Goal: Task Accomplishment & Management: Manage account settings

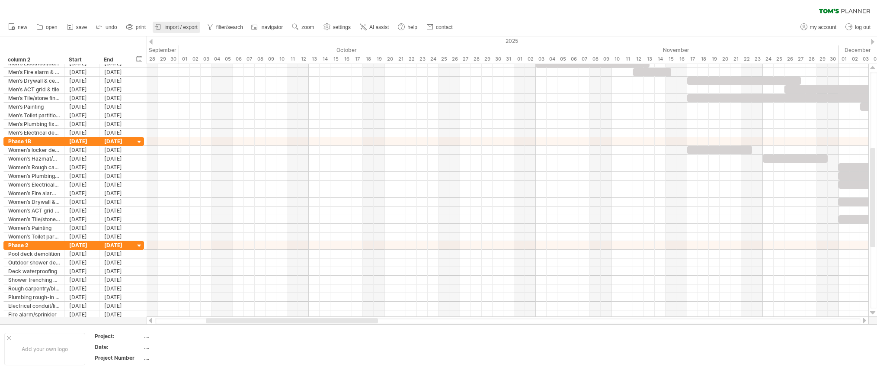
click at [176, 25] on span "import / export" at bounding box center [180, 27] width 33 height 6
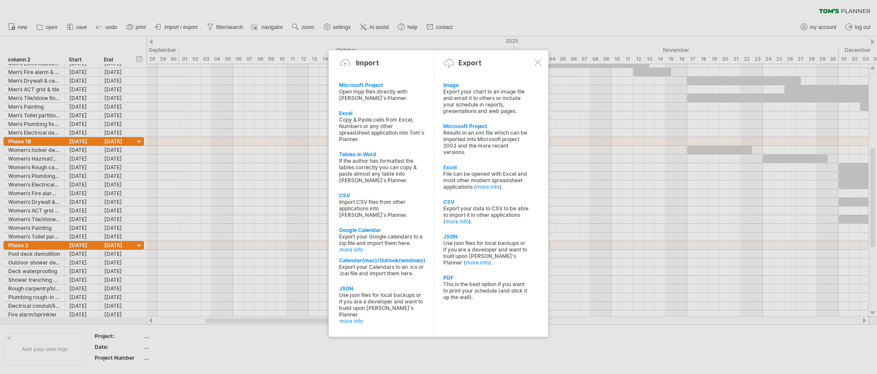
click at [327, 125] on div at bounding box center [438, 187] width 877 height 374
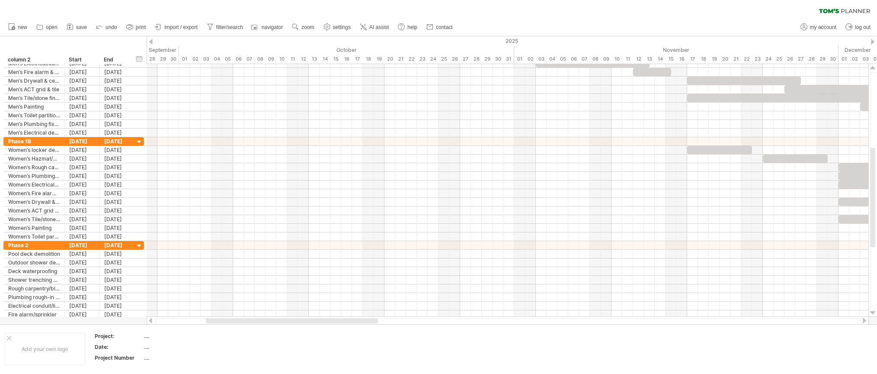
click at [159, 11] on div "clear filter reapply filter" at bounding box center [438, 9] width 877 height 18
click at [179, 30] on span "import / export" at bounding box center [180, 27] width 33 height 6
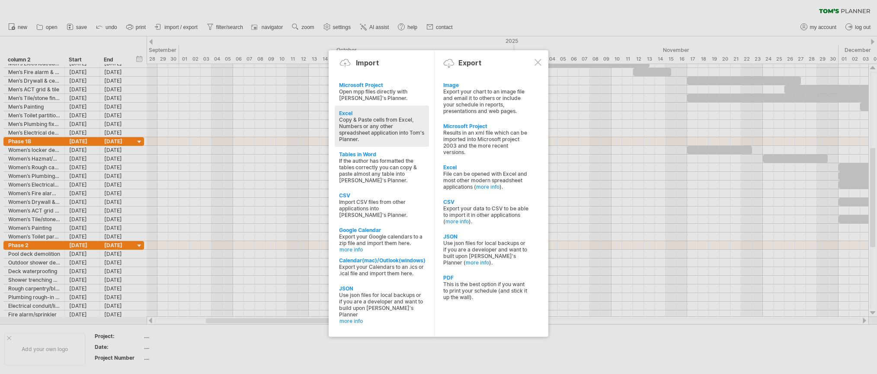
click at [374, 127] on div "Copy & Paste cells from Excel, Numbers or any other spreadsheet application int…" at bounding box center [382, 129] width 86 height 26
type textarea "**********"
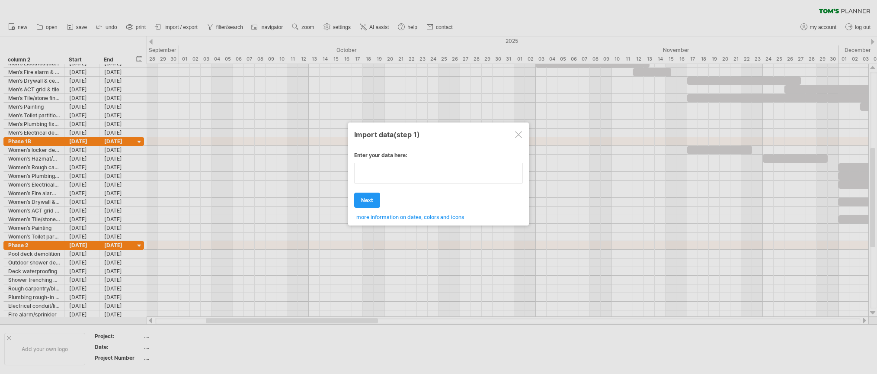
type textarea "**********"
paste textarea "**********"
type textarea "**********"
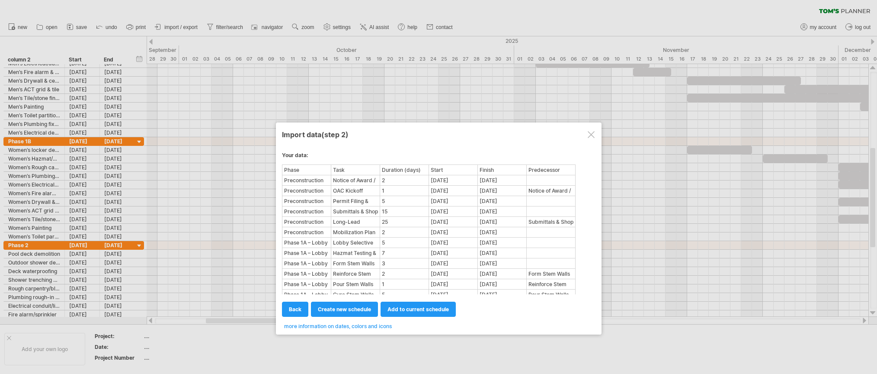
drag, startPoint x: 381, startPoint y: 173, endPoint x: 370, endPoint y: 202, distance: 30.0
click at [370, 202] on div "Permit Filing & Contractor’s Statement" at bounding box center [356, 200] width 48 height 9
click at [338, 310] on span "create new schedule" at bounding box center [344, 309] width 53 height 6
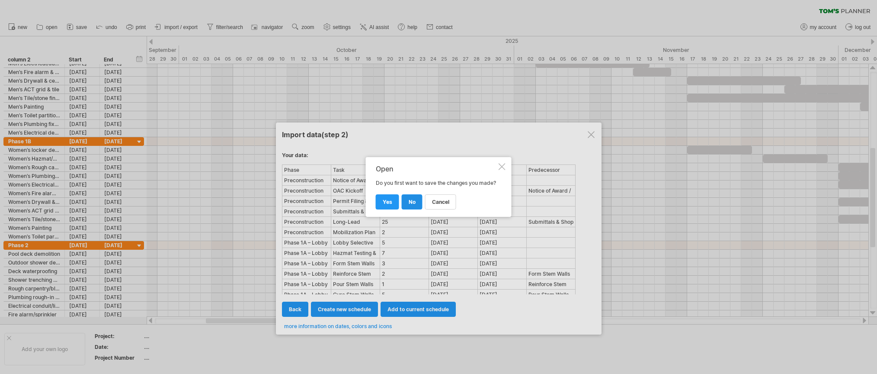
click at [409, 205] on span "no" at bounding box center [412, 201] width 7 height 6
select select "***"
select select "*********"
select select "*******"
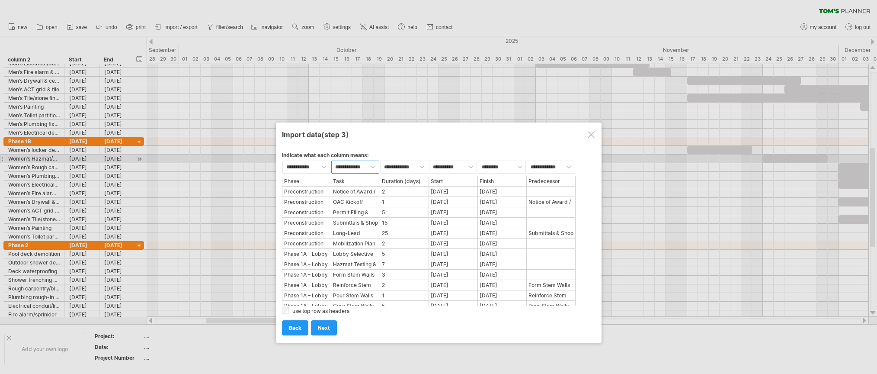
click at [365, 161] on select "**********" at bounding box center [355, 166] width 48 height 13
select select "***"
click at [331, 160] on select "**********" at bounding box center [355, 166] width 48 height 13
click at [410, 167] on select "**********" at bounding box center [404, 166] width 48 height 13
select select "********"
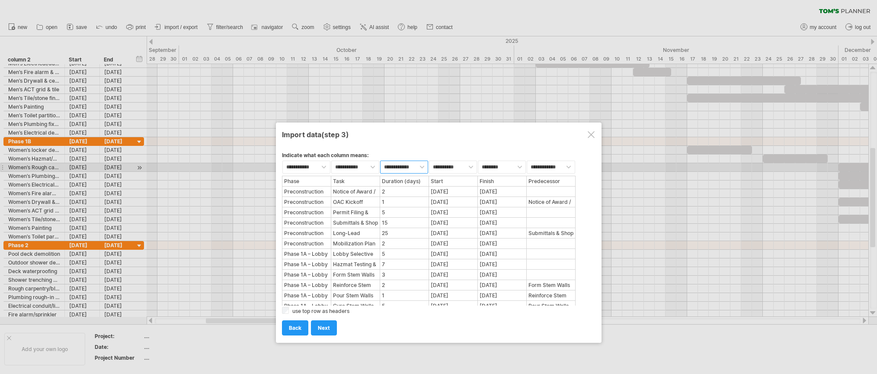
click at [380, 160] on select "**********" at bounding box center [404, 166] width 48 height 13
click at [444, 170] on select "**********" at bounding box center [453, 166] width 48 height 13
click at [429, 160] on select "**********" at bounding box center [453, 166] width 48 height 13
click at [561, 164] on select "**********" at bounding box center [551, 166] width 48 height 13
select select "*******"
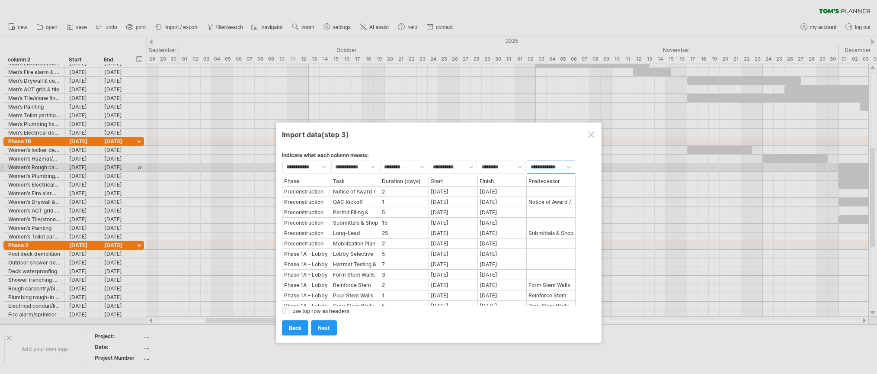
click at [527, 160] on select "**********" at bounding box center [551, 166] width 48 height 13
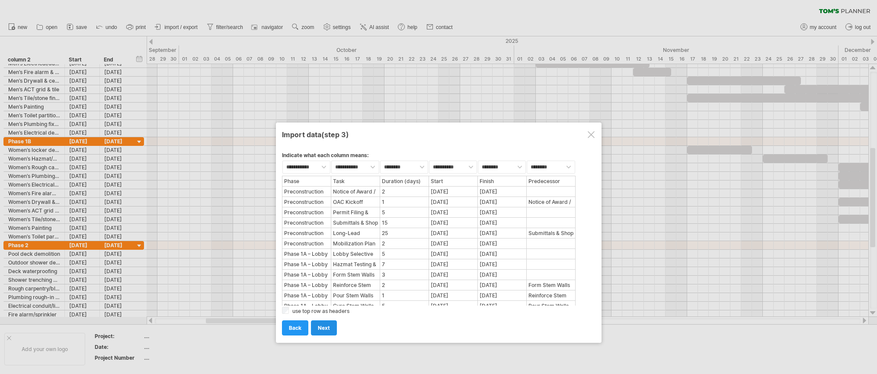
click at [324, 328] on span "next" at bounding box center [324, 327] width 12 height 6
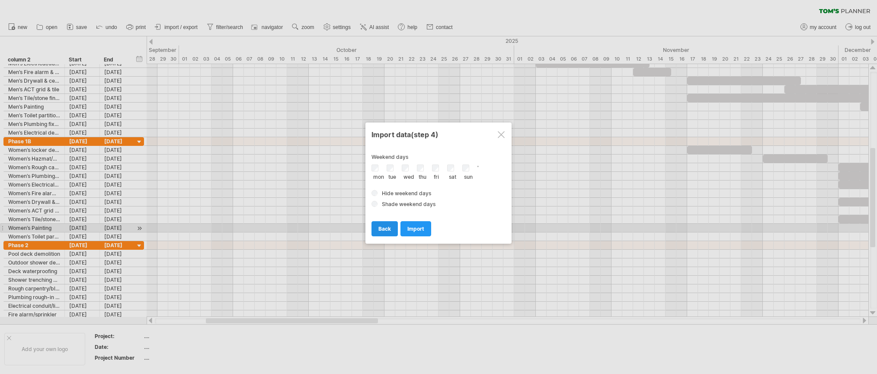
click at [387, 229] on span "back" at bounding box center [384, 228] width 13 height 6
select select "***"
select select "*********"
select select "*******"
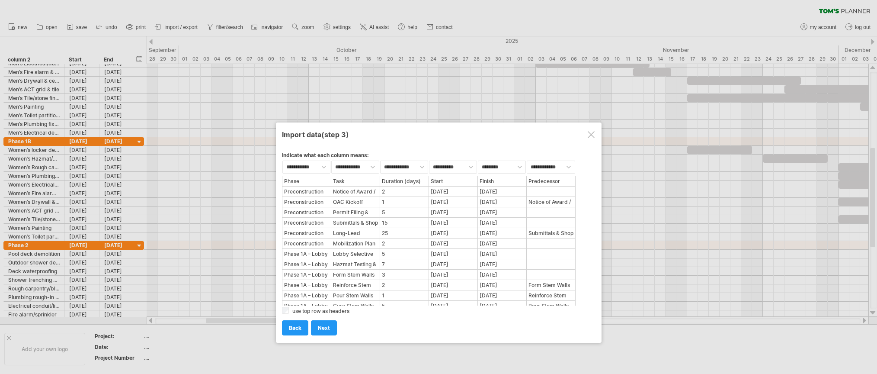
click at [324, 319] on div "add to current schedule next create new schedule next import back back back" at bounding box center [439, 324] width 314 height 22
click at [322, 330] on span "next" at bounding box center [324, 327] width 12 height 6
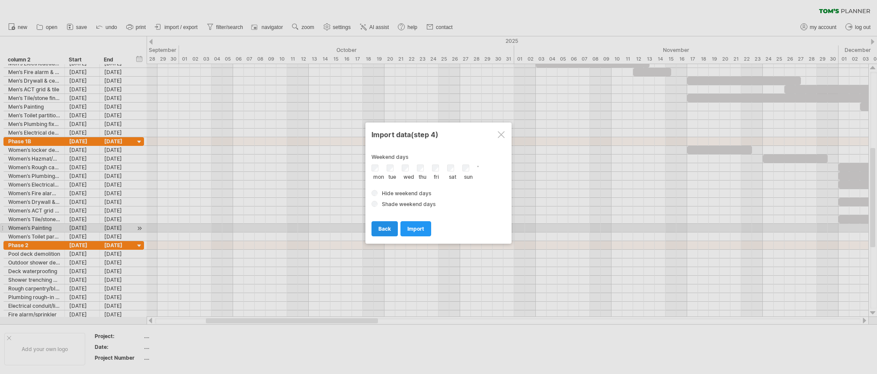
click at [387, 228] on span "back" at bounding box center [384, 228] width 13 height 6
select select "***"
select select "*********"
select select "*******"
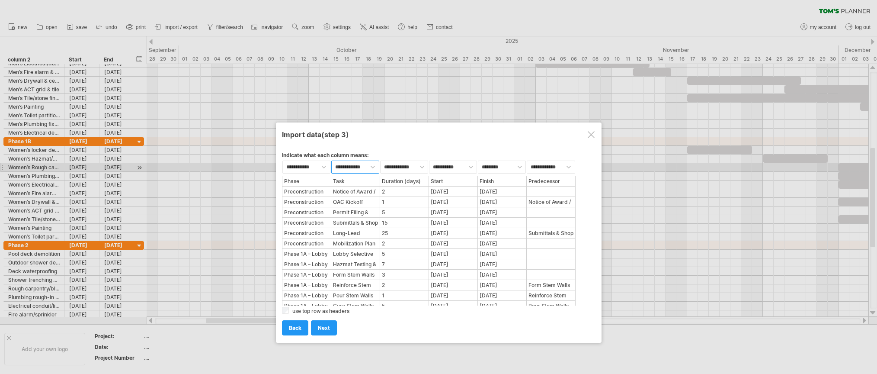
click at [359, 167] on select "**********" at bounding box center [355, 166] width 48 height 13
select select "***"
click at [331, 160] on select "**********" at bounding box center [355, 166] width 48 height 13
click at [403, 166] on select "**********" at bounding box center [404, 166] width 48 height 13
select select "********"
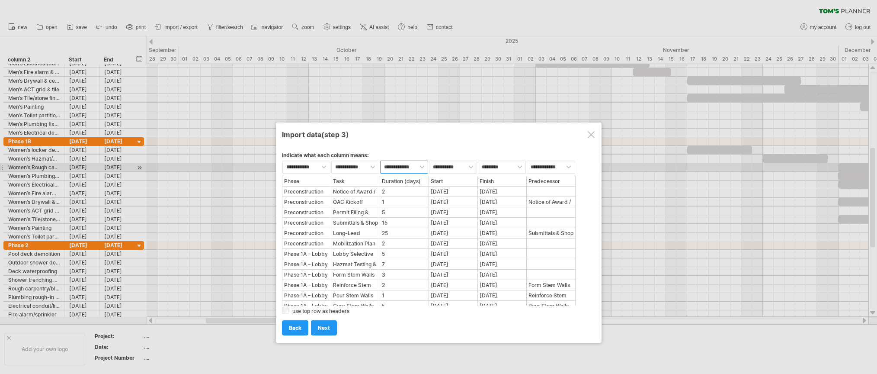
click at [380, 160] on select "**********" at bounding box center [404, 166] width 48 height 13
click at [556, 168] on select "**********" at bounding box center [551, 166] width 48 height 13
select select "*******"
click at [527, 160] on select "**********" at bounding box center [551, 166] width 48 height 13
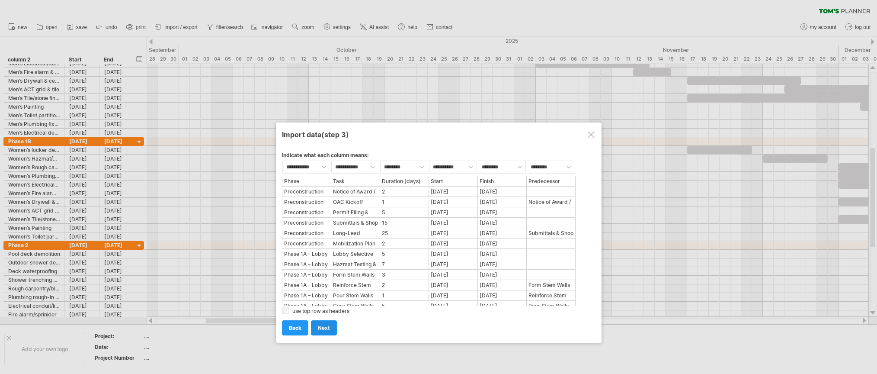
click at [322, 328] on span "next" at bounding box center [324, 327] width 12 height 6
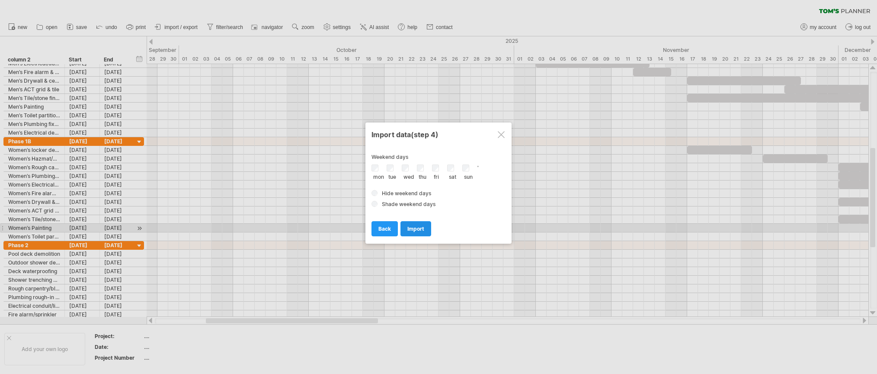
click at [422, 229] on span "import" at bounding box center [415, 228] width 17 height 6
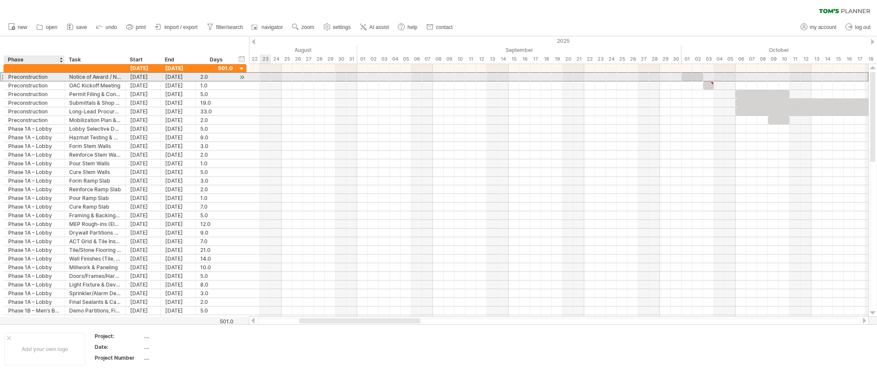
click at [31, 77] on div "Preconstruction" at bounding box center [34, 77] width 52 height 8
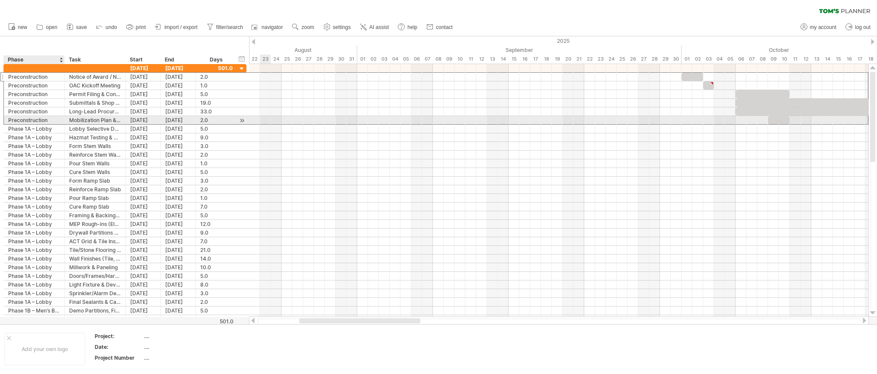
click at [45, 120] on div "Preconstruction" at bounding box center [34, 120] width 52 height 8
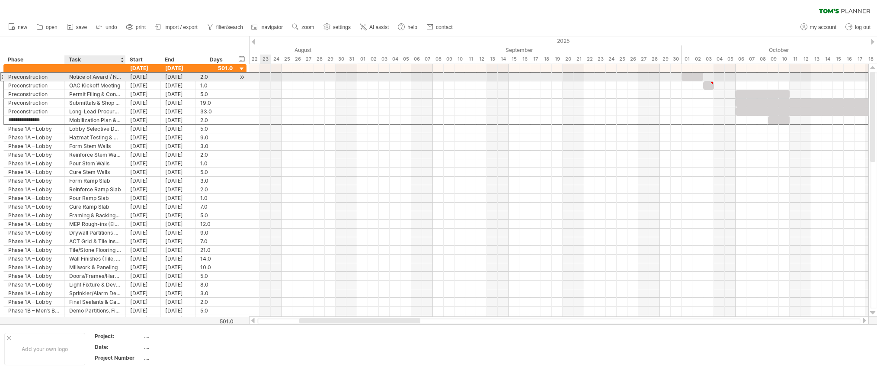
click at [98, 77] on div "Notice of Award / NTP" at bounding box center [95, 77] width 52 height 8
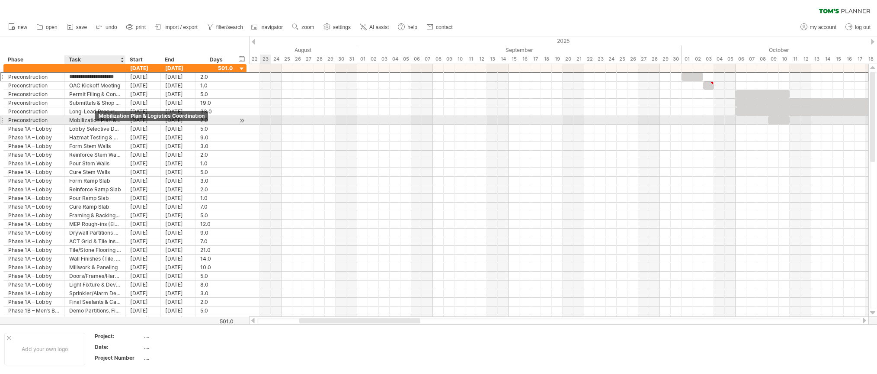
click at [95, 122] on div "Mobilization Plan & Logistics Coordination" at bounding box center [95, 120] width 52 height 8
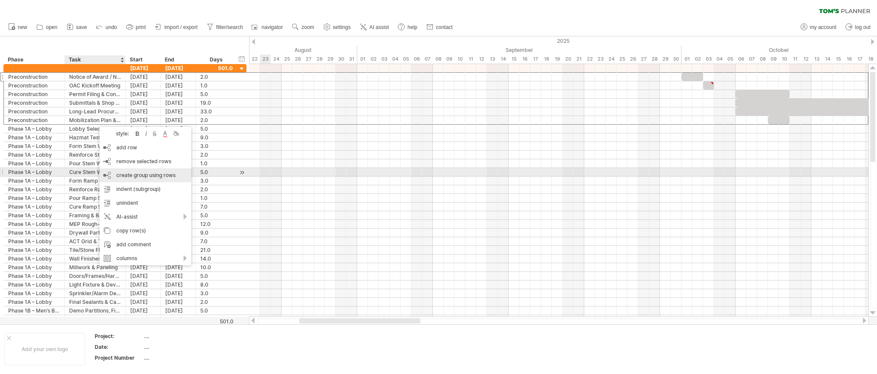
click at [162, 174] on div "create group using rows" at bounding box center [145, 175] width 92 height 14
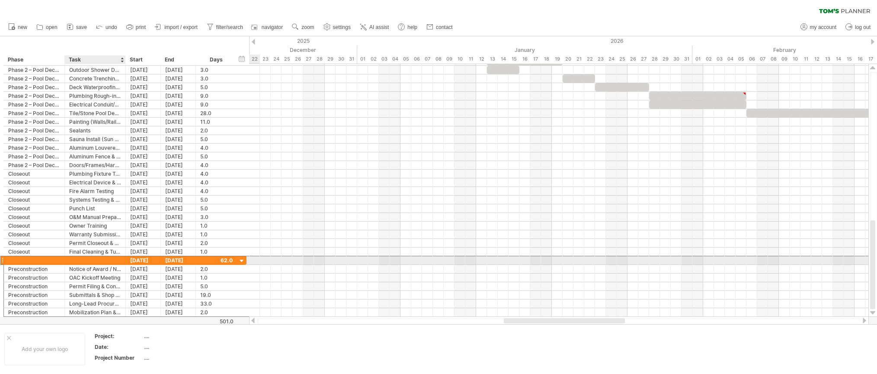
click at [100, 260] on div at bounding box center [95, 260] width 52 height 8
click at [80, 261] on div "PreConstruction" at bounding box center [95, 260] width 52 height 8
click at [79, 261] on input "**********" at bounding box center [95, 260] width 52 height 8
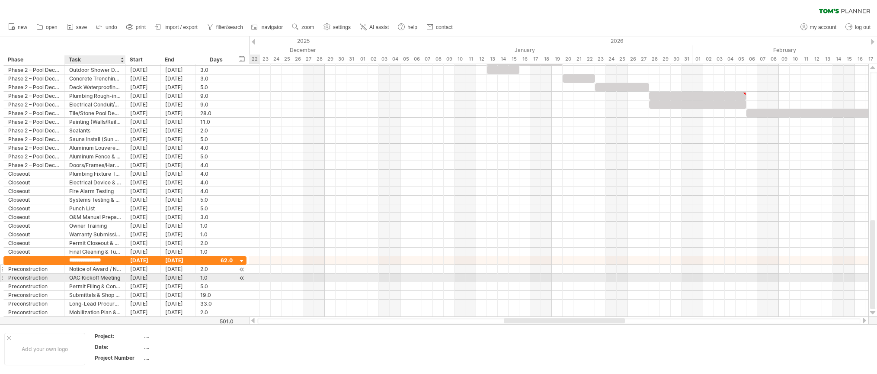
type input "**********"
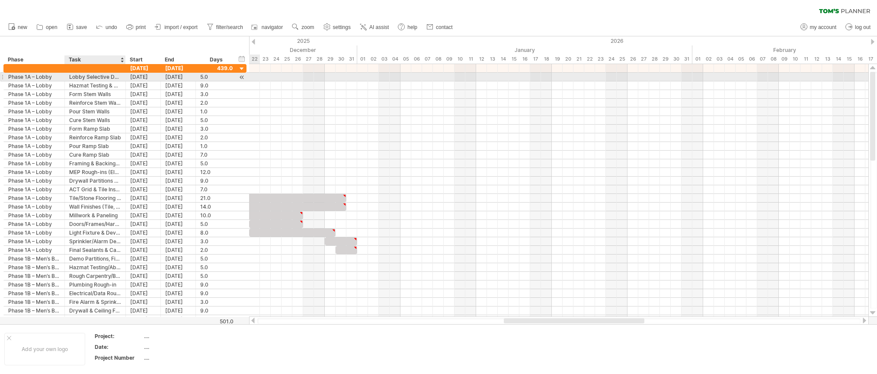
click at [88, 78] on div "Lobby Selective Demolition" at bounding box center [95, 77] width 52 height 8
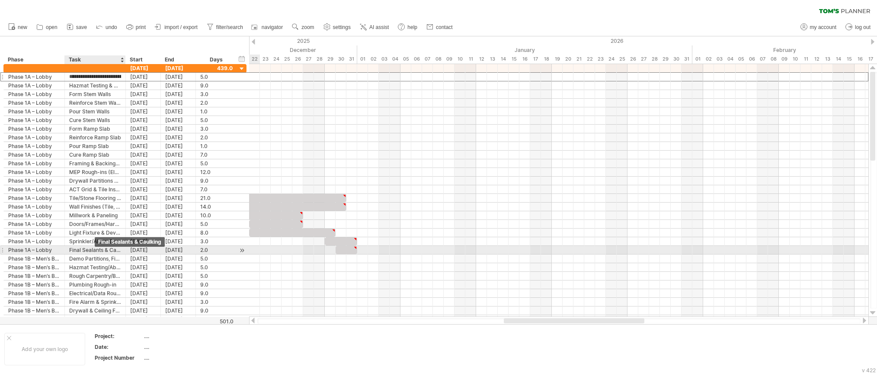
click at [95, 250] on div "Final Sealants & Caulking" at bounding box center [95, 250] width 52 height 8
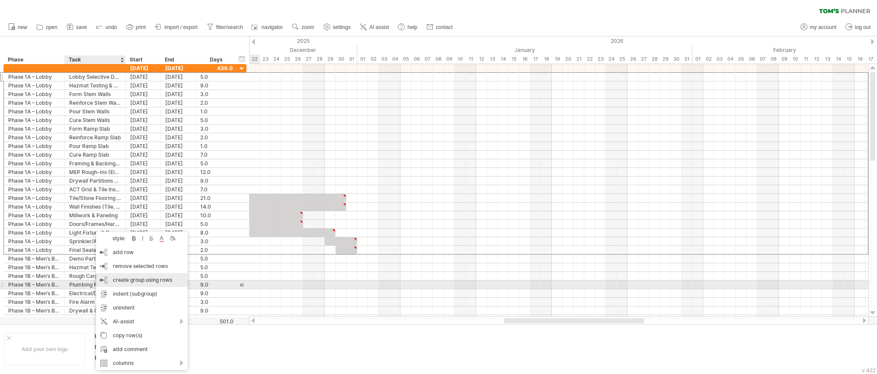
click at [151, 281] on div "create group using rows" at bounding box center [142, 280] width 92 height 14
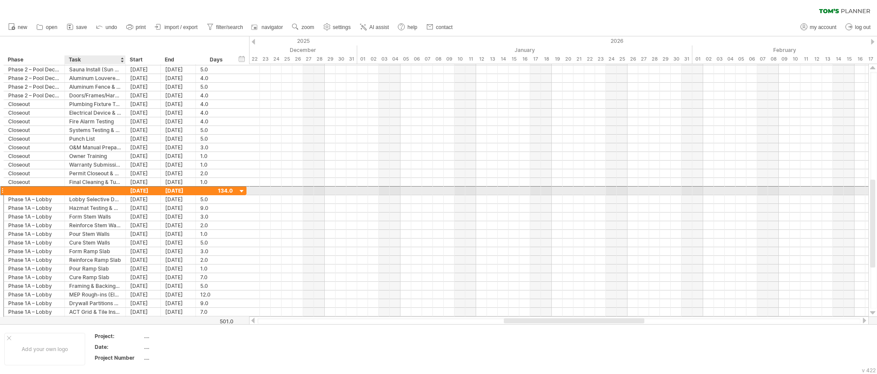
click at [90, 191] on div at bounding box center [95, 190] width 52 height 8
type input "**********"
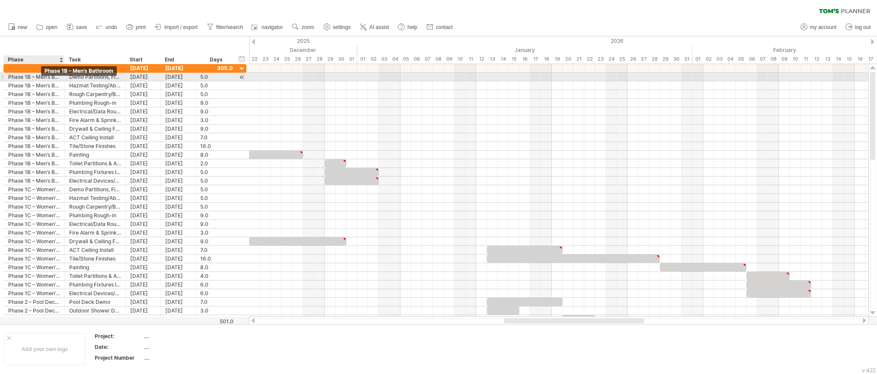
click at [46, 80] on div "Phase 1B – Men’s Bathroom" at bounding box center [34, 77] width 52 height 8
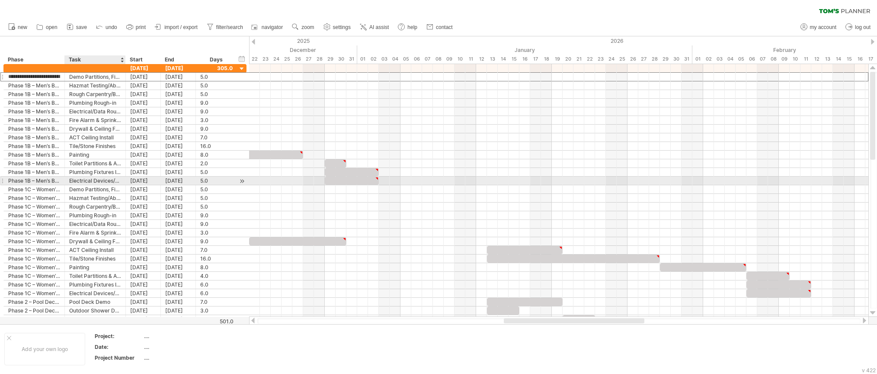
click at [83, 179] on div "Electrical Devices/Trim" at bounding box center [95, 180] width 52 height 8
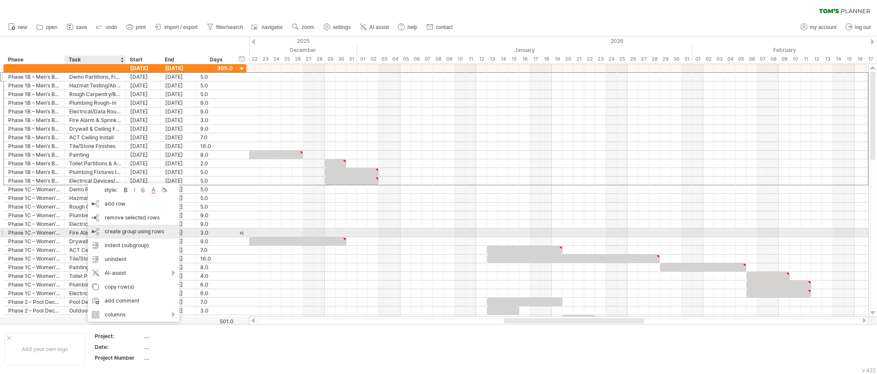
click at [135, 234] on div "create group using rows" at bounding box center [134, 231] width 92 height 14
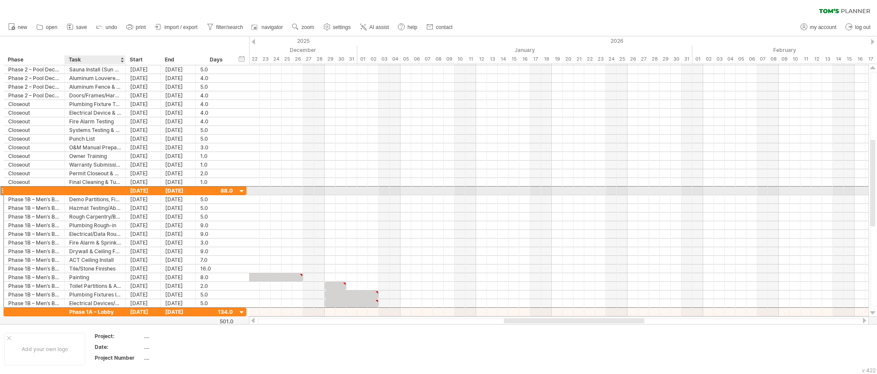
click at [82, 191] on div at bounding box center [95, 190] width 52 height 8
type input "**********"
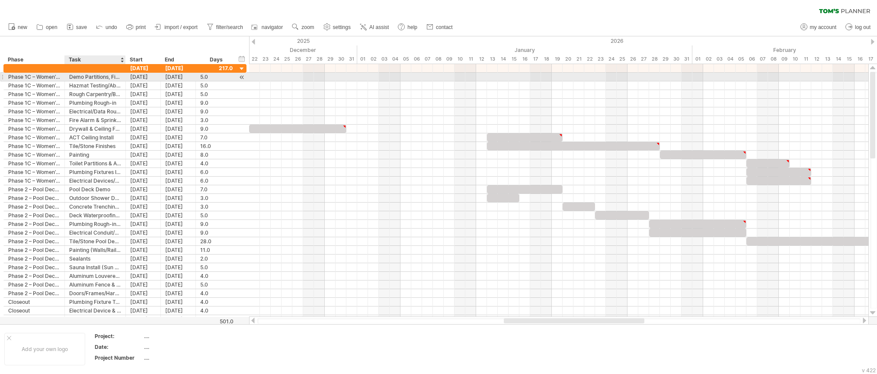
click at [84, 77] on div "Demo Partitions, Fixtures, Tile" at bounding box center [95, 77] width 52 height 8
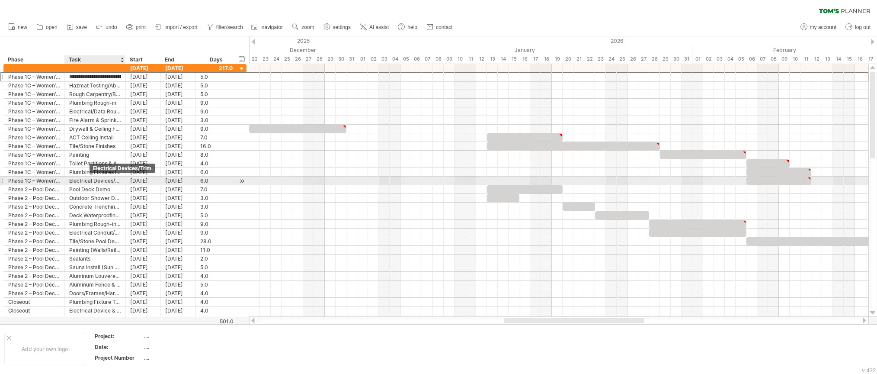
click at [91, 180] on div "Electrical Devices/Trim" at bounding box center [95, 180] width 52 height 8
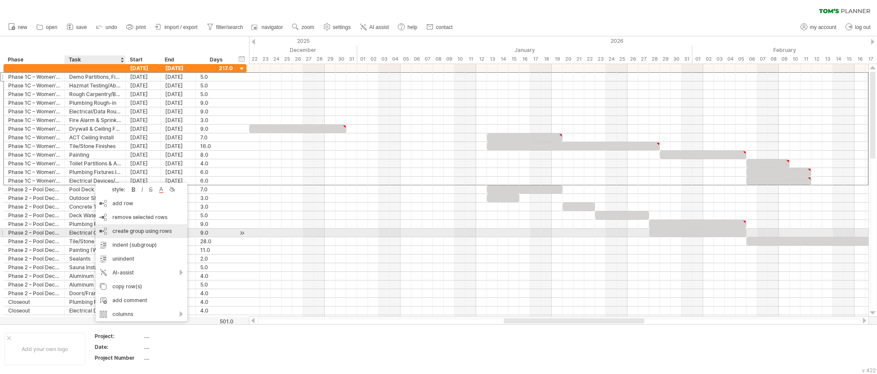
click at [147, 230] on div "create group using rows" at bounding box center [142, 231] width 92 height 14
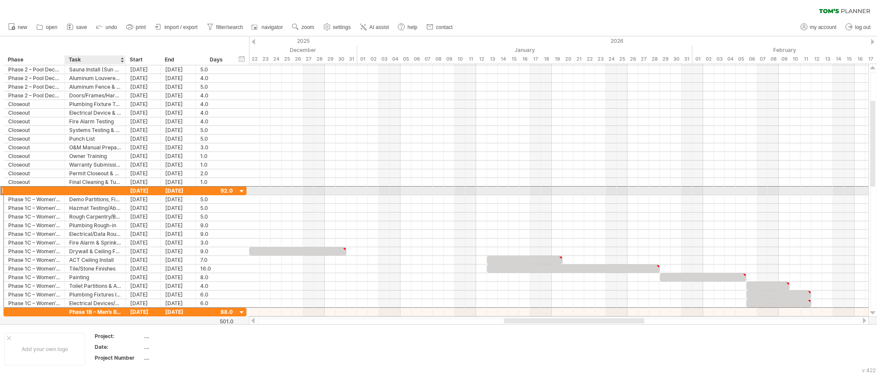
click at [95, 192] on div at bounding box center [95, 190] width 52 height 8
type input "**********"
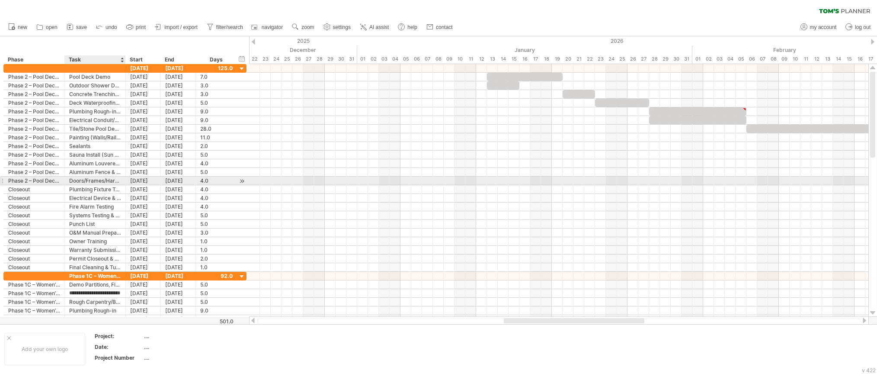
click at [108, 179] on div "Doors/Frames/Hardware" at bounding box center [95, 180] width 52 height 8
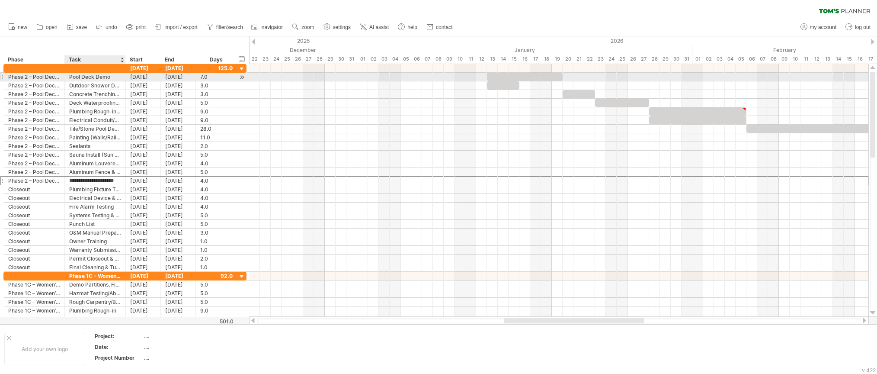
click at [91, 77] on div "Pool Deck Demo" at bounding box center [95, 77] width 52 height 8
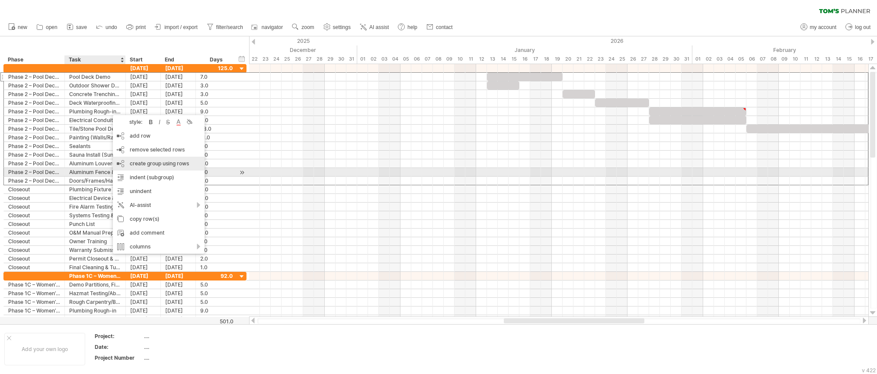
click at [163, 169] on div "create group using rows" at bounding box center [159, 164] width 92 height 14
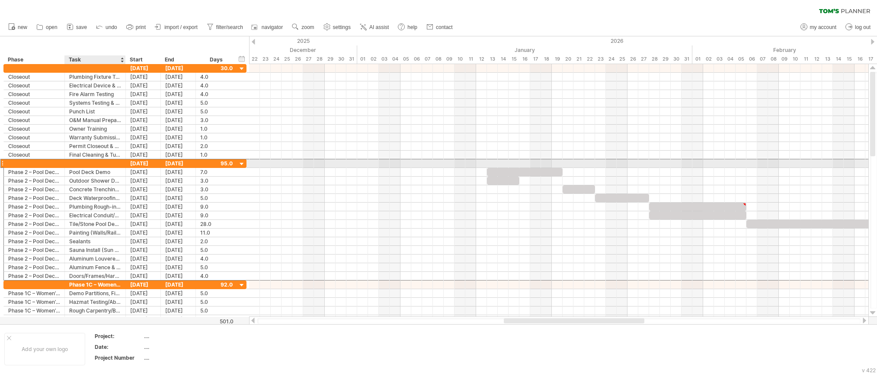
click at [102, 161] on div at bounding box center [95, 163] width 52 height 8
click at [111, 165] on div "Phase 2'" at bounding box center [95, 163] width 52 height 8
type input "**********"
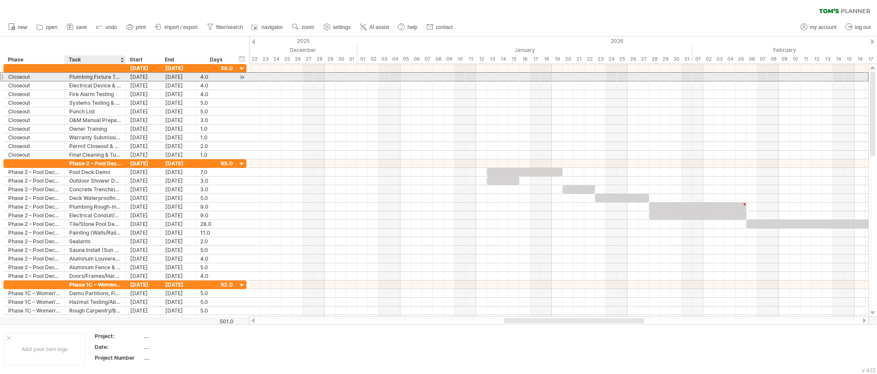
click at [97, 78] on div "Plumbing Fixture Testing" at bounding box center [95, 77] width 52 height 8
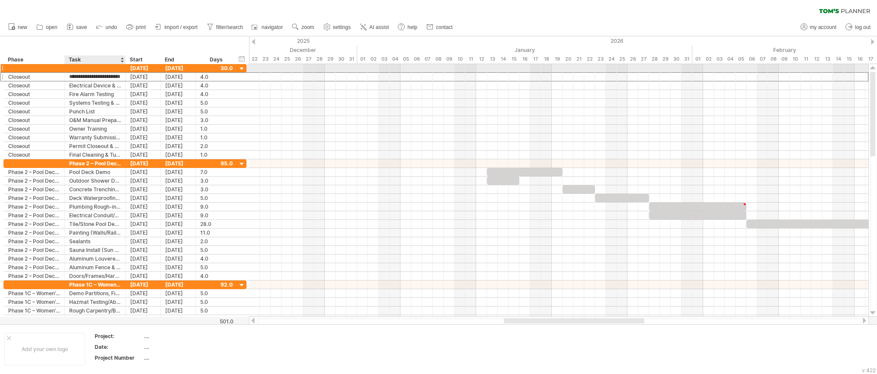
click at [100, 69] on div at bounding box center [95, 68] width 52 height 8
type input "********"
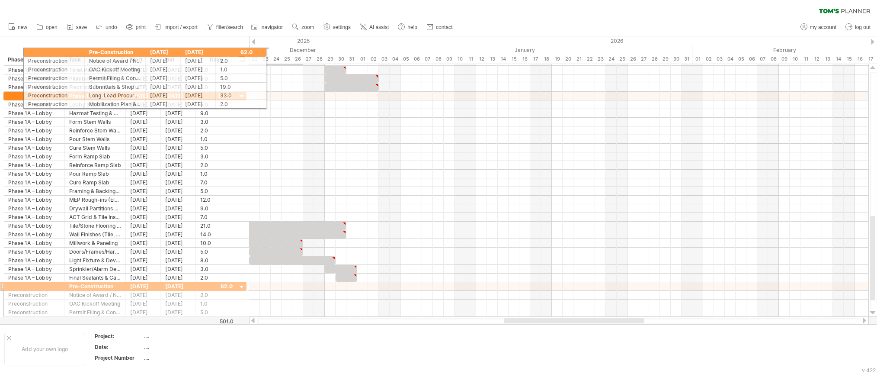
drag, startPoint x: 105, startPoint y: 259, endPoint x: 123, endPoint y: 51, distance: 209.6
click at [123, 51] on div "Trying to reach [DOMAIN_NAME] Connected again... 0% clear filter new" at bounding box center [438, 187] width 877 height 374
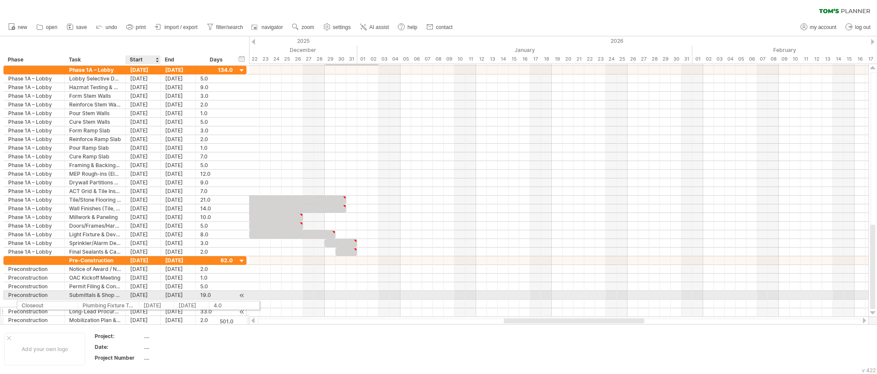
drag, startPoint x: 117, startPoint y: 72, endPoint x: 129, endPoint y: 304, distance: 231.7
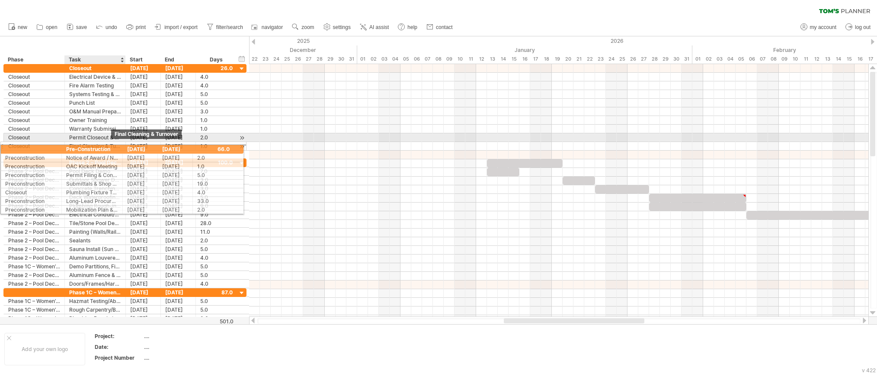
drag, startPoint x: 116, startPoint y: 255, endPoint x: 110, endPoint y: 147, distance: 107.4
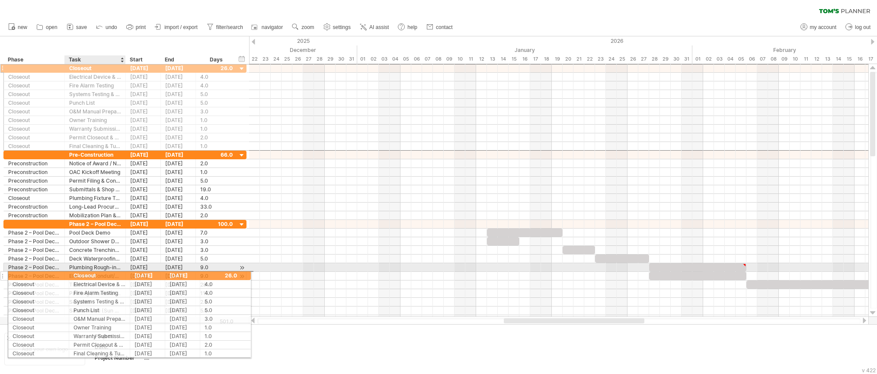
drag, startPoint x: 102, startPoint y: 69, endPoint x: 106, endPoint y: 274, distance: 204.6
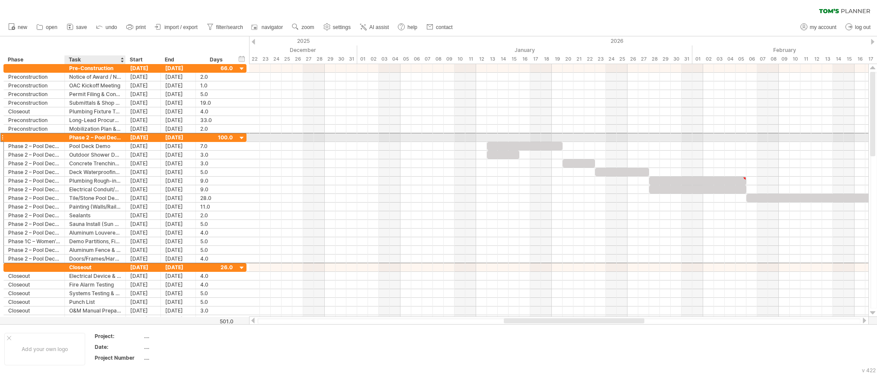
click at [96, 139] on div "Phase 2 – Pool Deck & Sauna" at bounding box center [95, 137] width 52 height 8
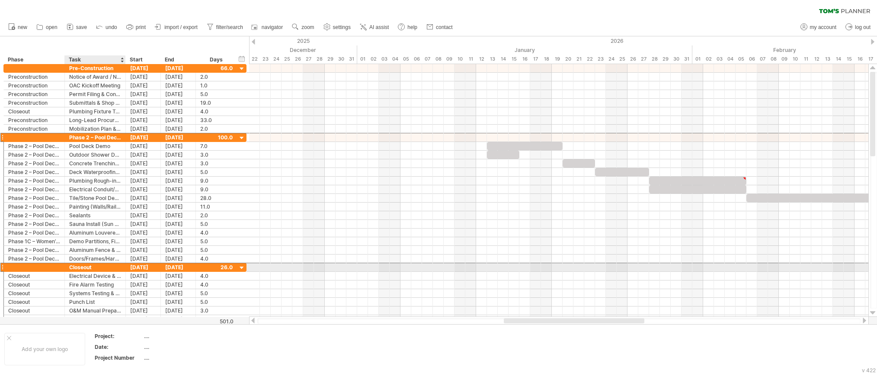
click at [111, 268] on div "Closeout" at bounding box center [95, 267] width 52 height 8
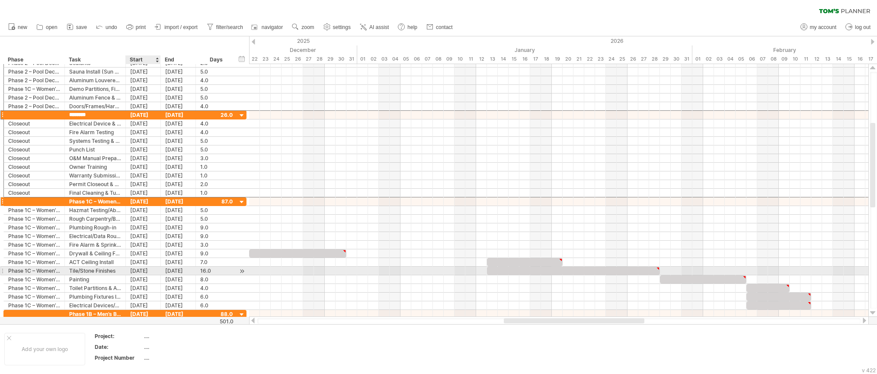
drag, startPoint x: 110, startPoint y: 269, endPoint x: 117, endPoint y: 205, distance: 64.8
click at [131, 259] on div "**********" at bounding box center [124, 188] width 243 height 259
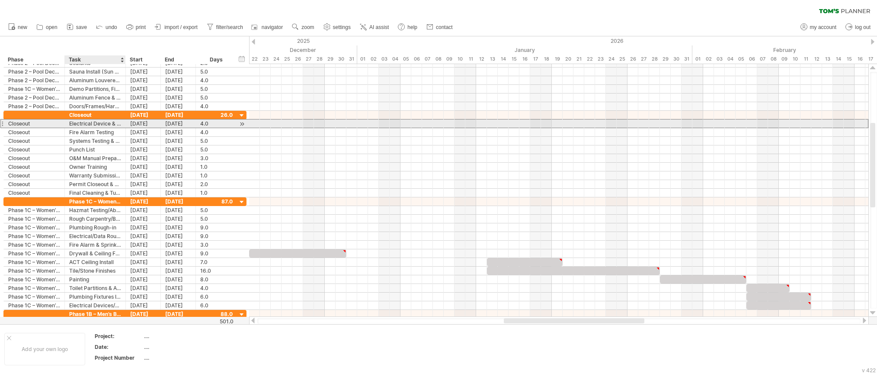
click at [98, 122] on div "Electrical Device & Lighting Testing" at bounding box center [95, 123] width 52 height 8
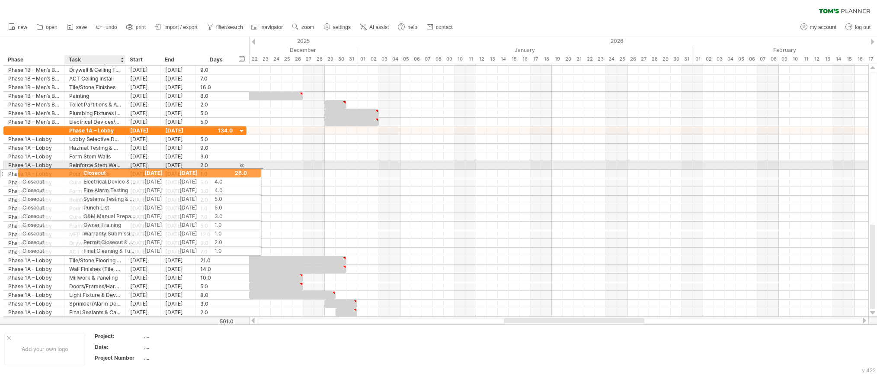
drag, startPoint x: 104, startPoint y: 116, endPoint x: 117, endPoint y: 173, distance: 58.6
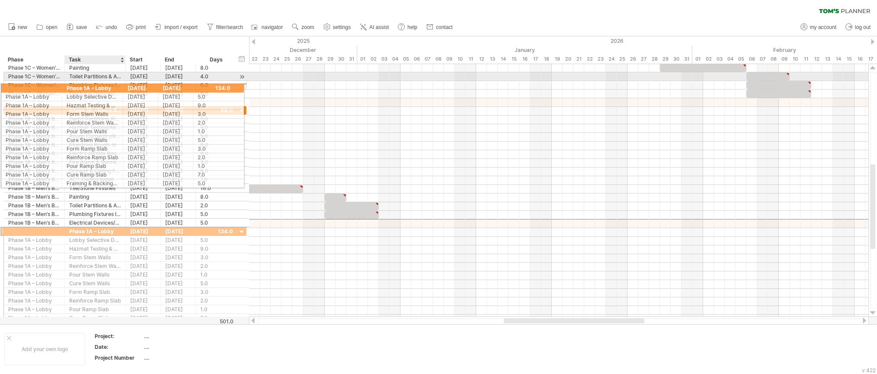
drag, startPoint x: 99, startPoint y: 224, endPoint x: 93, endPoint y: 80, distance: 143.7
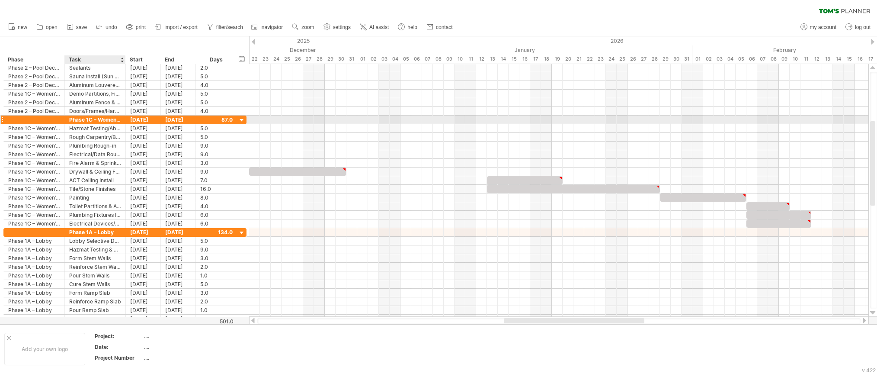
click at [107, 115] on div "Phase 1C – Women’s Bathroom" at bounding box center [95, 119] width 52 height 8
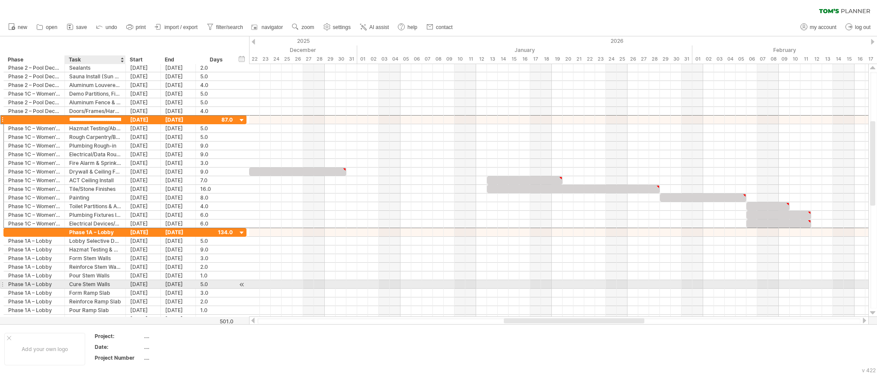
drag, startPoint x: 94, startPoint y: 122, endPoint x: 109, endPoint y: 281, distance: 160.3
click at [109, 281] on div "**********" at bounding box center [124, 193] width 243 height 259
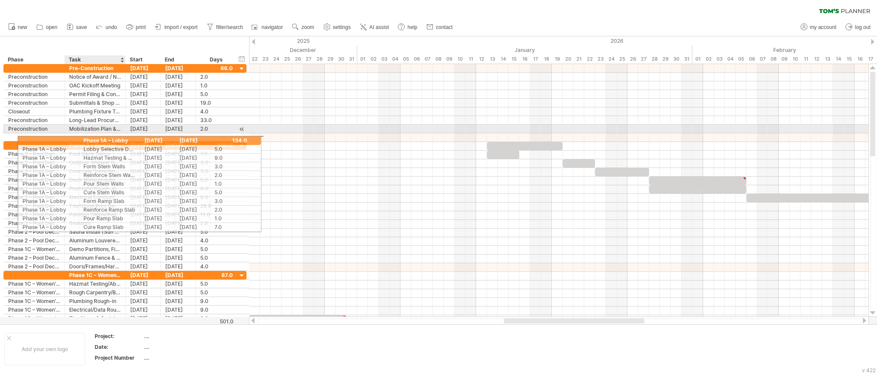
drag, startPoint x: 108, startPoint y: 234, endPoint x: 122, endPoint y: 139, distance: 95.8
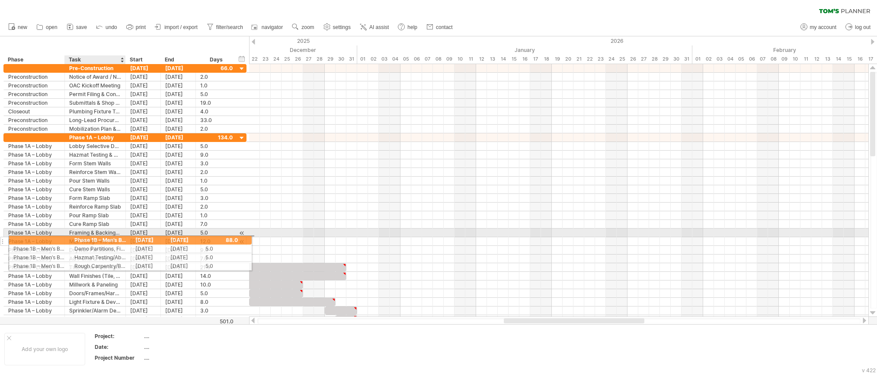
drag, startPoint x: 109, startPoint y: 289, endPoint x: 112, endPoint y: 238, distance: 51.1
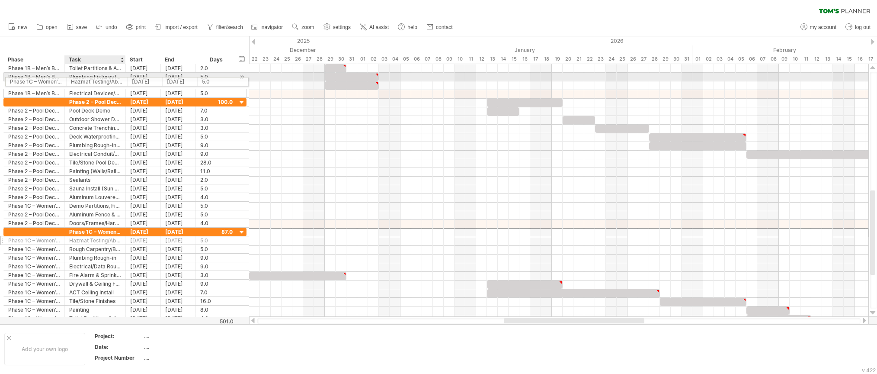
drag, startPoint x: 90, startPoint y: 228, endPoint x: 89, endPoint y: 77, distance: 150.9
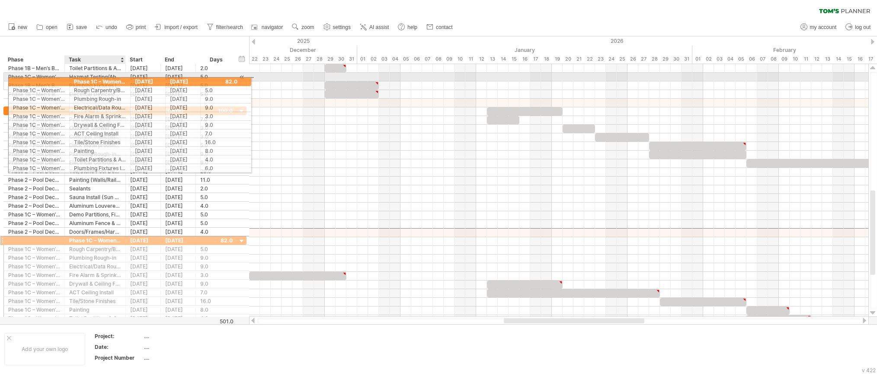
drag, startPoint x: 102, startPoint y: 233, endPoint x: 104, endPoint y: 80, distance: 153.1
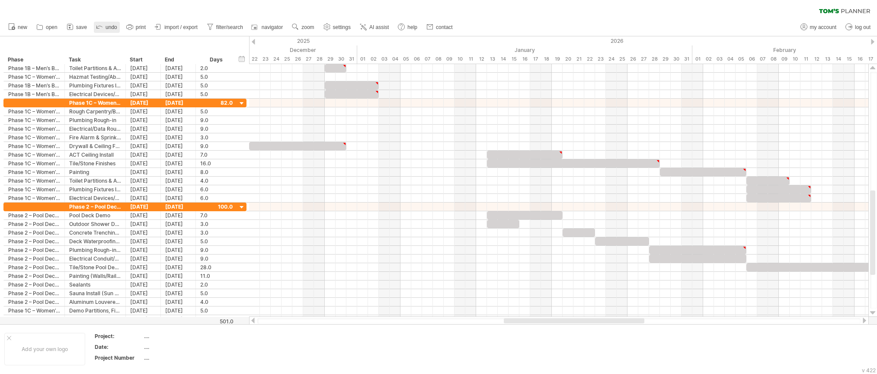
click at [109, 28] on span "undo" at bounding box center [112, 27] width 12 height 6
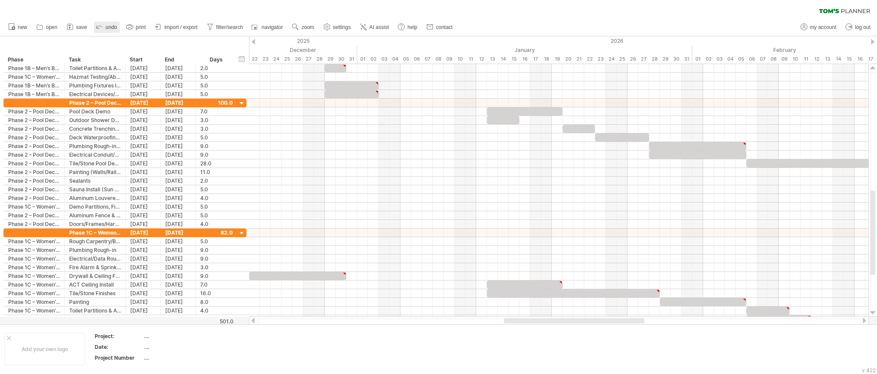
click at [109, 28] on span "undo" at bounding box center [112, 27] width 12 height 6
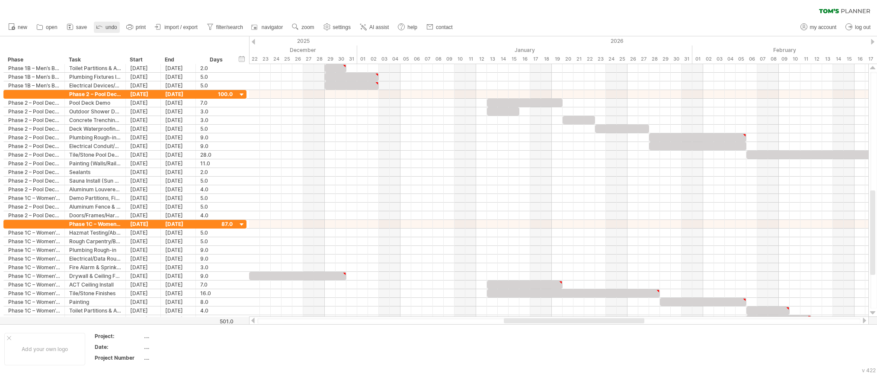
click at [109, 28] on span "undo" at bounding box center [112, 27] width 12 height 6
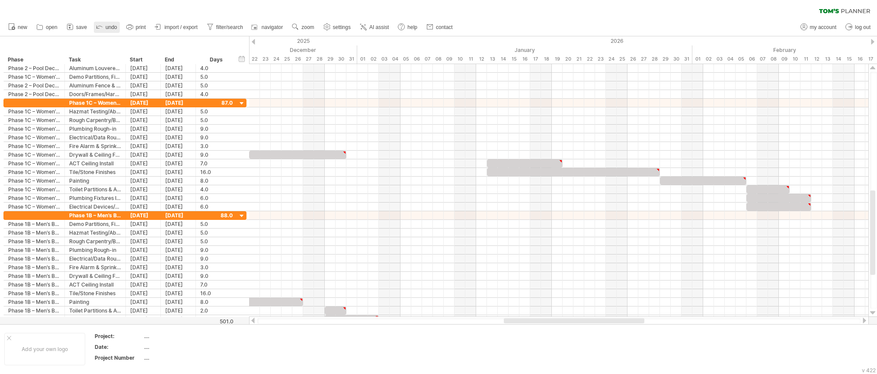
click at [109, 28] on span "undo" at bounding box center [112, 27] width 12 height 6
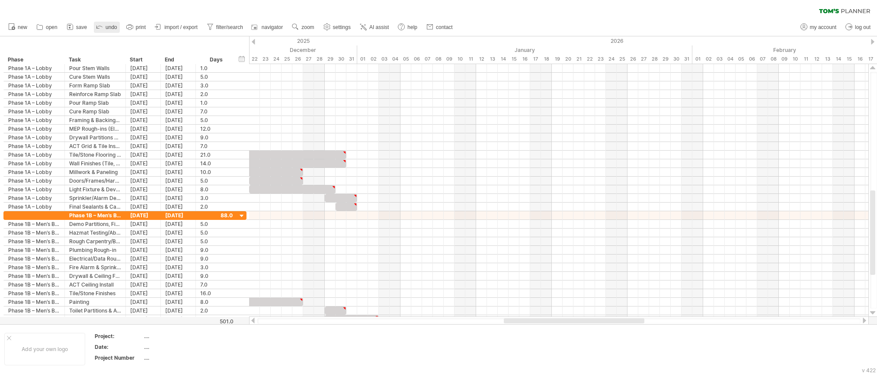
click at [109, 28] on span "undo" at bounding box center [112, 27] width 12 height 6
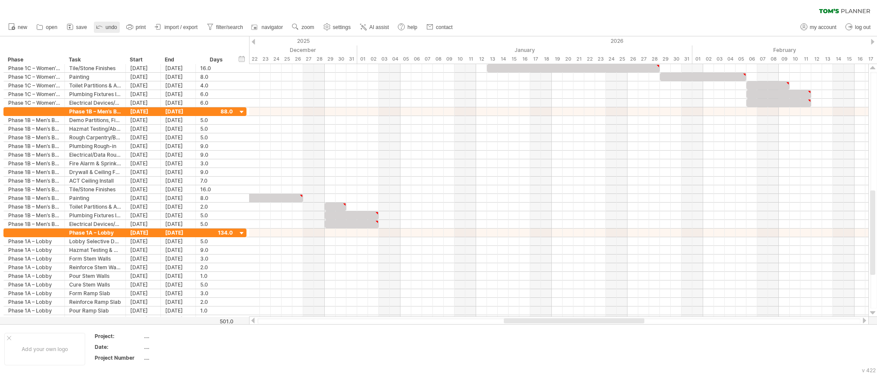
click at [109, 28] on span "undo" at bounding box center [112, 27] width 12 height 6
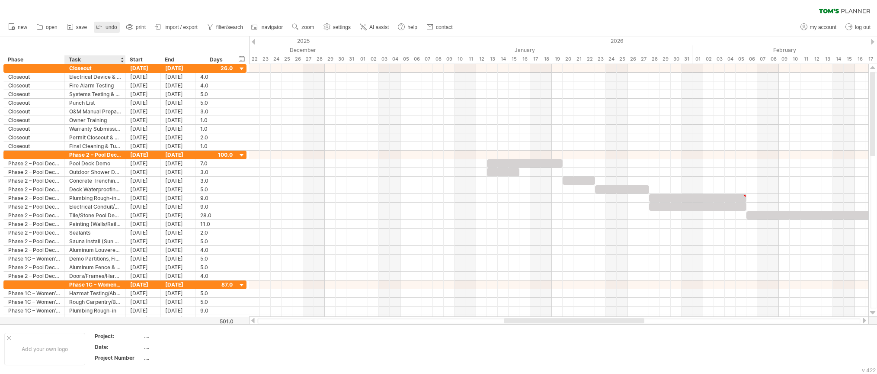
click at [99, 31] on div at bounding box center [99, 27] width 9 height 9
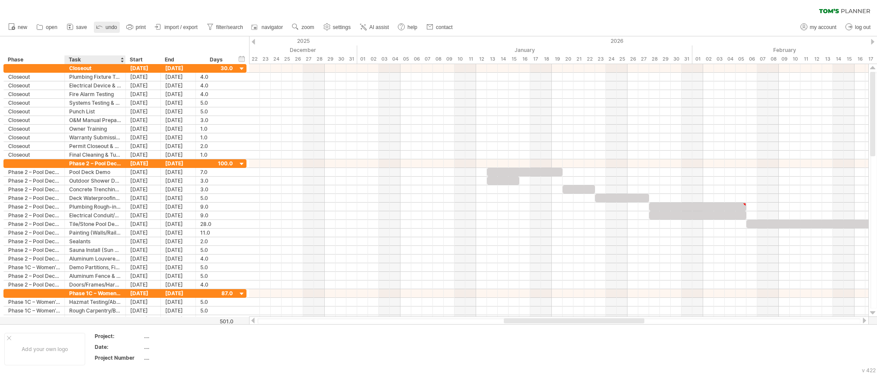
click at [99, 31] on div at bounding box center [99, 27] width 9 height 9
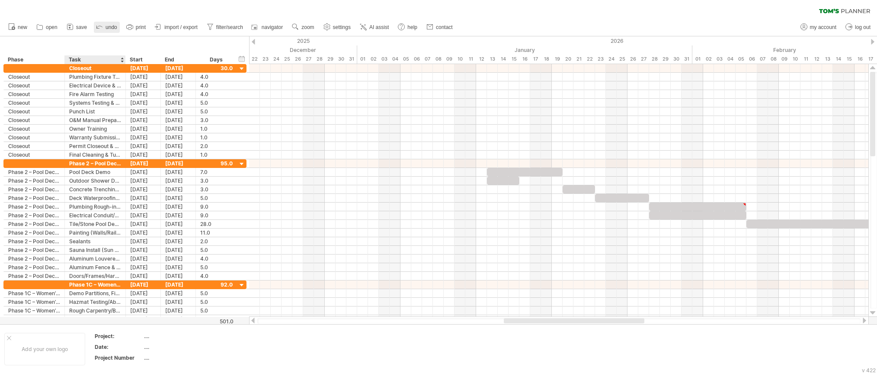
click at [99, 31] on div at bounding box center [99, 27] width 9 height 9
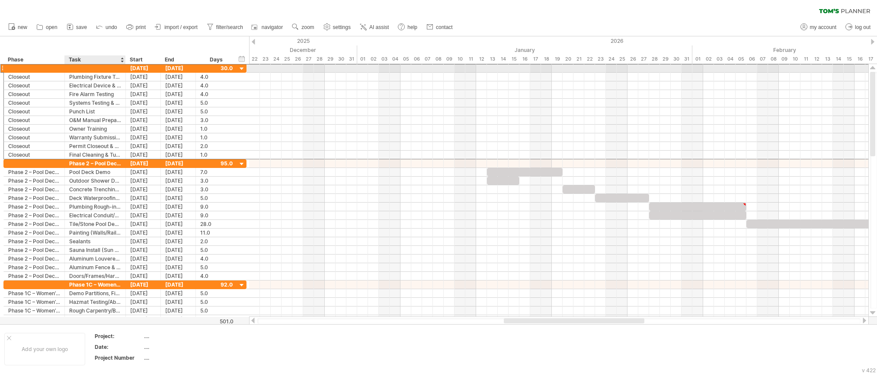
click at [92, 71] on div at bounding box center [95, 68] width 52 height 8
type input "********"
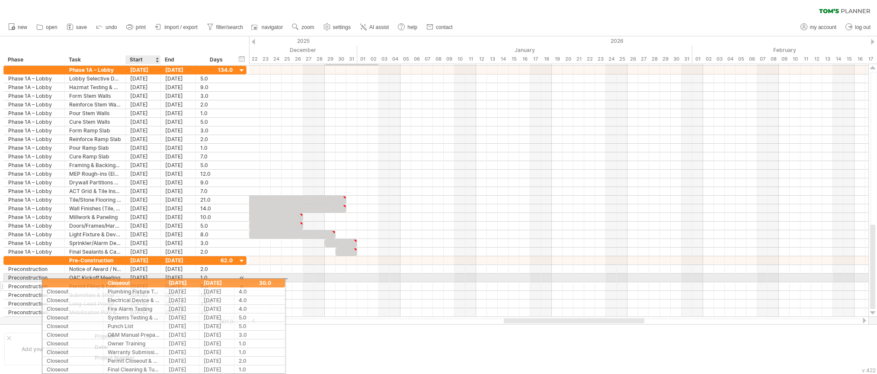
drag, startPoint x: 94, startPoint y: 67, endPoint x: 131, endPoint y: 281, distance: 216.7
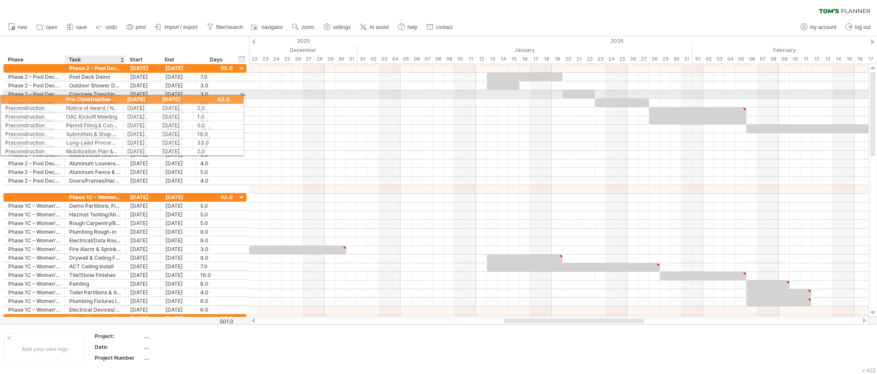
drag, startPoint x: 113, startPoint y: 206, endPoint x: 107, endPoint y: 98, distance: 108.3
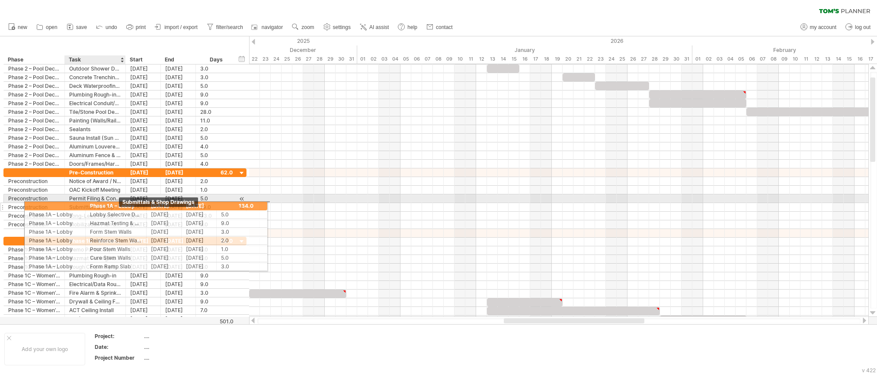
drag, startPoint x: 98, startPoint y: 257, endPoint x: 117, endPoint y: 204, distance: 56.1
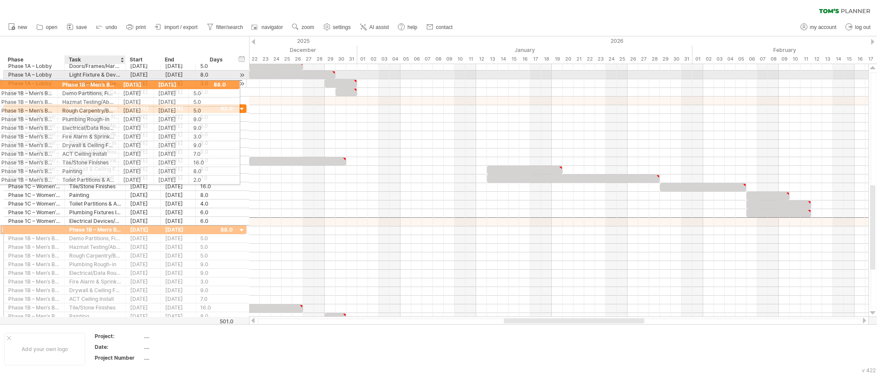
drag, startPoint x: 126, startPoint y: 224, endPoint x: 116, endPoint y: 83, distance: 140.9
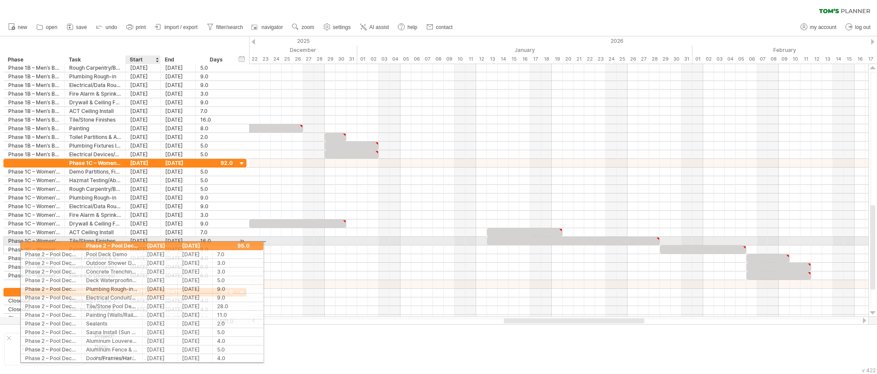
drag, startPoint x: 113, startPoint y: 66, endPoint x: 127, endPoint y: 244, distance: 178.7
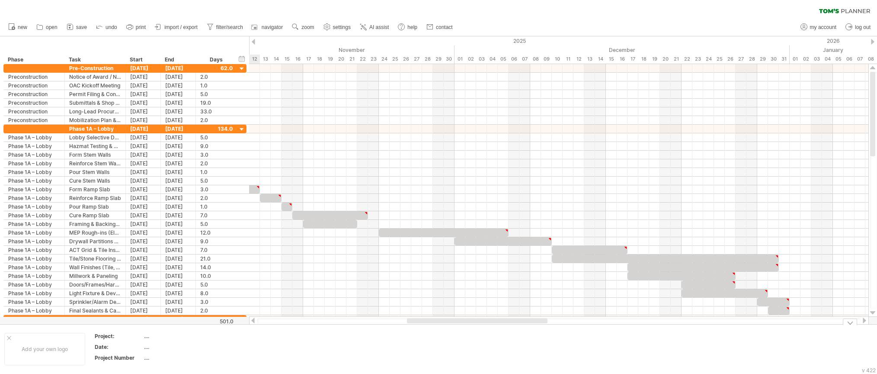
drag, startPoint x: 534, startPoint y: 322, endPoint x: 437, endPoint y: 331, distance: 97.3
click at [437, 331] on div "Trying to reach [DOMAIN_NAME] Connected again... 0% clear filter new" at bounding box center [438, 187] width 877 height 374
click at [340, 29] on span "settings" at bounding box center [342, 27] width 18 height 6
select select "*"
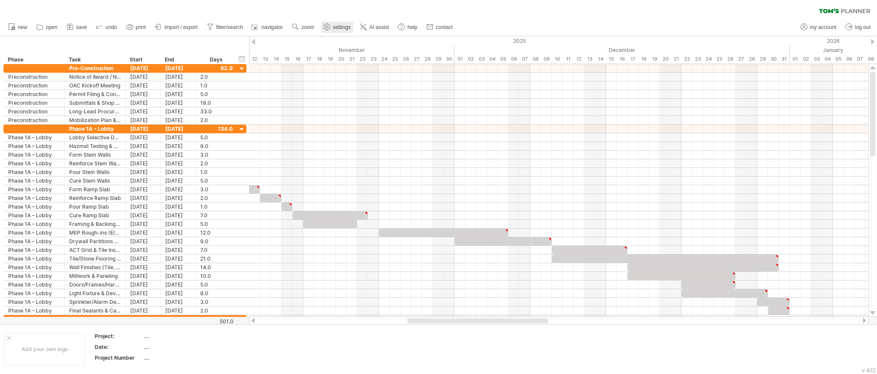
select select "******"
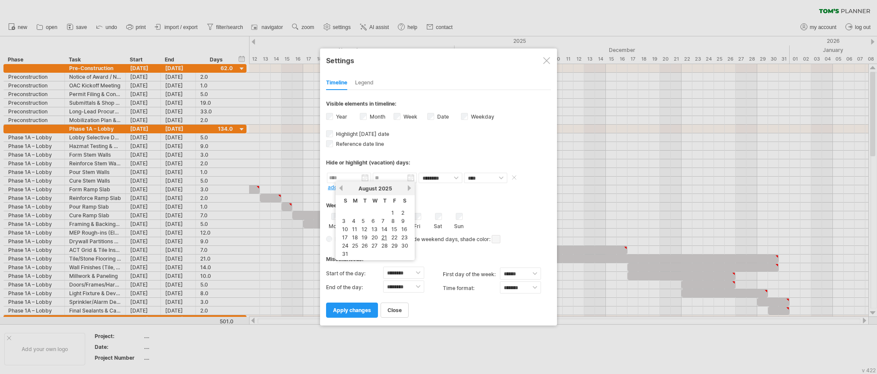
click at [355, 175] on input "text" at bounding box center [349, 178] width 44 height 10
click at [410, 185] on link "next" at bounding box center [409, 188] width 6 height 6
click at [412, 186] on link "next" at bounding box center [409, 188] width 6 height 6
click at [405, 185] on div "[DATE]" at bounding box center [375, 188] width 63 height 6
click at [415, 191] on div "**********" at bounding box center [438, 203] width 225 height 227
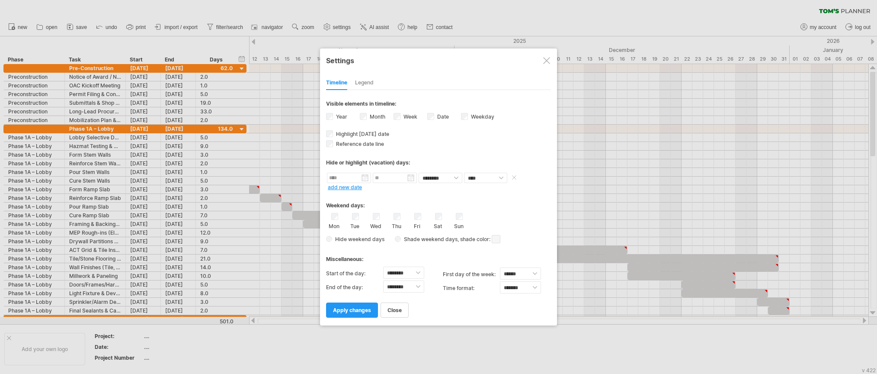
click at [360, 178] on input "text" at bounding box center [349, 178] width 44 height 10
click at [407, 188] on link "next" at bounding box center [409, 188] width 6 height 6
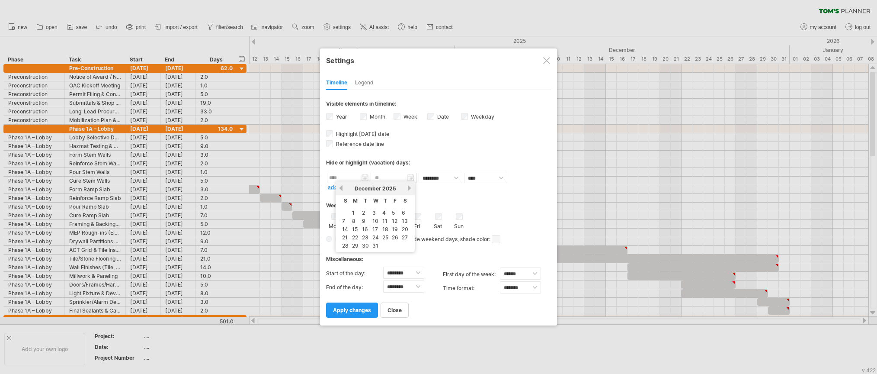
click at [346, 190] on div "[DATE]" at bounding box center [375, 188] width 63 height 6
click at [343, 188] on link "previous" at bounding box center [341, 188] width 6 height 6
click at [383, 246] on link "27" at bounding box center [385, 245] width 8 height 8
type input "********"
click at [396, 181] on body "progress(100%) Trying to reach [DOMAIN_NAME] Connected again... 0% clear filter…" at bounding box center [438, 187] width 877 height 375
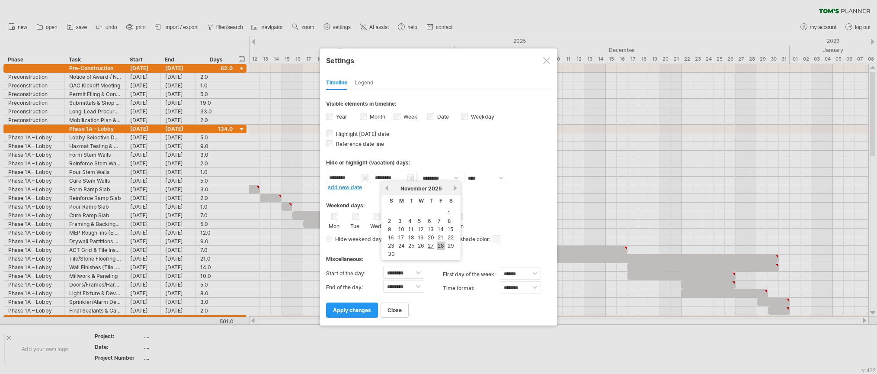
click at [442, 244] on link "28" at bounding box center [441, 245] width 8 height 8
type input "********"
click at [500, 176] on select "**** *****" at bounding box center [485, 178] width 43 height 10
select select "*"
click at [464, 173] on select "**** *****" at bounding box center [485, 178] width 43 height 10
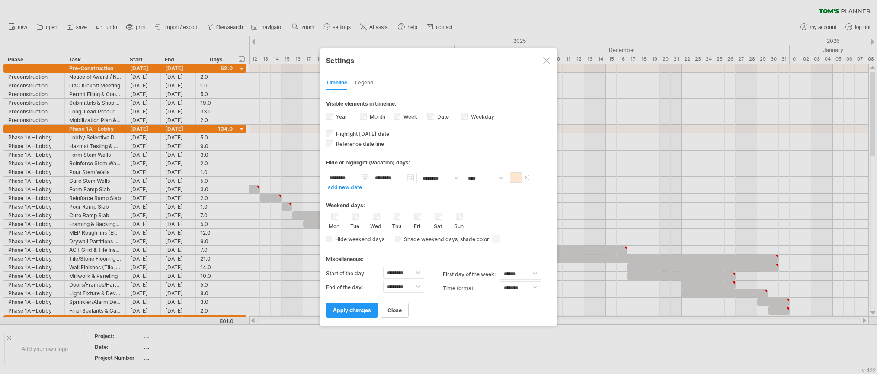
click at [511, 175] on span at bounding box center [516, 177] width 13 height 10
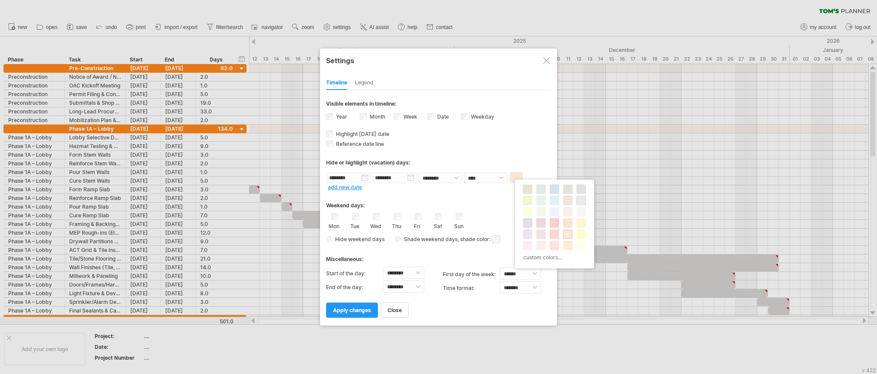
click at [581, 203] on span at bounding box center [581, 200] width 7 height 7
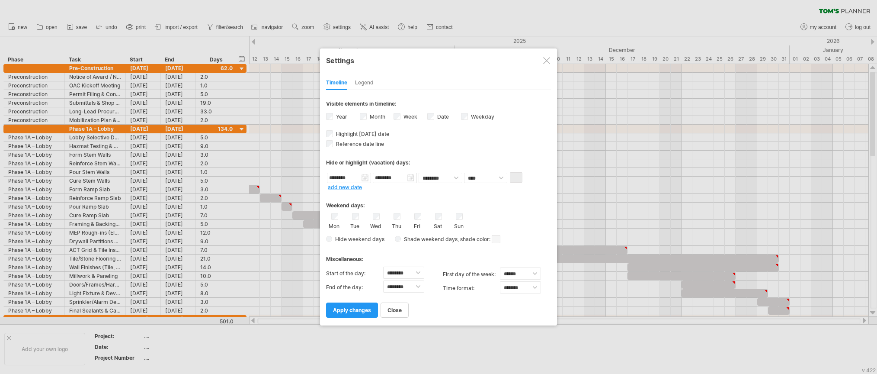
click at [350, 189] on link "add new date" at bounding box center [345, 187] width 34 height 6
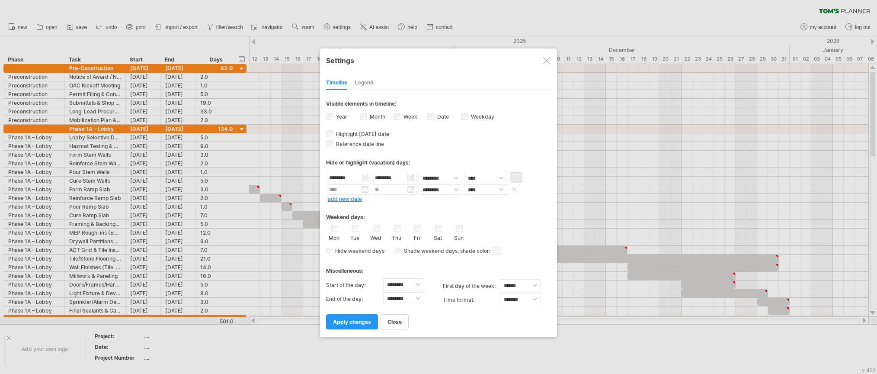
click at [346, 186] on input "text" at bounding box center [349, 189] width 44 height 10
click at [406, 198] on div "[DATE]" at bounding box center [375, 200] width 63 height 6
click at [410, 201] on link "next" at bounding box center [409, 199] width 6 height 6
click at [378, 232] on link "10" at bounding box center [375, 232] width 8 height 8
type input "********"
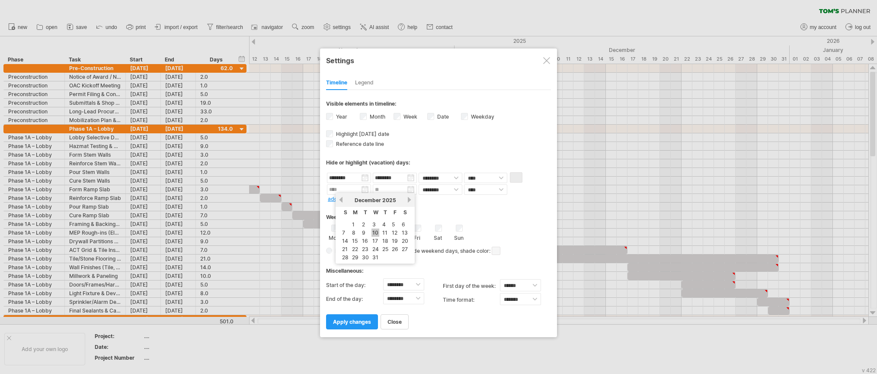
type input "********"
click at [409, 191] on input "********" at bounding box center [395, 189] width 44 height 10
click at [365, 192] on input "********" at bounding box center [349, 189] width 44 height 10
click at [403, 240] on link "20" at bounding box center [405, 241] width 8 height 8
type input "********"
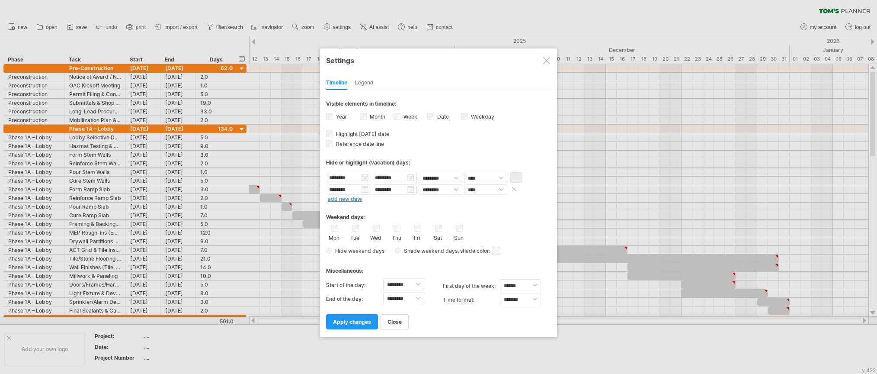
click at [412, 195] on div "from to repeat hide/color ******** ******** ******** ******** **** ***** ******…" at bounding box center [438, 187] width 225 height 30
click at [414, 194] on body "progress(100%) Trying to reach [DOMAIN_NAME] Connected again... 0% clear filter…" at bounding box center [438, 187] width 877 height 375
click at [454, 198] on link "next" at bounding box center [455, 199] width 6 height 6
click at [449, 233] on link "10" at bounding box center [451, 232] width 8 height 8
type input "********"
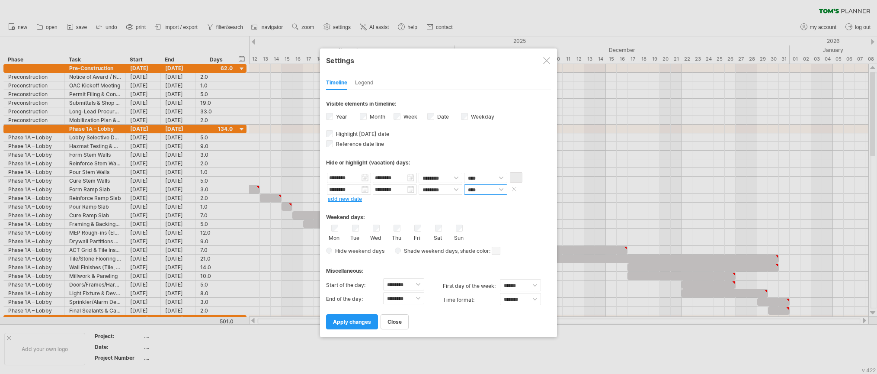
click at [491, 192] on select "**** *****" at bounding box center [485, 189] width 43 height 10
select select "*"
click at [464, 184] on select "**** *****" at bounding box center [485, 189] width 43 height 10
click at [519, 187] on span at bounding box center [516, 189] width 13 height 10
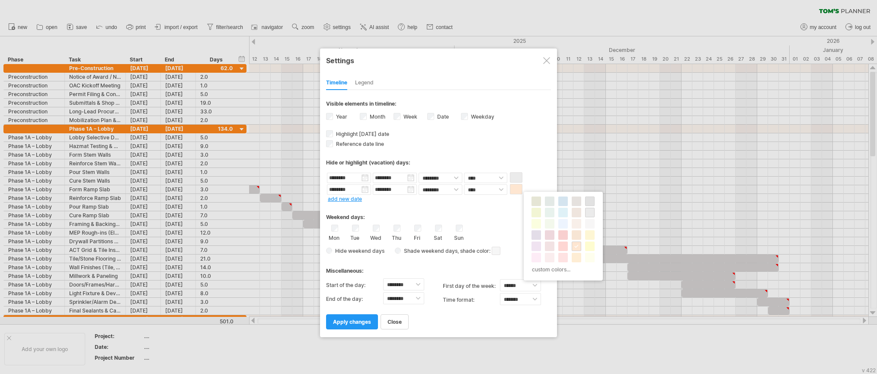
click at [588, 204] on span at bounding box center [589, 201] width 7 height 7
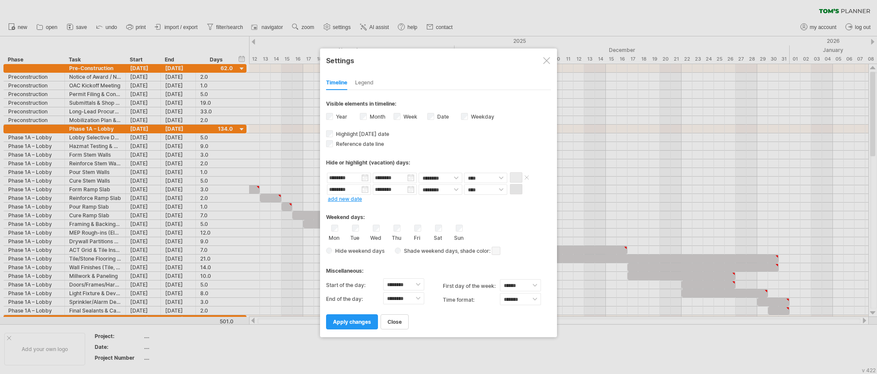
click at [518, 177] on span at bounding box center [516, 177] width 13 height 10
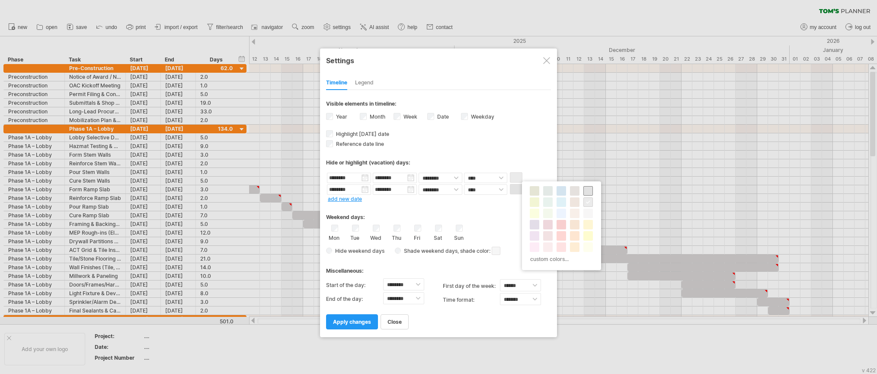
click at [586, 191] on span at bounding box center [588, 190] width 7 height 7
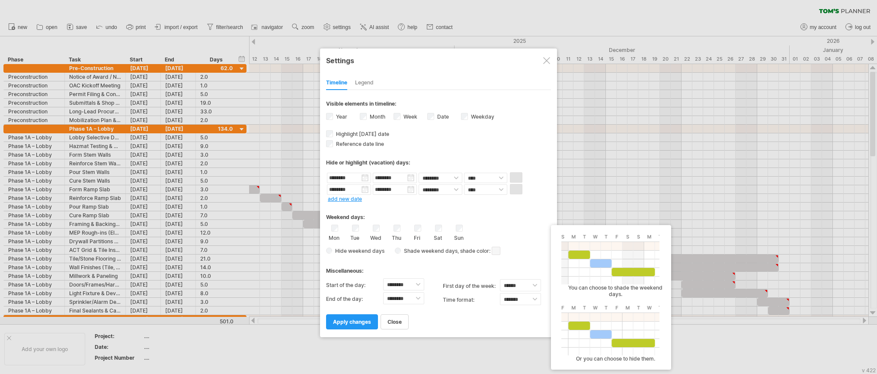
click at [495, 247] on span at bounding box center [496, 251] width 9 height 8
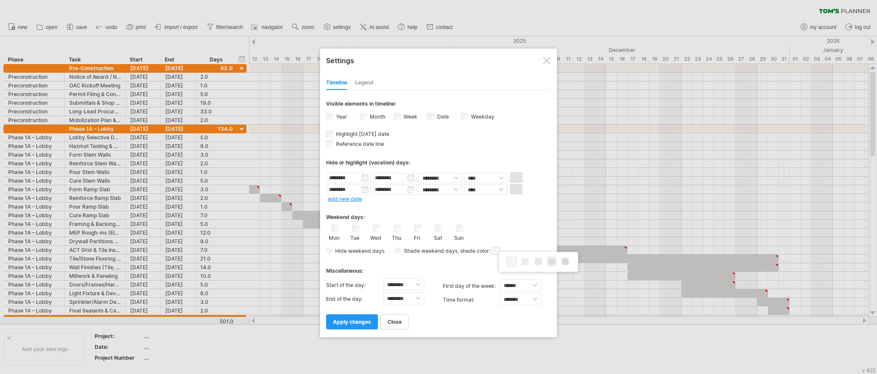
click at [550, 260] on span at bounding box center [551, 261] width 7 height 7
click at [515, 178] on span at bounding box center [516, 177] width 13 height 10
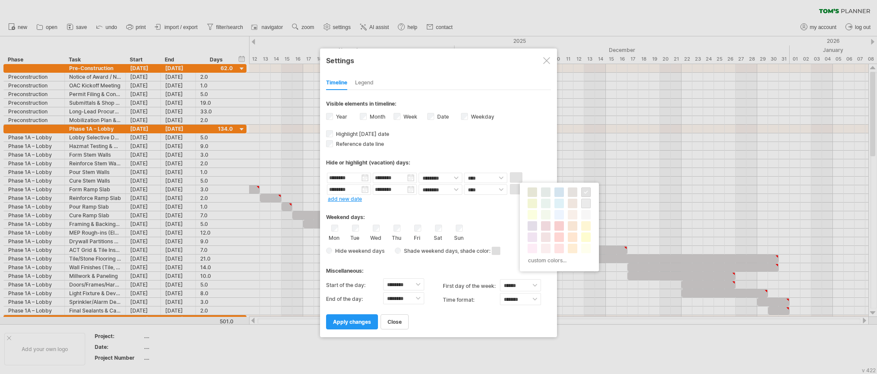
click at [586, 202] on span at bounding box center [586, 203] width 7 height 7
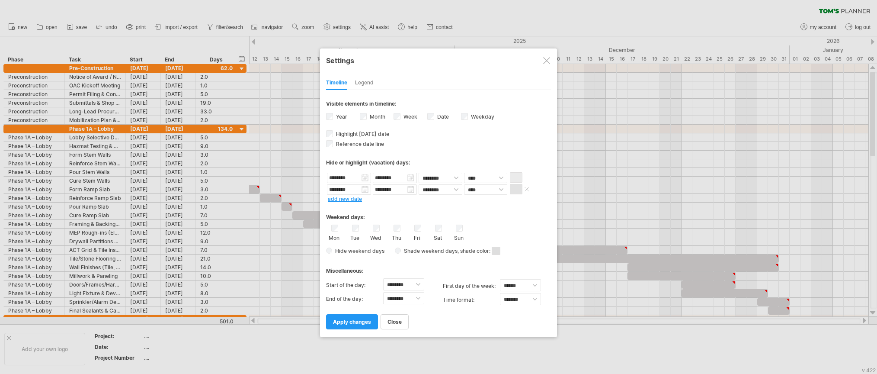
click at [513, 191] on span at bounding box center [516, 189] width 13 height 10
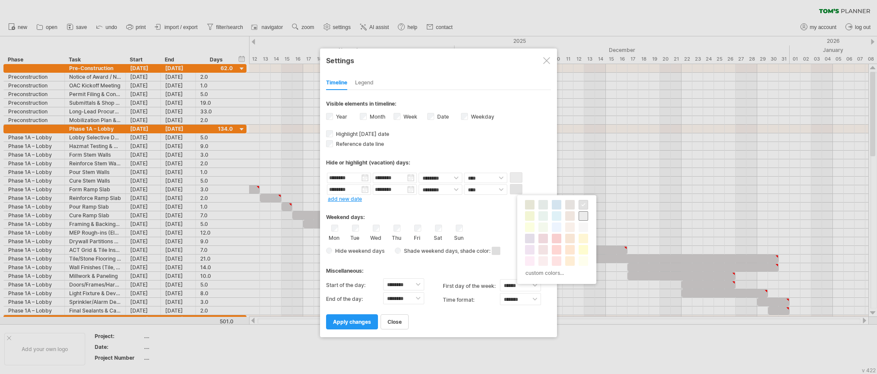
click at [583, 215] on span at bounding box center [583, 215] width 7 height 7
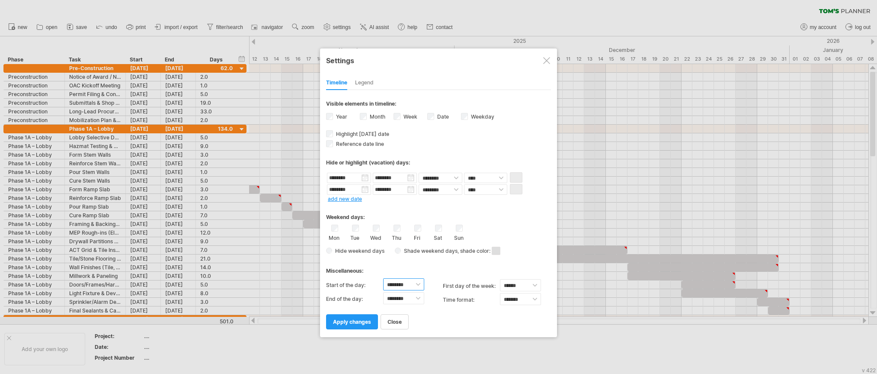
click at [405, 285] on select "******** ******** ******** ******** ******** ******** ******** ******** *******…" at bounding box center [403, 284] width 41 height 12
select select "*"
click at [383, 278] on select "******** ******** ******** ******** ******** ******** ******** ******** *******…" at bounding box center [403, 284] width 41 height 12
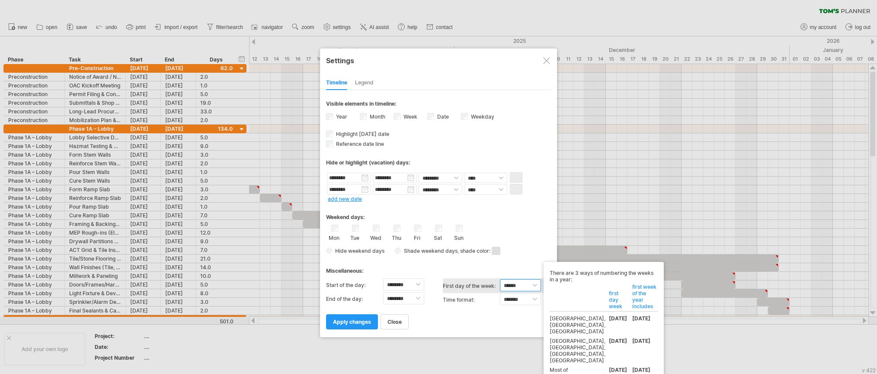
click at [515, 289] on select "****** ****** ********" at bounding box center [520, 285] width 41 height 12
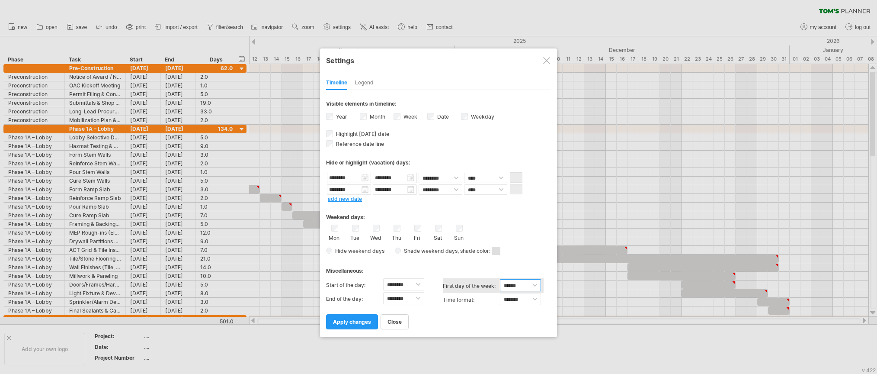
select select "*"
click at [500, 279] on select "****** ****** ********" at bounding box center [520, 285] width 41 height 12
click at [515, 298] on select "******* *******" at bounding box center [520, 299] width 41 height 12
select select "******"
click at [500, 293] on select "******* *******" at bounding box center [520, 299] width 41 height 12
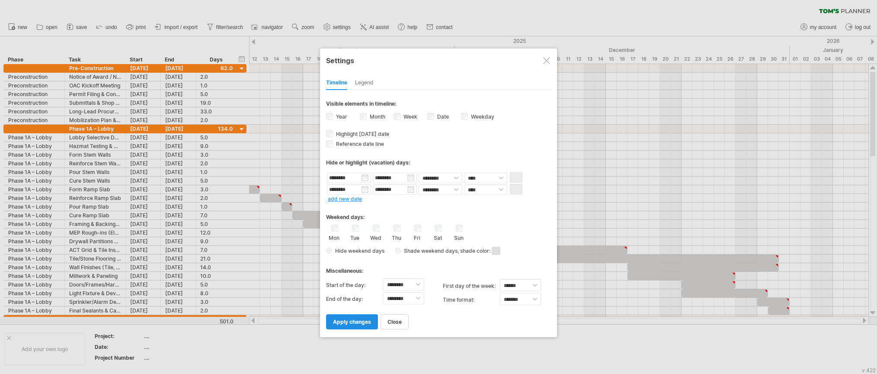
click at [356, 322] on span "apply changes" at bounding box center [352, 321] width 38 height 6
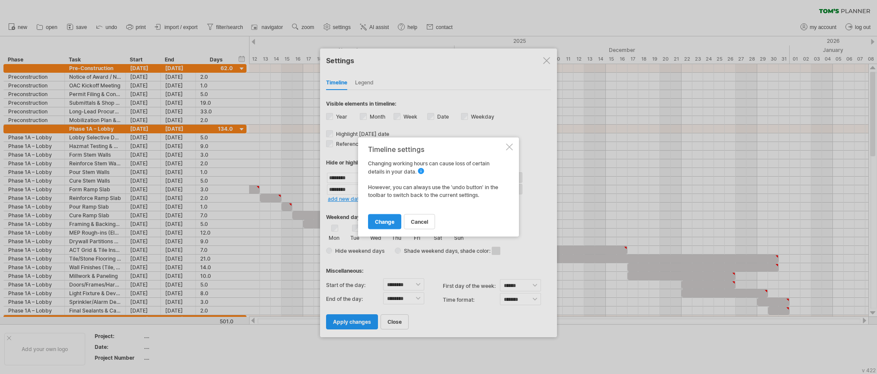
click at [389, 224] on span "change" at bounding box center [384, 221] width 19 height 6
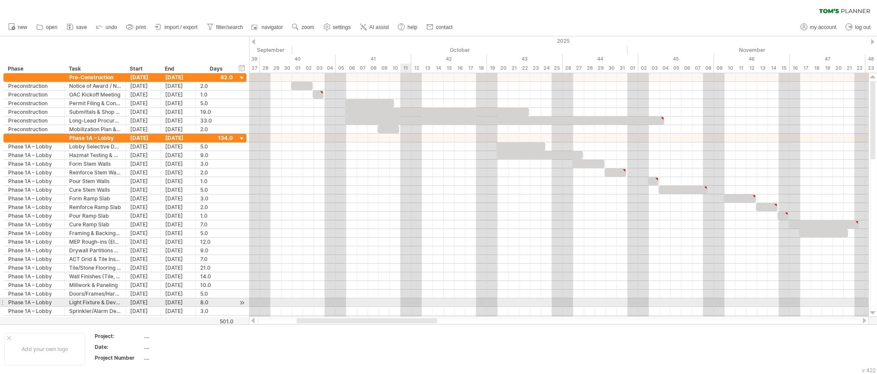
drag, startPoint x: 512, startPoint y: 321, endPoint x: 401, endPoint y: 305, distance: 111.8
click at [401, 305] on div "Trying to reach [DOMAIN_NAME] Connected again... 0% clear filter new" at bounding box center [438, 187] width 877 height 374
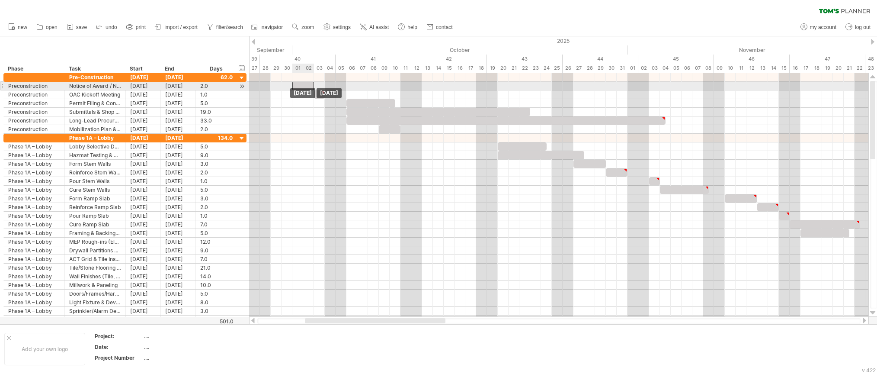
click at [310, 89] on div "[DATE] [DATE]" at bounding box center [558, 194] width 619 height 243
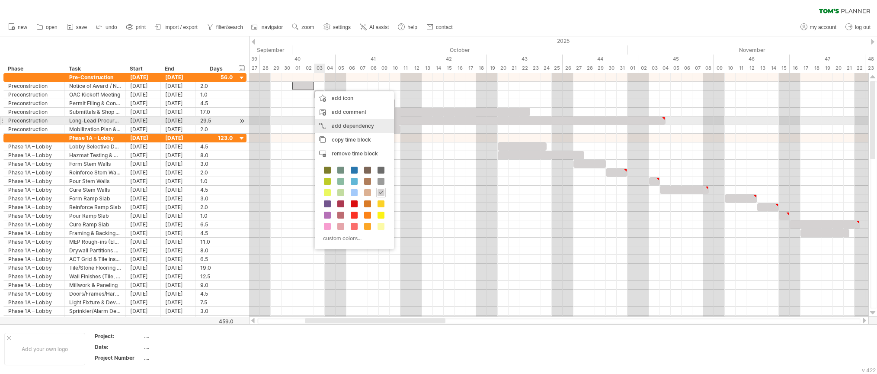
click at [352, 124] on div "add dependency You can use dependencies when you require tasks to be done in a …" at bounding box center [354, 126] width 79 height 14
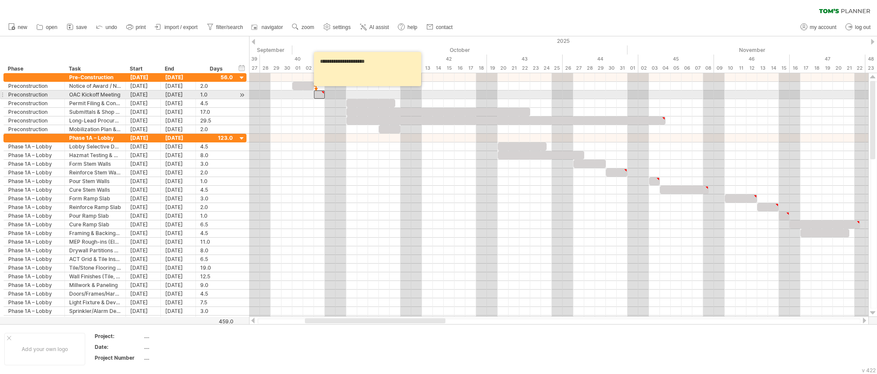
click at [317, 92] on div at bounding box center [319, 94] width 11 height 8
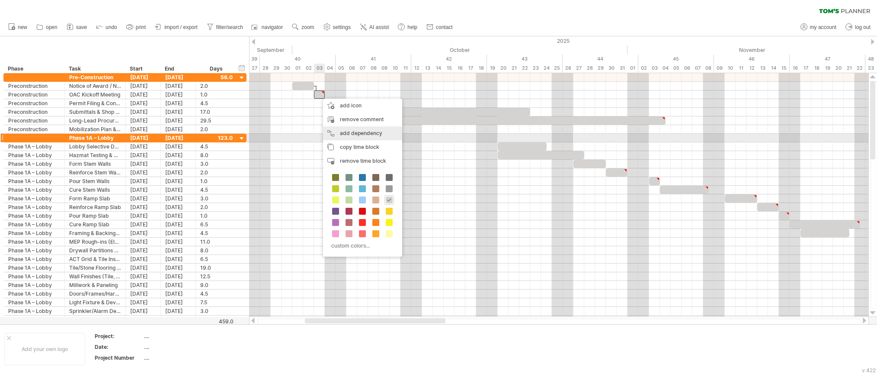
click at [364, 135] on div "add dependency You can use dependencies when you require tasks to be done in a …" at bounding box center [362, 133] width 79 height 14
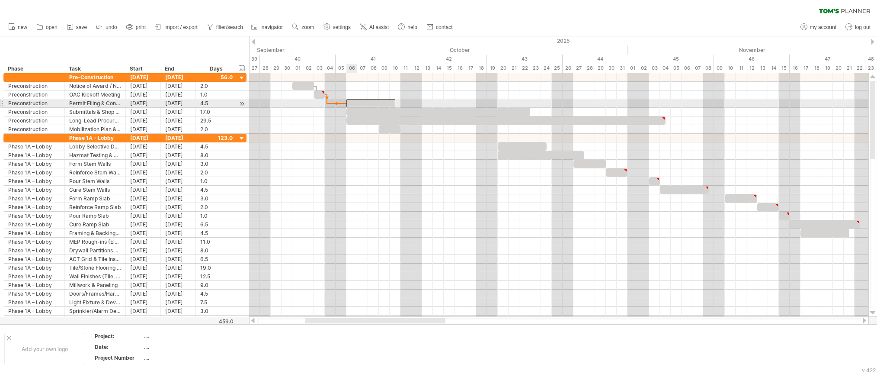
click at [354, 104] on div at bounding box center [370, 103] width 49 height 8
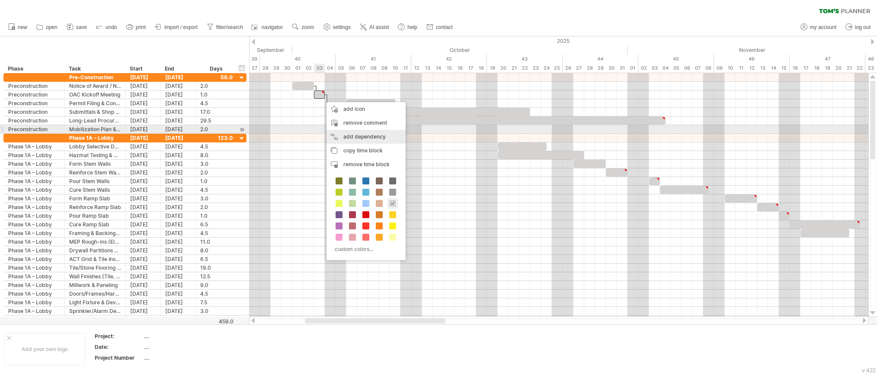
click at [371, 133] on div "add dependency You can use dependencies when you require tasks to be done in a …" at bounding box center [366, 137] width 79 height 14
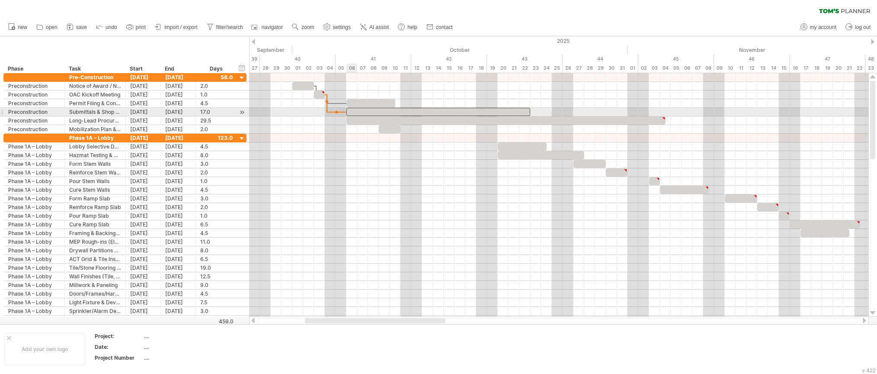
click at [357, 110] on div at bounding box center [438, 112] width 184 height 8
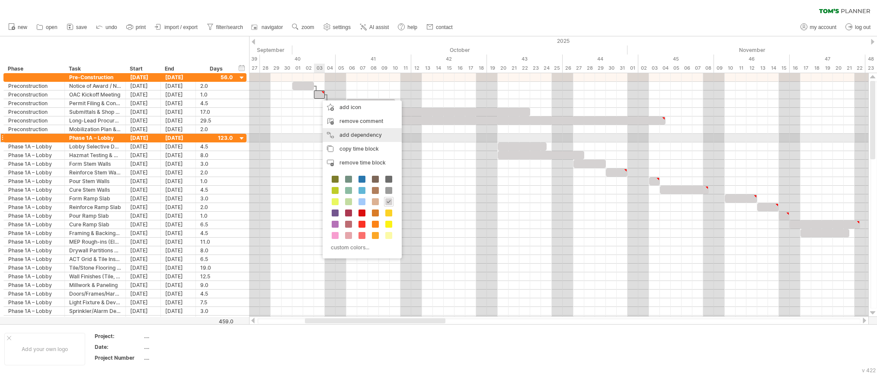
click at [362, 134] on div "add dependency You can use dependencies when you require tasks to be done in a …" at bounding box center [362, 135] width 79 height 14
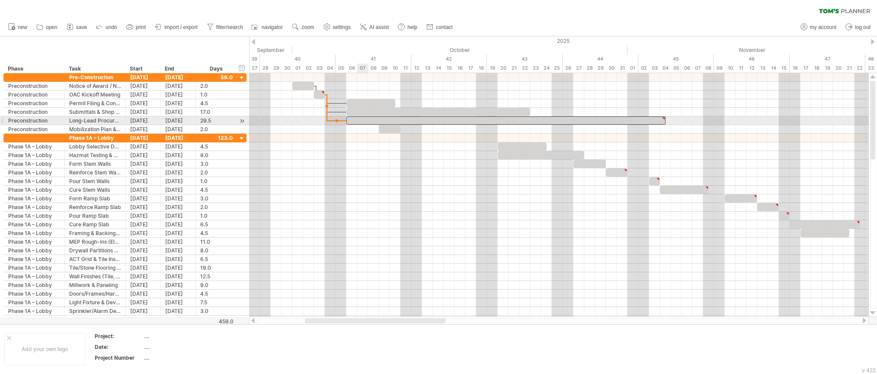
click at [363, 121] on div at bounding box center [505, 120] width 319 height 8
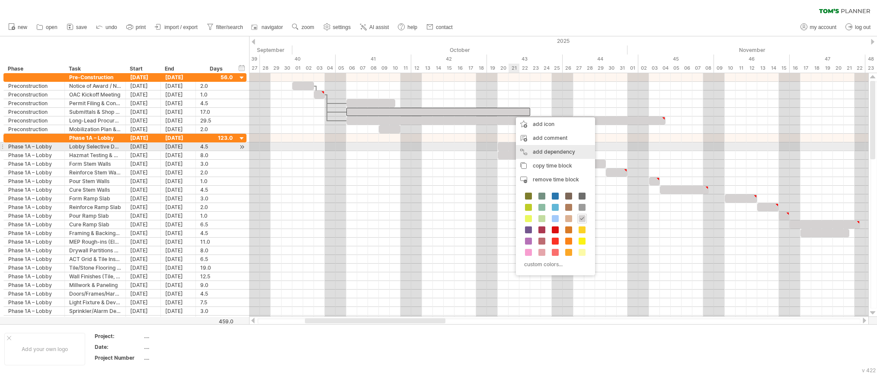
click at [545, 151] on div "add dependency You can use dependencies when you require tasks to be done in a …" at bounding box center [555, 152] width 79 height 14
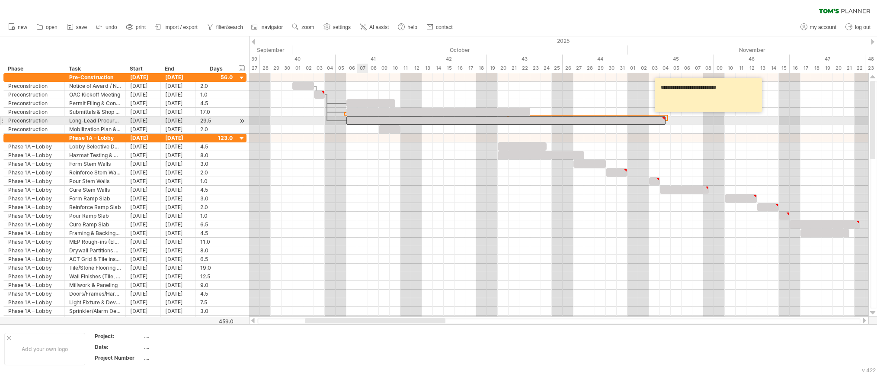
click at [361, 120] on div at bounding box center [505, 120] width 319 height 8
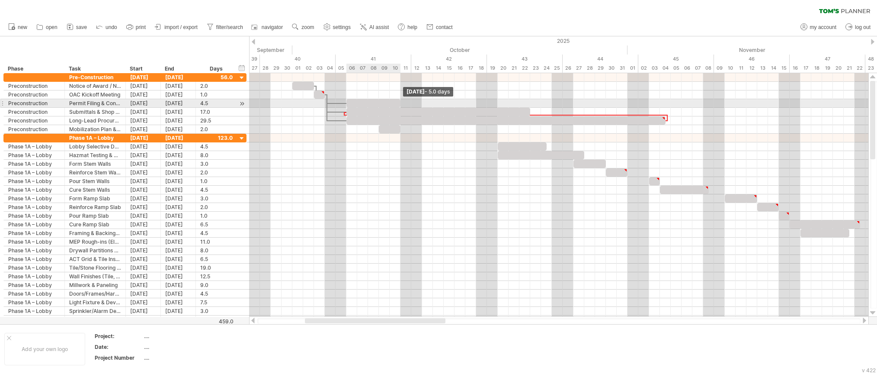
drag, startPoint x: 395, startPoint y: 103, endPoint x: 401, endPoint y: 104, distance: 6.1
click at [401, 104] on span at bounding box center [400, 103] width 3 height 8
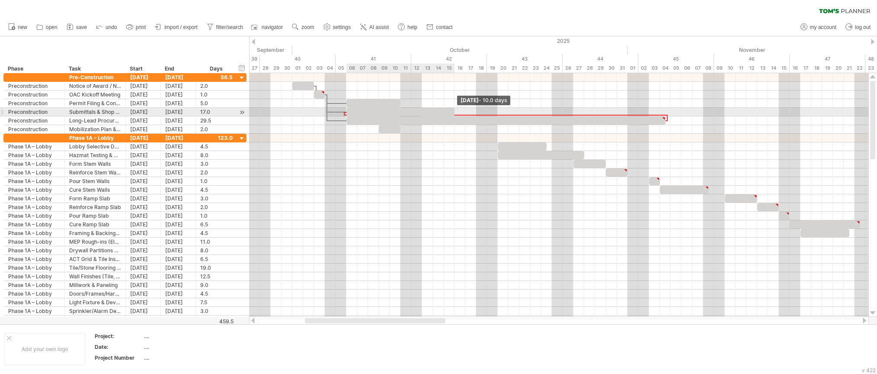
drag, startPoint x: 529, startPoint y: 110, endPoint x: 451, endPoint y: 111, distance: 78.3
click at [451, 111] on div at bounding box center [400, 112] width 108 height 8
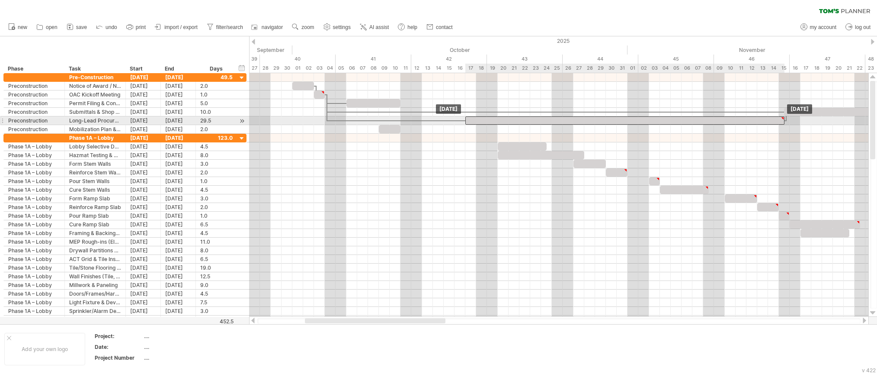
drag, startPoint x: 365, startPoint y: 123, endPoint x: 484, endPoint y: 121, distance: 119.4
click at [484, 121] on div at bounding box center [624, 120] width 319 height 8
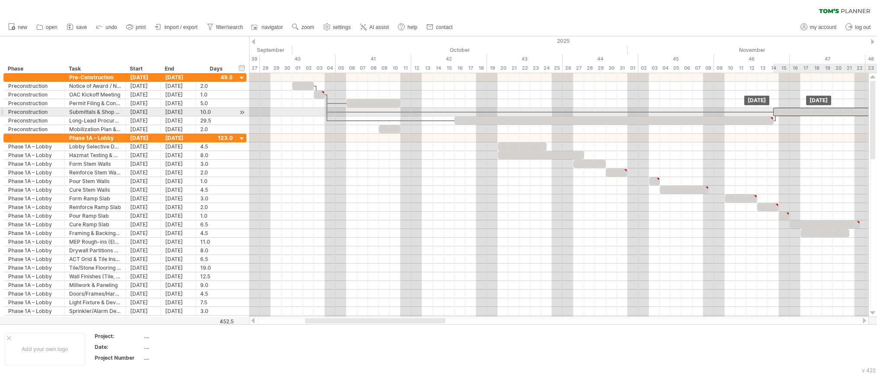
drag, startPoint x: 802, startPoint y: 112, endPoint x: 793, endPoint y: 111, distance: 9.2
click at [793, 111] on div at bounding box center [827, 112] width 108 height 8
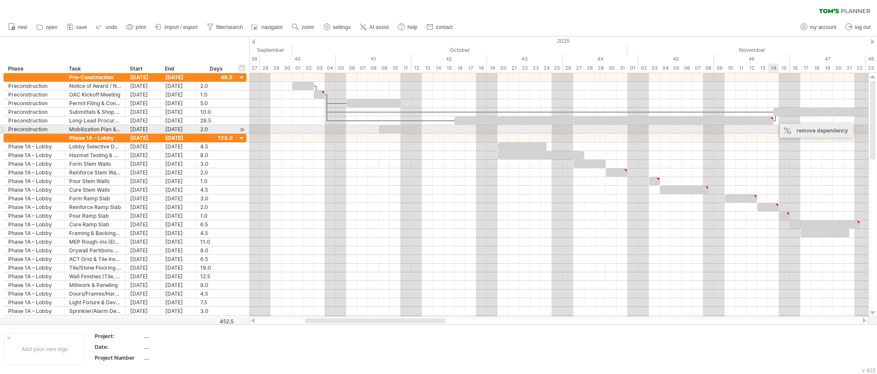
click at [791, 129] on div "remove dependency" at bounding box center [817, 131] width 74 height 14
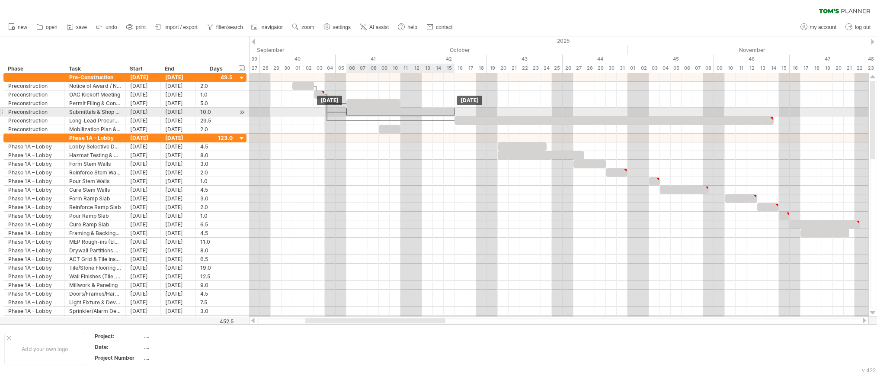
drag, startPoint x: 782, startPoint y: 110, endPoint x: 364, endPoint y: 111, distance: 418.6
click at [364, 111] on div at bounding box center [400, 112] width 108 height 8
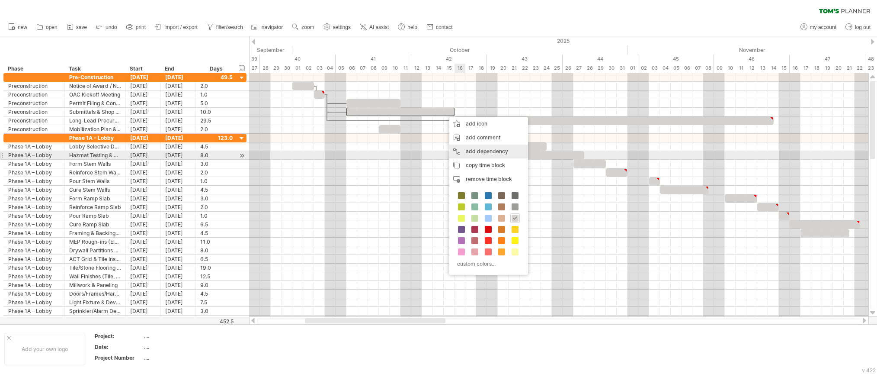
click at [513, 153] on div "add dependency You can use dependencies when you require tasks to be done in a …" at bounding box center [488, 151] width 79 height 14
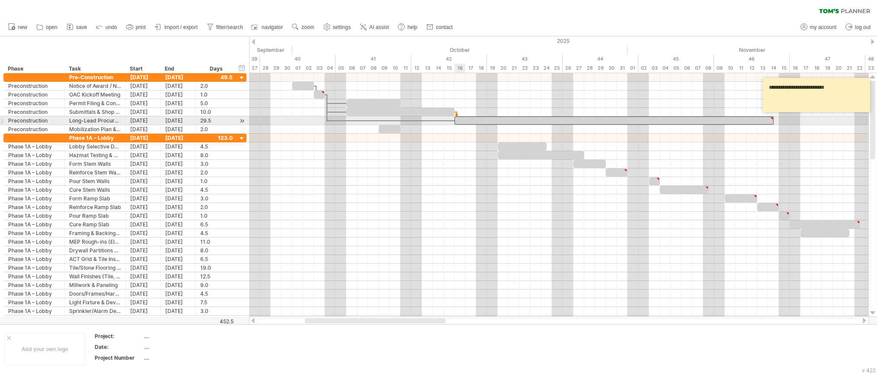
click at [458, 121] on div at bounding box center [614, 120] width 319 height 8
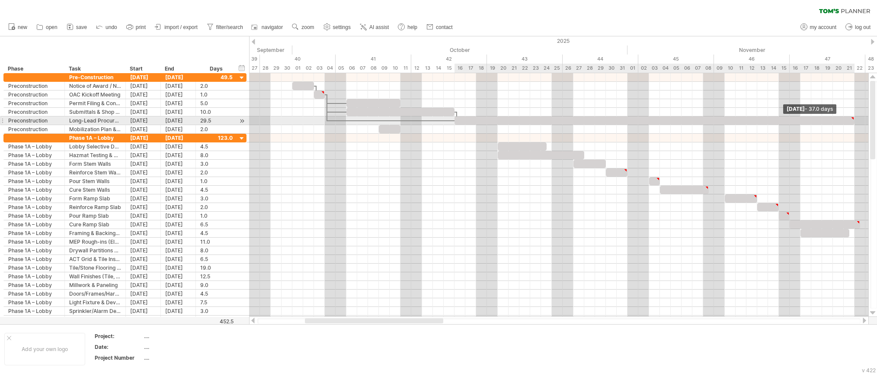
drag, startPoint x: 773, startPoint y: 122, endPoint x: 854, endPoint y: 120, distance: 80.5
click at [855, 121] on span at bounding box center [854, 120] width 3 height 8
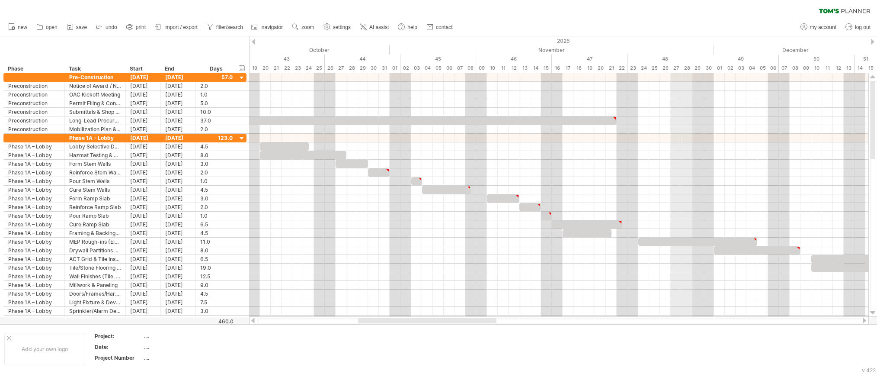
drag, startPoint x: 383, startPoint y: 322, endPoint x: 440, endPoint y: 322, distance: 57.1
click at [440, 322] on div at bounding box center [427, 320] width 138 height 5
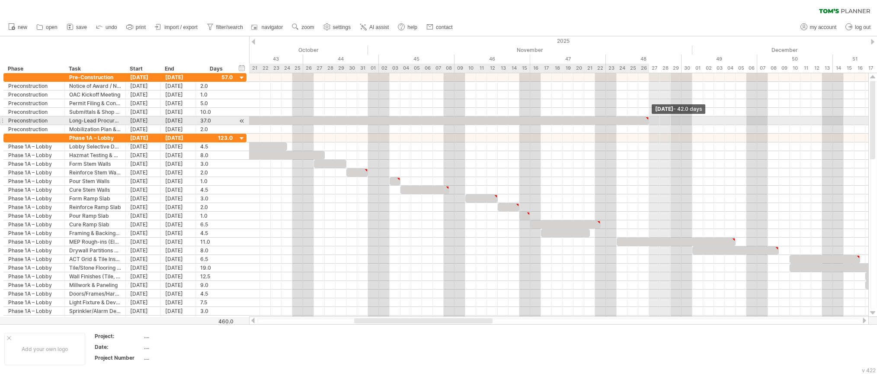
drag, startPoint x: 595, startPoint y: 121, endPoint x: 648, endPoint y: 121, distance: 52.8
click at [648, 121] on span at bounding box center [648, 120] width 3 height 8
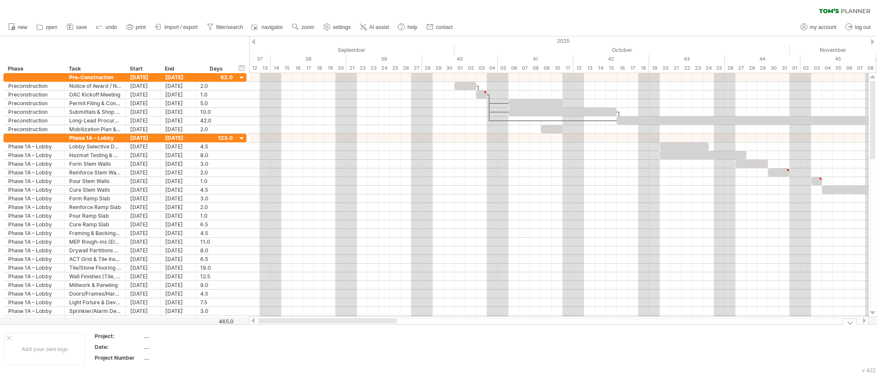
drag, startPoint x: 470, startPoint y: 322, endPoint x: 374, endPoint y: 323, distance: 95.6
click at [374, 323] on div "Trying to reach [DOMAIN_NAME] Connected again... 0% clear filter new" at bounding box center [438, 187] width 877 height 374
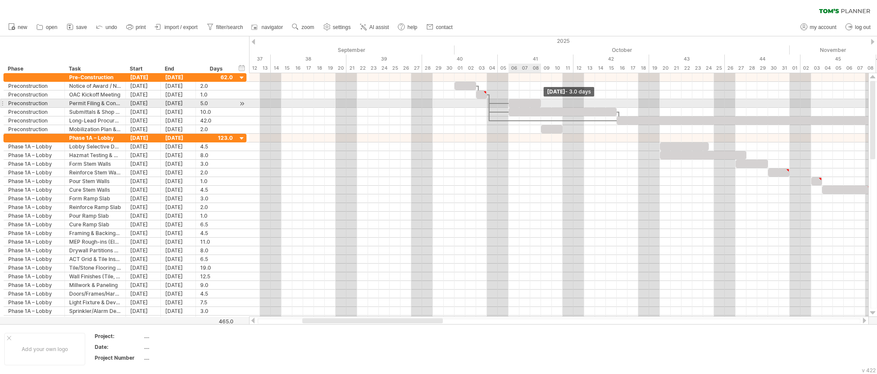
drag, startPoint x: 561, startPoint y: 103, endPoint x: 539, endPoint y: 106, distance: 22.2
click at [539, 106] on span at bounding box center [540, 103] width 3 height 8
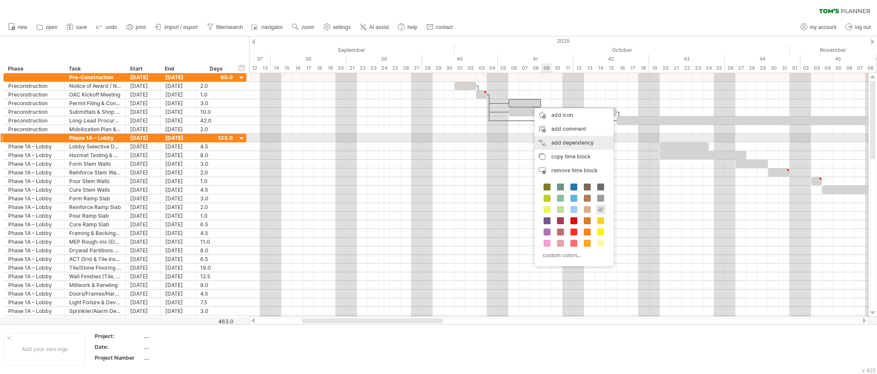
click at [558, 139] on div "add dependency You can use dependencies when you require tasks to be done in a …" at bounding box center [574, 143] width 79 height 14
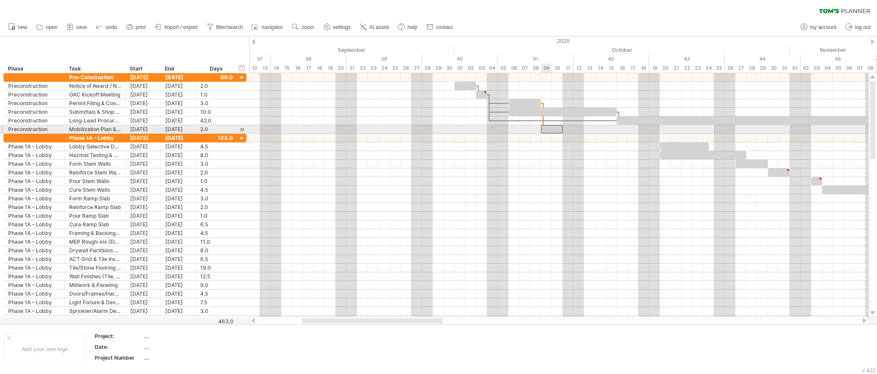
click at [547, 131] on div at bounding box center [552, 129] width 22 height 8
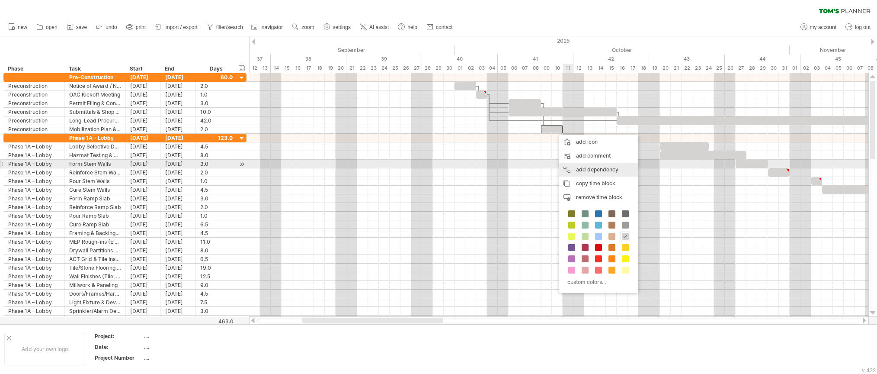
click at [598, 166] on div "add dependency You can use dependencies when you require tasks to be done in a …" at bounding box center [598, 170] width 79 height 14
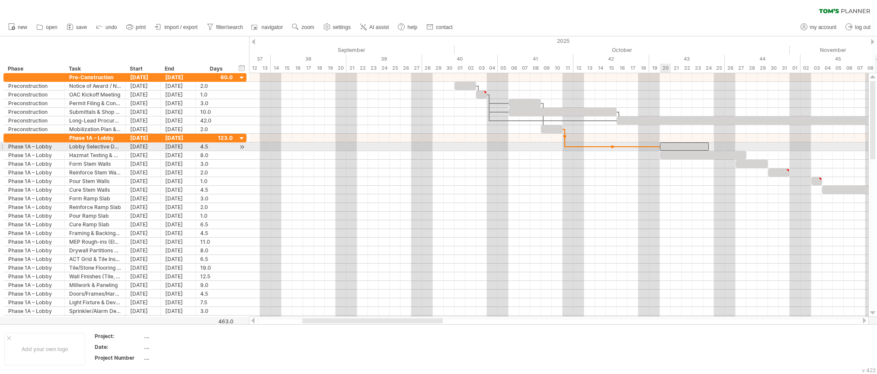
click at [667, 145] on div at bounding box center [684, 146] width 49 height 8
drag, startPoint x: 686, startPoint y: 145, endPoint x: 610, endPoint y: 147, distance: 76.1
click at [610, 147] on div at bounding box center [608, 146] width 49 height 8
drag, startPoint x: 632, startPoint y: 146, endPoint x: 608, endPoint y: 148, distance: 24.7
click at [608, 148] on div "[DATE] - 2.0 days [DATE]" at bounding box center [558, 194] width 619 height 243
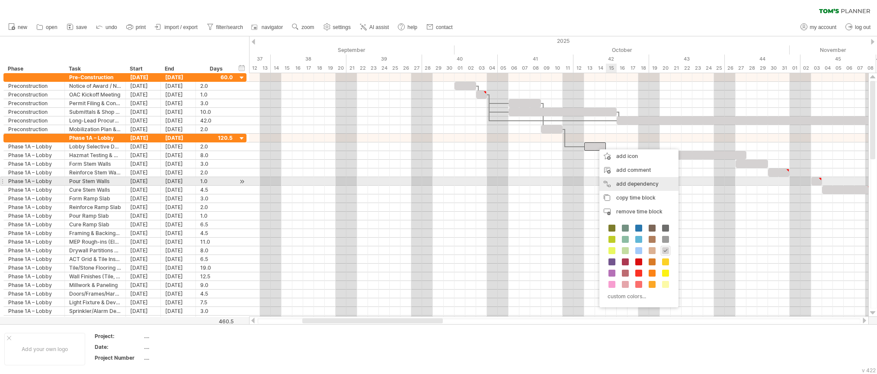
click at [636, 179] on div "add dependency You can use dependencies when you require tasks to be done in a …" at bounding box center [638, 184] width 79 height 14
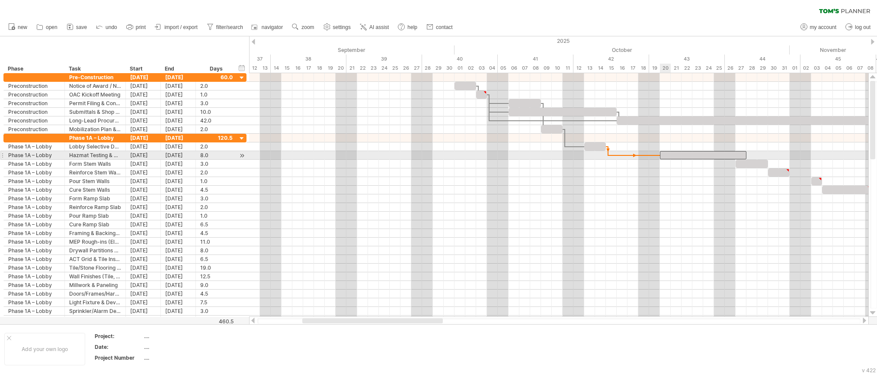
click at [667, 155] on div at bounding box center [703, 155] width 86 height 8
drag, startPoint x: 695, startPoint y: 156, endPoint x: 642, endPoint y: 159, distance: 52.8
click at [642, 159] on div "[DATE] [DATE]" at bounding box center [558, 194] width 619 height 243
click at [745, 163] on div at bounding box center [752, 164] width 32 height 8
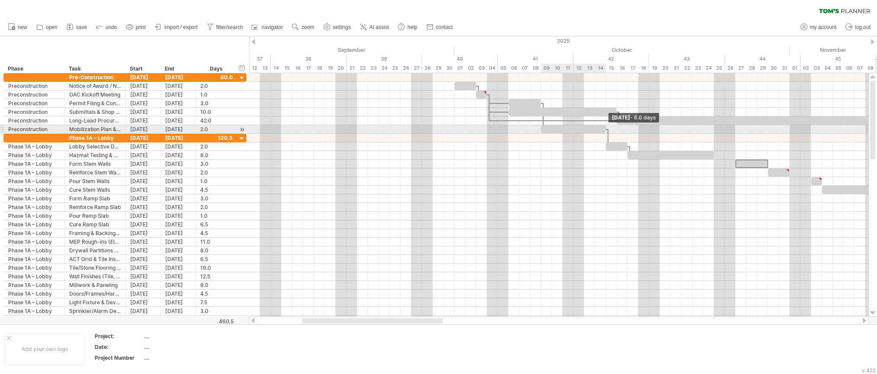
drag, startPoint x: 563, startPoint y: 129, endPoint x: 608, endPoint y: 130, distance: 44.1
click at [608, 130] on div "[DATE] - 6.0 days [DATE]" at bounding box center [558, 194] width 619 height 243
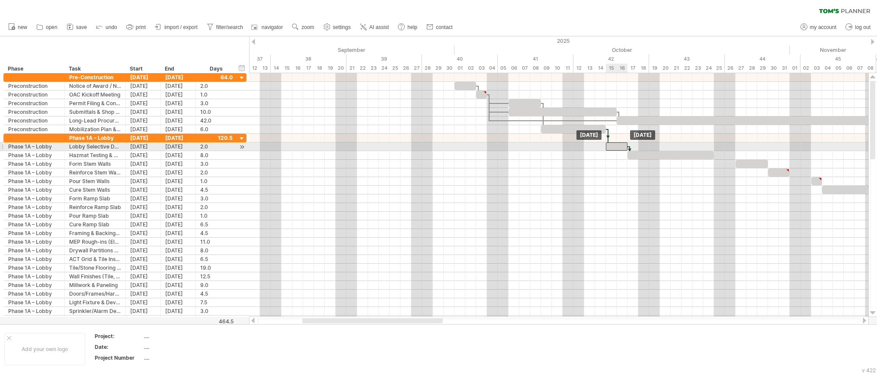
click at [615, 147] on div at bounding box center [617, 146] width 22 height 8
click at [628, 144] on div "remove dependency" at bounding box center [648, 146] width 74 height 14
drag, startPoint x: 615, startPoint y: 147, endPoint x: 592, endPoint y: 148, distance: 22.9
click at [592, 148] on div at bounding box center [595, 146] width 22 height 8
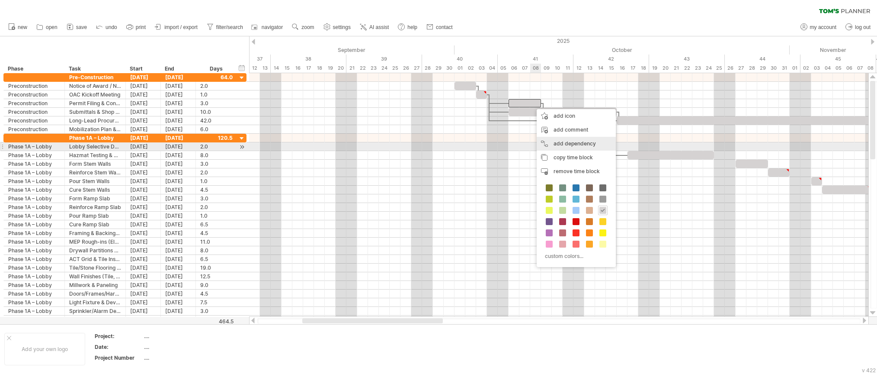
click at [559, 146] on div "add dependency You can use dependencies when you require tasks to be done in a …" at bounding box center [576, 144] width 79 height 14
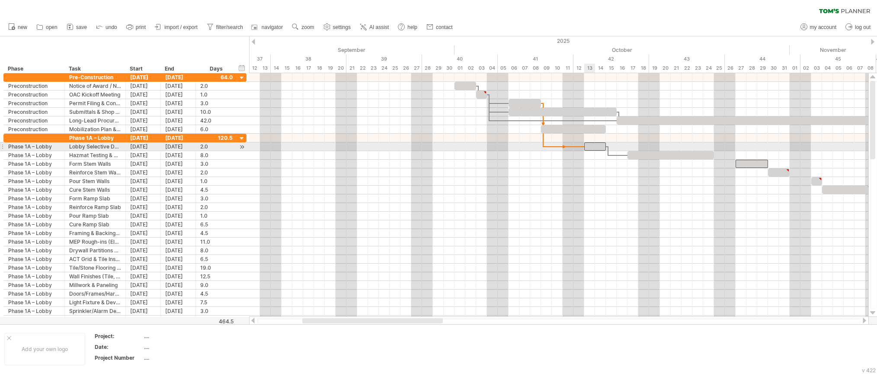
click at [586, 144] on div at bounding box center [595, 146] width 22 height 8
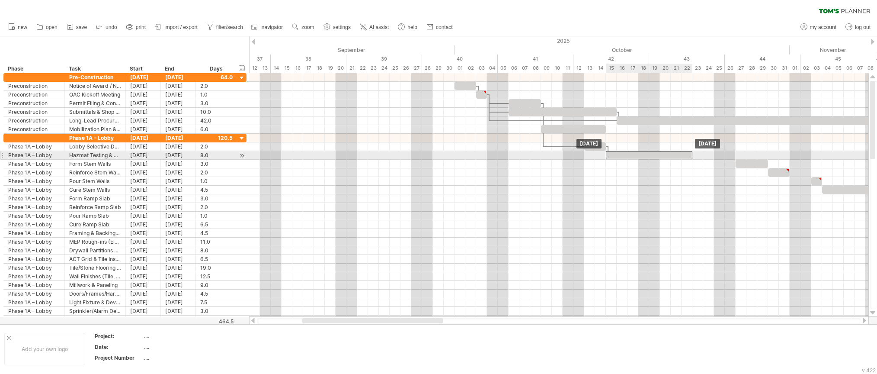
drag, startPoint x: 654, startPoint y: 156, endPoint x: 634, endPoint y: 157, distance: 19.9
click at [634, 157] on div at bounding box center [649, 155] width 86 height 8
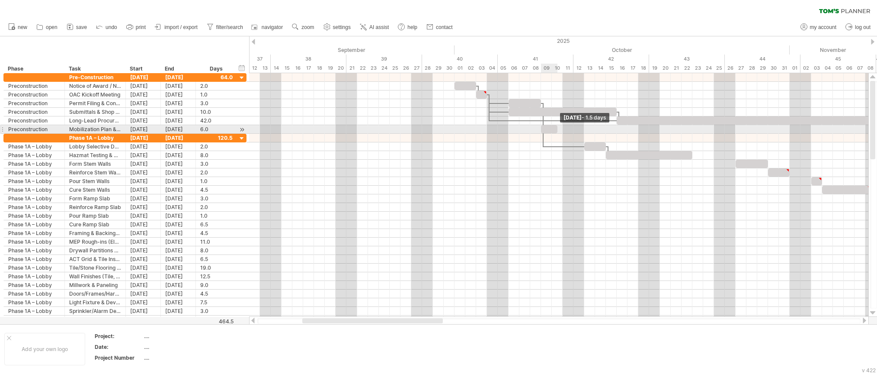
drag, startPoint x: 605, startPoint y: 128, endPoint x: 557, endPoint y: 127, distance: 47.6
click at [557, 127] on span at bounding box center [557, 129] width 3 height 8
drag, startPoint x: 557, startPoint y: 127, endPoint x: 563, endPoint y: 128, distance: 7.0
click at [563, 128] on span at bounding box center [562, 129] width 3 height 8
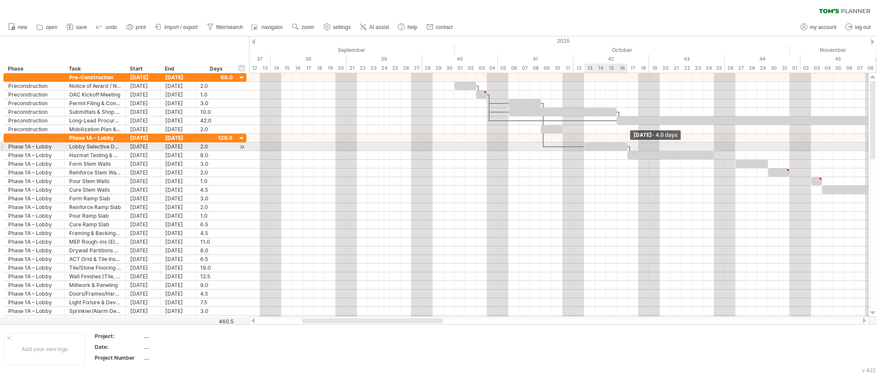
drag, startPoint x: 605, startPoint y: 144, endPoint x: 626, endPoint y: 146, distance: 20.8
click at [626, 146] on span at bounding box center [627, 146] width 3 height 8
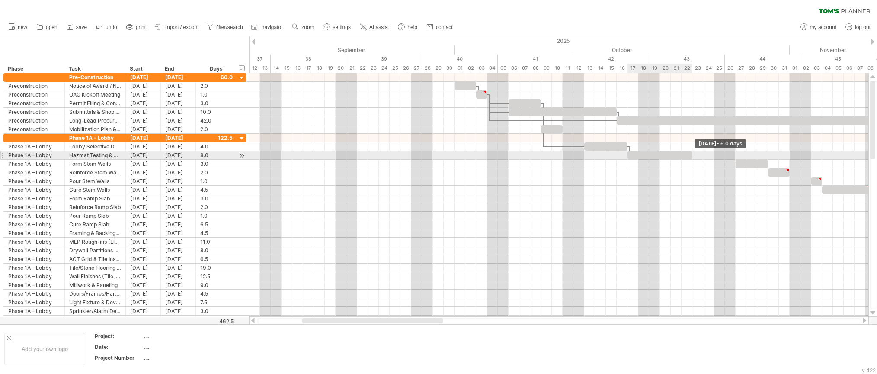
drag, startPoint x: 714, startPoint y: 156, endPoint x: 694, endPoint y: 157, distance: 20.4
click at [694, 157] on div "[DATE] - 6.0 days [DATE]" at bounding box center [558, 194] width 619 height 243
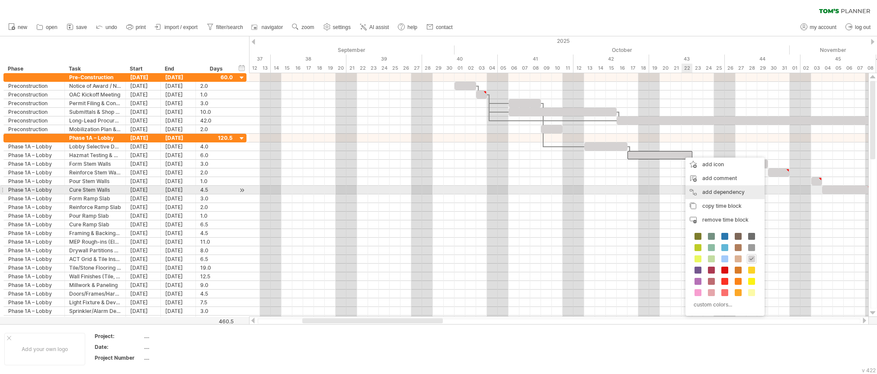
click at [714, 193] on div "add dependency You can use dependencies when you require tasks to be done in a …" at bounding box center [724, 192] width 79 height 14
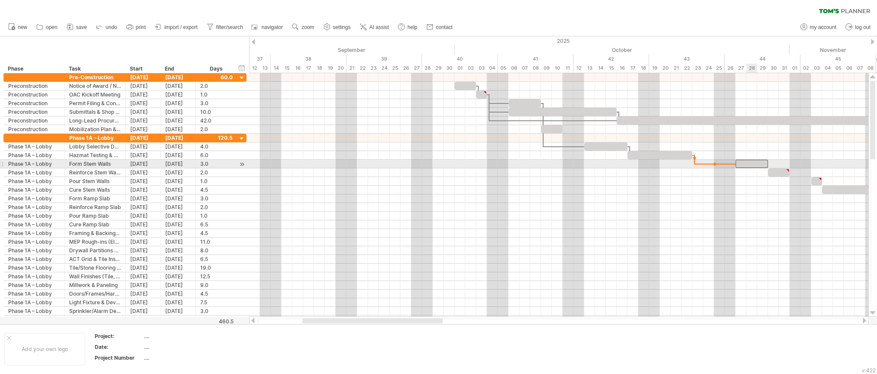
click at [757, 163] on div at bounding box center [752, 164] width 32 height 8
drag, startPoint x: 756, startPoint y: 163, endPoint x: 713, endPoint y: 166, distance: 43.8
click at [713, 166] on div at bounding box center [708, 164] width 32 height 8
drag, startPoint x: 726, startPoint y: 163, endPoint x: 747, endPoint y: 165, distance: 20.8
click at [747, 165] on span at bounding box center [746, 164] width 3 height 8
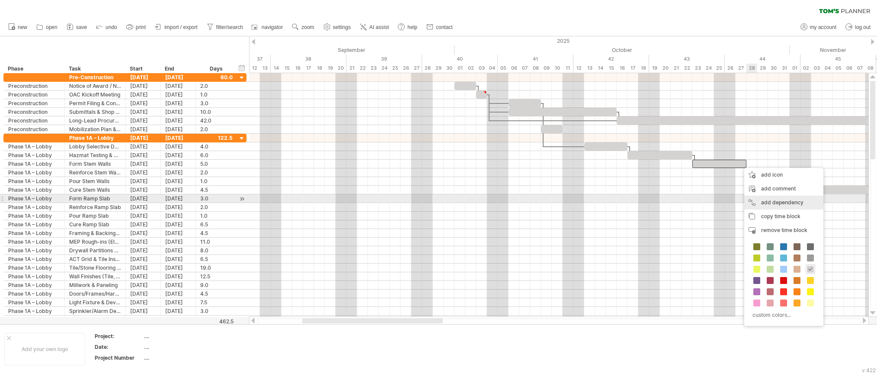
click at [766, 198] on div "add dependency You can use dependencies when you require tasks to be done in a …" at bounding box center [783, 202] width 79 height 14
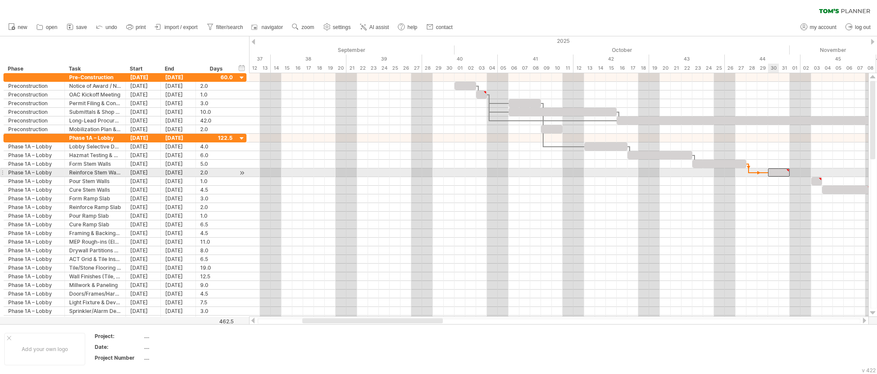
click at [773, 173] on div at bounding box center [779, 172] width 22 height 8
drag, startPoint x: 782, startPoint y: 172, endPoint x: 760, endPoint y: 173, distance: 22.1
click at [760, 173] on div at bounding box center [757, 172] width 22 height 8
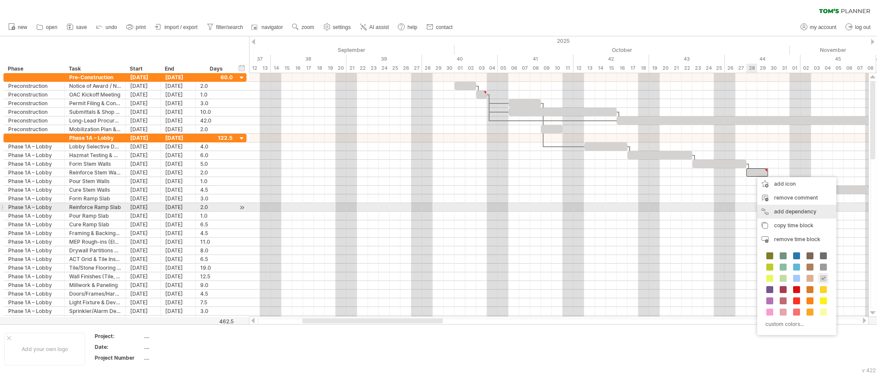
click at [788, 206] on div "add dependency You can use dependencies when you require tasks to be done in a …" at bounding box center [796, 212] width 79 height 14
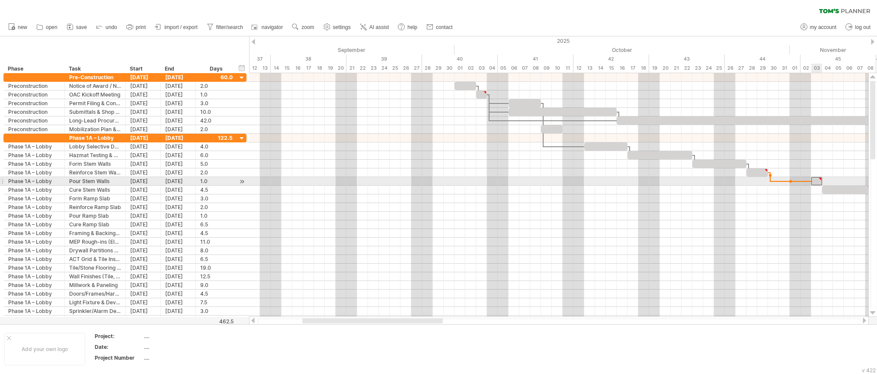
click at [815, 182] on div at bounding box center [816, 181] width 11 height 8
drag, startPoint x: 815, startPoint y: 181, endPoint x: 773, endPoint y: 182, distance: 42.4
click at [773, 182] on div at bounding box center [773, 181] width 11 height 8
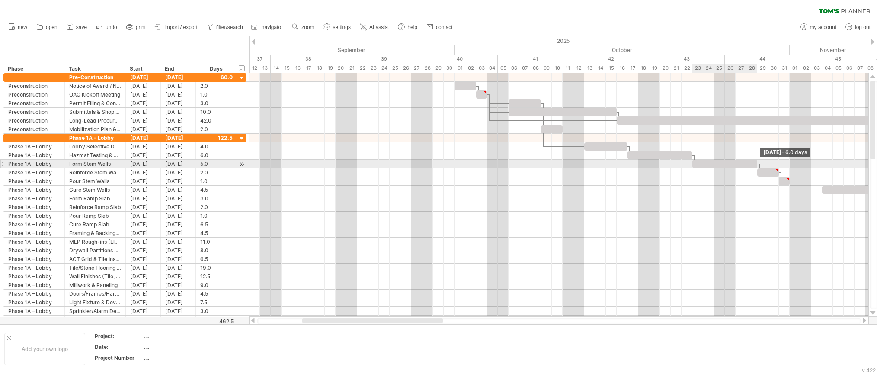
drag, startPoint x: 746, startPoint y: 163, endPoint x: 757, endPoint y: 163, distance: 10.4
click at [757, 163] on span at bounding box center [757, 164] width 3 height 8
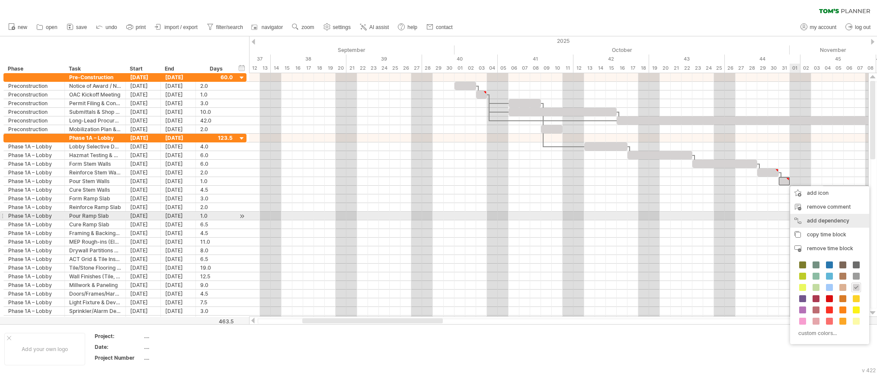
click at [822, 220] on div "add dependency You can use dependencies when you require tasks to be done in a …" at bounding box center [829, 221] width 79 height 14
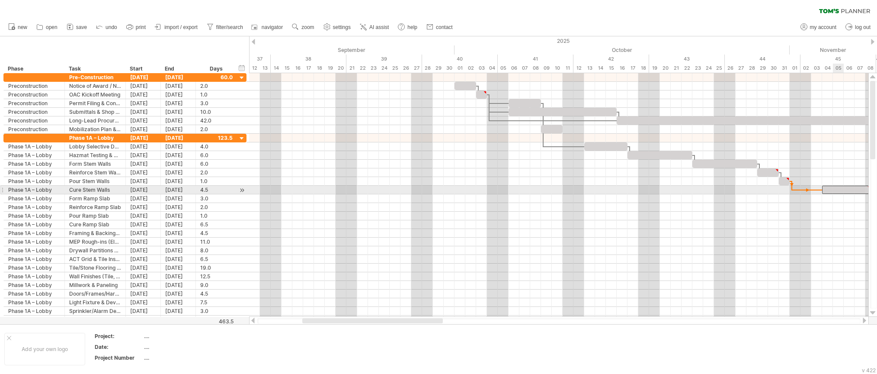
click at [833, 190] on div at bounding box center [846, 190] width 49 height 8
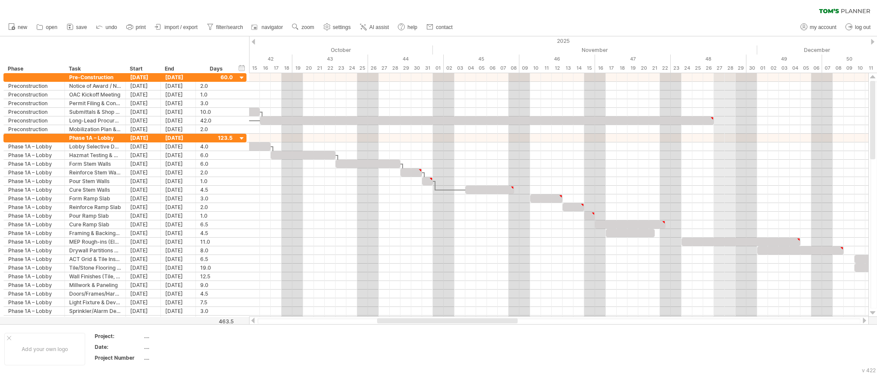
drag, startPoint x: 430, startPoint y: 320, endPoint x: 505, endPoint y: 319, distance: 74.8
click at [505, 319] on div at bounding box center [447, 320] width 141 height 5
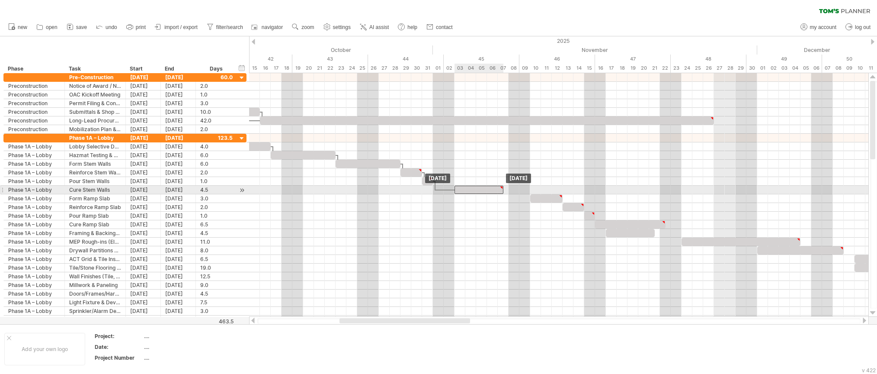
drag, startPoint x: 479, startPoint y: 189, endPoint x: 470, endPoint y: 191, distance: 9.8
click at [470, 191] on div at bounding box center [479, 190] width 49 height 8
drag, startPoint x: 502, startPoint y: 191, endPoint x: 467, endPoint y: 191, distance: 35.5
click at [467, 191] on span at bounding box center [465, 190] width 3 height 8
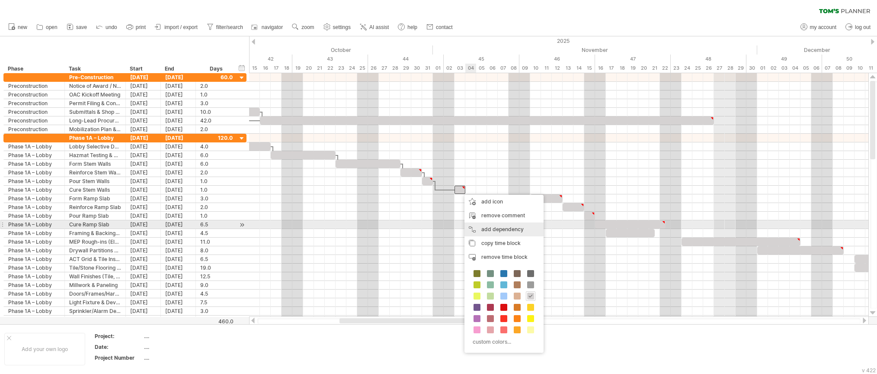
click at [492, 227] on div "add dependency You can use dependencies when you require tasks to be done in a …" at bounding box center [503, 229] width 79 height 14
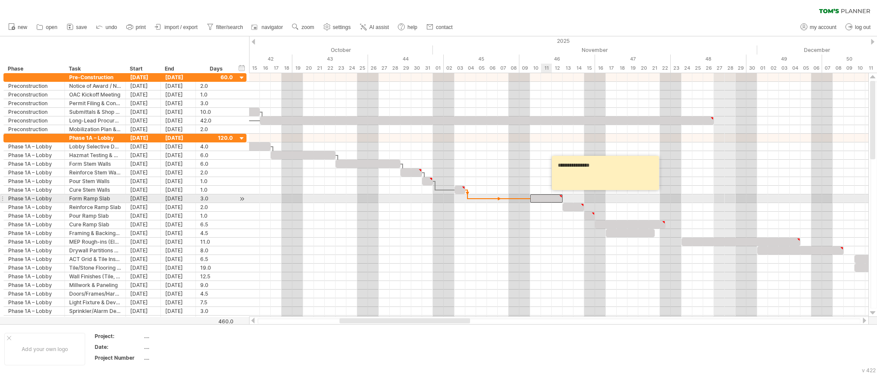
click at [543, 198] on div at bounding box center [546, 198] width 32 height 8
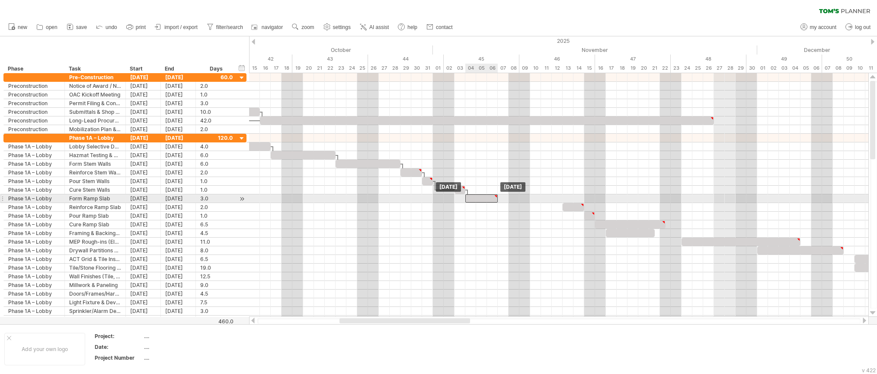
drag, startPoint x: 554, startPoint y: 198, endPoint x: 491, endPoint y: 198, distance: 63.1
click at [491, 198] on div at bounding box center [481, 198] width 32 height 8
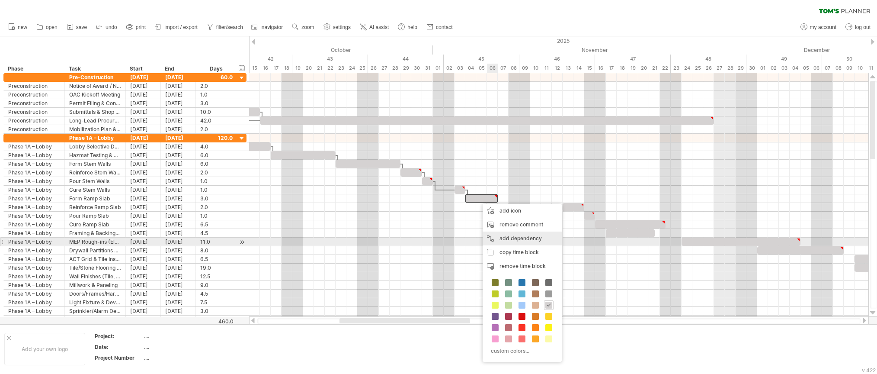
click at [522, 239] on div "add dependency You can use dependencies when you require tasks to be done in a …" at bounding box center [522, 238] width 79 height 14
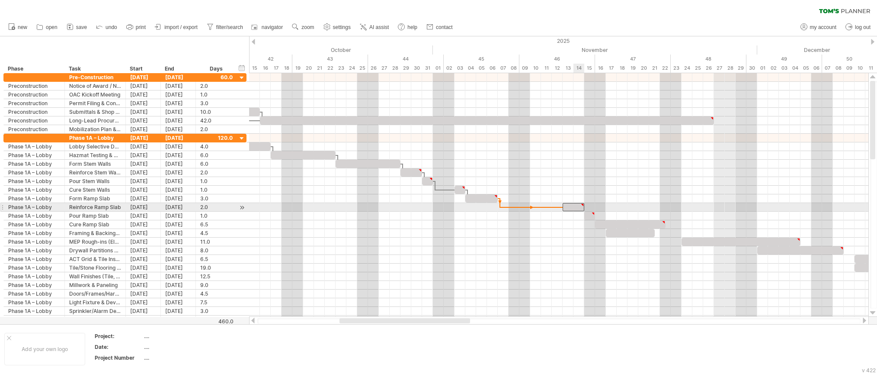
click at [579, 207] on div at bounding box center [574, 207] width 22 height 8
drag, startPoint x: 579, startPoint y: 207, endPoint x: 512, endPoint y: 209, distance: 67.5
click at [512, 209] on div at bounding box center [509, 207] width 22 height 8
drag, startPoint x: 519, startPoint y: 208, endPoint x: 541, endPoint y: 211, distance: 21.8
click at [541, 211] on div "[DATE] - 4.0 days [DATE]" at bounding box center [558, 194] width 619 height 243
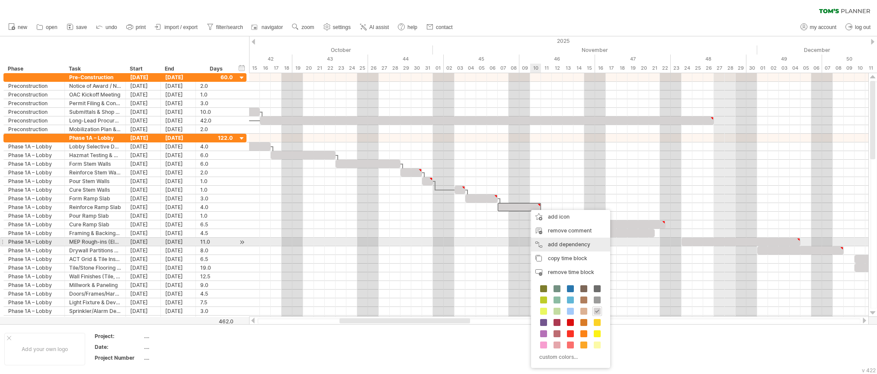
click at [563, 244] on div "add dependency You can use dependencies when you require tasks to be done in a …" at bounding box center [570, 244] width 79 height 14
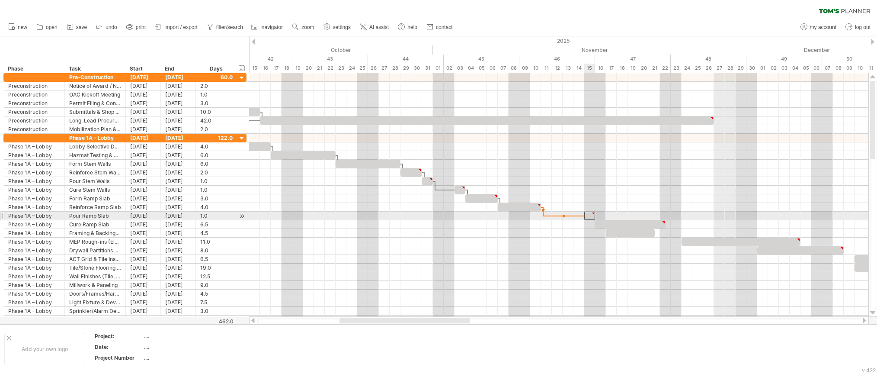
click at [590, 216] on div at bounding box center [589, 215] width 11 height 8
drag, startPoint x: 590, startPoint y: 215, endPoint x: 545, endPoint y: 217, distance: 45.4
click at [545, 217] on div at bounding box center [546, 215] width 11 height 8
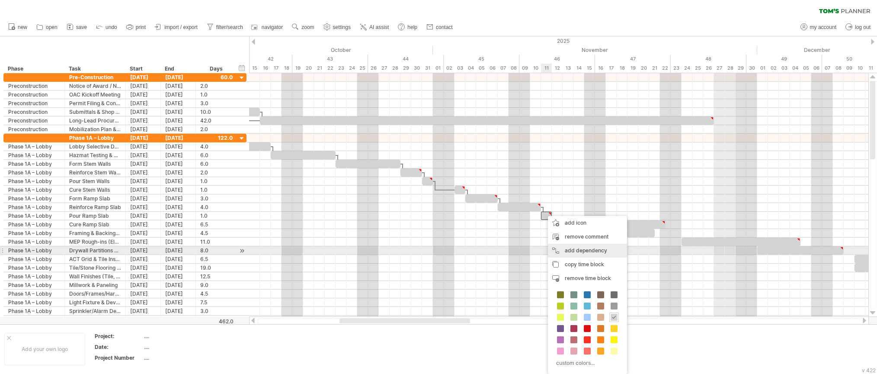
click at [598, 253] on div "add dependency You can use dependencies when you require tasks to be done in a …" at bounding box center [587, 250] width 79 height 14
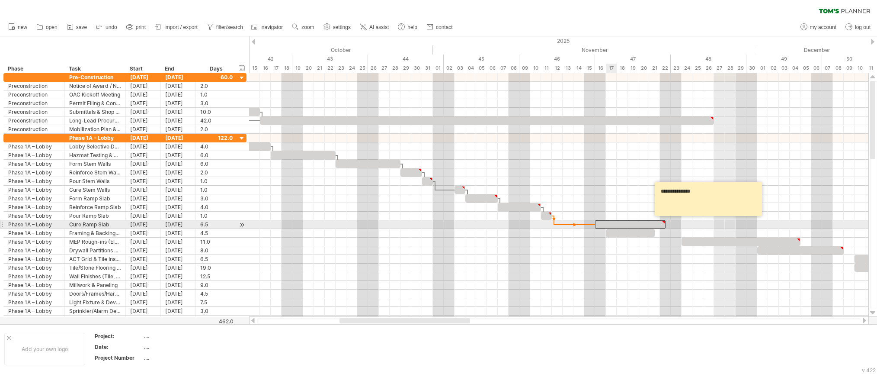
click at [611, 225] on div at bounding box center [630, 224] width 70 height 8
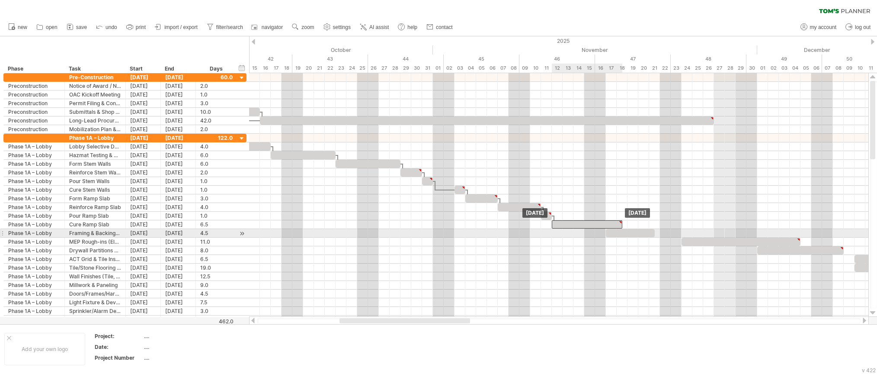
drag, startPoint x: 631, startPoint y: 225, endPoint x: 586, endPoint y: 229, distance: 44.3
click at [586, 229] on div "[DATE] [DATE]" at bounding box center [558, 194] width 619 height 243
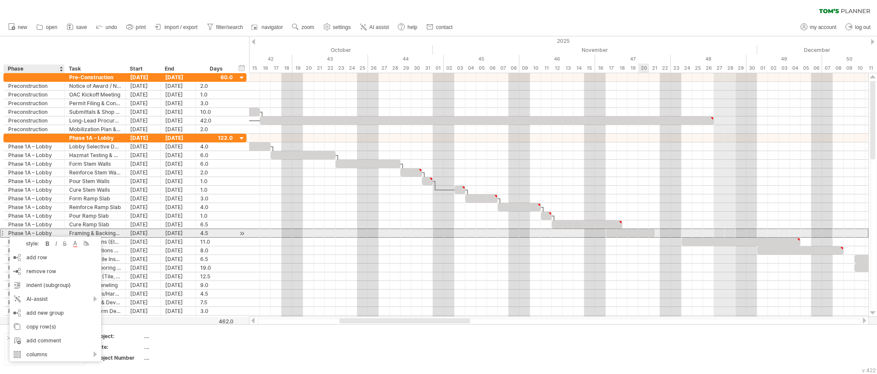
click at [637, 236] on div at bounding box center [630, 233] width 49 height 8
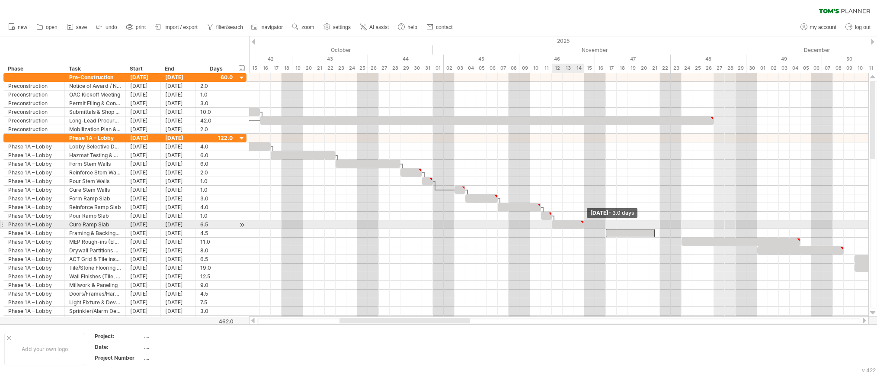
drag, startPoint x: 621, startPoint y: 226, endPoint x: 583, endPoint y: 228, distance: 38.1
click at [583, 228] on div "[DATE] - 3.0 days [DATE]" at bounding box center [558, 194] width 619 height 243
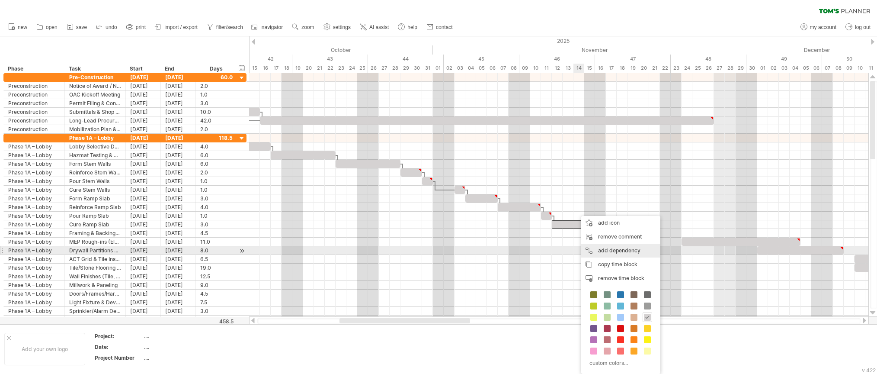
click at [608, 250] on div "add dependency You can use dependencies when you require tasks to be done in a …" at bounding box center [620, 250] width 79 height 14
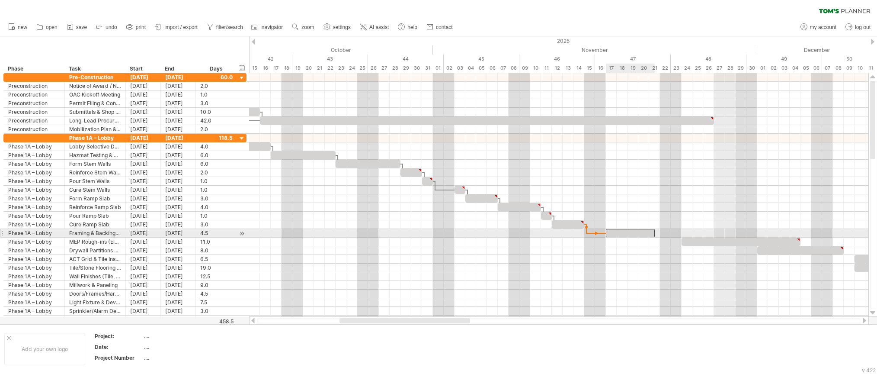
click at [620, 232] on div at bounding box center [630, 233] width 49 height 8
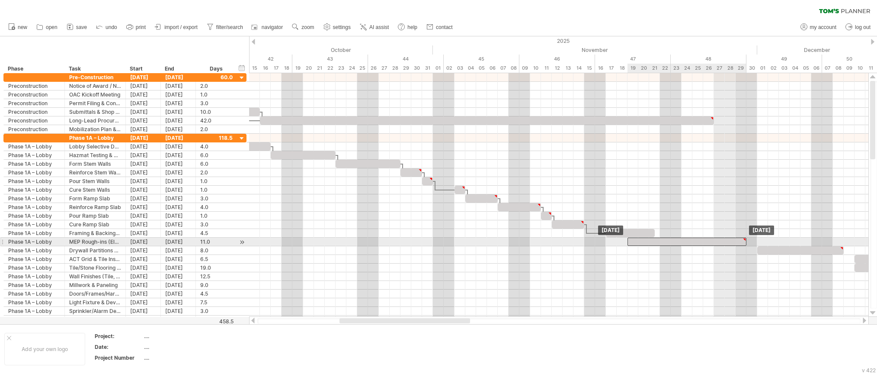
drag, startPoint x: 714, startPoint y: 242, endPoint x: 662, endPoint y: 246, distance: 52.5
click at [662, 246] on div "[DATE] [DATE]" at bounding box center [558, 194] width 619 height 243
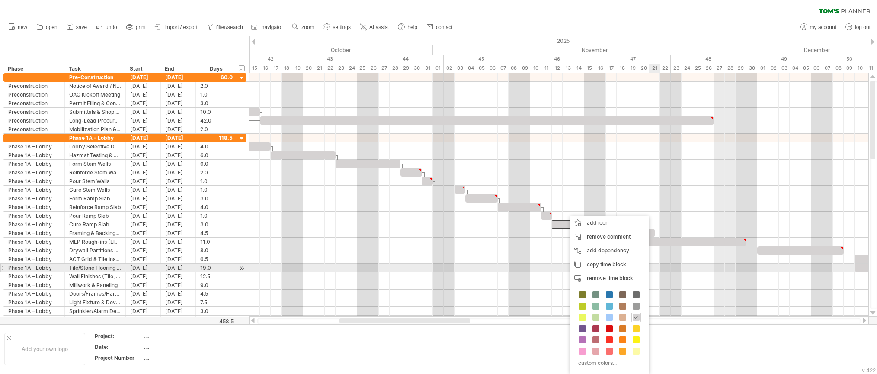
click at [660, 266] on div at bounding box center [558, 267] width 619 height 9
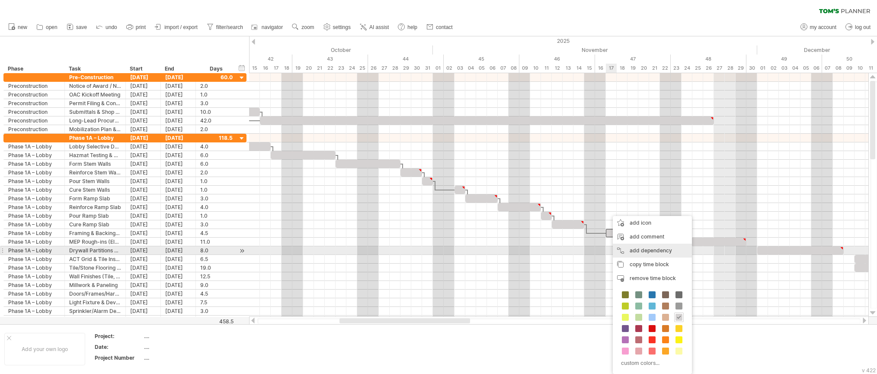
drag, startPoint x: 637, startPoint y: 249, endPoint x: 622, endPoint y: 244, distance: 15.6
click at [637, 249] on div "add dependency You can use dependencies when you require tasks to be done in a …" at bounding box center [652, 250] width 79 height 14
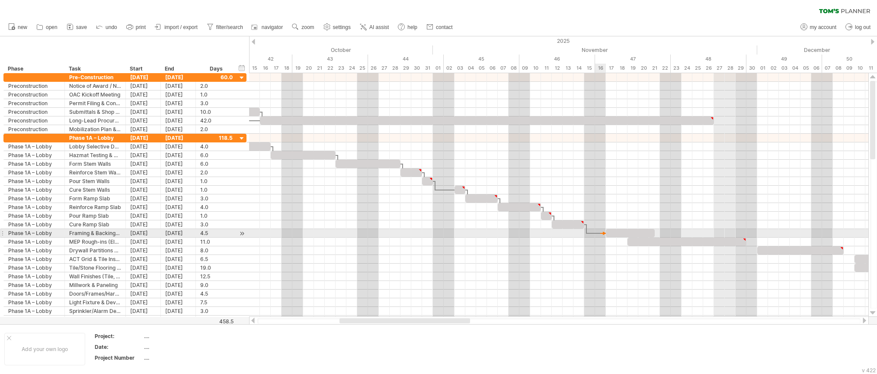
click at [600, 236] on div at bounding box center [558, 233] width 619 height 9
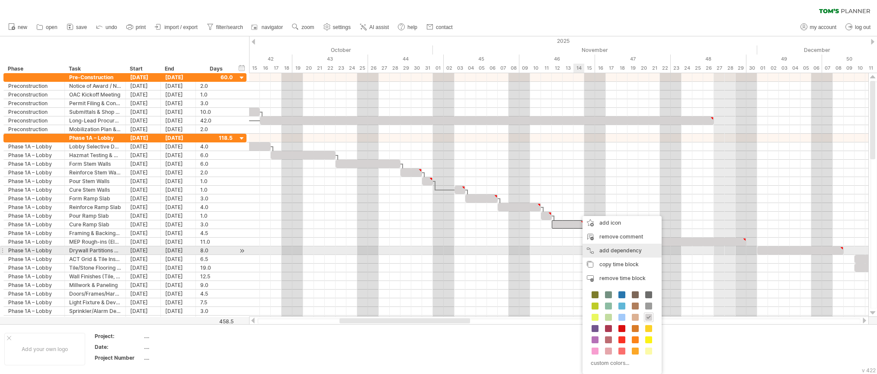
click at [613, 249] on div "add dependency You can use dependencies when you require tasks to be done in a …" at bounding box center [622, 250] width 79 height 14
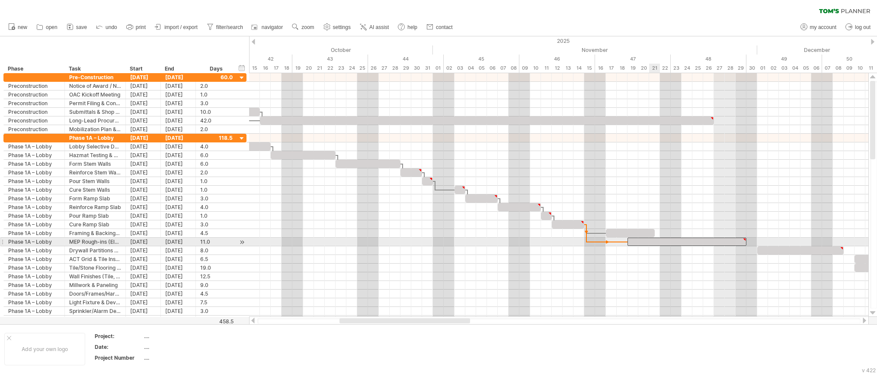
click at [650, 244] on div at bounding box center [686, 241] width 119 height 8
click at [724, 240] on div at bounding box center [686, 241] width 119 height 8
drag, startPoint x: 745, startPoint y: 242, endPoint x: 711, endPoint y: 243, distance: 34.2
click at [711, 243] on div at bounding box center [670, 241] width 86 height 8
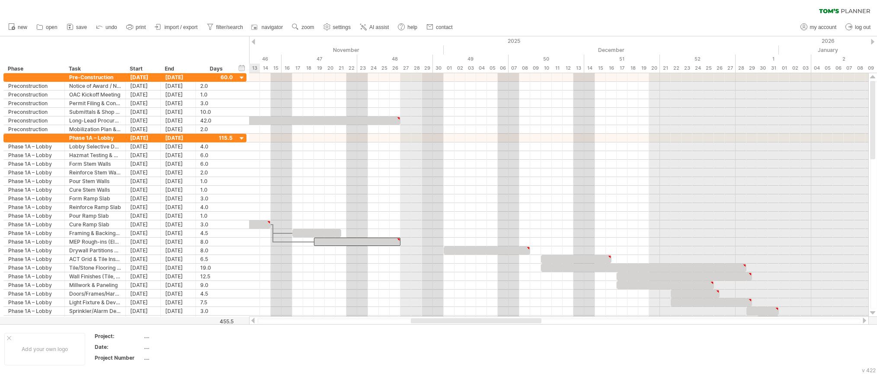
drag, startPoint x: 462, startPoint y: 321, endPoint x: 533, endPoint y: 323, distance: 71.4
click at [533, 323] on div at bounding box center [476, 320] width 131 height 5
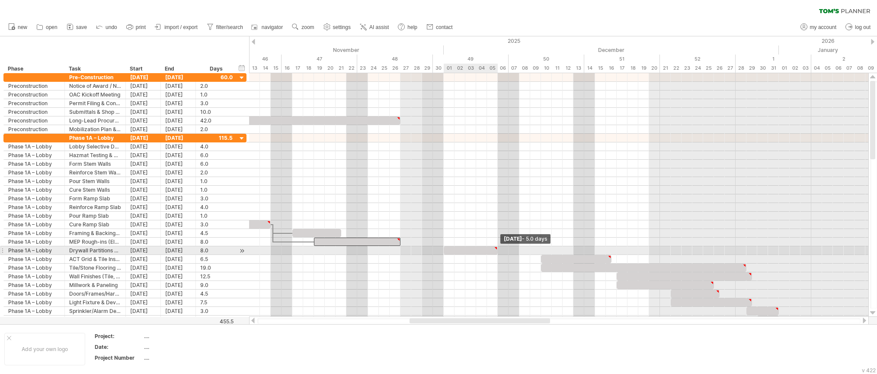
drag, startPoint x: 529, startPoint y: 251, endPoint x: 496, endPoint y: 248, distance: 33.4
click at [496, 248] on div at bounding box center [471, 250] width 54 height 8
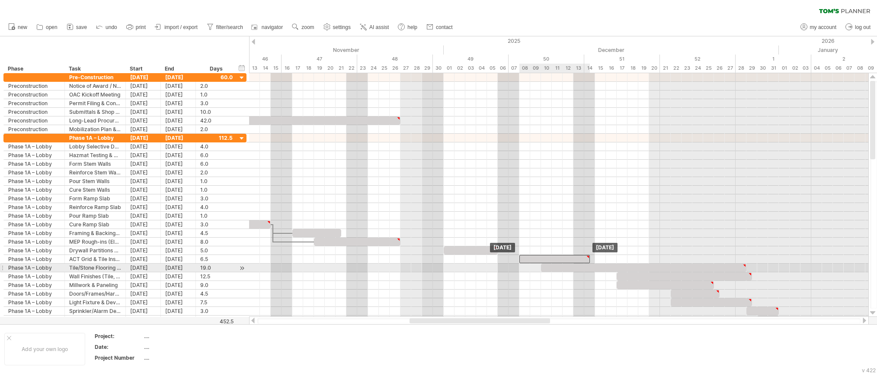
drag, startPoint x: 581, startPoint y: 262, endPoint x: 561, endPoint y: 264, distance: 20.1
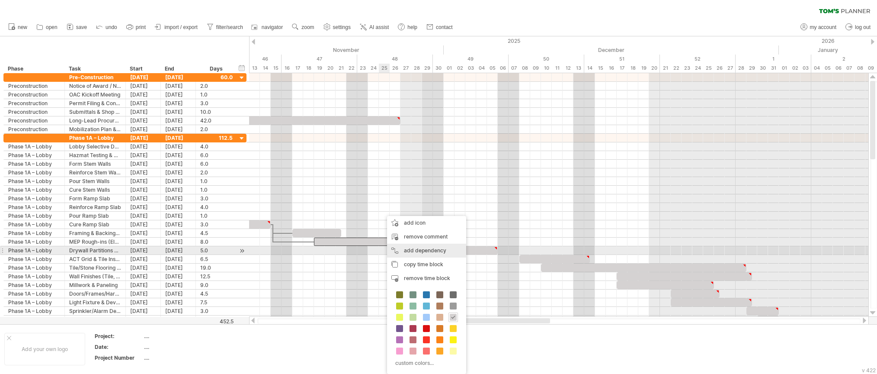
click at [422, 253] on div "add dependency You can use dependencies when you require tasks to be done in a …" at bounding box center [426, 250] width 79 height 14
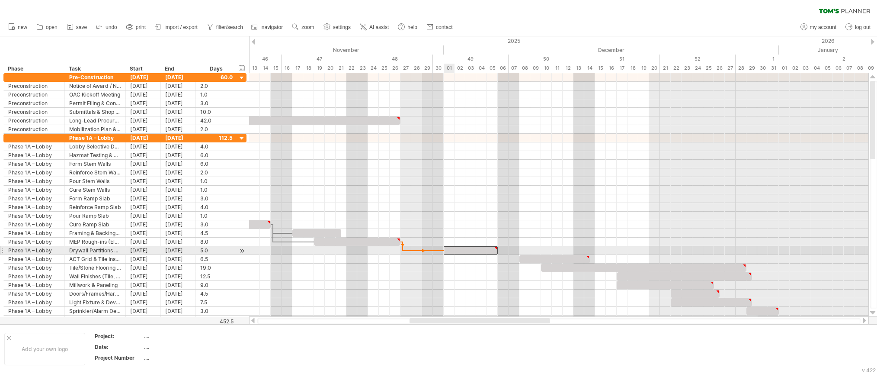
click at [454, 249] on div at bounding box center [471, 250] width 54 height 8
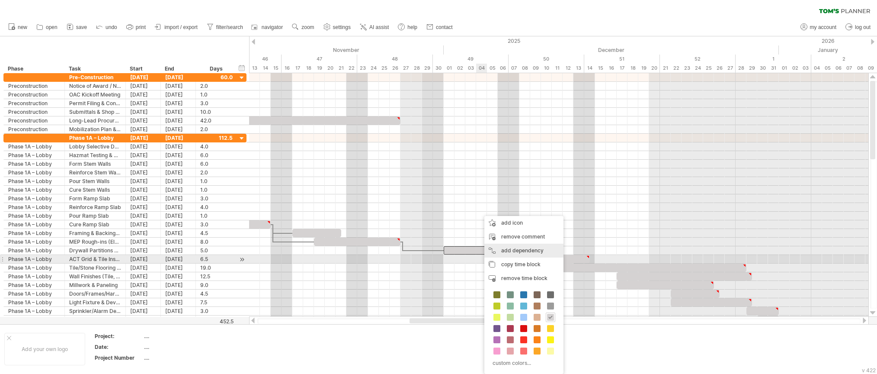
click at [520, 255] on div "add dependency You can use dependencies when you require tasks to be done in a …" at bounding box center [523, 250] width 79 height 14
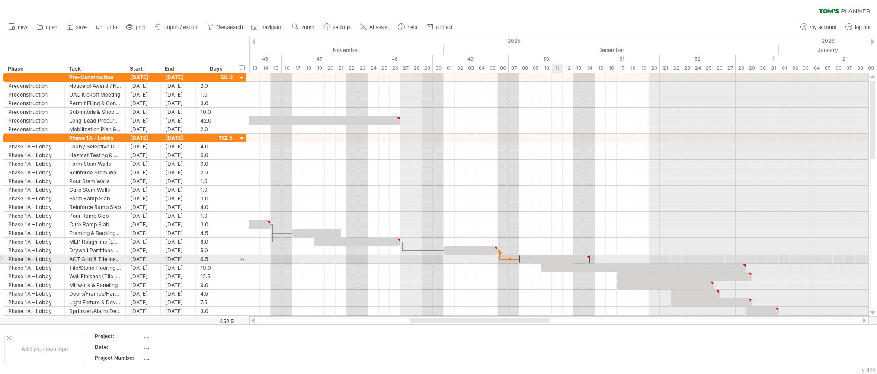
click at [557, 258] on div at bounding box center [554, 259] width 70 height 8
drag, startPoint x: 590, startPoint y: 260, endPoint x: 575, endPoint y: 260, distance: 15.1
click at [575, 260] on span at bounding box center [573, 259] width 3 height 8
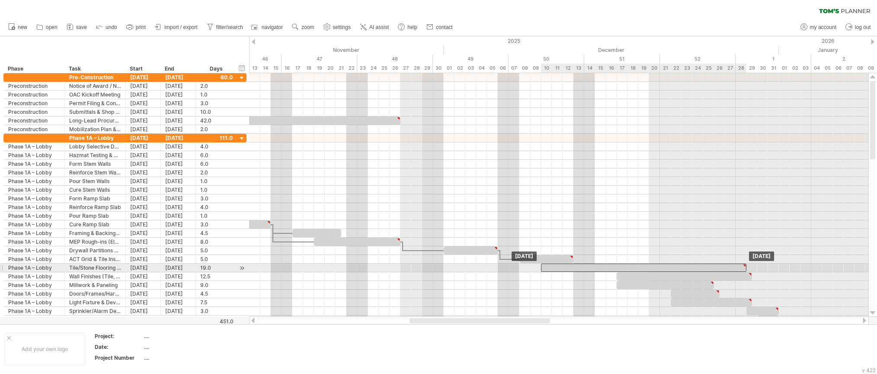
click at [567, 270] on div at bounding box center [643, 267] width 205 height 8
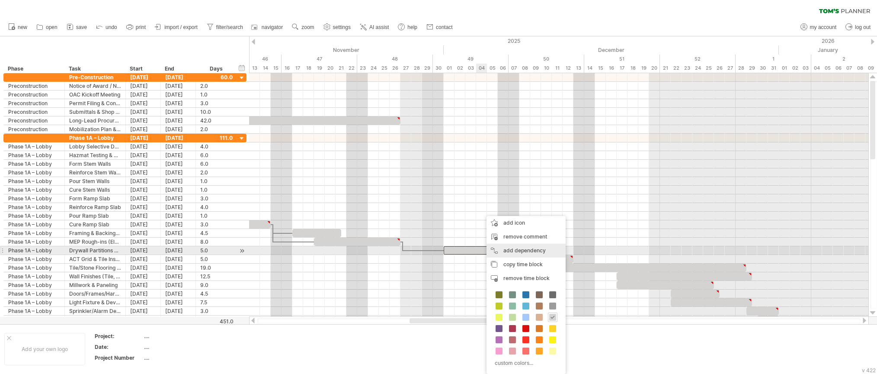
click at [523, 251] on div "add dependency You can use dependencies when you require tasks to be done in a …" at bounding box center [526, 250] width 79 height 14
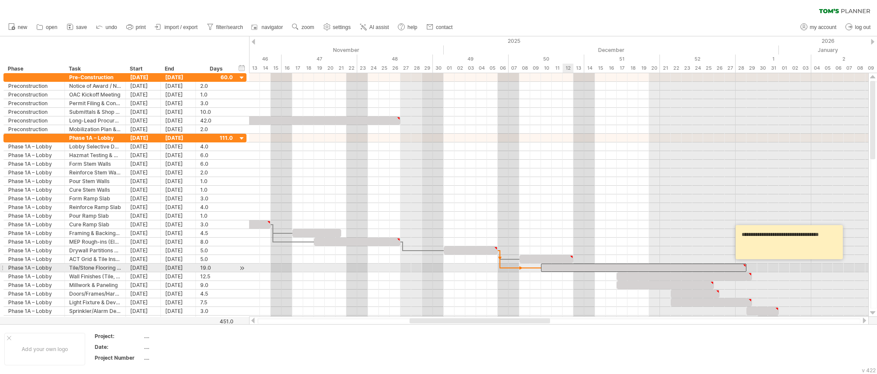
click at [564, 268] on div at bounding box center [643, 267] width 205 height 8
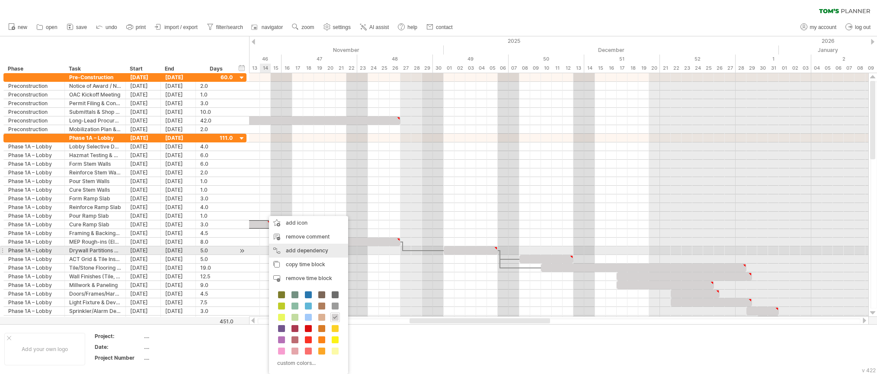
click at [307, 250] on div "add dependency You can use dependencies when you require tasks to be done in a …" at bounding box center [308, 250] width 79 height 14
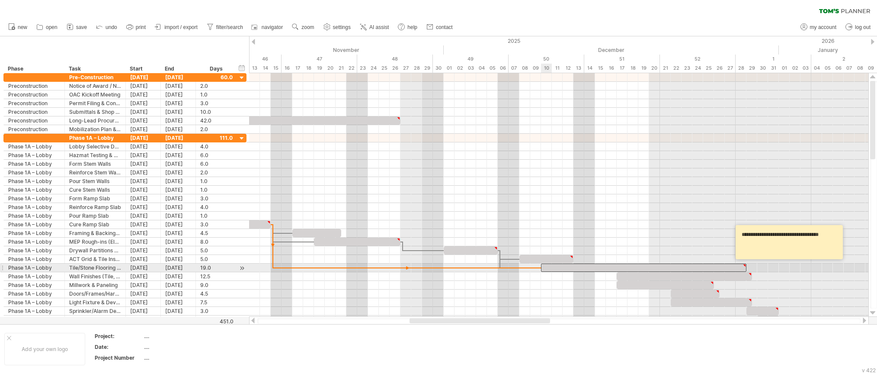
click at [547, 271] on div at bounding box center [643, 267] width 205 height 8
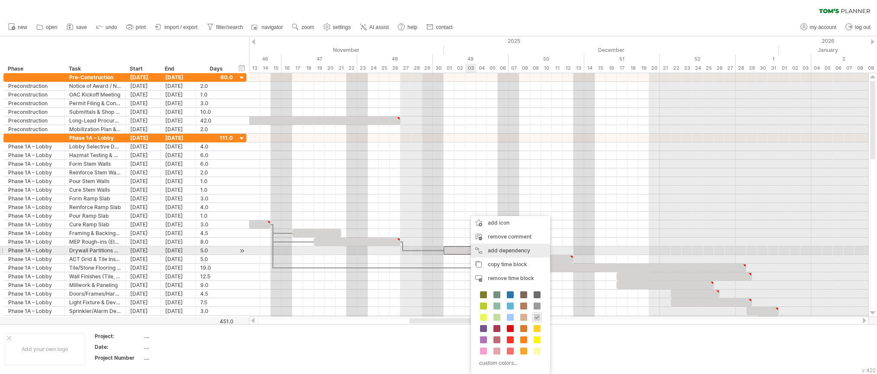
click at [506, 251] on div "add dependency You can use dependencies when you require tasks to be done in a …" at bounding box center [510, 250] width 79 height 14
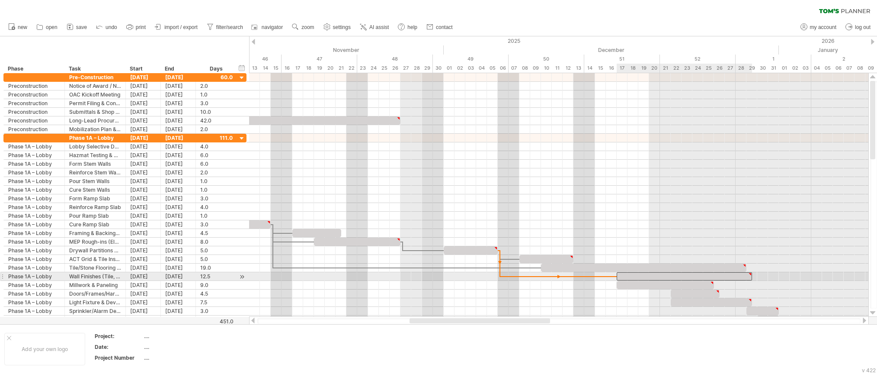
click at [624, 279] on div at bounding box center [684, 276] width 135 height 8
drag, startPoint x: 644, startPoint y: 275, endPoint x: 622, endPoint y: 277, distance: 21.7
click at [622, 277] on div at bounding box center [662, 276] width 135 height 8
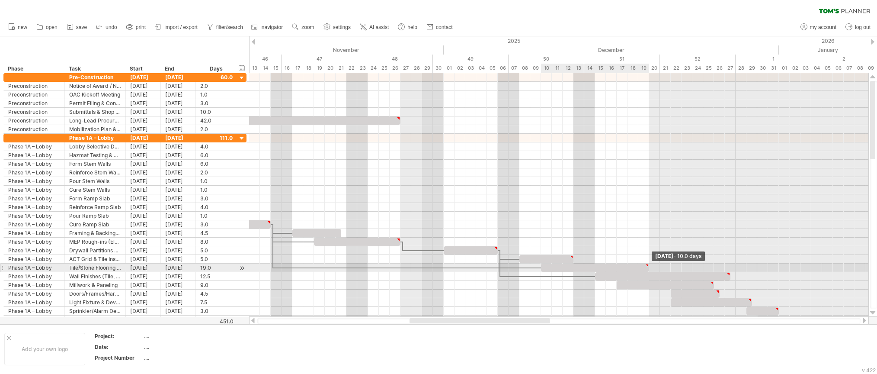
drag, startPoint x: 745, startPoint y: 269, endPoint x: 648, endPoint y: 265, distance: 96.9
click at [648, 265] on div at bounding box center [595, 267] width 108 height 8
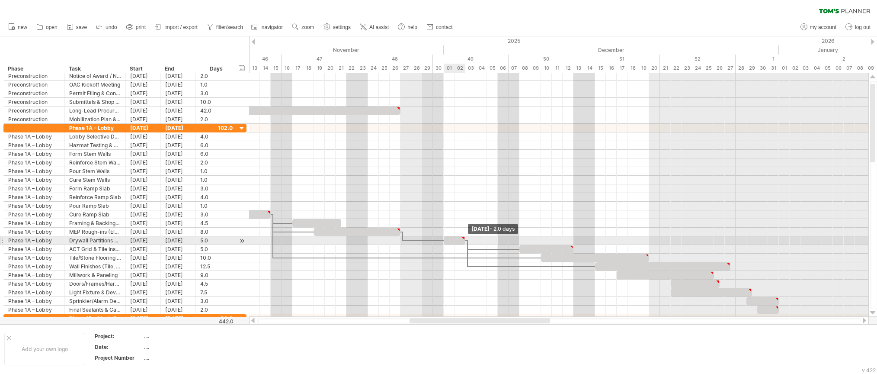
drag, startPoint x: 498, startPoint y: 240, endPoint x: 467, endPoint y: 239, distance: 31.2
click at [467, 239] on span at bounding box center [465, 240] width 3 height 8
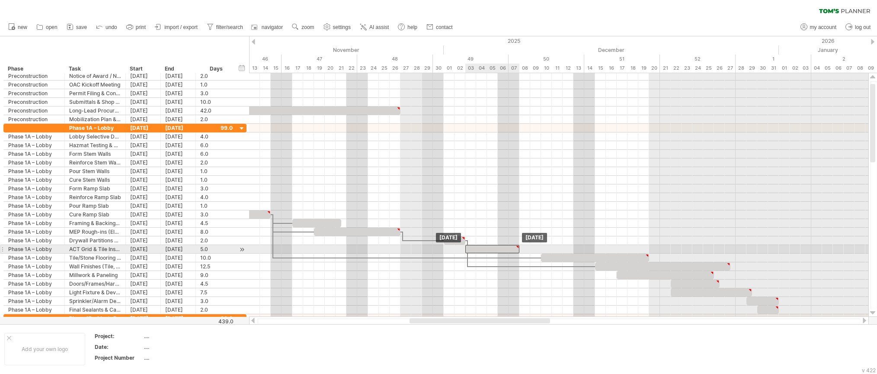
drag, startPoint x: 544, startPoint y: 250, endPoint x: 491, endPoint y: 249, distance: 52.8
click at [491, 249] on div at bounding box center [492, 249] width 54 height 8
drag, startPoint x: 518, startPoint y: 250, endPoint x: 486, endPoint y: 248, distance: 32.0
click at [486, 248] on div at bounding box center [476, 249] width 22 height 8
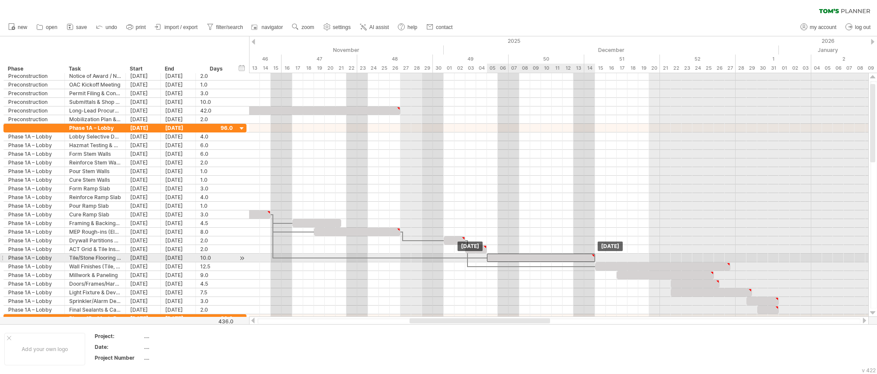
drag, startPoint x: 564, startPoint y: 257, endPoint x: 509, endPoint y: 254, distance: 54.6
click at [509, 254] on div at bounding box center [541, 257] width 108 height 8
drag, startPoint x: 594, startPoint y: 257, endPoint x: 538, endPoint y: 254, distance: 55.9
click at [538, 254] on div at bounding box center [514, 257] width 54 height 8
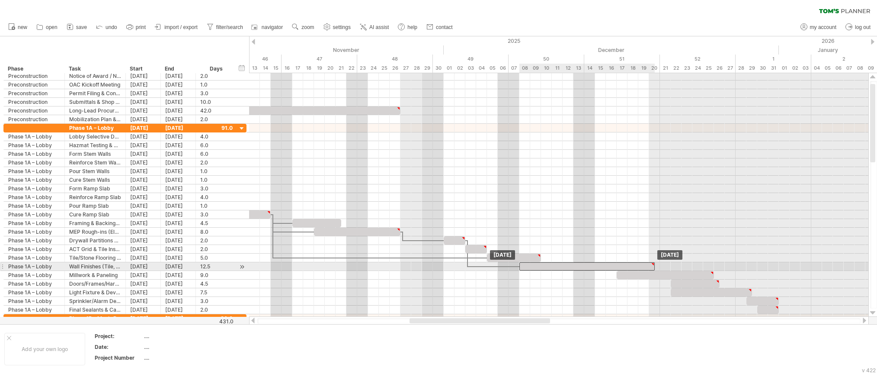
drag, startPoint x: 663, startPoint y: 267, endPoint x: 586, endPoint y: 269, distance: 76.6
click at [586, 269] on div at bounding box center [586, 266] width 135 height 8
drag, startPoint x: 655, startPoint y: 266, endPoint x: 552, endPoint y: 265, distance: 102.5
click at [552, 265] on span at bounding box center [551, 266] width 3 height 8
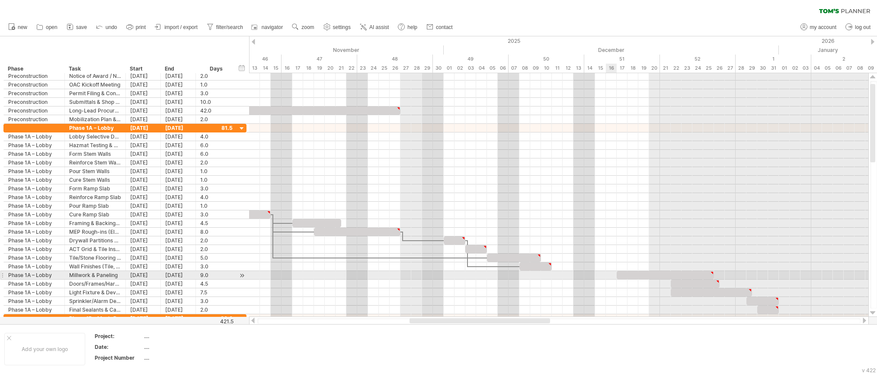
type textarea "**********"
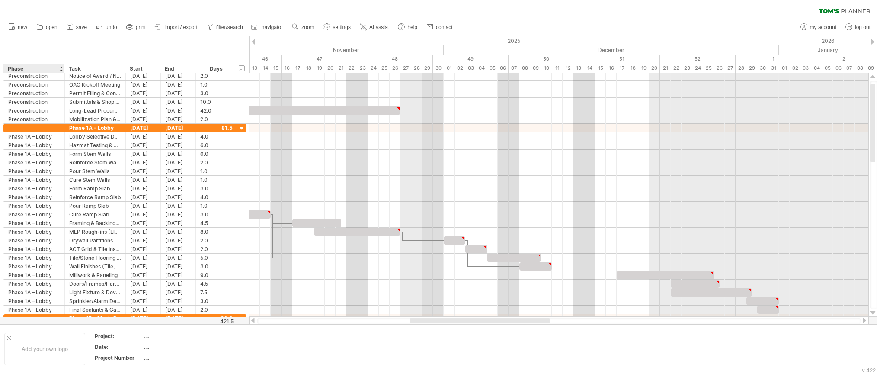
click at [18, 70] on div "Phase" at bounding box center [34, 68] width 52 height 9
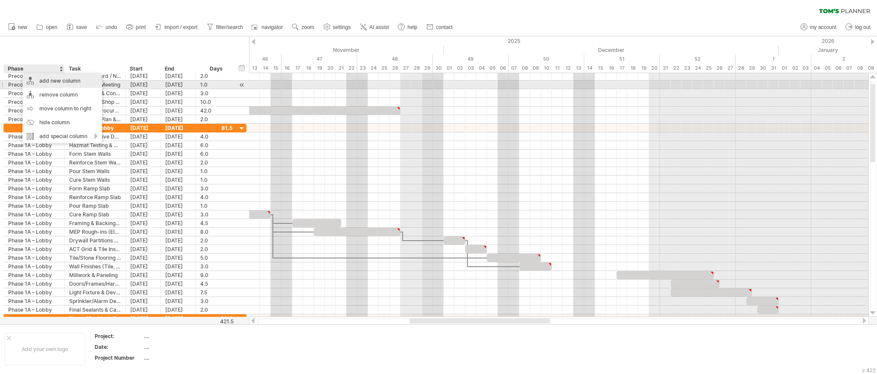
click at [70, 84] on div "add new column" at bounding box center [62, 81] width 80 height 14
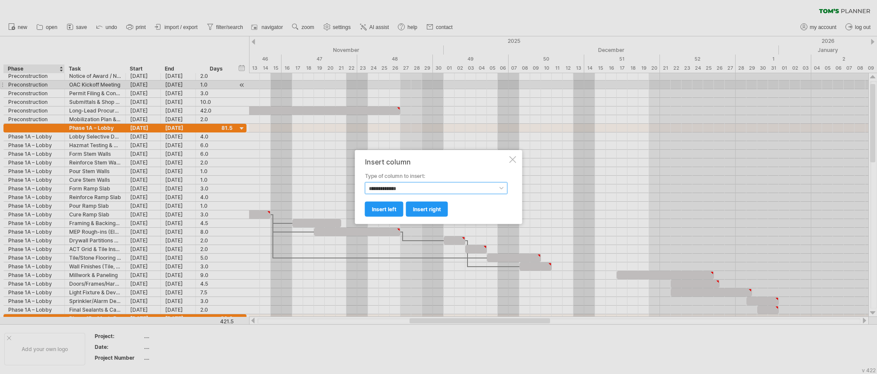
click at [397, 182] on select "**********" at bounding box center [436, 188] width 143 height 12
select select "**********"
click at [365, 182] on select "**********" at bounding box center [436, 188] width 143 height 12
click at [390, 210] on span "insert left" at bounding box center [384, 209] width 25 height 6
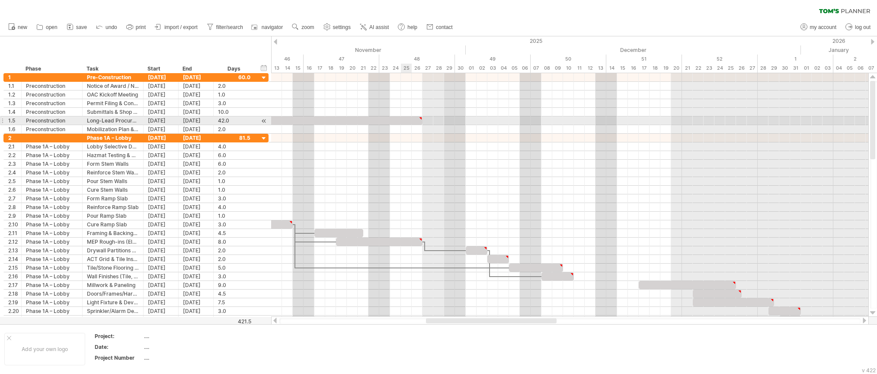
type textarea "**********"
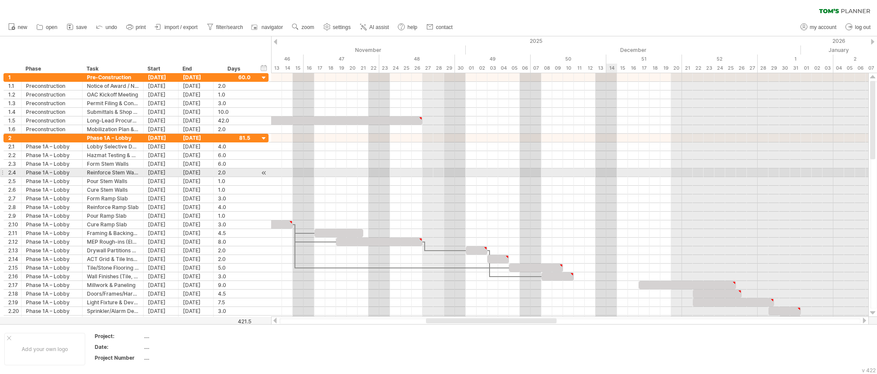
click at [612, 175] on div at bounding box center [569, 172] width 597 height 9
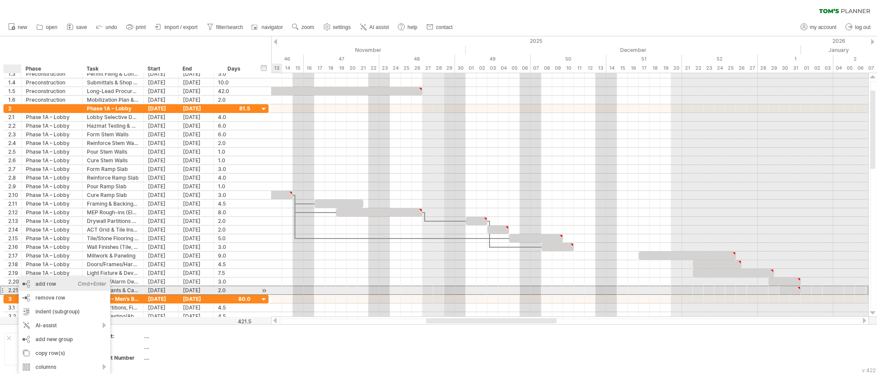
click at [57, 287] on div "add row Ctrl+Enter Cmd+Enter" at bounding box center [65, 284] width 92 height 14
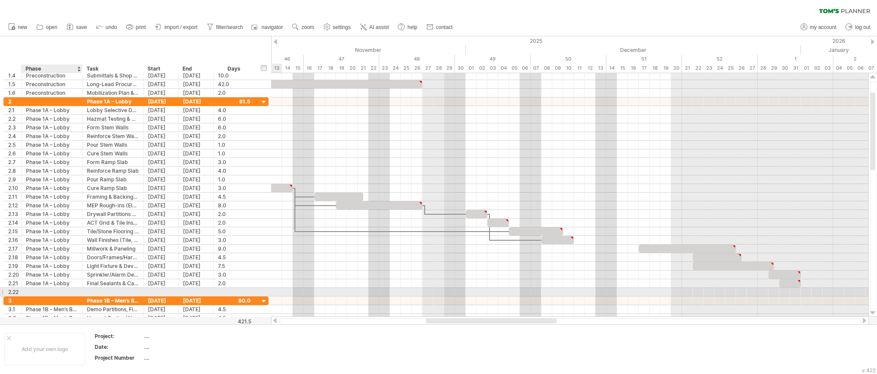
click at [42, 293] on div at bounding box center [52, 292] width 52 height 8
click at [59, 284] on div "Phase 1A – Lobby" at bounding box center [52, 283] width 52 height 8
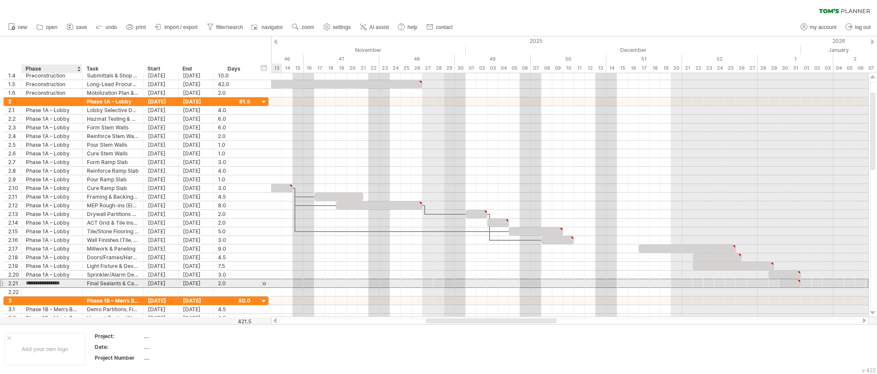
click at [59, 284] on input "**********" at bounding box center [52, 283] width 52 height 8
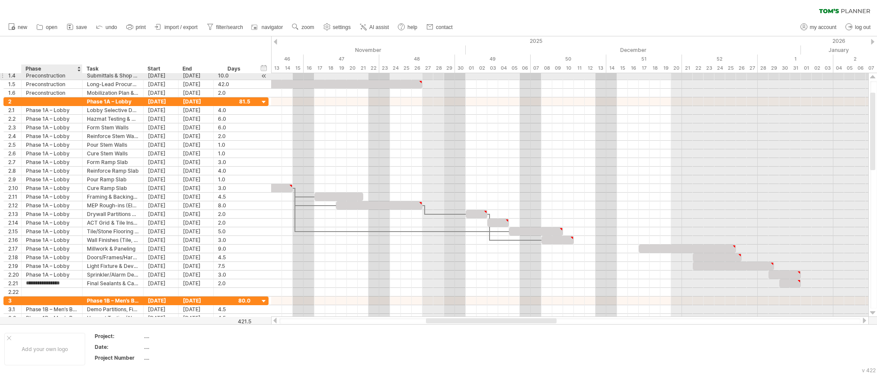
click at [54, 74] on div "Preconstruction" at bounding box center [52, 75] width 52 height 8
click at [54, 59] on div "hide start/end/duration show start/end/duration ***** Phase **** Task Start End…" at bounding box center [135, 54] width 271 height 37
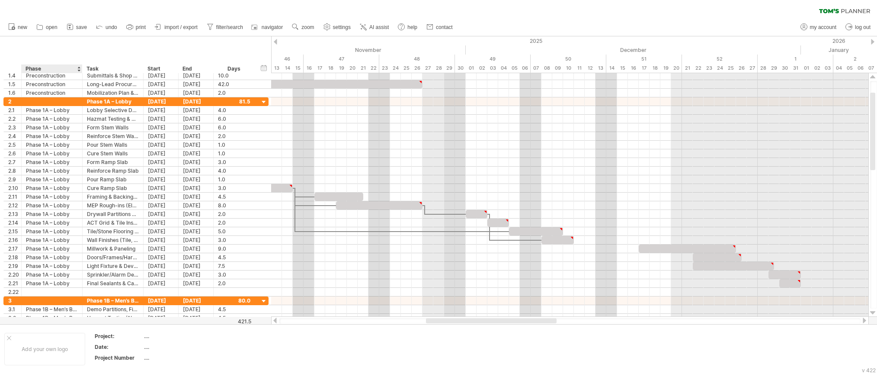
click at [51, 63] on div "hide start/end/duration show start/end/duration ***** Phase **** Task Start End…" at bounding box center [135, 54] width 271 height 37
click at [48, 66] on div "Phase" at bounding box center [52, 68] width 52 height 9
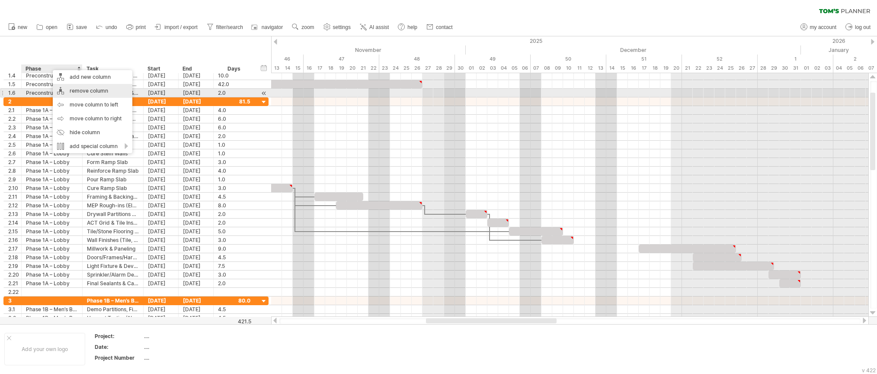
click at [99, 95] on div "remove column" at bounding box center [93, 91] width 80 height 14
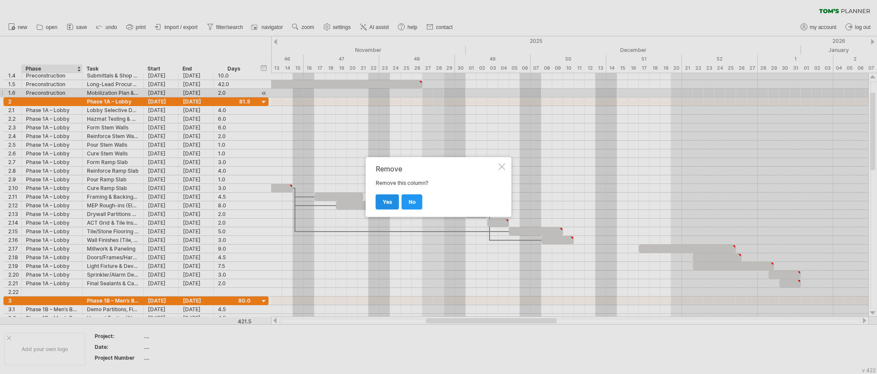
click at [385, 202] on span "yes" at bounding box center [388, 201] width 10 height 6
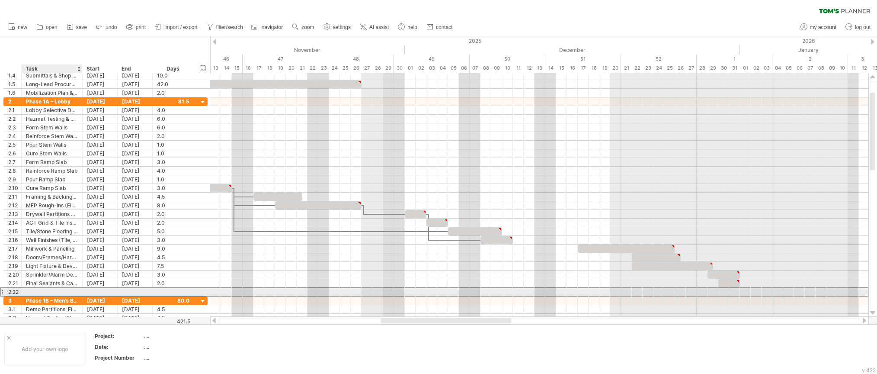
click at [56, 290] on div at bounding box center [52, 292] width 52 height 8
type input "**********"
click at [112, 292] on div at bounding box center [100, 292] width 35 height 8
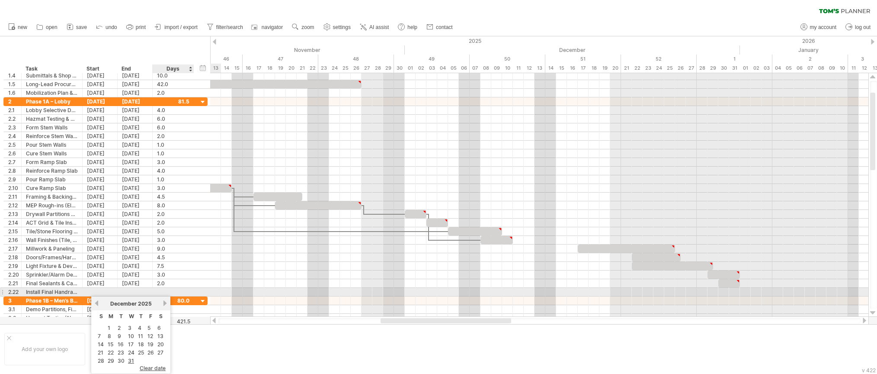
click at [187, 293] on div at bounding box center [173, 292] width 32 height 8
type input "*"
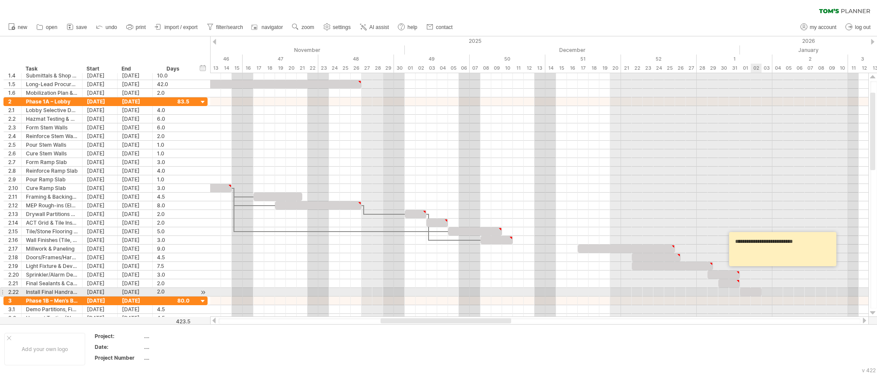
scroll to position [0, 0]
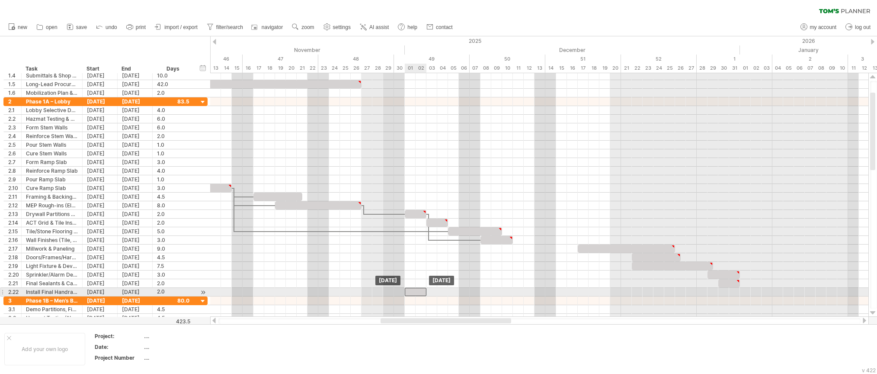
drag, startPoint x: 754, startPoint y: 293, endPoint x: 418, endPoint y: 291, distance: 336.0
click at [418, 291] on div at bounding box center [416, 292] width 22 height 8
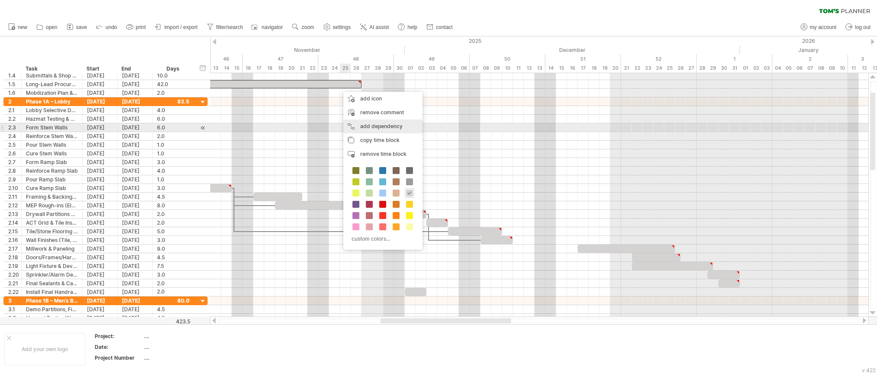
click at [371, 128] on div "add dependency You can use dependencies when you require tasks to be done in a …" at bounding box center [382, 126] width 79 height 14
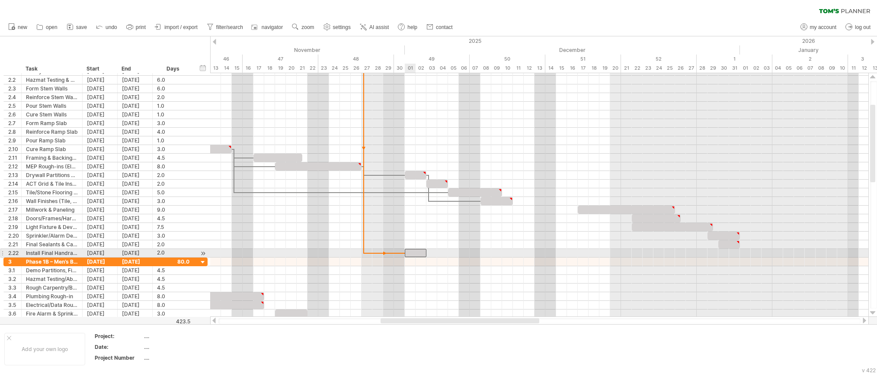
click at [407, 253] on div at bounding box center [416, 253] width 22 height 8
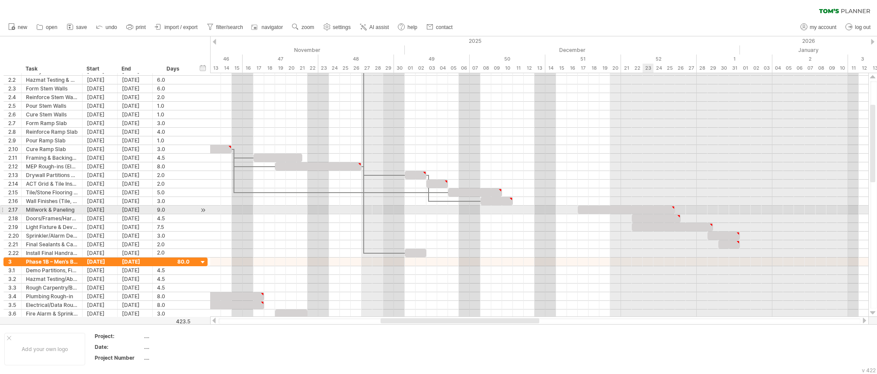
type textarea "**********"
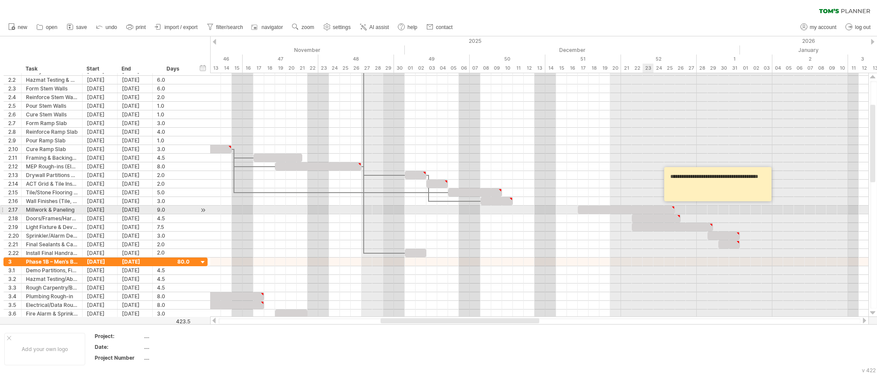
click at [650, 209] on div at bounding box center [626, 209] width 97 height 8
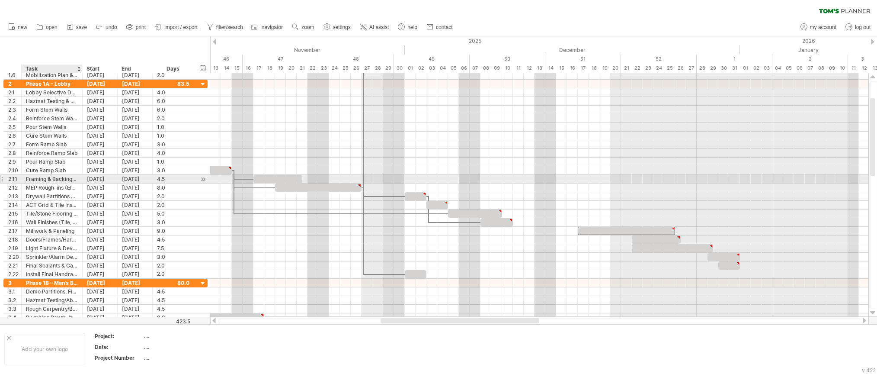
click at [50, 181] on div "Framing & Backing/Blocking" at bounding box center [52, 179] width 52 height 8
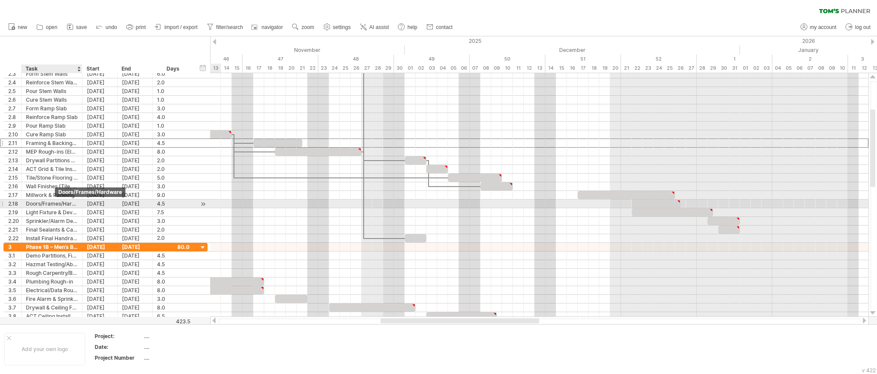
click at [54, 204] on div "Doors/Frames/Hardware" at bounding box center [52, 203] width 52 height 8
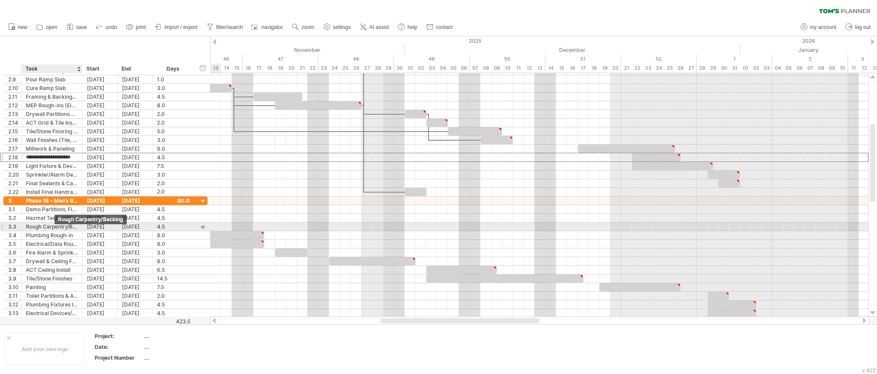
click at [54, 226] on div "Rough Carpentry/Backing" at bounding box center [52, 226] width 52 height 8
drag, startPoint x: 67, startPoint y: 226, endPoint x: 15, endPoint y: 229, distance: 52.4
click at [15, 229] on div "**********" at bounding box center [105, 226] width 204 height 9
type input "**********"
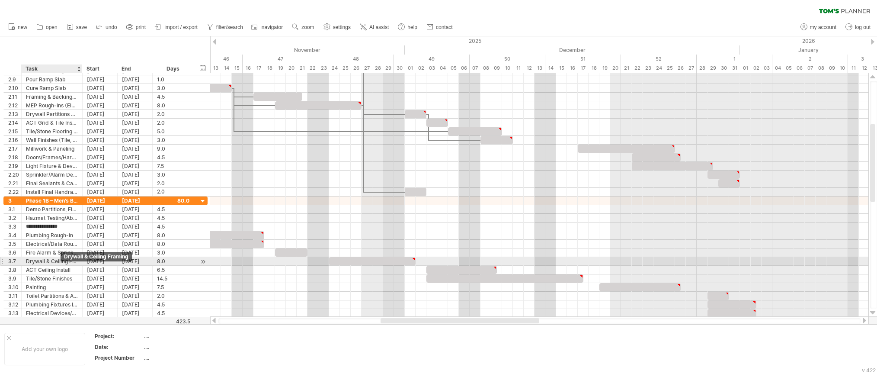
click at [64, 263] on div "Drywall & Ceiling Framing" at bounding box center [52, 261] width 52 height 8
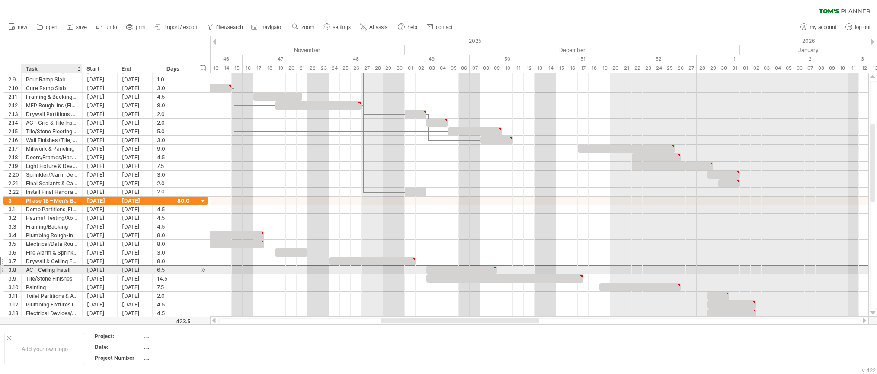
click at [60, 268] on div "ACT Ceiling Install" at bounding box center [52, 270] width 52 height 8
click at [38, 269] on input "**********" at bounding box center [52, 270] width 52 height 8
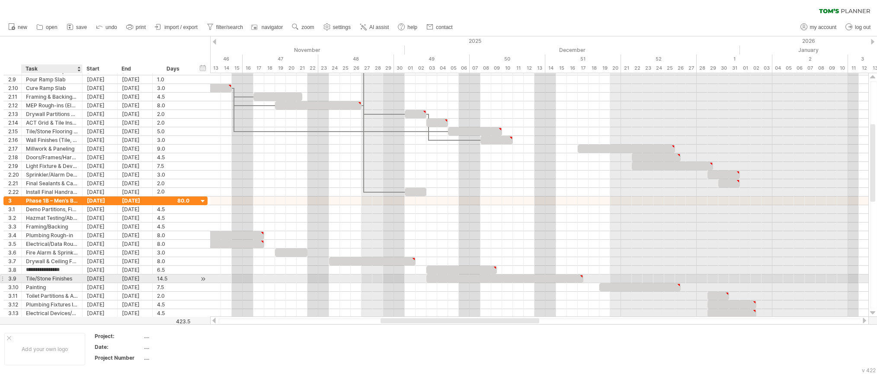
type input "**********"
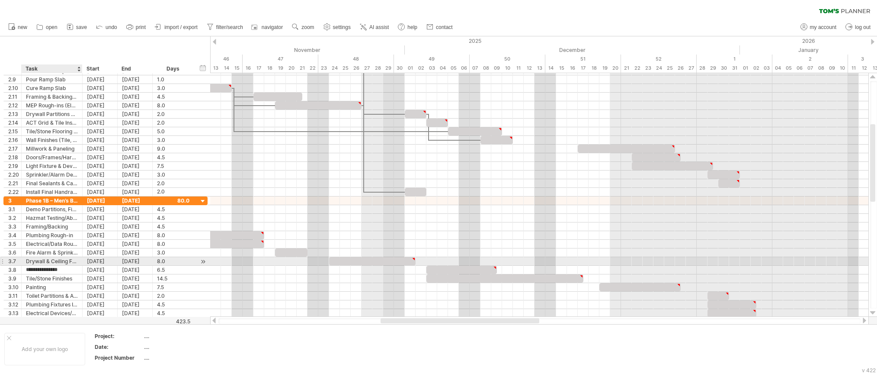
click at [58, 260] on div "Drywall & Ceiling Framing" at bounding box center [52, 261] width 52 height 8
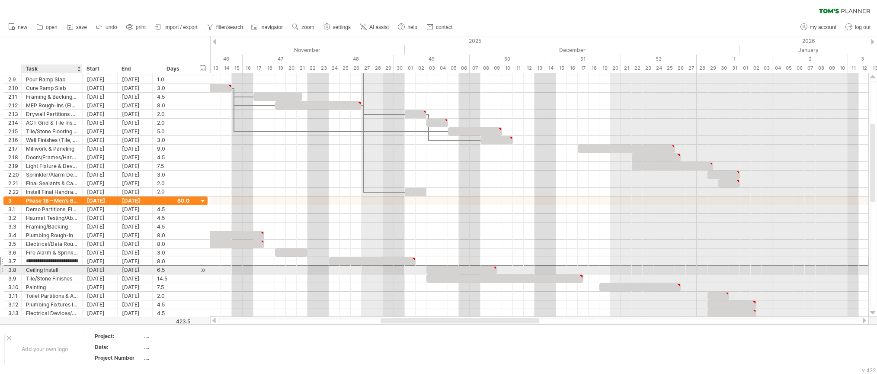
click at [49, 271] on div "Ceiling Install" at bounding box center [52, 270] width 52 height 8
click at [40, 260] on div "Drywall & Ceiling Framing" at bounding box center [52, 261] width 52 height 8
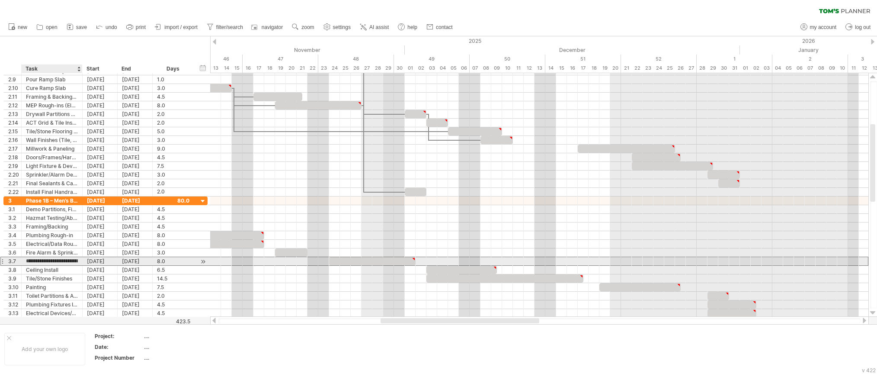
click at [40, 260] on input "**********" at bounding box center [52, 261] width 52 height 8
click at [67, 262] on input "**********" at bounding box center [52, 261] width 52 height 8
click at [51, 260] on input "**********" at bounding box center [52, 261] width 52 height 8
click at [72, 260] on input "**********" at bounding box center [52, 261] width 52 height 8
type input "**********"
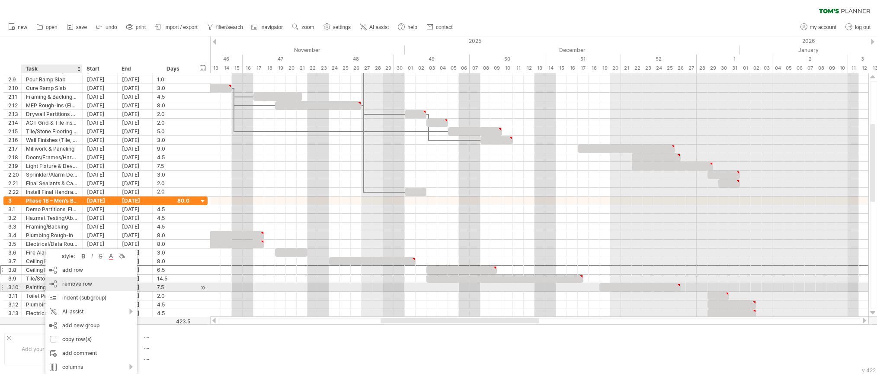
click at [83, 286] on span "remove row" at bounding box center [77, 283] width 30 height 6
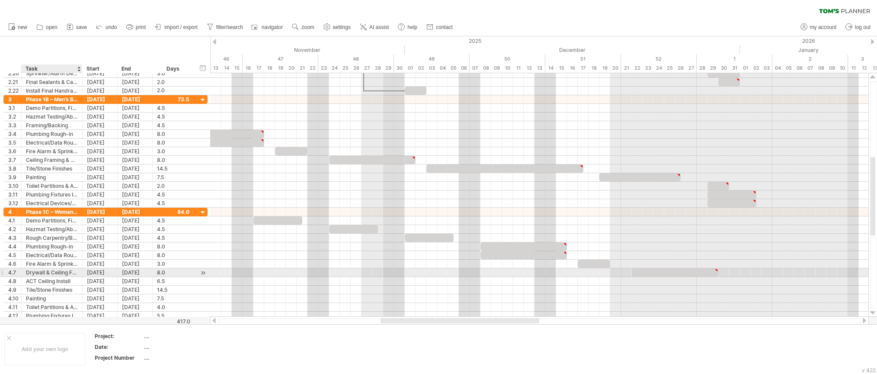
click at [63, 273] on div "Drywall & Ceiling Framing" at bounding box center [52, 272] width 52 height 8
click at [51, 272] on input "**********" at bounding box center [52, 272] width 52 height 8
click at [70, 270] on input "**********" at bounding box center [52, 272] width 52 height 8
type input "**********"
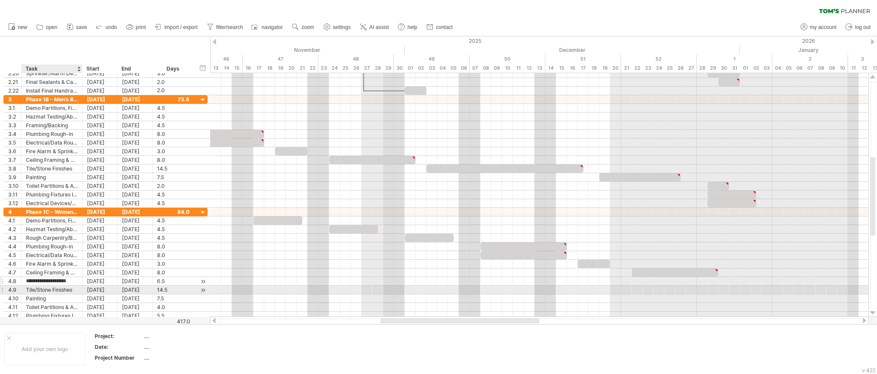
click at [61, 282] on input "**********" at bounding box center [52, 281] width 52 height 8
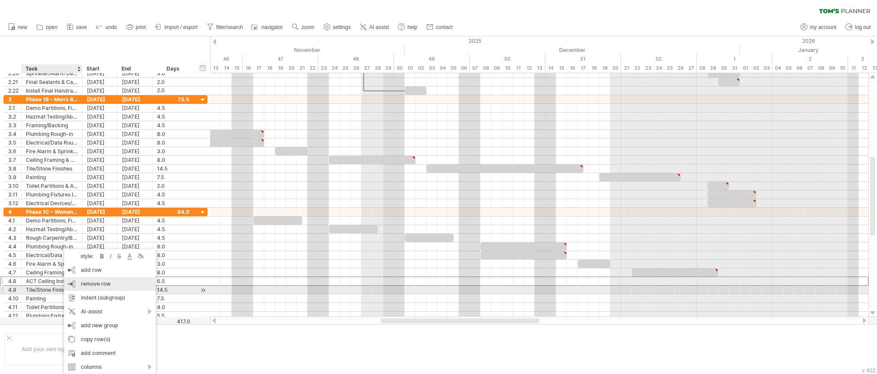
click at [104, 288] on div "remove row remove selected rows" at bounding box center [110, 284] width 92 height 14
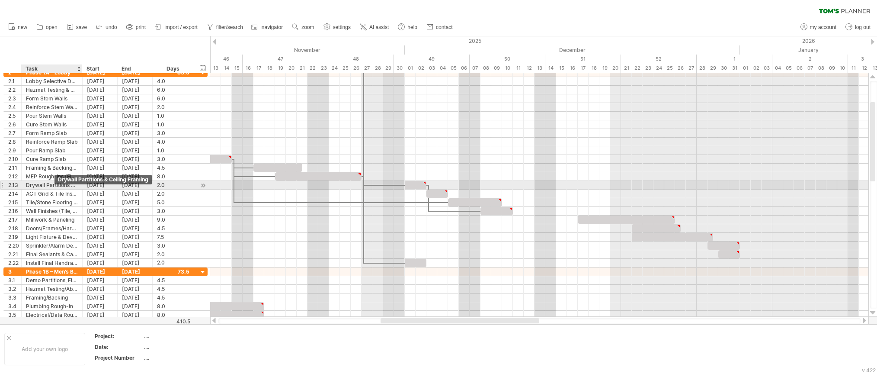
click at [54, 185] on div "Drywall Partitions & Ceiling Framing" at bounding box center [52, 185] width 52 height 8
click at [54, 185] on input "**********" at bounding box center [52, 185] width 52 height 8
click at [62, 184] on input "**********" at bounding box center [52, 185] width 52 height 8
click at [61, 184] on input "**********" at bounding box center [52, 185] width 52 height 8
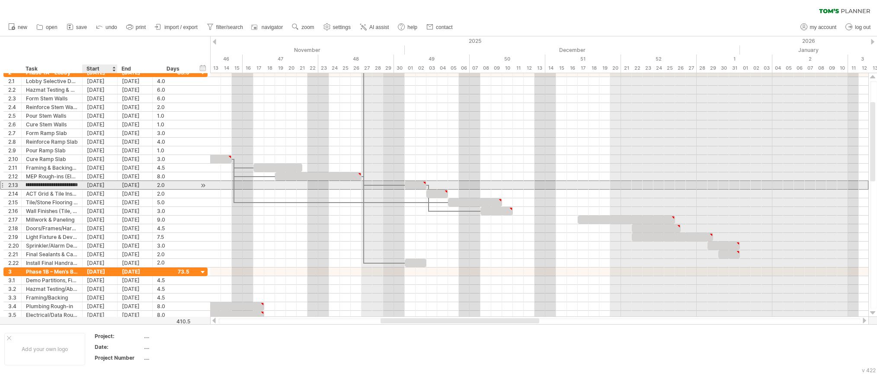
drag, startPoint x: 52, startPoint y: 184, endPoint x: 96, endPoint y: 185, distance: 44.6
click at [96, 185] on div "**********" at bounding box center [105, 184] width 204 height 9
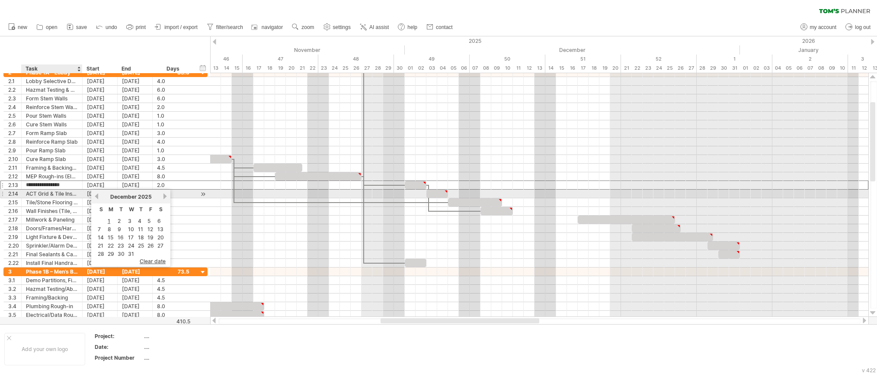
click at [58, 194] on div "ACT Grid & Tile Install" at bounding box center [52, 193] width 52 height 8
click at [68, 185] on div "Drywall Patching" at bounding box center [52, 185] width 52 height 8
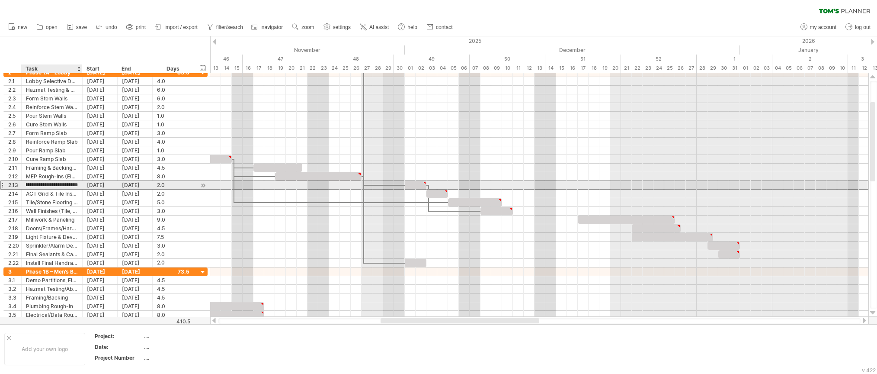
scroll to position [0, 55]
type input "**********"
drag, startPoint x: 427, startPoint y: 182, endPoint x: 448, endPoint y: 184, distance: 21.7
click at [448, 184] on span at bounding box center [447, 185] width 3 height 8
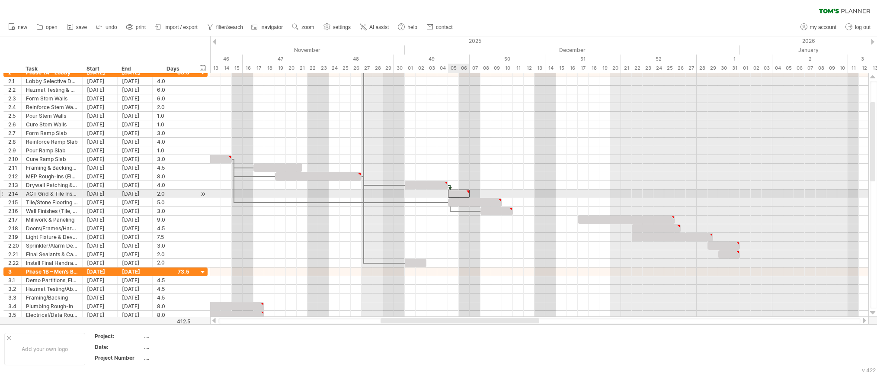
click at [455, 192] on div at bounding box center [459, 193] width 22 height 8
click at [465, 196] on div "remove dependency" at bounding box center [492, 198] width 74 height 14
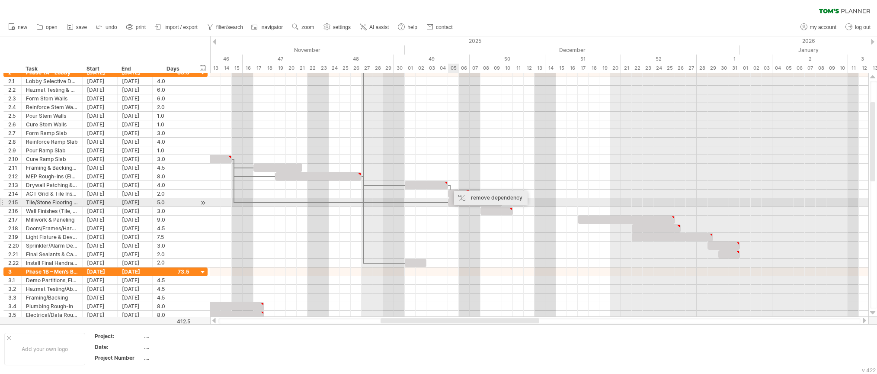
click at [469, 200] on div "remove dependency" at bounding box center [491, 198] width 74 height 14
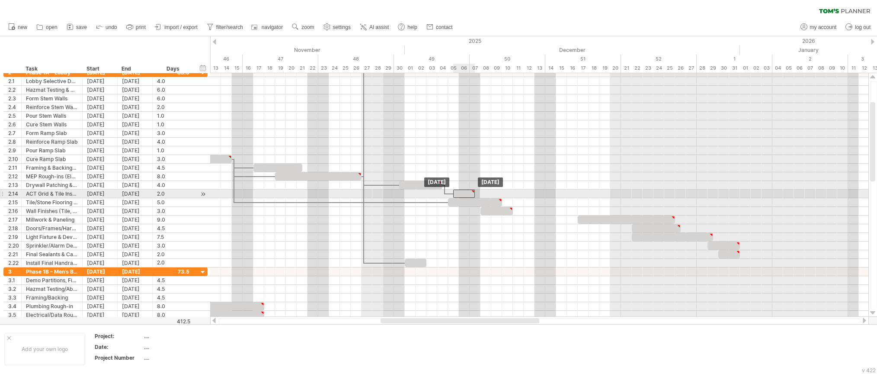
click at [458, 193] on div at bounding box center [464, 193] width 22 height 8
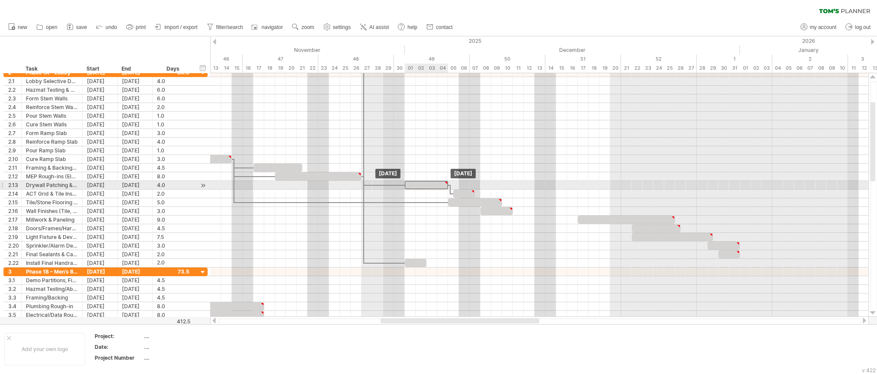
drag, startPoint x: 433, startPoint y: 184, endPoint x: 440, endPoint y: 183, distance: 6.5
click at [440, 183] on div at bounding box center [426, 185] width 43 height 8
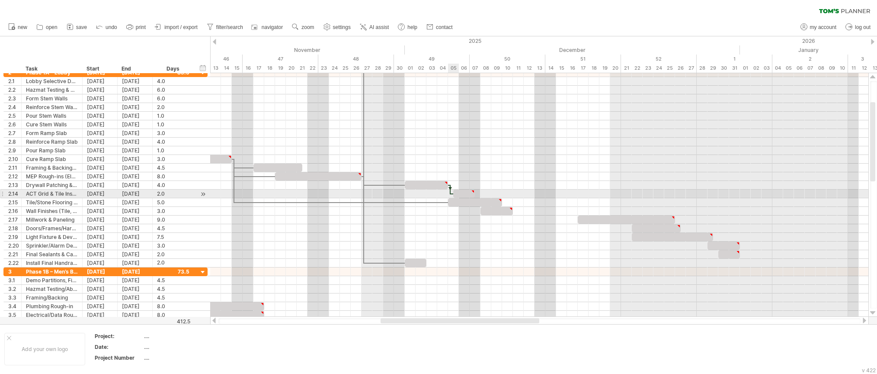
click at [449, 191] on div at bounding box center [450, 190] width 3 height 10
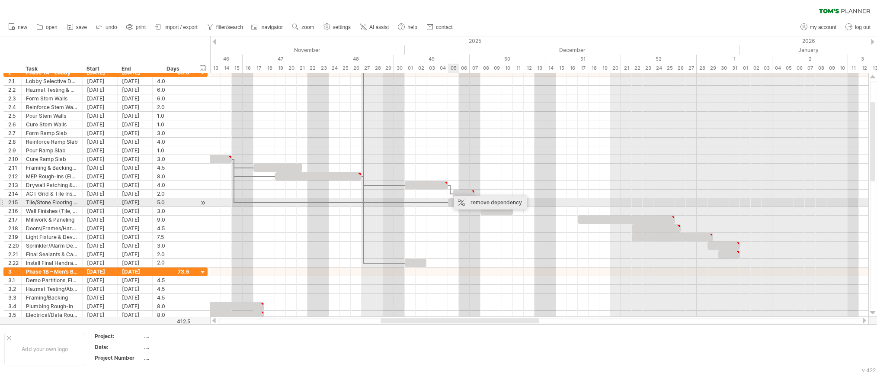
click at [458, 200] on div "remove dependency" at bounding box center [491, 202] width 74 height 14
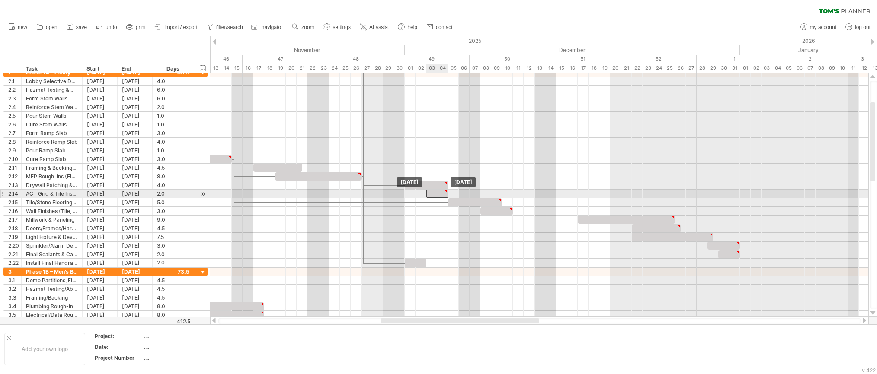
drag, startPoint x: 455, startPoint y: 192, endPoint x: 428, endPoint y: 193, distance: 26.8
click at [428, 193] on div at bounding box center [437, 193] width 22 height 8
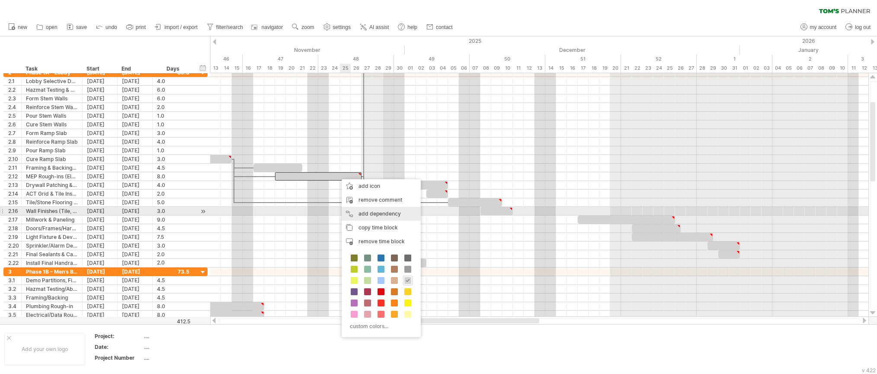
click at [373, 211] on div "add dependency You can use dependencies when you require tasks to be done in a …" at bounding box center [381, 214] width 79 height 14
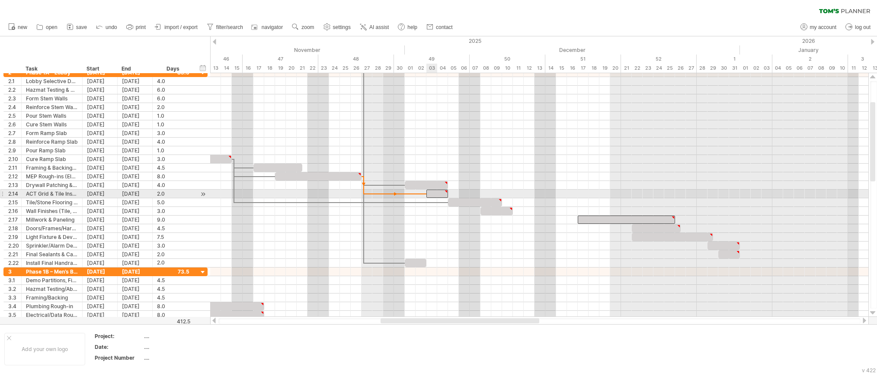
click at [431, 194] on div at bounding box center [437, 193] width 22 height 8
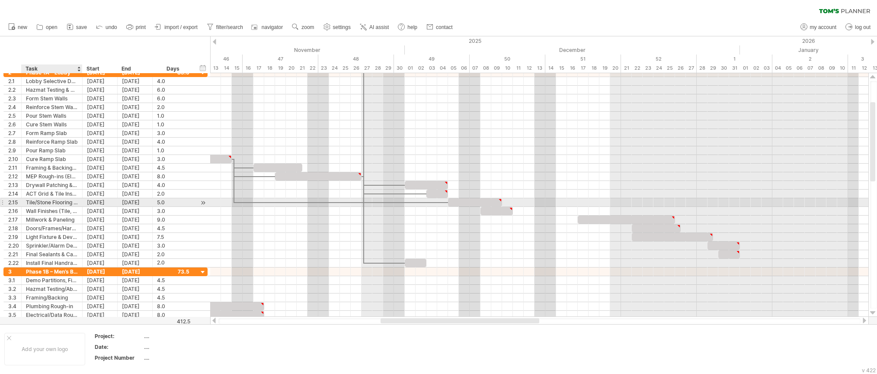
click at [57, 198] on div "Tile/Stone Flooring & Base" at bounding box center [52, 202] width 52 height 8
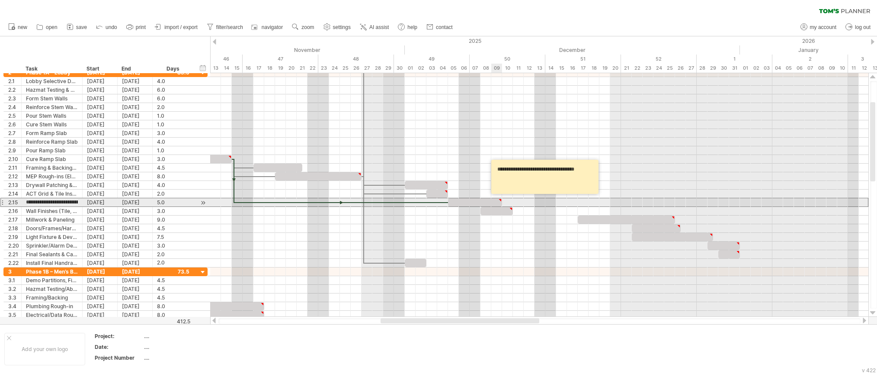
click at [501, 201] on div at bounding box center [500, 200] width 4 height 4
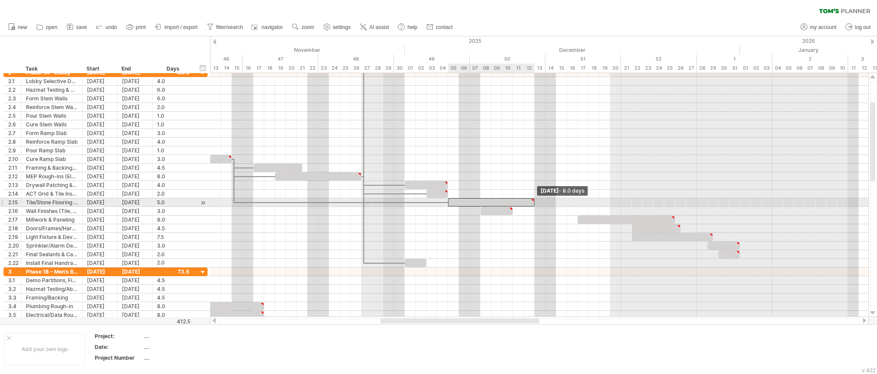
drag, startPoint x: 501, startPoint y: 202, endPoint x: 531, endPoint y: 202, distance: 29.9
click at [531, 202] on div at bounding box center [491, 202] width 86 height 8
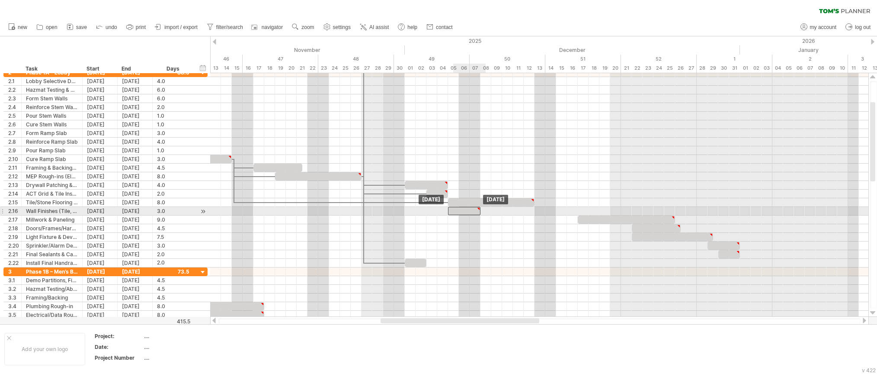
drag, startPoint x: 500, startPoint y: 211, endPoint x: 470, endPoint y: 212, distance: 30.3
click at [470, 212] on div at bounding box center [464, 211] width 32 height 8
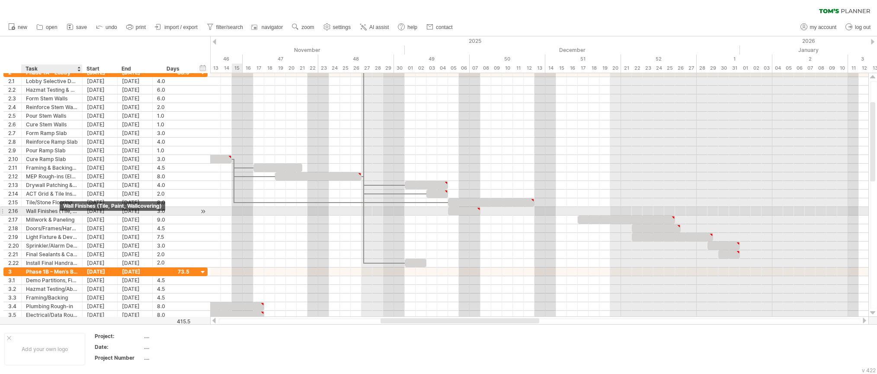
click at [58, 209] on div "Wall Finishes (Tile, Paint, Wallcovering)" at bounding box center [52, 211] width 52 height 8
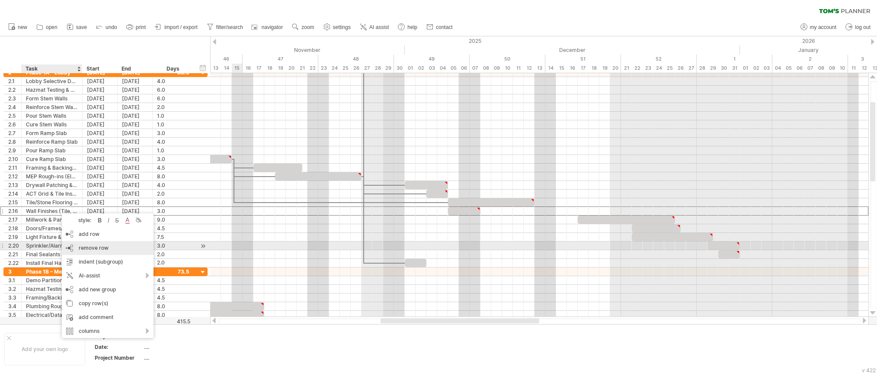
click at [86, 247] on span "remove row" at bounding box center [94, 247] width 30 height 6
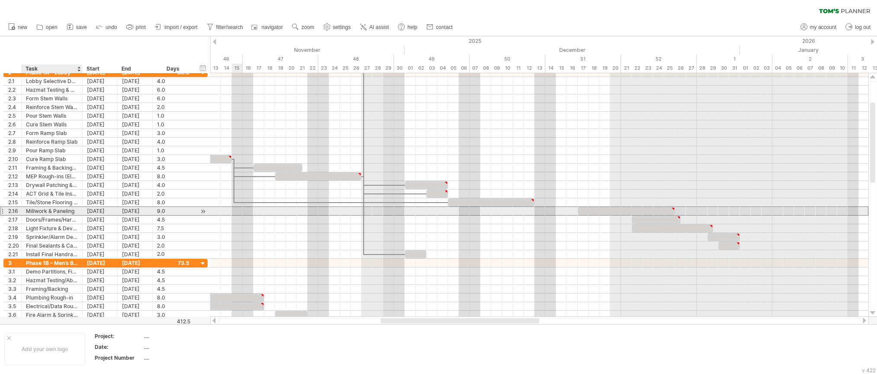
click at [60, 214] on div "Millwork & Paneling" at bounding box center [52, 211] width 52 height 8
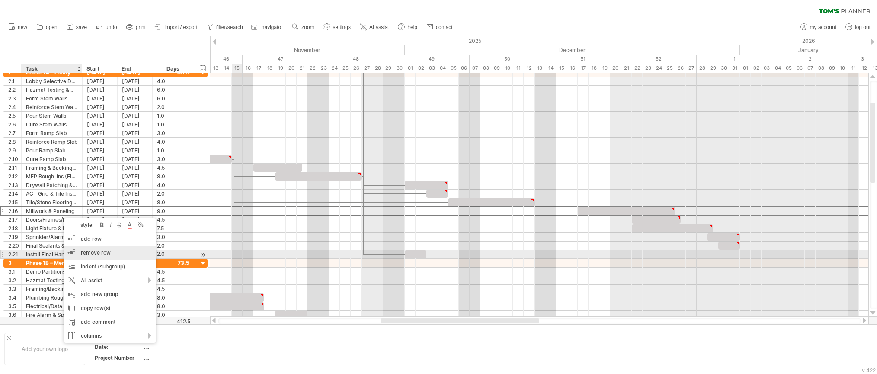
click at [99, 256] on div "remove row remove selected rows" at bounding box center [110, 253] width 92 height 14
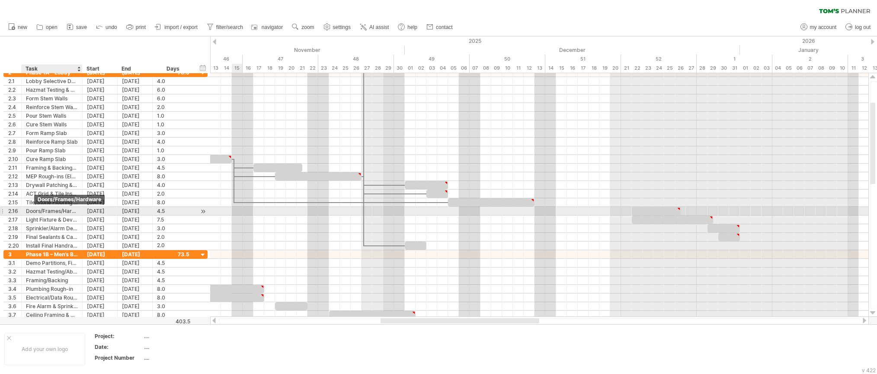
click at [36, 211] on div "Doors/Frames/Hardware" at bounding box center [52, 211] width 52 height 8
drag, startPoint x: 649, startPoint y: 213, endPoint x: 505, endPoint y: 213, distance: 144.0
click at [505, 213] on div at bounding box center [510, 211] width 49 height 8
drag, startPoint x: 486, startPoint y: 211, endPoint x: 513, endPoint y: 213, distance: 27.3
click at [513, 213] on span at bounding box center [512, 211] width 3 height 8
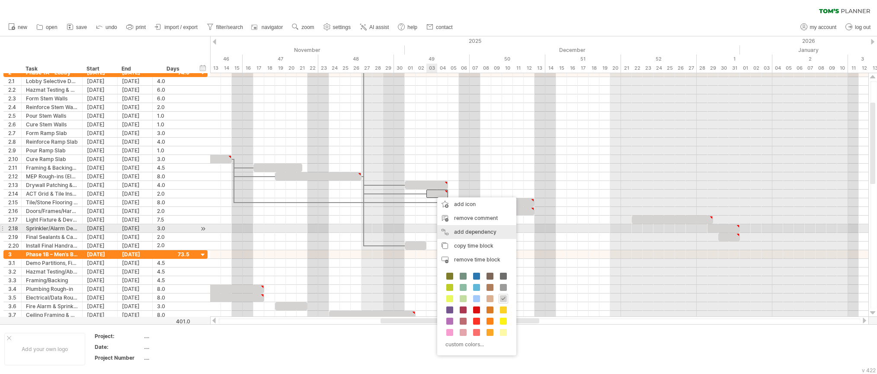
click at [472, 232] on div "add dependency You can use dependencies when you require tasks to be done in a …" at bounding box center [476, 232] width 79 height 14
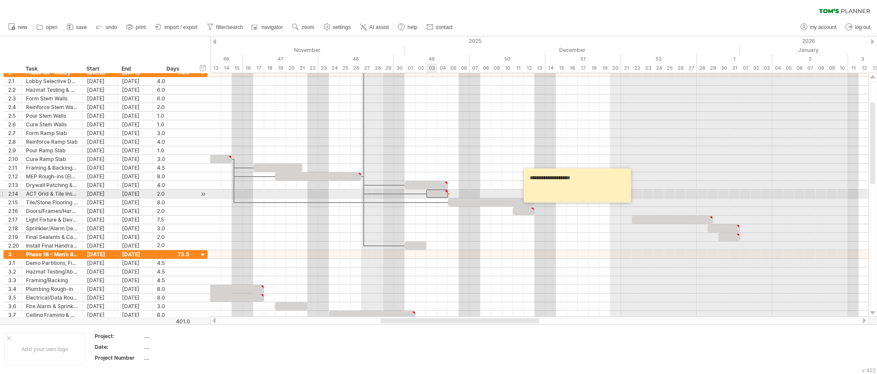
click at [430, 195] on div at bounding box center [437, 193] width 22 height 8
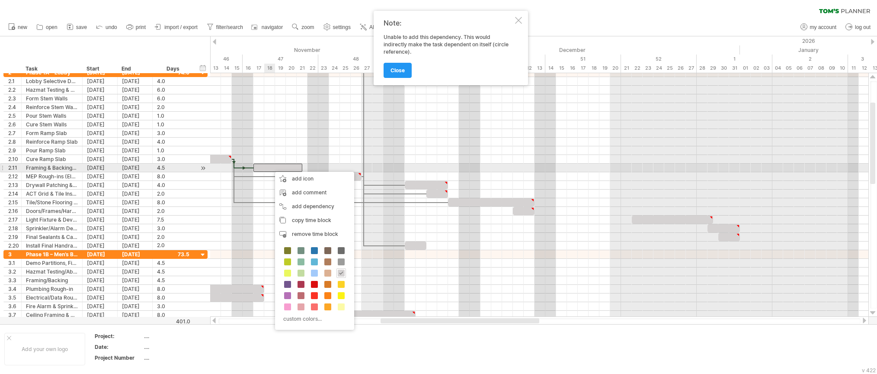
click at [271, 168] on div at bounding box center [277, 167] width 49 height 8
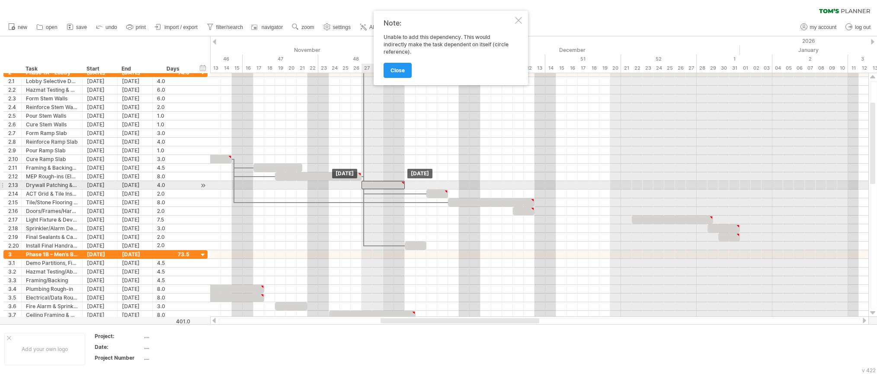
drag, startPoint x: 430, startPoint y: 186, endPoint x: 389, endPoint y: 186, distance: 41.1
click at [389, 186] on div at bounding box center [383, 185] width 43 height 8
drag, startPoint x: 405, startPoint y: 185, endPoint x: 416, endPoint y: 186, distance: 11.3
click at [416, 186] on span at bounding box center [415, 185] width 3 height 8
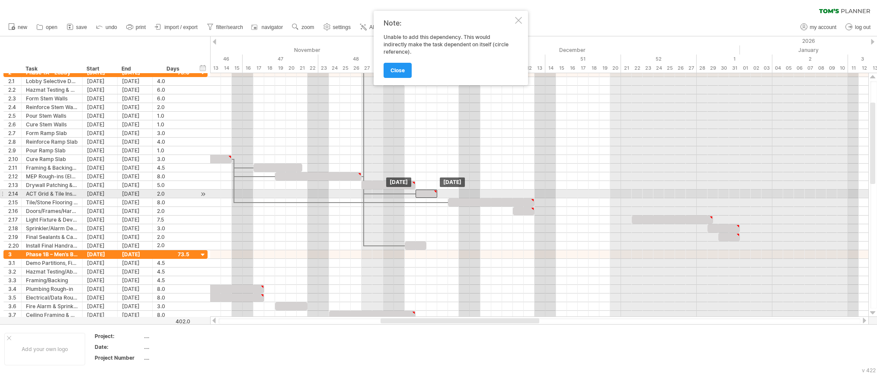
drag, startPoint x: 434, startPoint y: 196, endPoint x: 424, endPoint y: 196, distance: 10.4
click at [424, 196] on div at bounding box center [427, 193] width 22 height 8
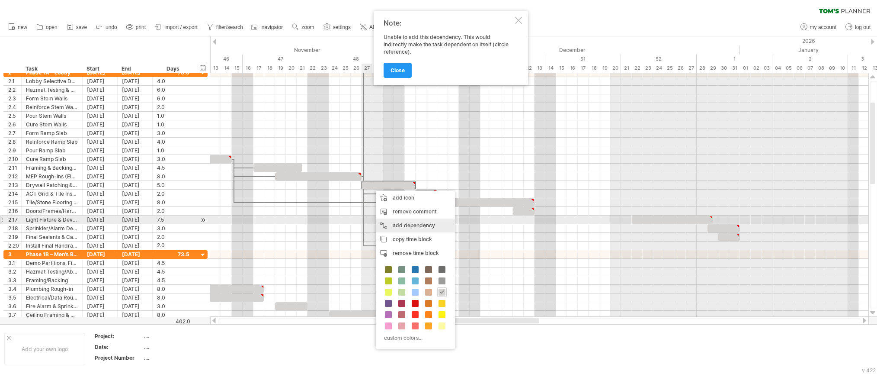
click at [412, 221] on div "add dependency You can use dependencies when you require tasks to be done in a …" at bounding box center [415, 225] width 79 height 14
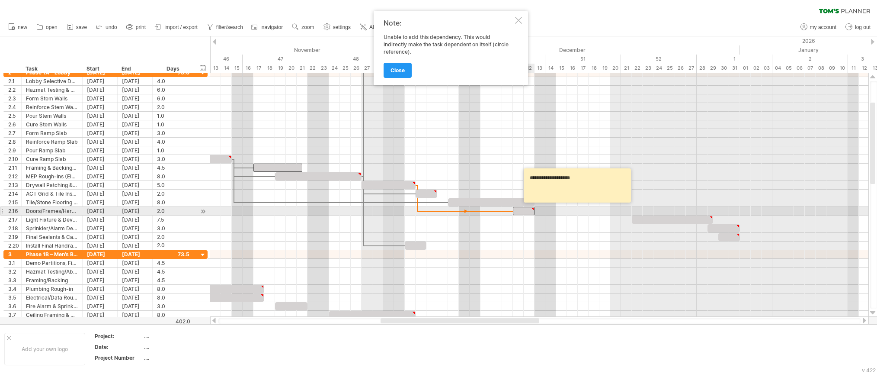
click at [524, 214] on div at bounding box center [524, 211] width 22 height 8
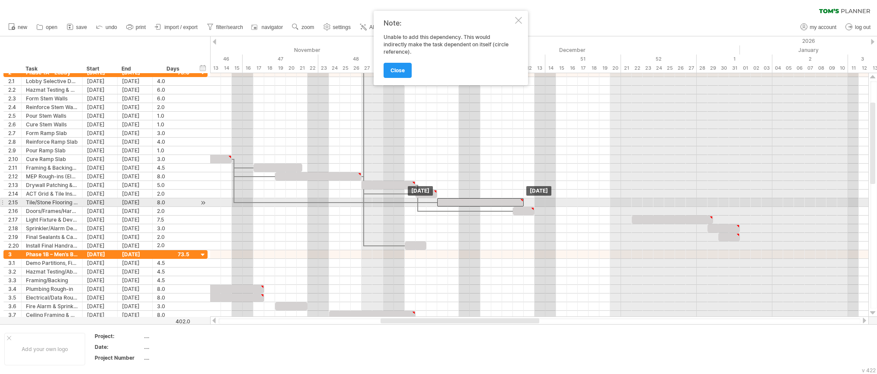
drag, startPoint x: 468, startPoint y: 203, endPoint x: 458, endPoint y: 203, distance: 10.0
click at [458, 203] on div at bounding box center [480, 202] width 86 height 8
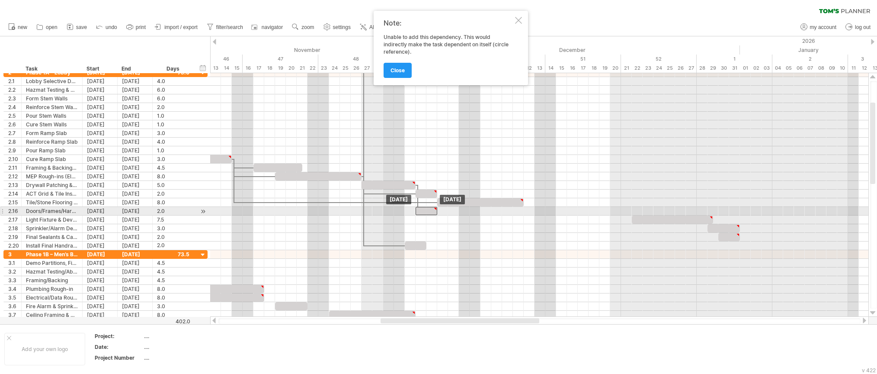
drag, startPoint x: 519, startPoint y: 209, endPoint x: 420, endPoint y: 210, distance: 98.6
click at [420, 210] on div at bounding box center [427, 211] width 22 height 8
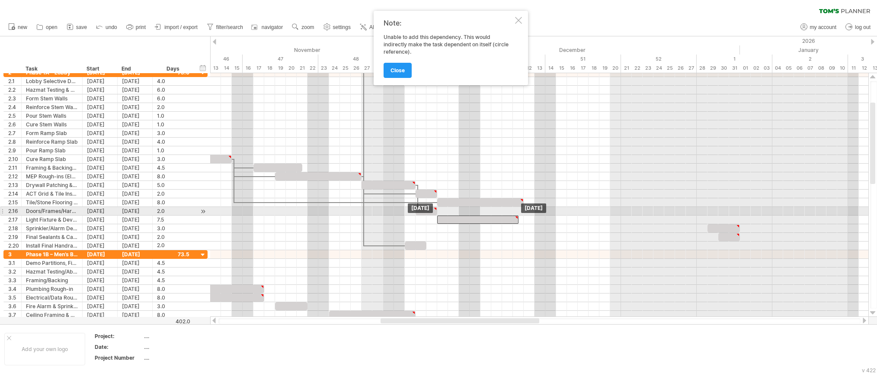
drag, startPoint x: 695, startPoint y: 218, endPoint x: 502, endPoint y: 215, distance: 193.3
click at [502, 215] on div at bounding box center [477, 219] width 81 height 8
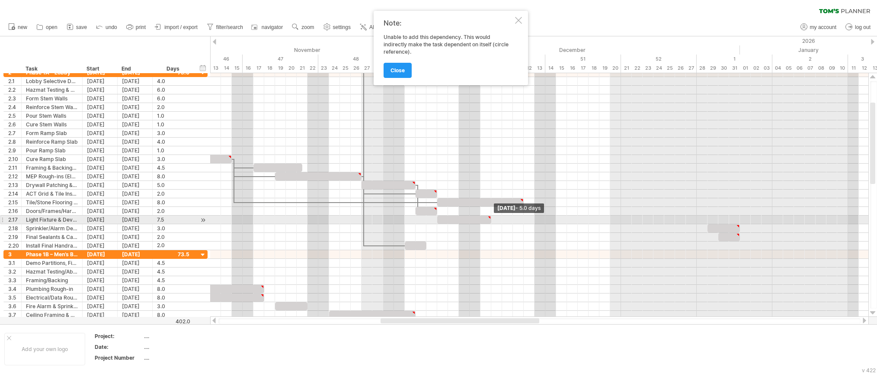
drag, startPoint x: 519, startPoint y: 220, endPoint x: 490, endPoint y: 218, distance: 29.1
click at [490, 218] on div at bounding box center [464, 219] width 54 height 8
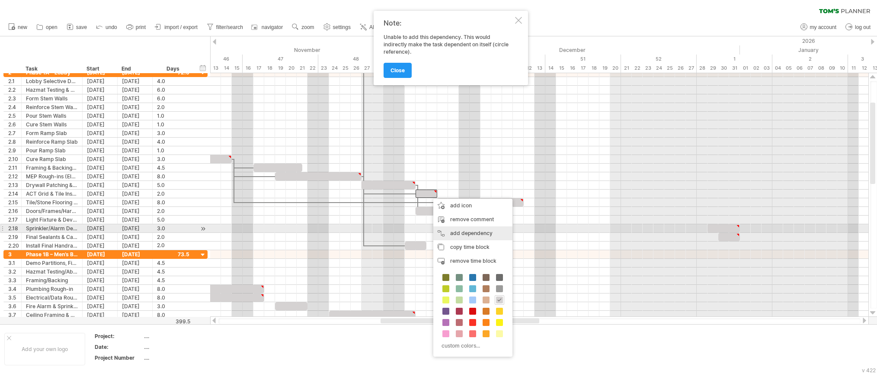
click at [472, 233] on div "add dependency You can use dependencies when you require tasks to be done in a …" at bounding box center [472, 233] width 79 height 14
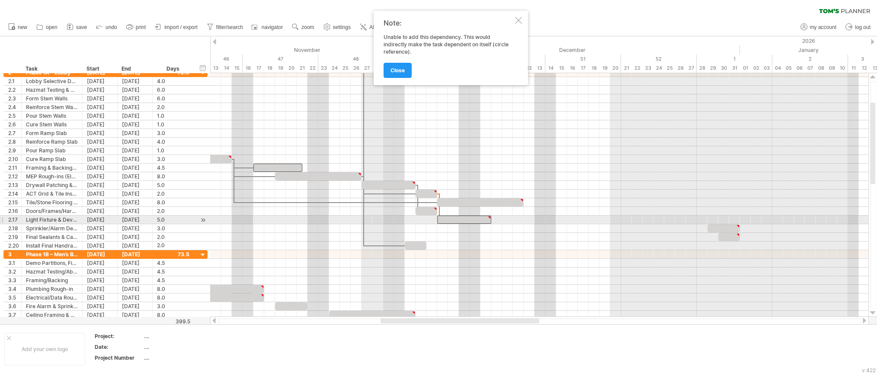
click at [451, 217] on div at bounding box center [464, 219] width 54 height 8
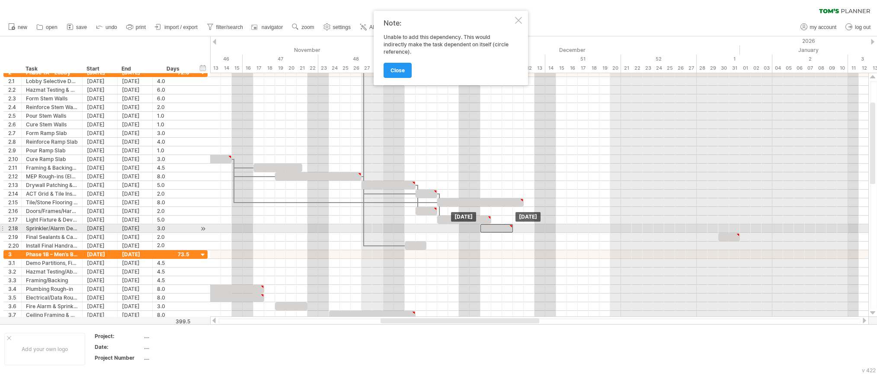
drag, startPoint x: 721, startPoint y: 229, endPoint x: 493, endPoint y: 232, distance: 228.4
click at [493, 232] on div at bounding box center [496, 228] width 32 height 8
drag, startPoint x: 511, startPoint y: 228, endPoint x: 501, endPoint y: 232, distance: 10.8
click at [501, 232] on div "[DATE] - 2.0 days [DATE]" at bounding box center [539, 194] width 658 height 243
drag, startPoint x: 491, startPoint y: 230, endPoint x: 451, endPoint y: 230, distance: 40.7
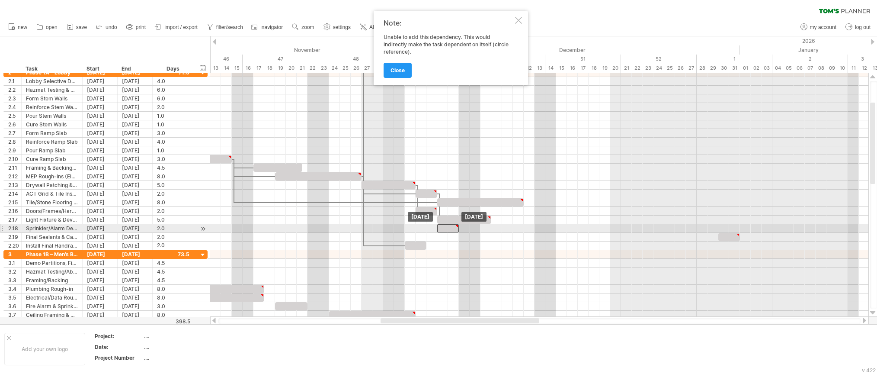
click at [451, 230] on div at bounding box center [448, 228] width 22 height 8
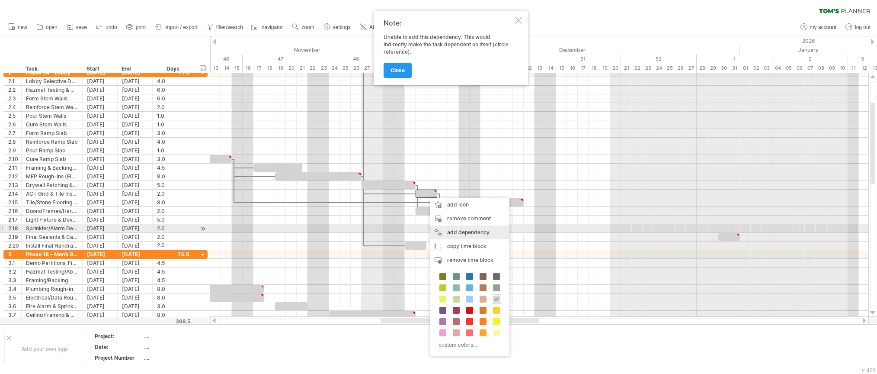
click at [454, 231] on div "add dependency You can use dependencies when you require tasks to be done in a …" at bounding box center [469, 232] width 79 height 14
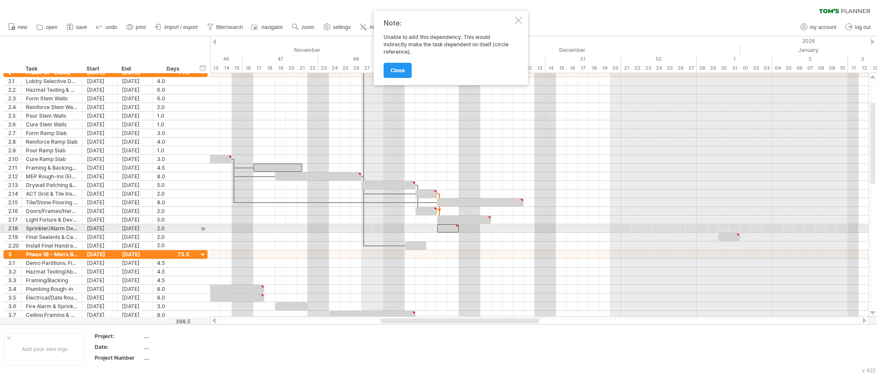
click at [446, 230] on div at bounding box center [448, 228] width 22 height 8
drag, startPoint x: 734, startPoint y: 237, endPoint x: 495, endPoint y: 234, distance: 239.2
click at [495, 234] on div at bounding box center [491, 237] width 22 height 8
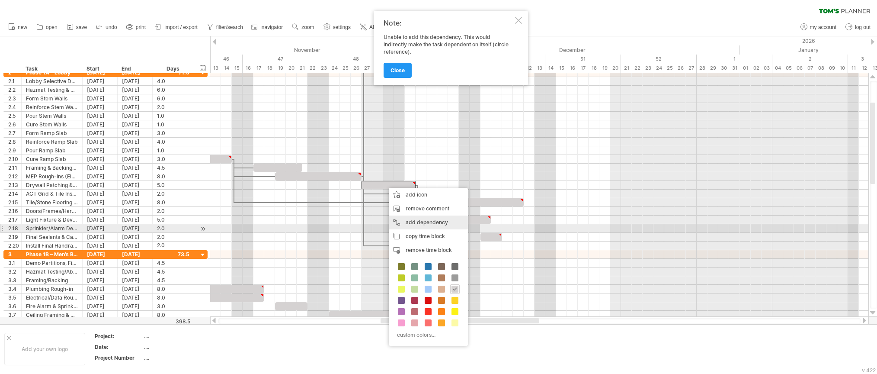
click at [443, 225] on div "add dependency You can use dependencies when you require tasks to be done in a …" at bounding box center [428, 222] width 79 height 14
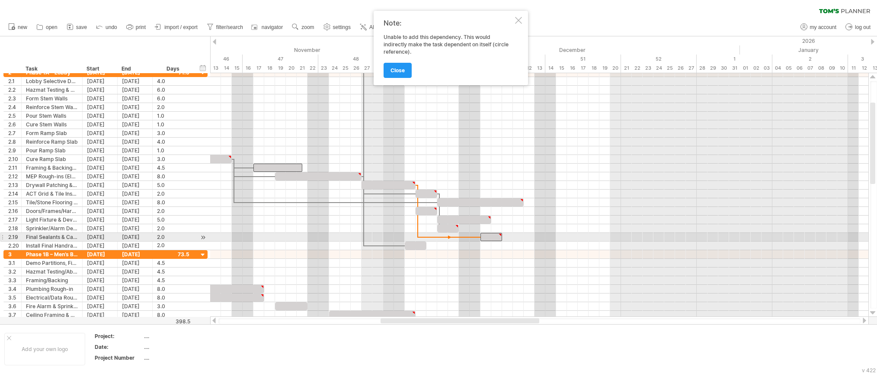
click at [492, 236] on div at bounding box center [491, 237] width 22 height 8
drag, startPoint x: 426, startPoint y: 246, endPoint x: 437, endPoint y: 246, distance: 10.8
click at [437, 246] on span at bounding box center [436, 245] width 3 height 8
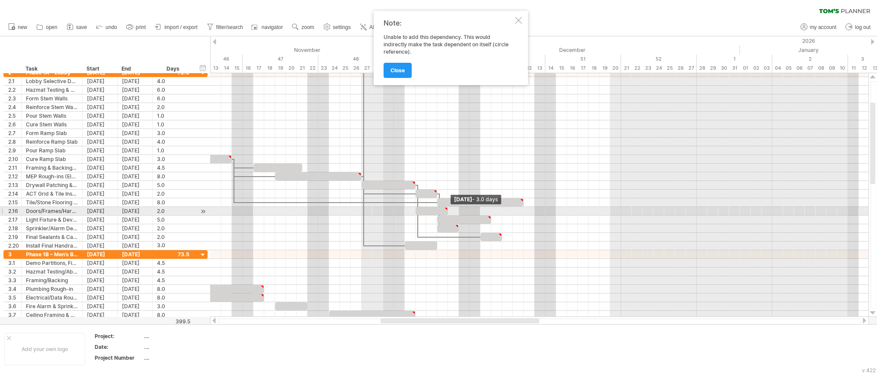
drag, startPoint x: 437, startPoint y: 211, endPoint x: 448, endPoint y: 212, distance: 10.9
click at [448, 212] on span at bounding box center [447, 211] width 3 height 8
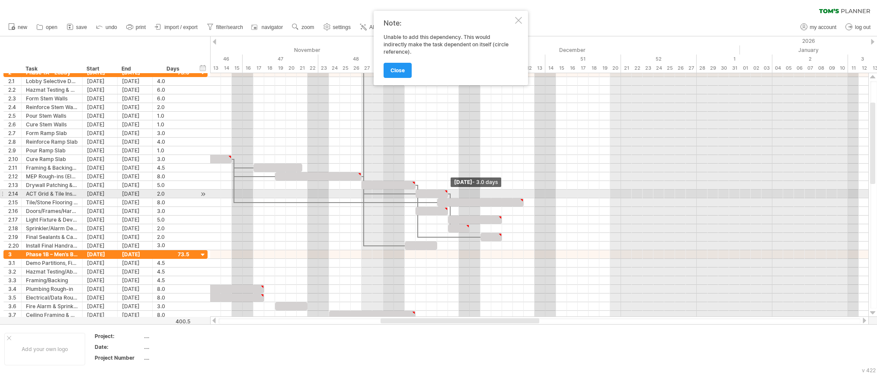
drag, startPoint x: 438, startPoint y: 193, endPoint x: 447, endPoint y: 193, distance: 9.5
click at [447, 193] on span at bounding box center [447, 193] width 3 height 8
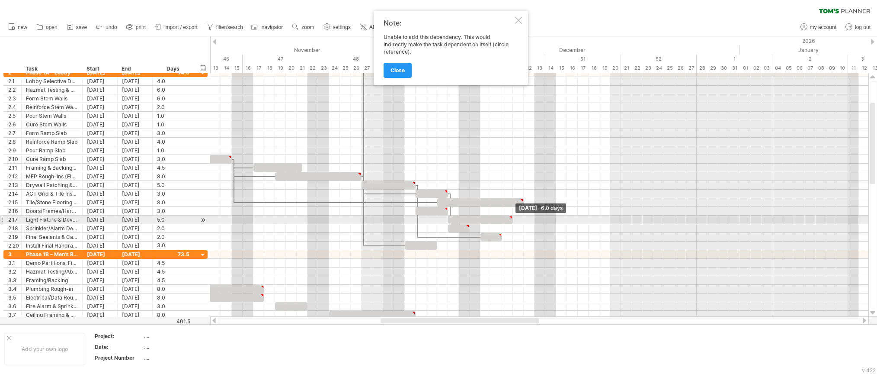
drag, startPoint x: 501, startPoint y: 220, endPoint x: 512, endPoint y: 219, distance: 11.3
click at [512, 219] on span at bounding box center [512, 219] width 3 height 8
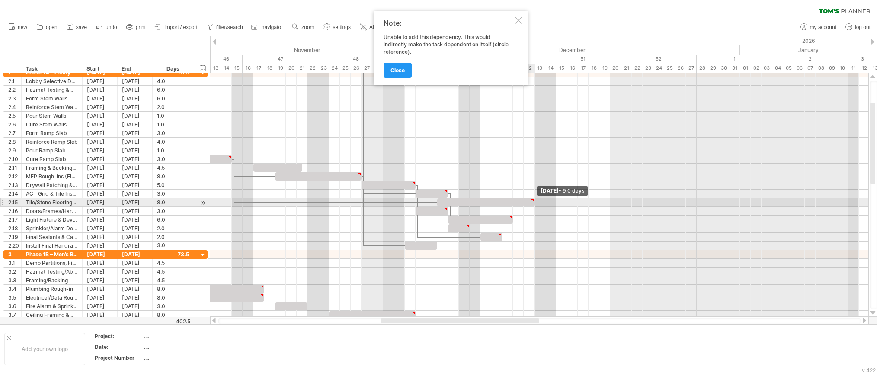
drag, startPoint x: 522, startPoint y: 203, endPoint x: 532, endPoint y: 204, distance: 10.0
click at [533, 204] on span at bounding box center [534, 202] width 3 height 8
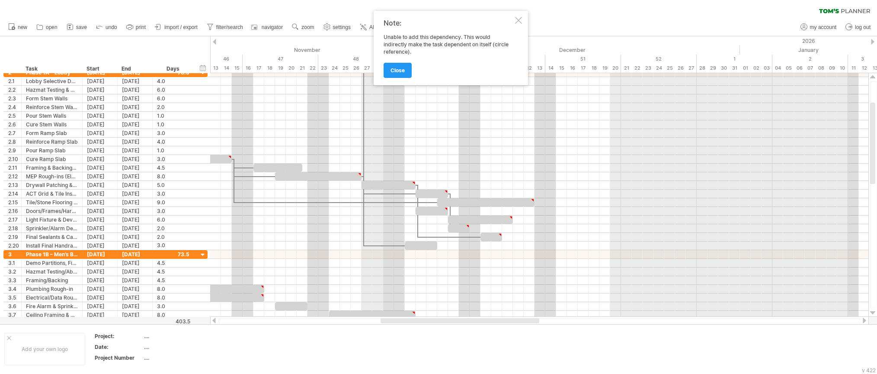
click at [415, 72] on div "close" at bounding box center [449, 66] width 130 height 22
click at [397, 71] on span "close" at bounding box center [398, 70] width 14 height 6
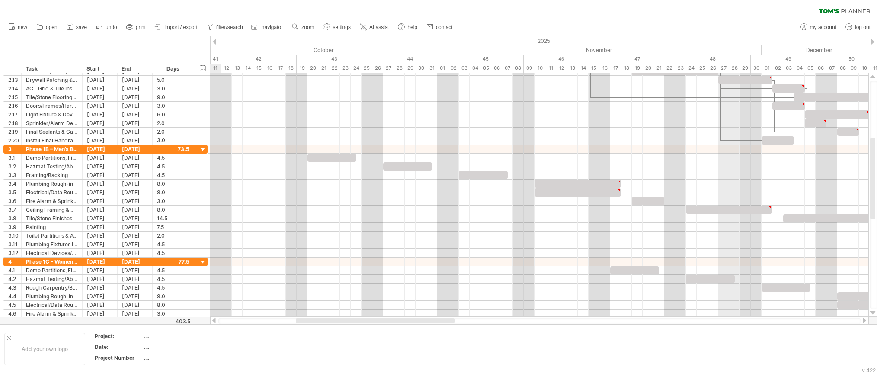
drag, startPoint x: 514, startPoint y: 321, endPoint x: 429, endPoint y: 321, distance: 84.8
click at [429, 321] on div at bounding box center [375, 320] width 159 height 5
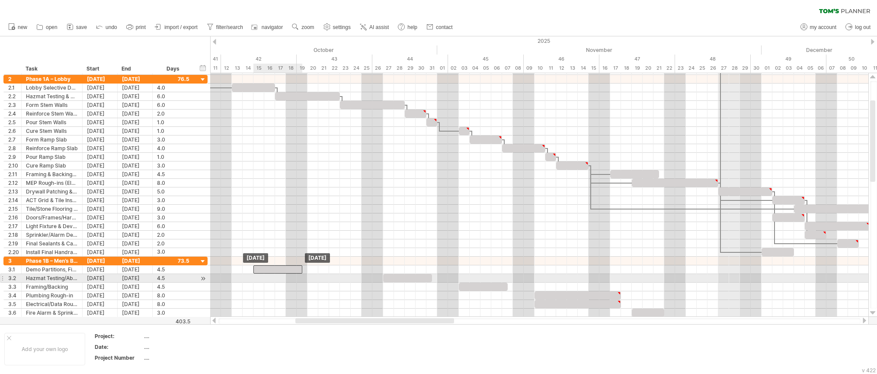
drag, startPoint x: 329, startPoint y: 272, endPoint x: 276, endPoint y: 275, distance: 52.8
click at [276, 275] on div "[DATE] [DATE]" at bounding box center [539, 194] width 658 height 243
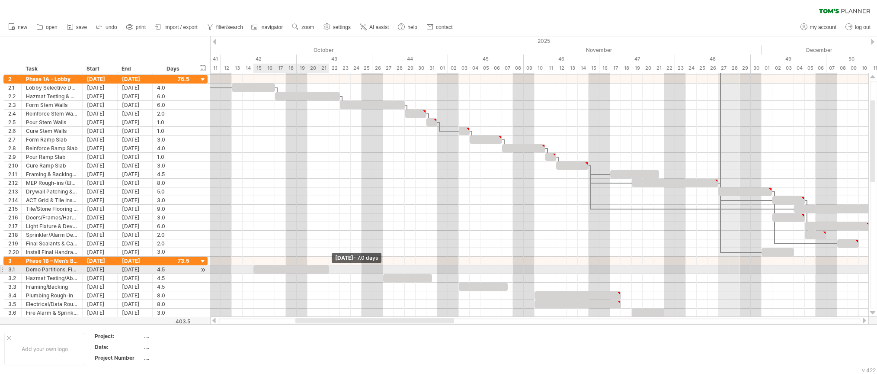
drag, startPoint x: 301, startPoint y: 269, endPoint x: 327, endPoint y: 270, distance: 26.8
click at [327, 270] on span at bounding box center [328, 269] width 3 height 8
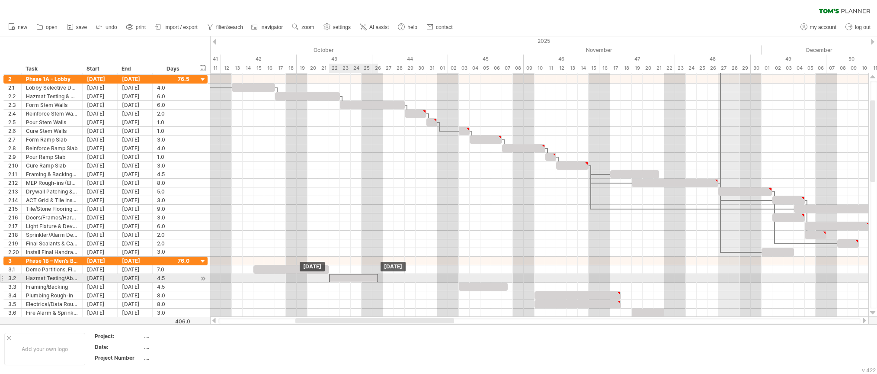
drag, startPoint x: 406, startPoint y: 279, endPoint x: 350, endPoint y: 278, distance: 55.4
click at [350, 278] on div at bounding box center [353, 278] width 49 height 8
drag, startPoint x: 377, startPoint y: 278, endPoint x: 359, endPoint y: 278, distance: 17.7
click at [360, 278] on span at bounding box center [361, 278] width 3 height 8
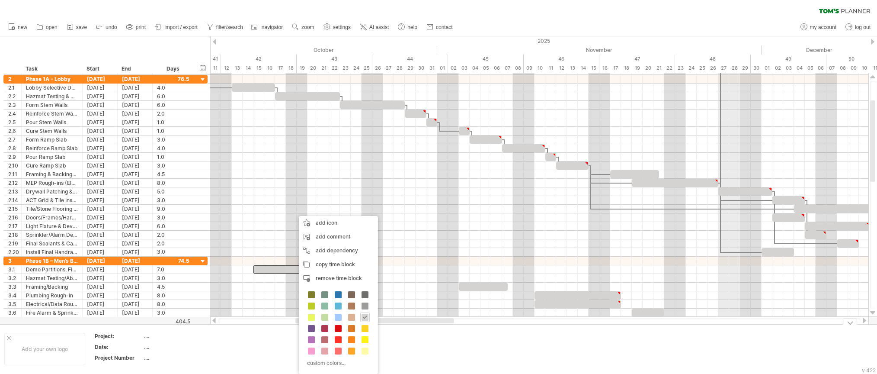
click at [424, 323] on div at bounding box center [374, 320] width 159 height 5
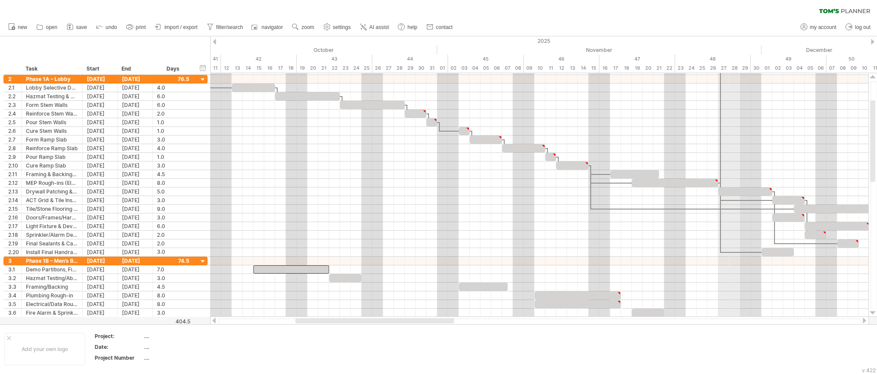
click at [426, 321] on div at bounding box center [374, 320] width 159 height 5
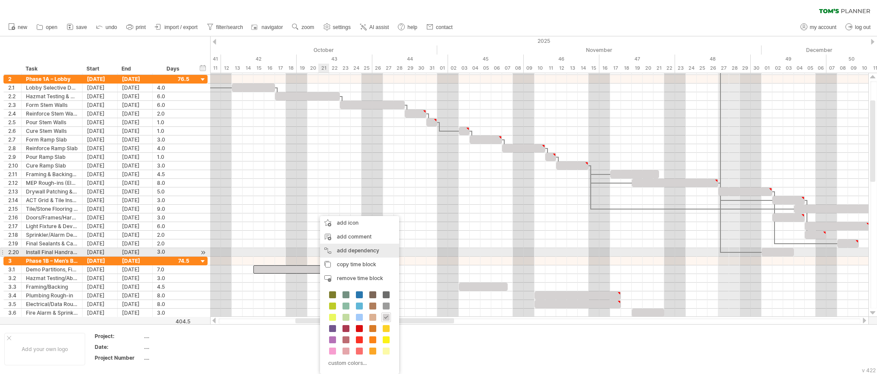
click at [359, 253] on div "add dependency You can use dependencies when you require tasks to be done in a …" at bounding box center [359, 250] width 79 height 14
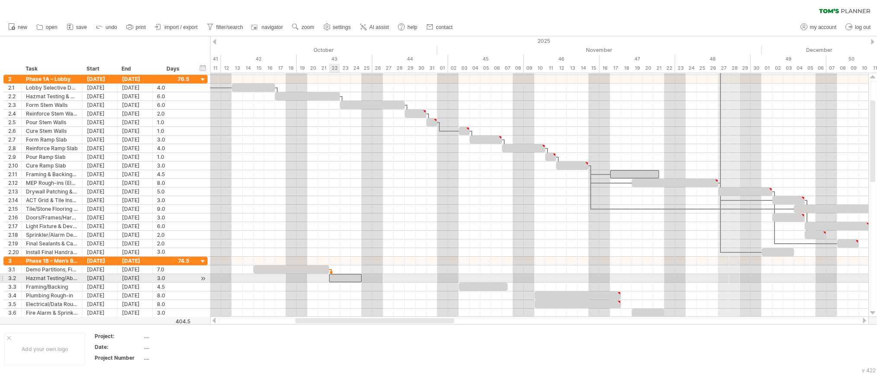
click at [335, 280] on div at bounding box center [345, 278] width 32 height 8
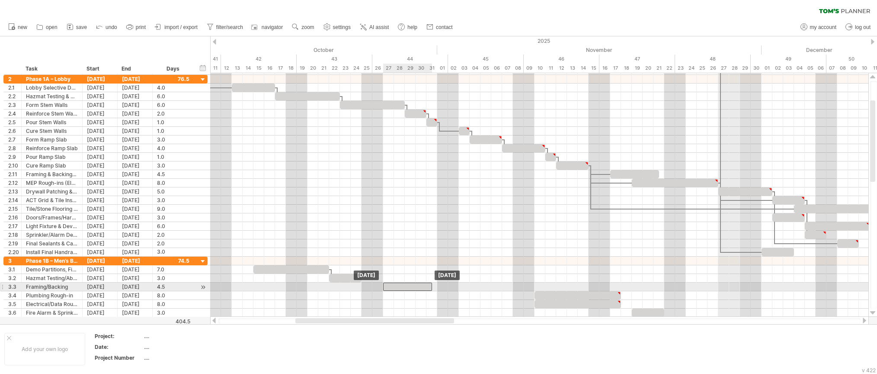
drag, startPoint x: 496, startPoint y: 288, endPoint x: 418, endPoint y: 288, distance: 77.8
click at [418, 288] on div at bounding box center [407, 286] width 49 height 8
drag, startPoint x: 432, startPoint y: 286, endPoint x: 436, endPoint y: 286, distance: 4.3
click at [436, 286] on span at bounding box center [436, 286] width 3 height 8
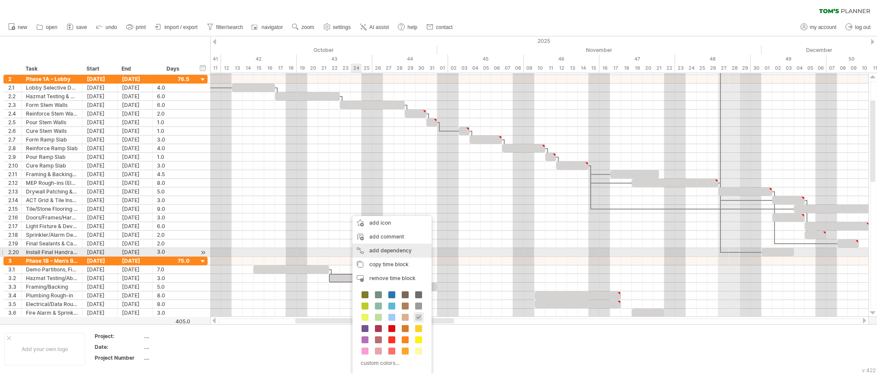
click at [392, 251] on div "add dependency You can use dependencies when you require tasks to be done in a …" at bounding box center [391, 250] width 79 height 14
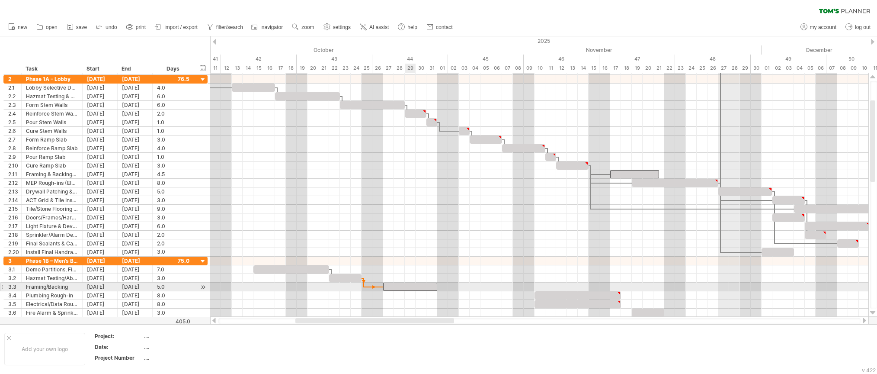
click at [412, 284] on div at bounding box center [410, 286] width 54 height 8
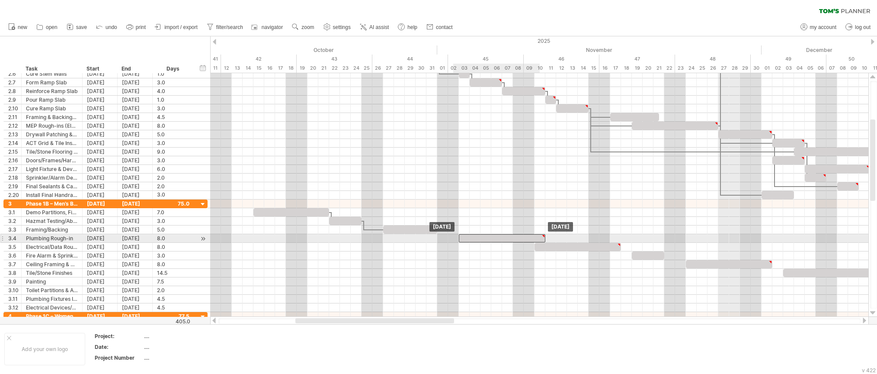
drag, startPoint x: 560, startPoint y: 238, endPoint x: 483, endPoint y: 241, distance: 77.9
click at [483, 241] on div at bounding box center [502, 238] width 86 height 8
drag, startPoint x: 544, startPoint y: 239, endPoint x: 520, endPoint y: 240, distance: 23.4
click at [520, 240] on div at bounding box center [491, 238] width 65 height 8
drag, startPoint x: 491, startPoint y: 238, endPoint x: 464, endPoint y: 241, distance: 27.0
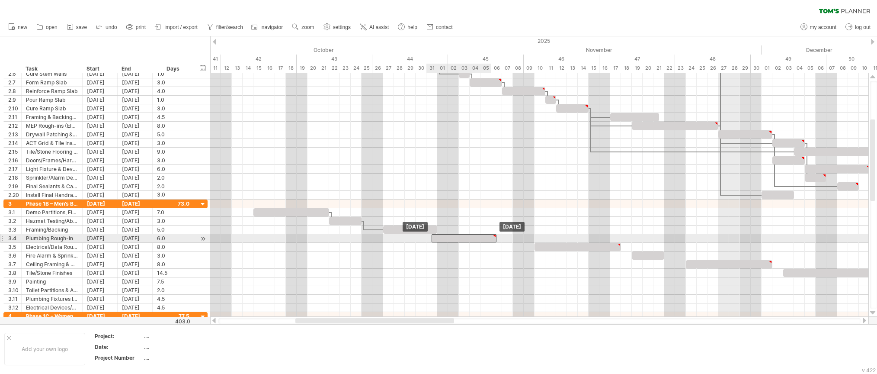
click at [464, 241] on div at bounding box center [464, 238] width 65 height 8
click at [464, 237] on div at bounding box center [464, 238] width 65 height 8
drag, startPoint x: 472, startPoint y: 238, endPoint x: 466, endPoint y: 237, distance: 6.1
click at [466, 237] on div at bounding box center [458, 238] width 65 height 8
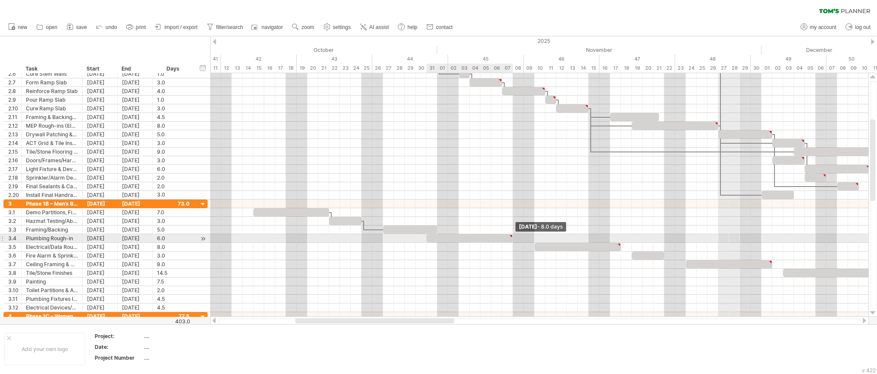
drag, startPoint x: 490, startPoint y: 238, endPoint x: 510, endPoint y: 239, distance: 20.3
click at [510, 239] on div at bounding box center [469, 238] width 86 height 8
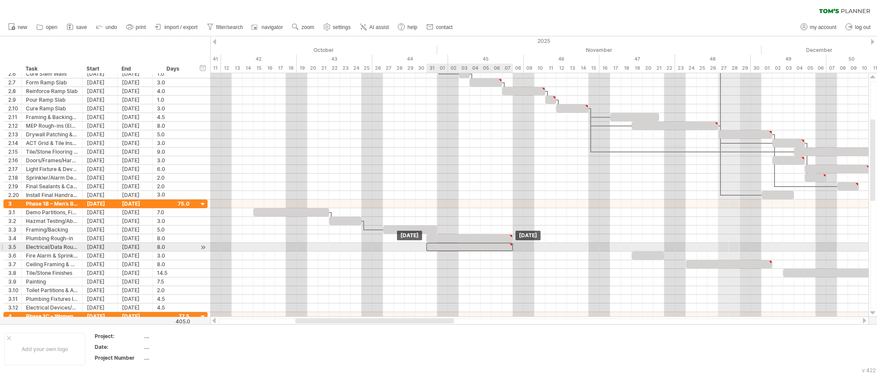
drag, startPoint x: 554, startPoint y: 249, endPoint x: 447, endPoint y: 249, distance: 106.4
click at [447, 249] on div at bounding box center [469, 247] width 86 height 8
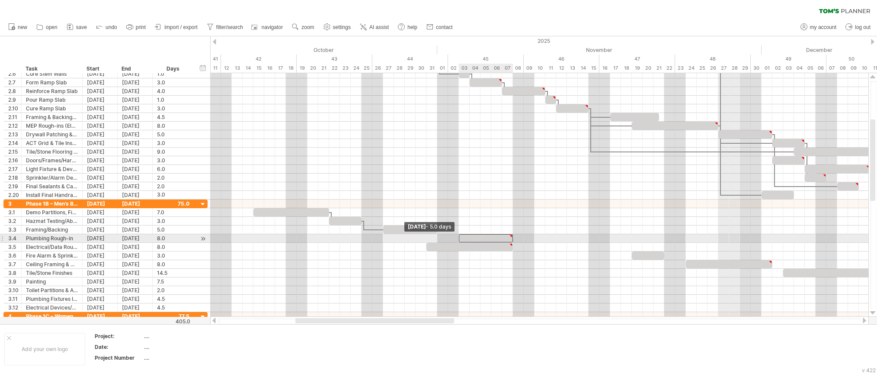
drag, startPoint x: 425, startPoint y: 238, endPoint x: 459, endPoint y: 236, distance: 33.8
click at [459, 236] on span at bounding box center [458, 238] width 3 height 8
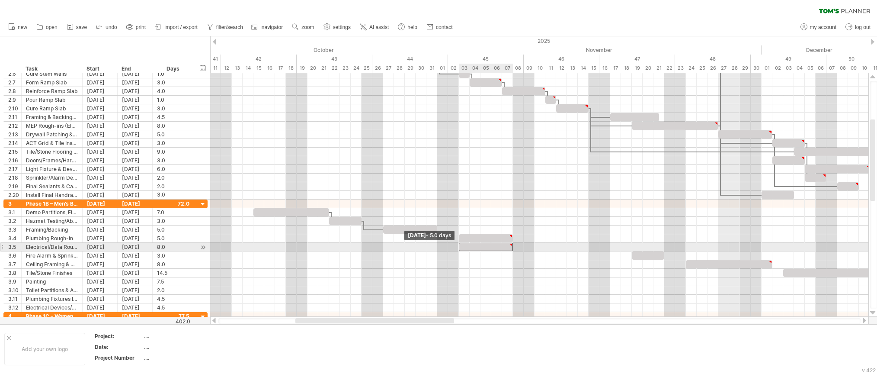
drag, startPoint x: 427, startPoint y: 247, endPoint x: 460, endPoint y: 243, distance: 32.7
click at [460, 243] on span at bounding box center [458, 247] width 3 height 8
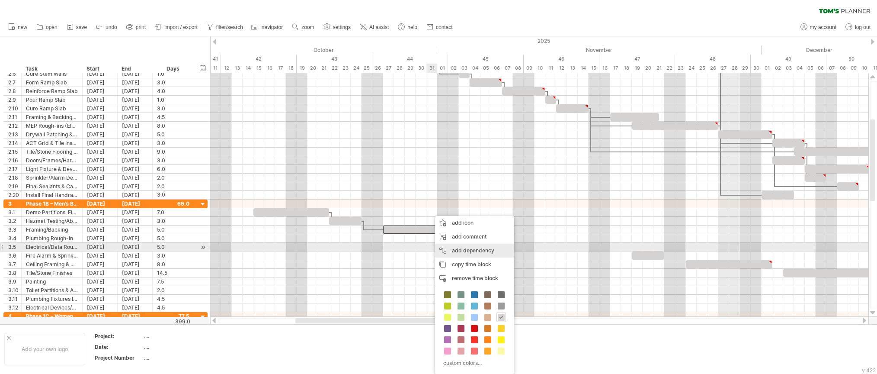
click at [459, 250] on div "add dependency You can use dependencies when you require tasks to be done in a …" at bounding box center [474, 250] width 79 height 14
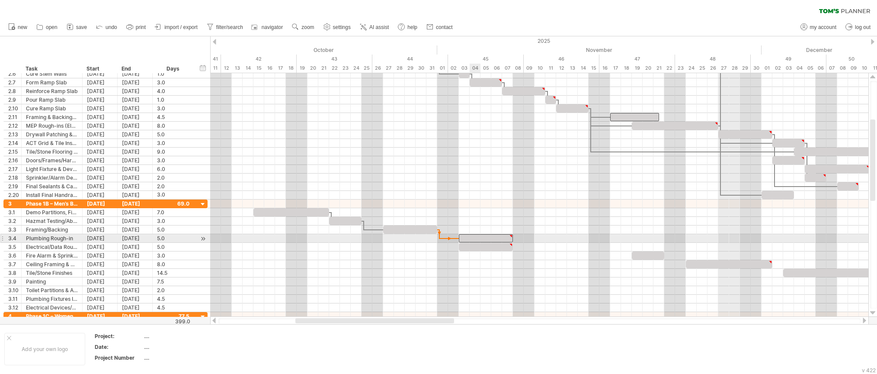
click at [470, 238] on div at bounding box center [486, 238] width 54 height 8
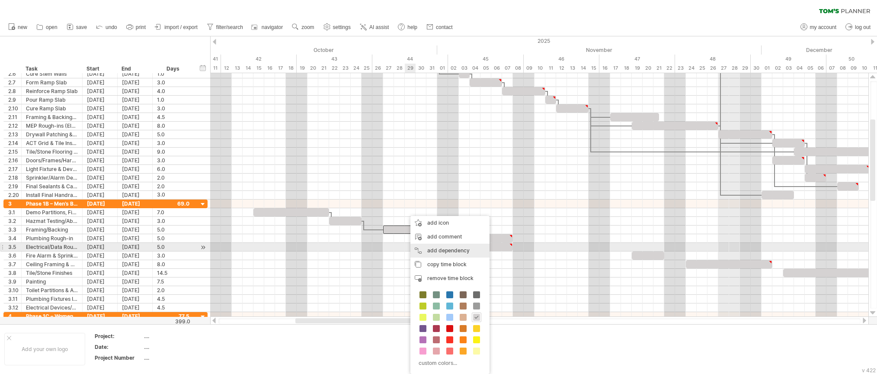
click at [433, 247] on div "add dependency You can use dependencies when you require tasks to be done in a …" at bounding box center [449, 250] width 79 height 14
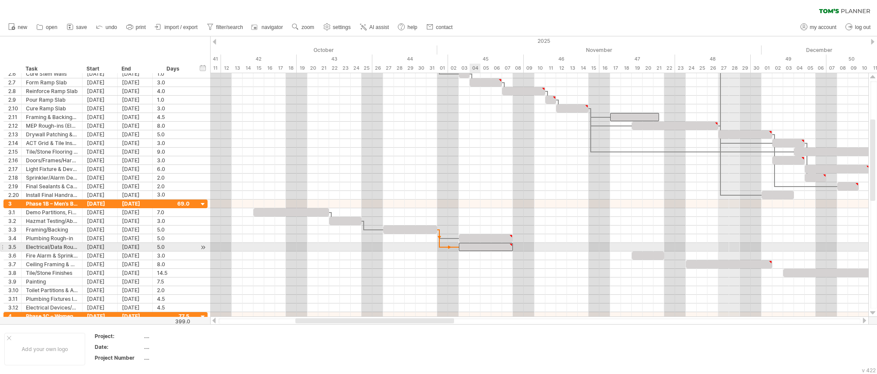
click at [480, 248] on div at bounding box center [486, 247] width 54 height 8
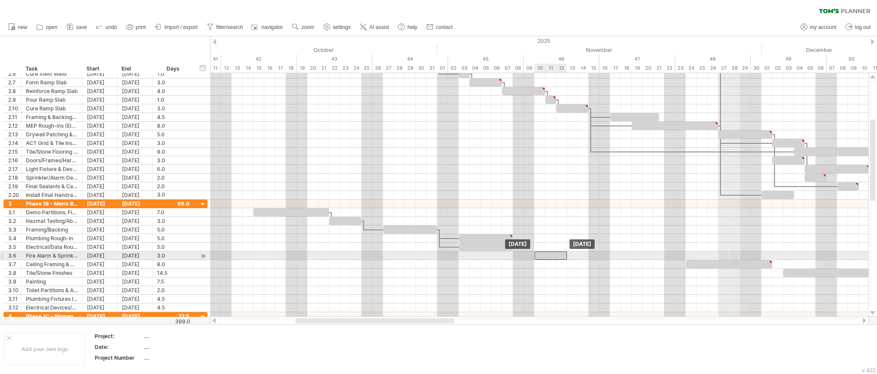
drag, startPoint x: 650, startPoint y: 257, endPoint x: 552, endPoint y: 259, distance: 97.3
click at [552, 259] on div at bounding box center [551, 255] width 32 height 8
drag, startPoint x: 567, startPoint y: 254, endPoint x: 557, endPoint y: 257, distance: 11.1
click at [557, 257] on span at bounding box center [555, 255] width 3 height 8
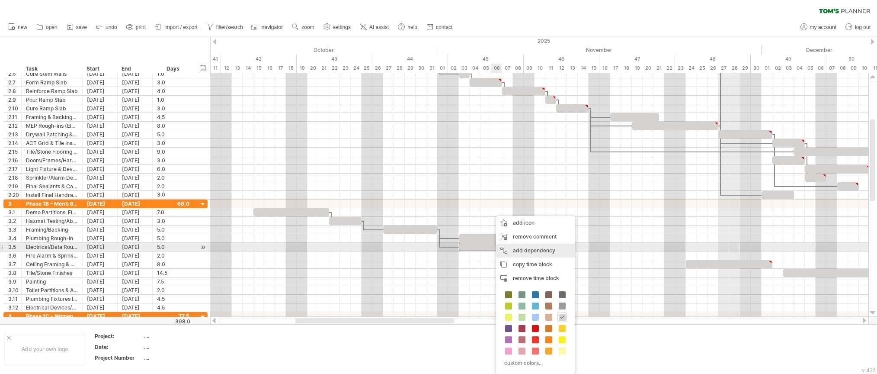
click at [538, 251] on div "add dependency You can use dependencies when you require tasks to be done in a …" at bounding box center [535, 250] width 79 height 14
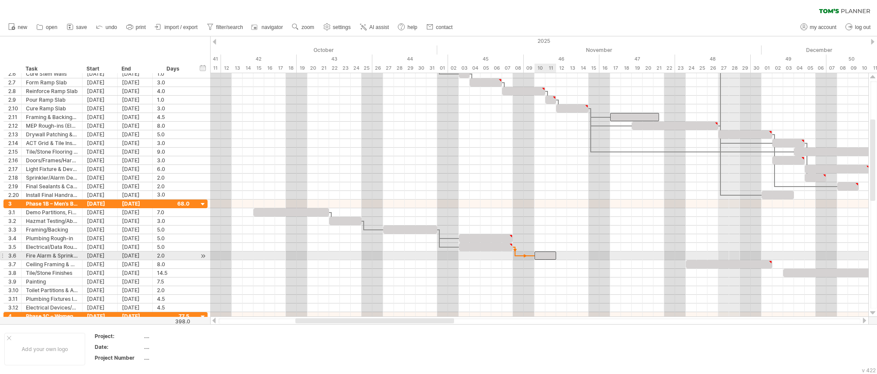
click at [551, 257] on div at bounding box center [546, 255] width 22 height 8
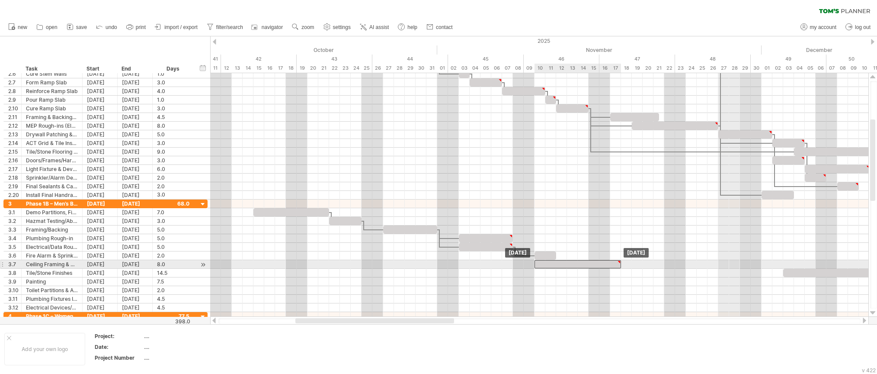
drag, startPoint x: 728, startPoint y: 265, endPoint x: 575, endPoint y: 266, distance: 153.5
click at [575, 266] on div at bounding box center [578, 264] width 86 height 8
click at [620, 265] on div at bounding box center [578, 264] width 86 height 8
drag, startPoint x: 620, startPoint y: 265, endPoint x: 665, endPoint y: 266, distance: 45.0
click at [665, 266] on span at bounding box center [664, 264] width 3 height 8
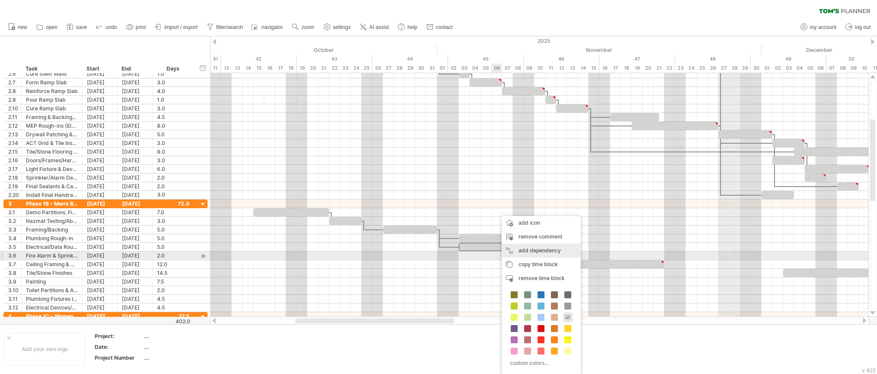
click at [531, 253] on div "add dependency You can use dependencies when you require tasks to be done in a …" at bounding box center [541, 250] width 79 height 14
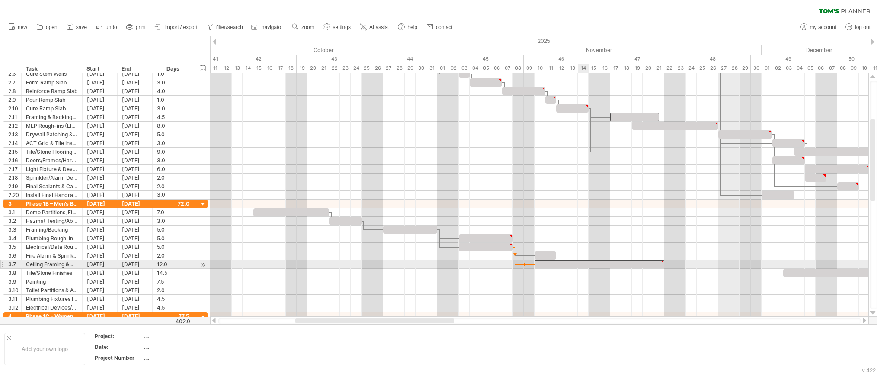
click at [578, 264] on div at bounding box center [600, 264] width 130 height 8
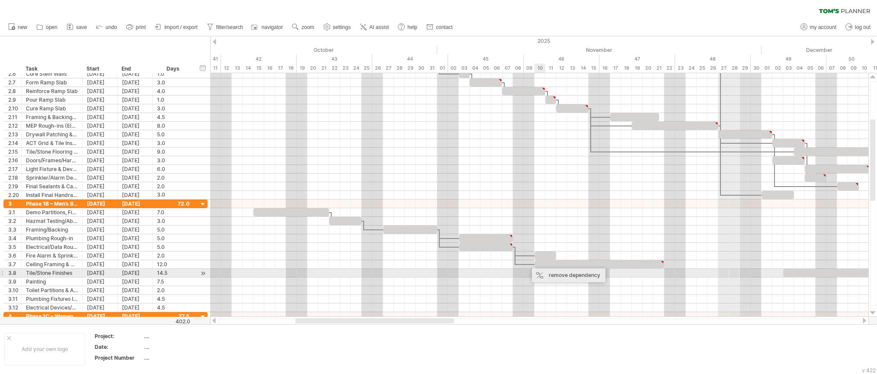
click at [556, 276] on div "remove dependency" at bounding box center [569, 275] width 74 height 14
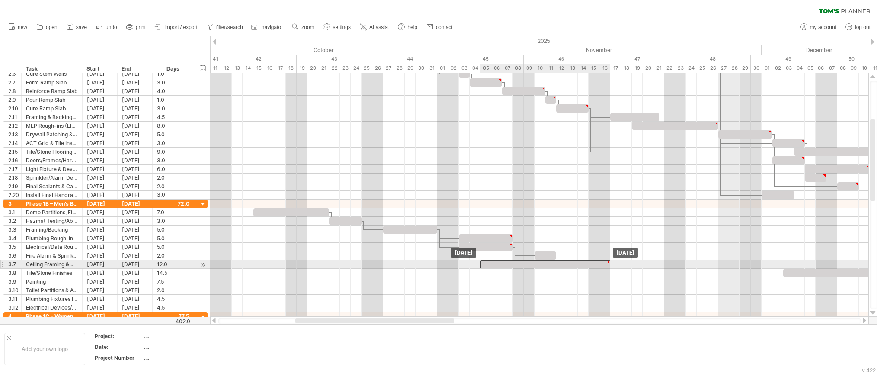
drag, startPoint x: 557, startPoint y: 265, endPoint x: 504, endPoint y: 267, distance: 52.8
click at [504, 267] on div at bounding box center [545, 264] width 130 height 8
drag, startPoint x: 533, startPoint y: 264, endPoint x: 511, endPoint y: 267, distance: 22.7
click at [511, 267] on div at bounding box center [524, 264] width 130 height 8
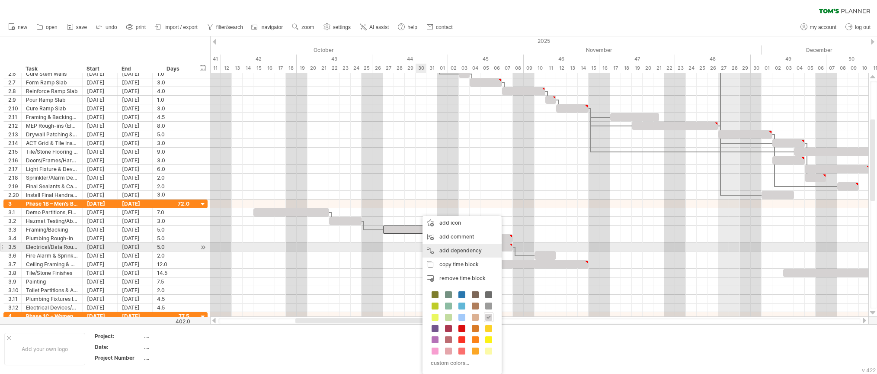
click at [451, 249] on div "add dependency You can use dependencies when you require tasks to be done in a …" at bounding box center [462, 250] width 79 height 14
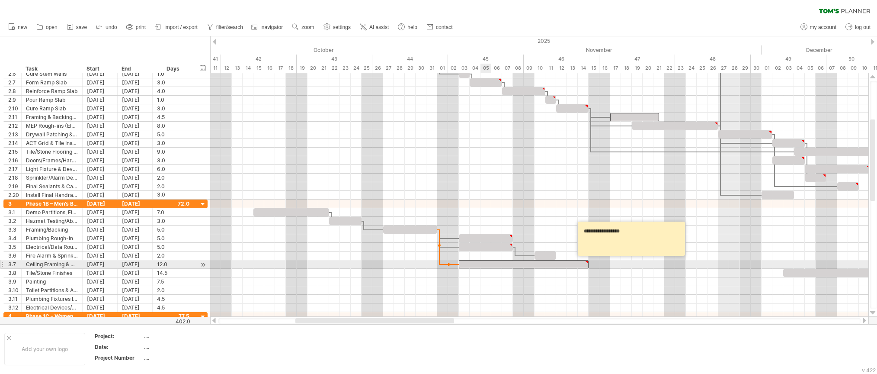
click at [491, 267] on div at bounding box center [524, 264] width 130 height 8
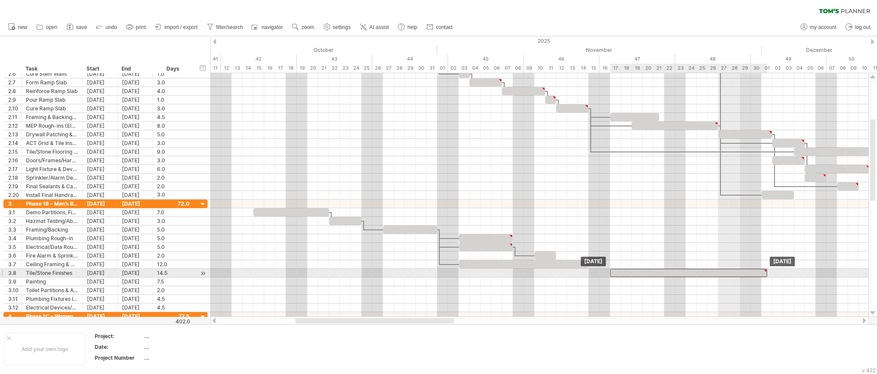
drag, startPoint x: 830, startPoint y: 273, endPoint x: 659, endPoint y: 272, distance: 170.8
click at [659, 272] on div at bounding box center [688, 273] width 157 height 8
drag, startPoint x: 767, startPoint y: 273, endPoint x: 717, endPoint y: 273, distance: 50.2
click at [717, 273] on span at bounding box center [718, 273] width 3 height 8
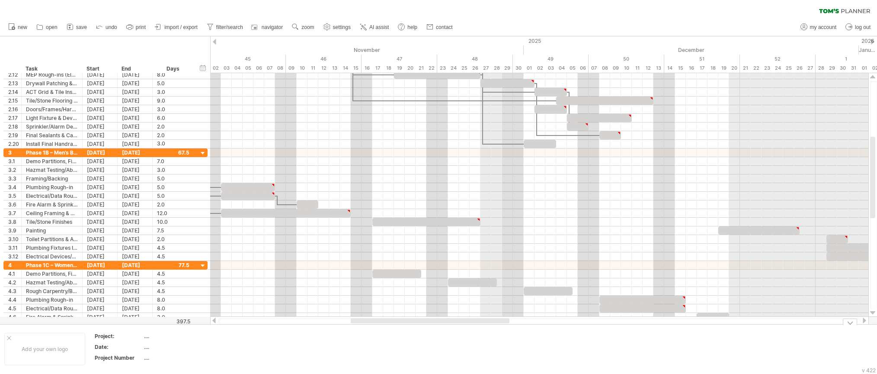
drag, startPoint x: 417, startPoint y: 321, endPoint x: 472, endPoint y: 328, distance: 55.8
click at [472, 328] on div "Trying to reach [DOMAIN_NAME] Connected again... 0% clear filter new 1" at bounding box center [438, 187] width 877 height 374
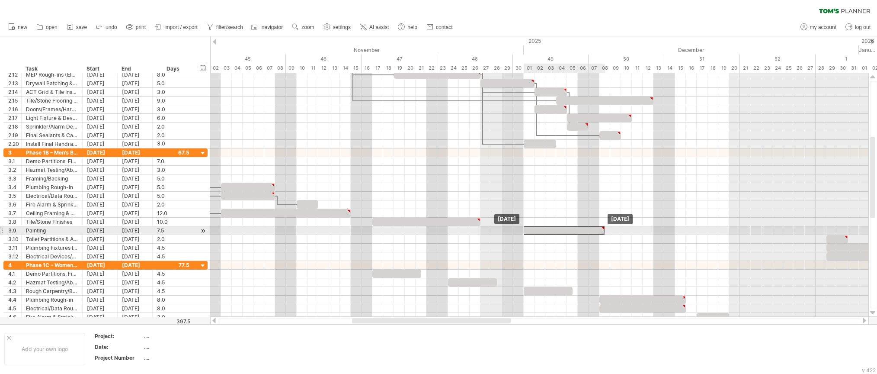
drag, startPoint x: 745, startPoint y: 231, endPoint x: 551, endPoint y: 234, distance: 193.3
click at [551, 234] on div "[DATE] [DATE]" at bounding box center [539, 194] width 658 height 243
drag, startPoint x: 605, startPoint y: 229, endPoint x: 558, endPoint y: 231, distance: 46.8
click at [558, 231] on div "[DATE] - 3.0 days [DATE]" at bounding box center [539, 194] width 658 height 243
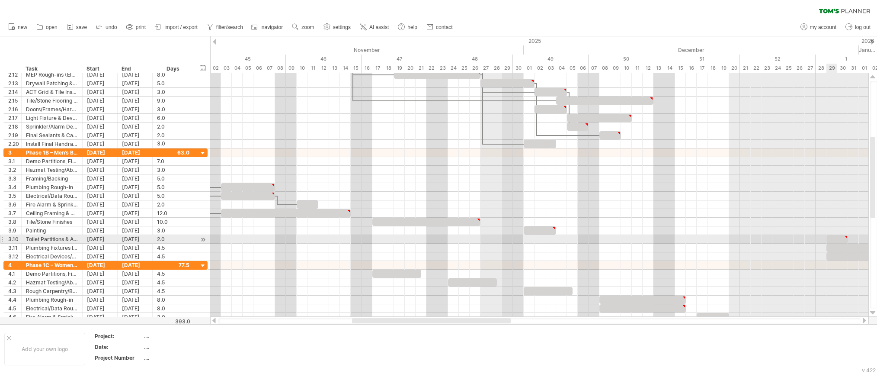
type textarea "********"
drag, startPoint x: 835, startPoint y: 239, endPoint x: 565, endPoint y: 240, distance: 269.9
click at [565, 240] on div at bounding box center [567, 239] width 22 height 8
click at [568, 239] on div at bounding box center [567, 239] width 22 height 8
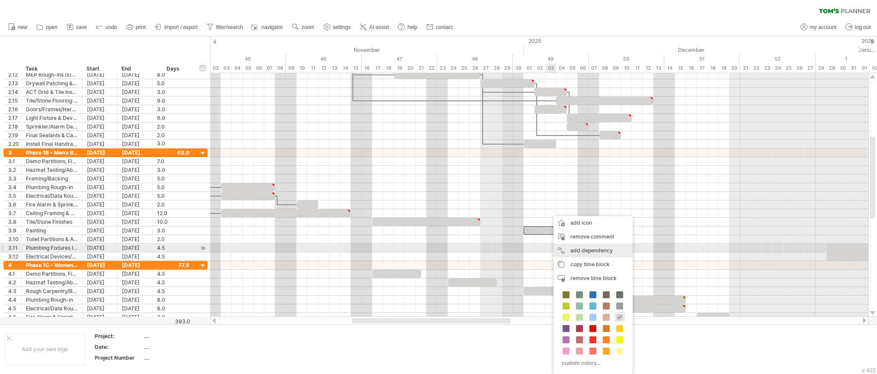
click at [572, 249] on div "add dependency You can use dependencies when you require tasks to be done in a …" at bounding box center [593, 250] width 79 height 14
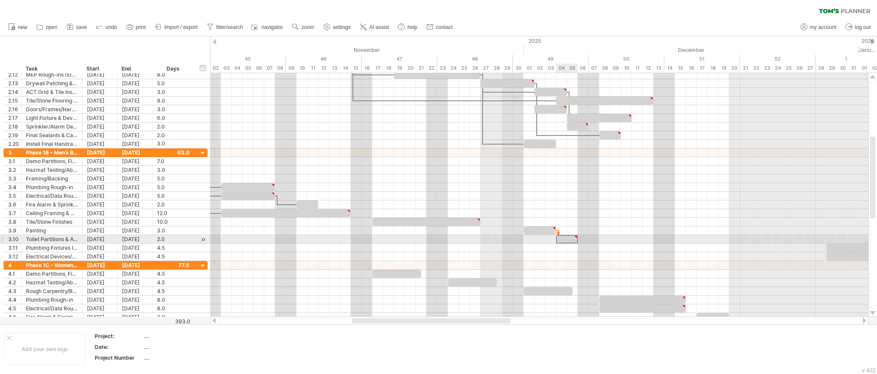
click at [570, 237] on div at bounding box center [567, 239] width 22 height 8
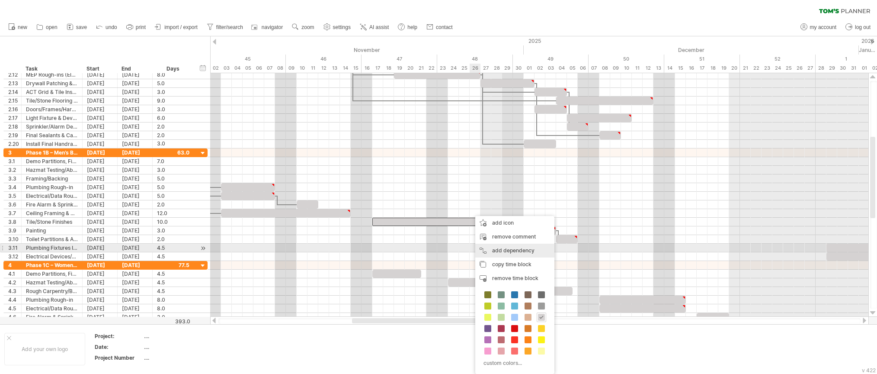
click at [496, 248] on div "add dependency You can use dependencies when you require tasks to be done in a …" at bounding box center [514, 250] width 79 height 14
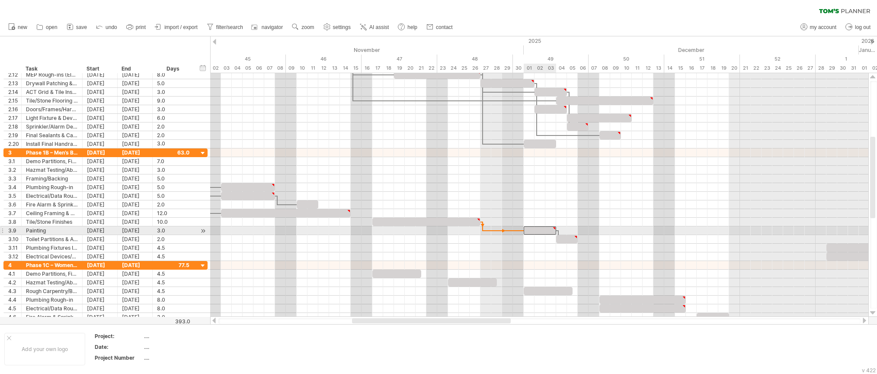
click at [538, 229] on div at bounding box center [540, 230] width 32 height 8
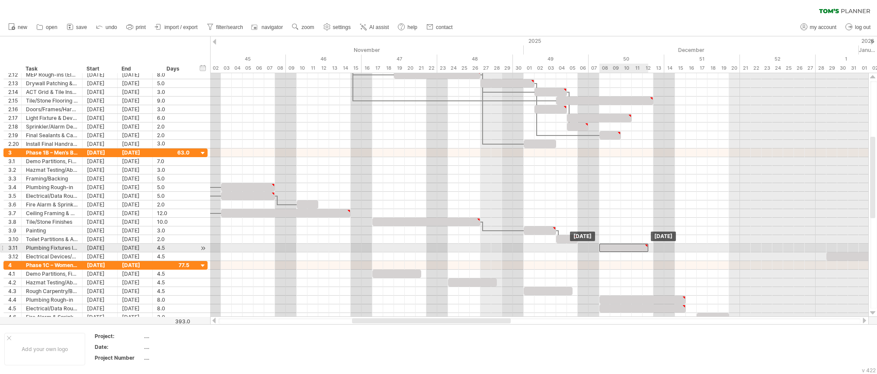
drag, startPoint x: 852, startPoint y: 248, endPoint x: 624, endPoint y: 247, distance: 227.9
click at [624, 247] on div at bounding box center [623, 247] width 49 height 8
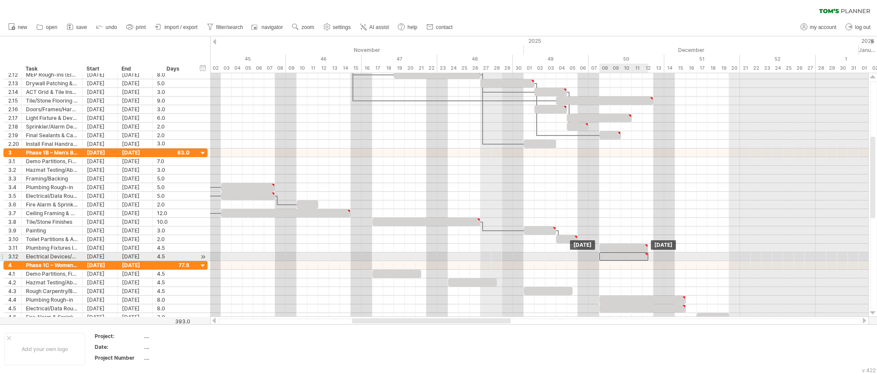
drag, startPoint x: 844, startPoint y: 256, endPoint x: 618, endPoint y: 256, distance: 226.2
click at [618, 256] on div at bounding box center [623, 256] width 49 height 8
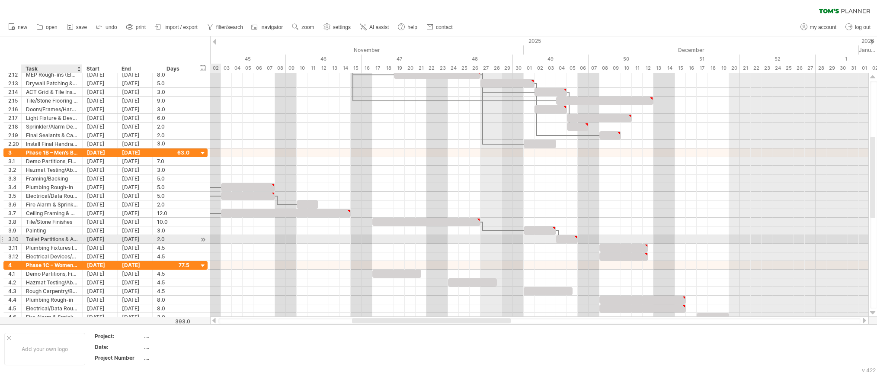
click at [38, 237] on div "Toilet Partitions & Accessories" at bounding box center [52, 239] width 52 height 8
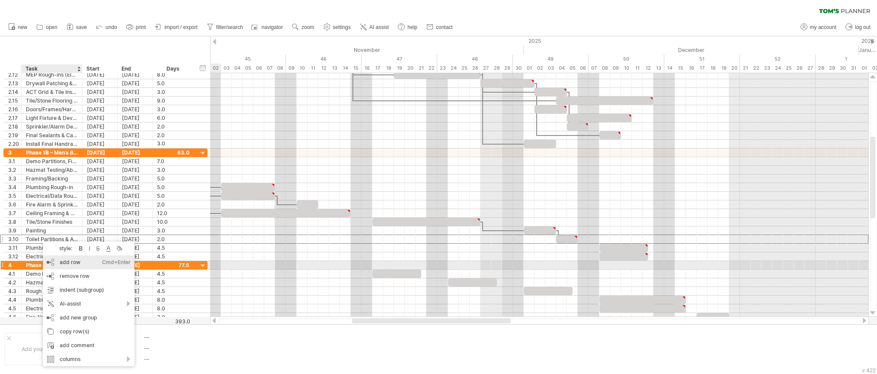
click at [77, 262] on div "add row Ctrl+Enter Cmd+Enter" at bounding box center [89, 262] width 92 height 14
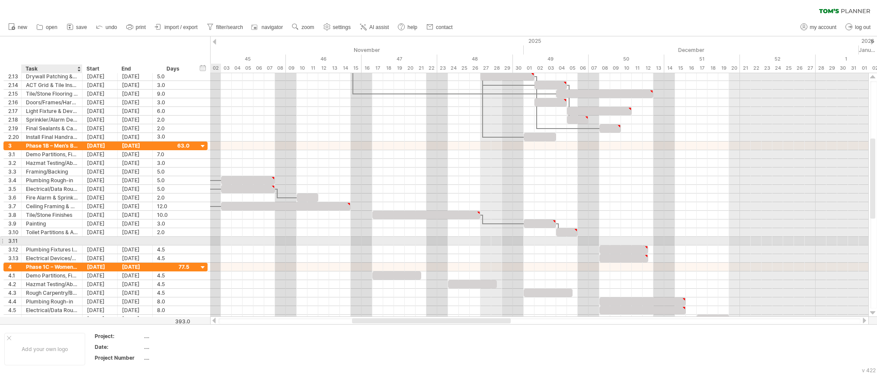
click at [56, 240] on div at bounding box center [52, 241] width 52 height 8
type input "**********"
click at [186, 238] on div at bounding box center [173, 241] width 32 height 8
type input "*"
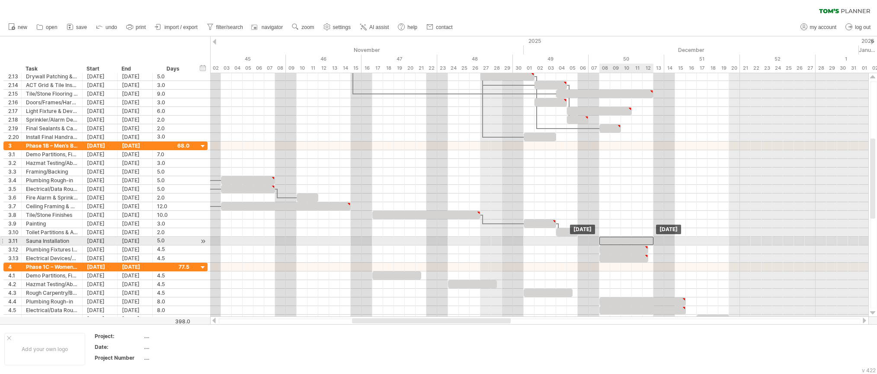
drag, startPoint x: 614, startPoint y: 238, endPoint x: 635, endPoint y: 241, distance: 21.4
click at [635, 241] on div at bounding box center [626, 241] width 54 height 8
drag, startPoint x: 633, startPoint y: 240, endPoint x: 710, endPoint y: 242, distance: 77.4
click at [710, 242] on div at bounding box center [702, 241] width 54 height 8
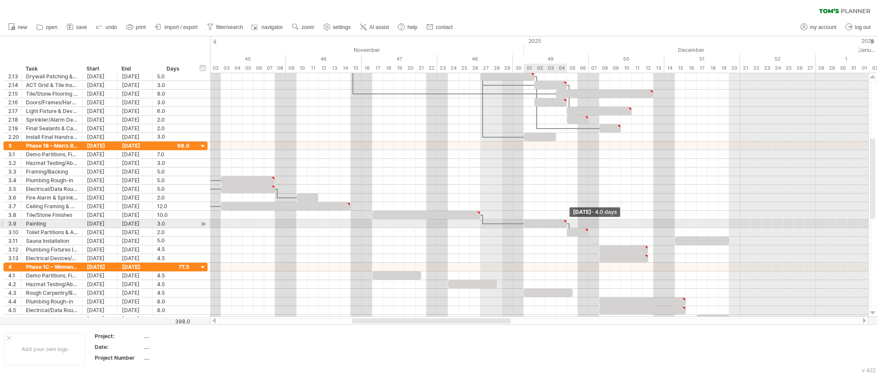
drag, startPoint x: 554, startPoint y: 224, endPoint x: 565, endPoint y: 223, distance: 10.8
click at [565, 223] on span at bounding box center [566, 223] width 3 height 8
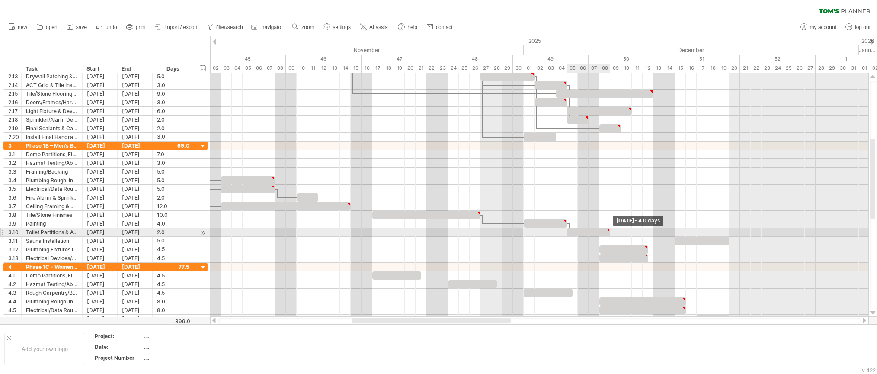
drag, startPoint x: 587, startPoint y: 232, endPoint x: 608, endPoint y: 232, distance: 20.8
click at [608, 232] on div at bounding box center [588, 232] width 43 height 8
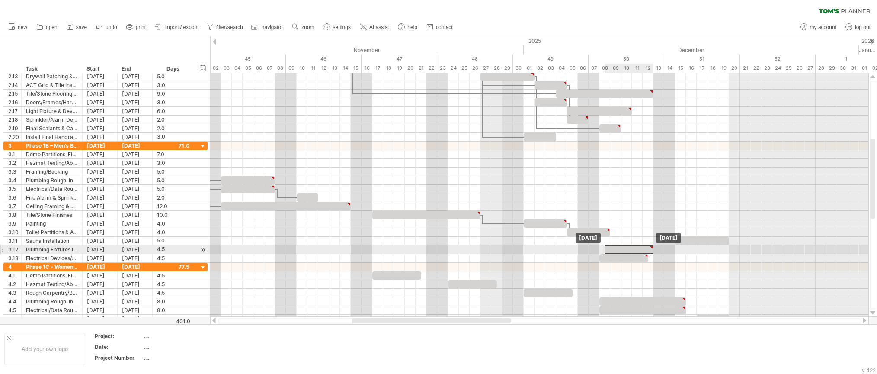
click at [621, 250] on div at bounding box center [629, 249] width 49 height 8
drag, startPoint x: 606, startPoint y: 249, endPoint x: 614, endPoint y: 249, distance: 7.8
click at [614, 249] on div at bounding box center [631, 249] width 43 height 8
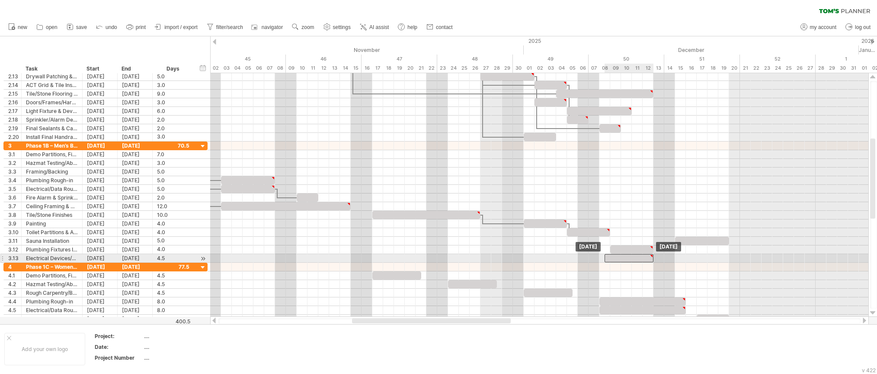
drag, startPoint x: 611, startPoint y: 258, endPoint x: 618, endPoint y: 256, distance: 7.0
click at [618, 256] on div at bounding box center [629, 258] width 49 height 8
drag, startPoint x: 605, startPoint y: 258, endPoint x: 613, endPoint y: 257, distance: 7.8
click at [613, 257] on div at bounding box center [631, 258] width 43 height 8
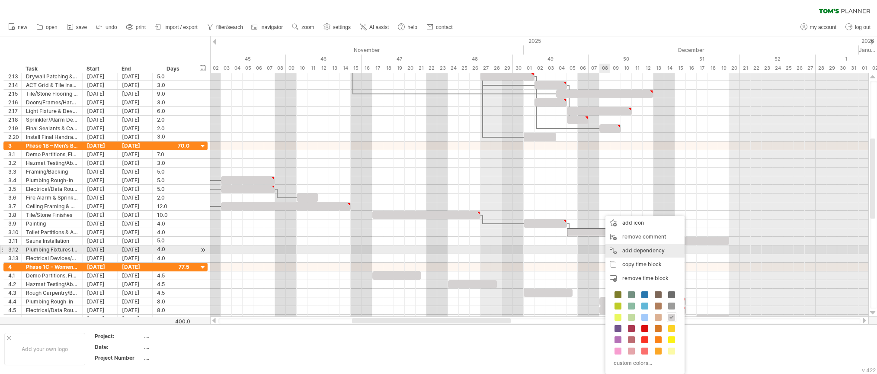
click at [621, 250] on div "add dependency You can use dependencies when you require tasks to be done in a …" at bounding box center [644, 250] width 79 height 14
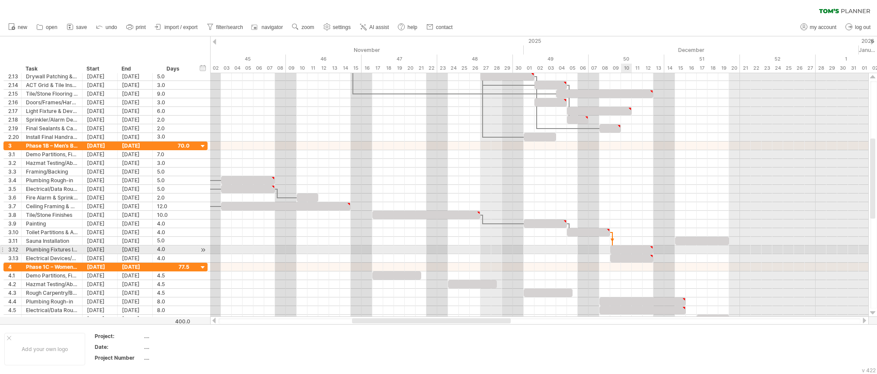
drag, startPoint x: 622, startPoint y: 249, endPoint x: 598, endPoint y: 244, distance: 24.7
click at [622, 249] on div at bounding box center [631, 249] width 43 height 8
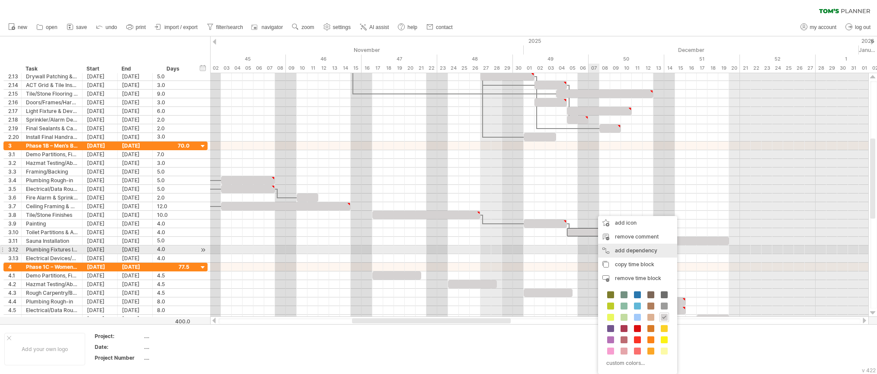
click at [628, 249] on div "add dependency You can use dependencies when you require tasks to be done in a …" at bounding box center [637, 250] width 79 height 14
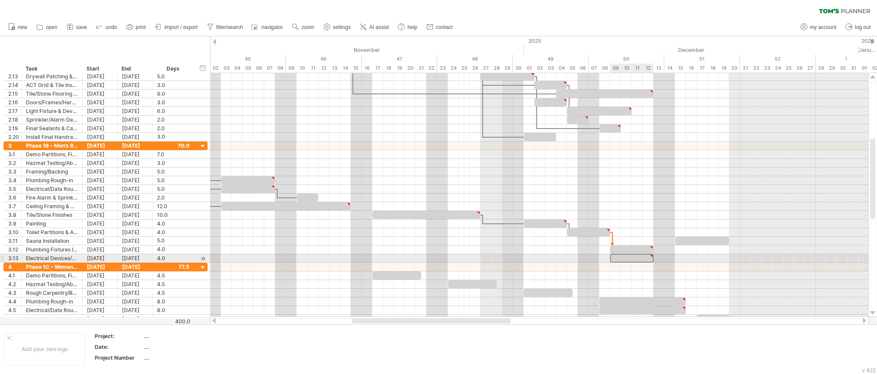
click at [627, 256] on div at bounding box center [631, 258] width 43 height 8
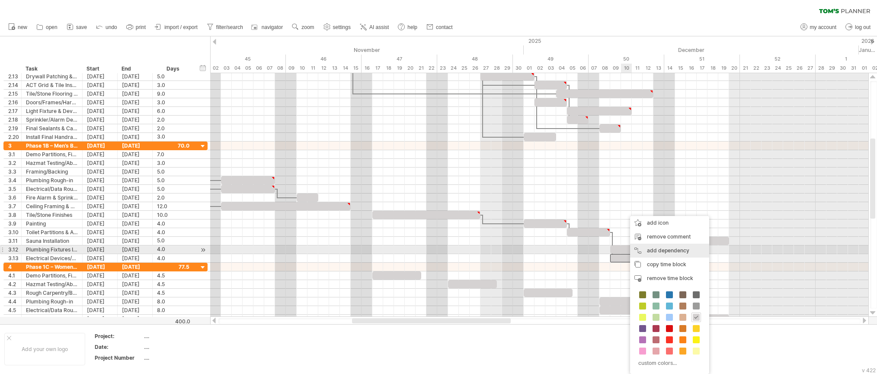
click at [657, 247] on div "add dependency You can use dependencies when you require tasks to be done in a …" at bounding box center [669, 250] width 79 height 14
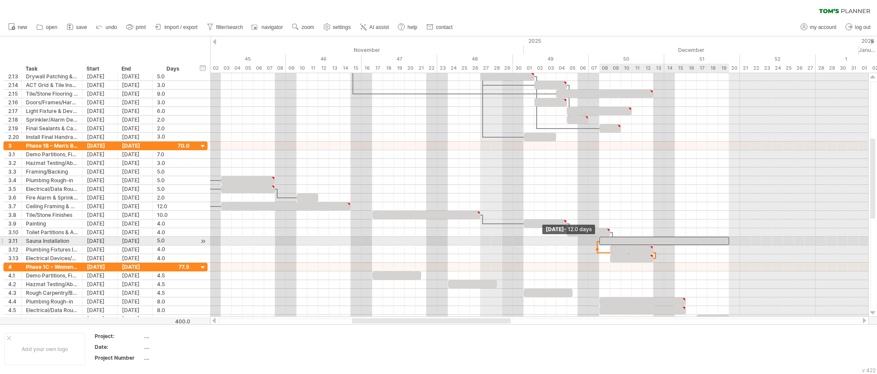
drag, startPoint x: 675, startPoint y: 240, endPoint x: 601, endPoint y: 241, distance: 74.0
click at [601, 241] on span at bounding box center [599, 241] width 3 height 8
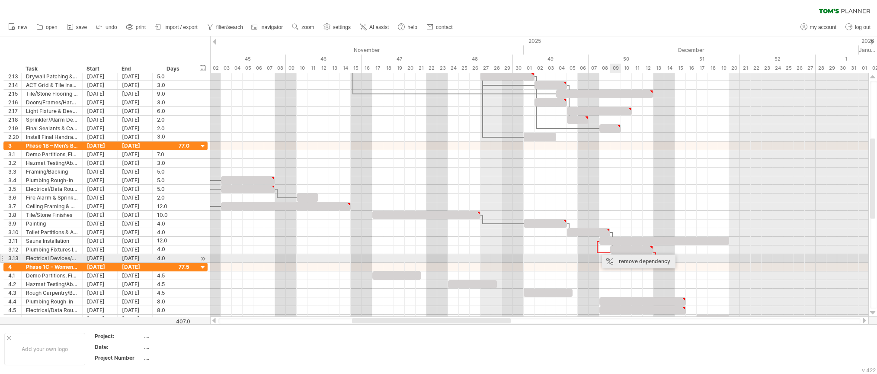
click at [622, 259] on div "remove dependency" at bounding box center [639, 261] width 74 height 14
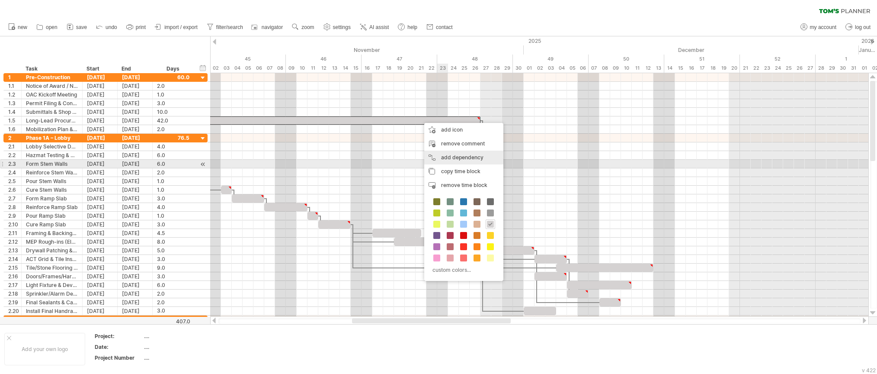
click at [452, 163] on div "add dependency You can use dependencies when you require tasks to be done in a …" at bounding box center [463, 157] width 79 height 14
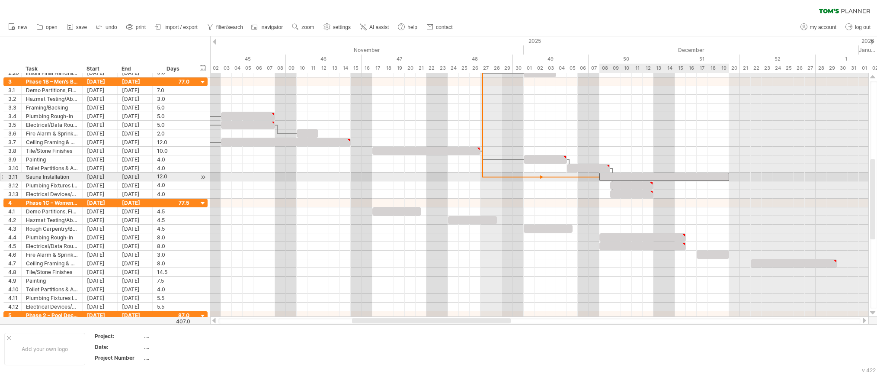
click at [644, 178] on div at bounding box center [664, 177] width 130 height 8
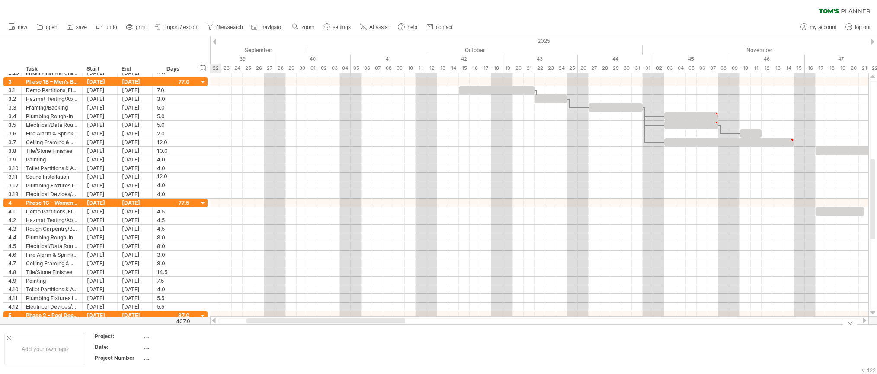
drag, startPoint x: 496, startPoint y: 323, endPoint x: 548, endPoint y: 230, distance: 105.7
click at [391, 332] on div "Trying to reach [DOMAIN_NAME] Connected again... 0% clear filter new 1" at bounding box center [438, 187] width 877 height 374
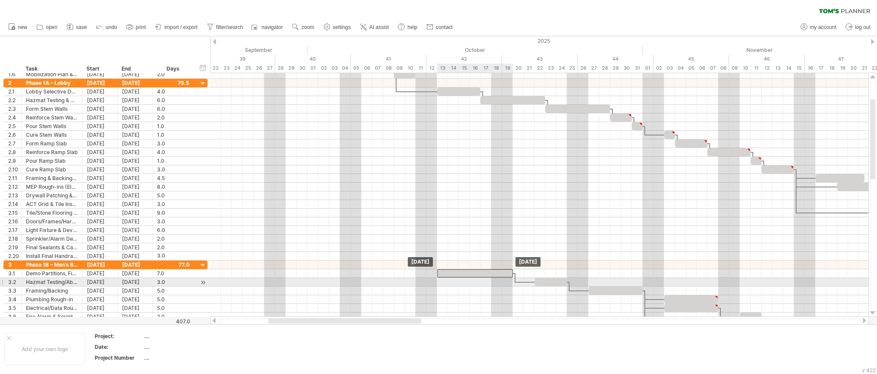
drag, startPoint x: 506, startPoint y: 276, endPoint x: 485, endPoint y: 278, distance: 20.4
click at [485, 278] on div "[DATE] [DATE]" at bounding box center [539, 194] width 658 height 243
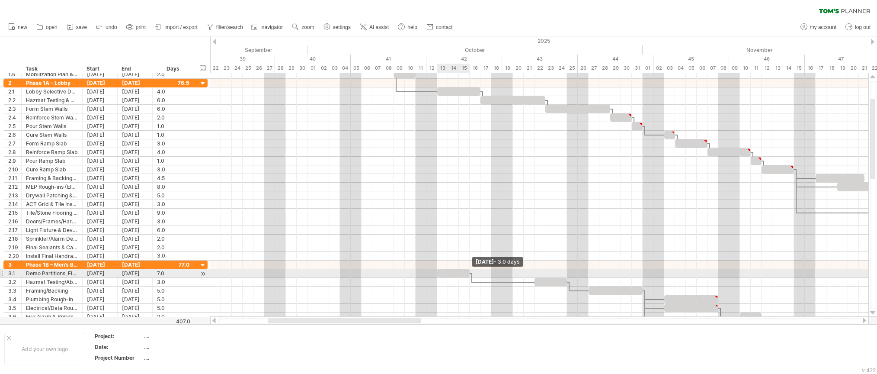
drag, startPoint x: 512, startPoint y: 273, endPoint x: 470, endPoint y: 275, distance: 42.9
click at [470, 275] on span at bounding box center [469, 273] width 3 height 8
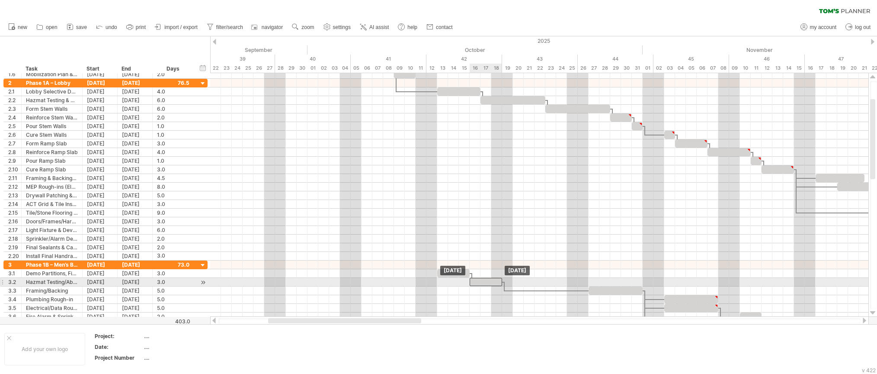
drag, startPoint x: 556, startPoint y: 280, endPoint x: 492, endPoint y: 283, distance: 63.6
click at [492, 283] on div at bounding box center [486, 282] width 32 height 8
drag, startPoint x: 503, startPoint y: 282, endPoint x: 490, endPoint y: 282, distance: 13.0
click at [490, 282] on span at bounding box center [491, 282] width 3 height 8
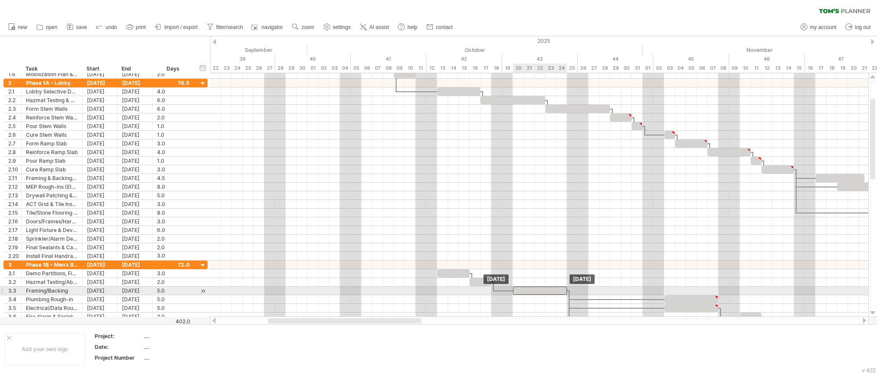
drag, startPoint x: 621, startPoint y: 290, endPoint x: 544, endPoint y: 292, distance: 76.6
click at [544, 292] on div at bounding box center [540, 290] width 54 height 8
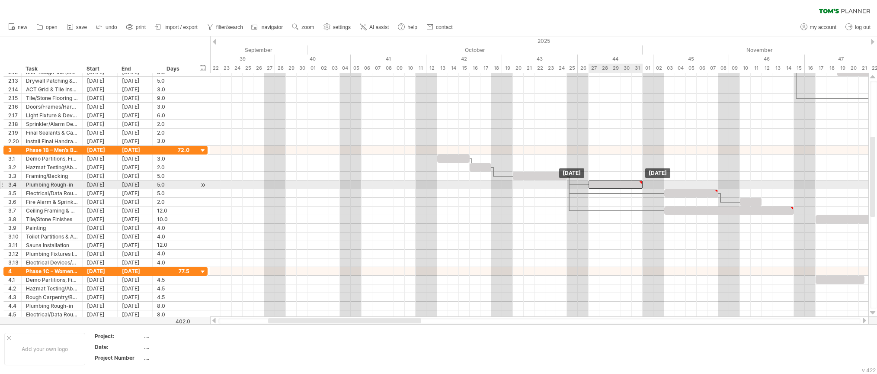
drag, startPoint x: 684, startPoint y: 184, endPoint x: 606, endPoint y: 186, distance: 77.9
click at [606, 186] on div at bounding box center [616, 184] width 54 height 8
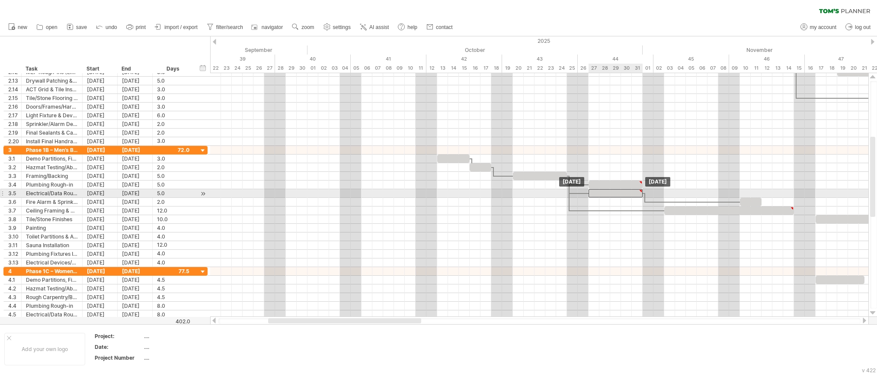
drag, startPoint x: 697, startPoint y: 192, endPoint x: 619, endPoint y: 190, distance: 77.4
click at [619, 190] on div at bounding box center [616, 193] width 54 height 8
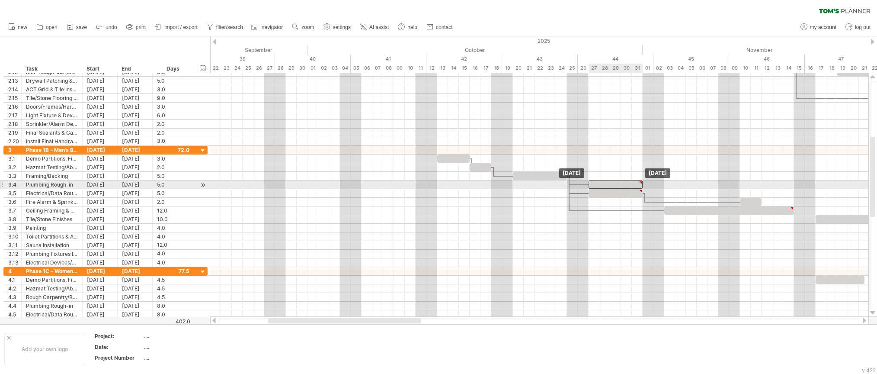
click at [623, 181] on div at bounding box center [616, 184] width 54 height 8
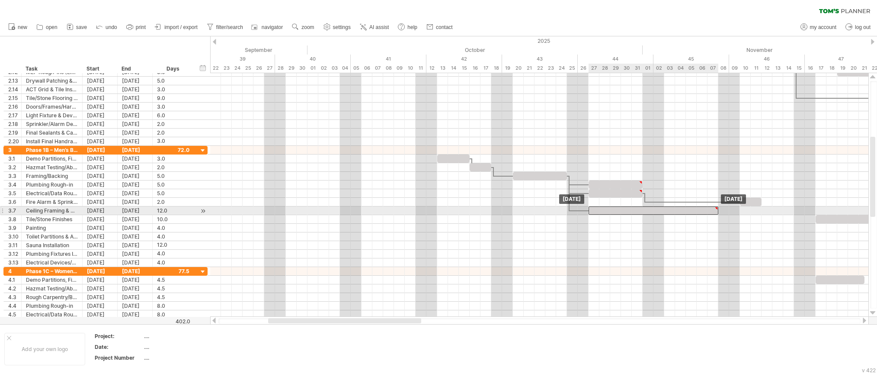
drag, startPoint x: 672, startPoint y: 211, endPoint x: 597, endPoint y: 213, distance: 75.3
click at [597, 213] on div at bounding box center [654, 210] width 130 height 8
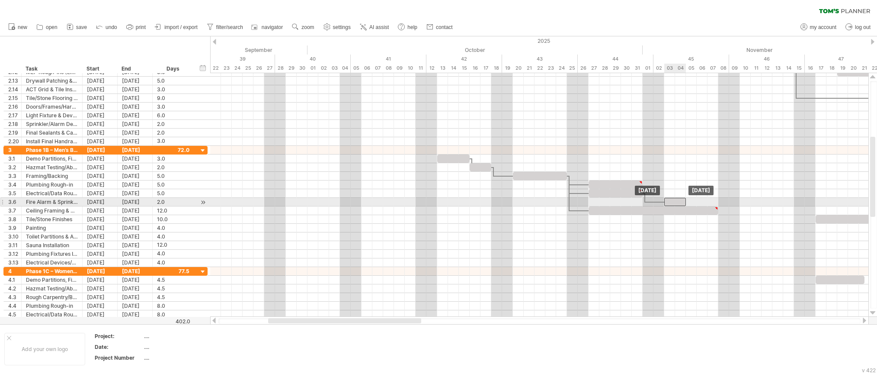
drag, startPoint x: 751, startPoint y: 201, endPoint x: 674, endPoint y: 199, distance: 76.6
click at [674, 199] on div at bounding box center [675, 202] width 22 height 8
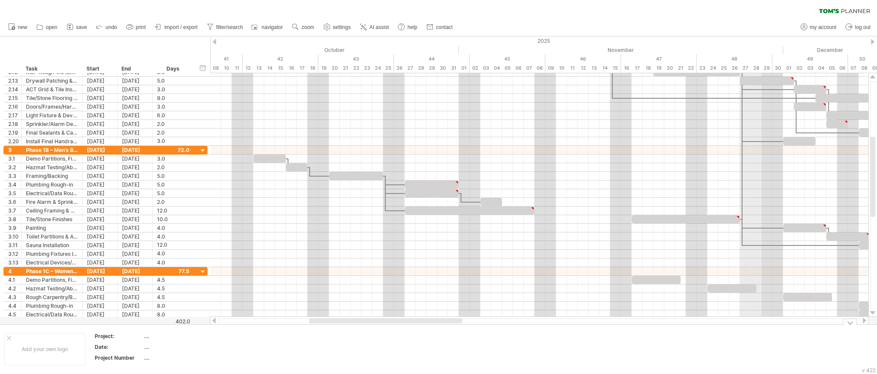
drag, startPoint x: 369, startPoint y: 320, endPoint x: 410, endPoint y: 326, distance: 41.5
click at [410, 326] on div "Trying to reach [DOMAIN_NAME] Connected again... 0% clear filter new 1" at bounding box center [438, 187] width 877 height 374
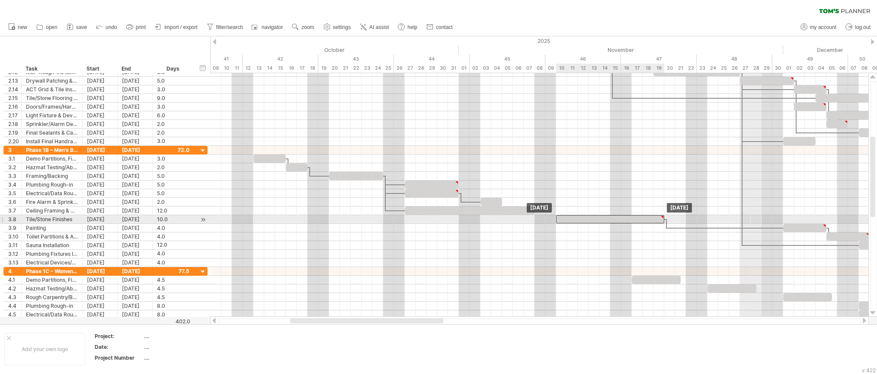
drag, startPoint x: 657, startPoint y: 219, endPoint x: 579, endPoint y: 220, distance: 77.9
click at [579, 220] on div at bounding box center [610, 219] width 108 height 8
click at [666, 218] on div "[DATE] [DATE]" at bounding box center [539, 194] width 658 height 243
click at [663, 217] on div at bounding box center [662, 217] width 4 height 4
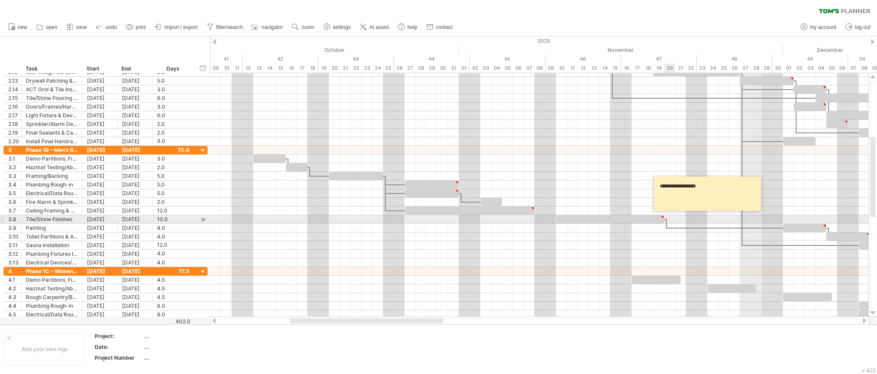
click at [665, 216] on span at bounding box center [664, 219] width 3 height 8
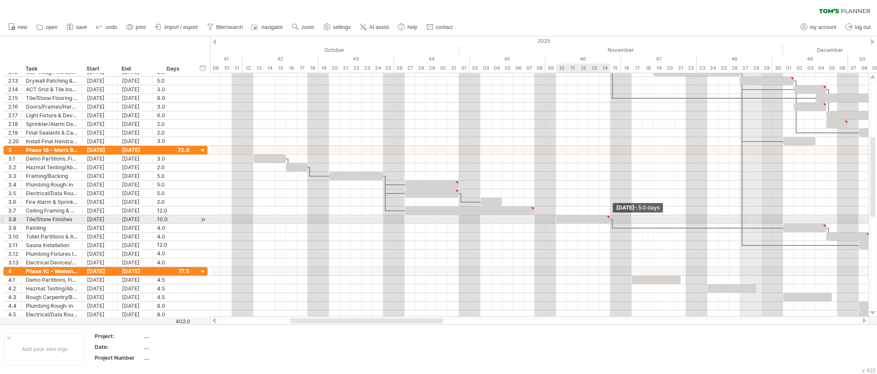
drag, startPoint x: 665, startPoint y: 215, endPoint x: 608, endPoint y: 216, distance: 56.2
click at [608, 216] on div at bounding box center [583, 219] width 54 height 8
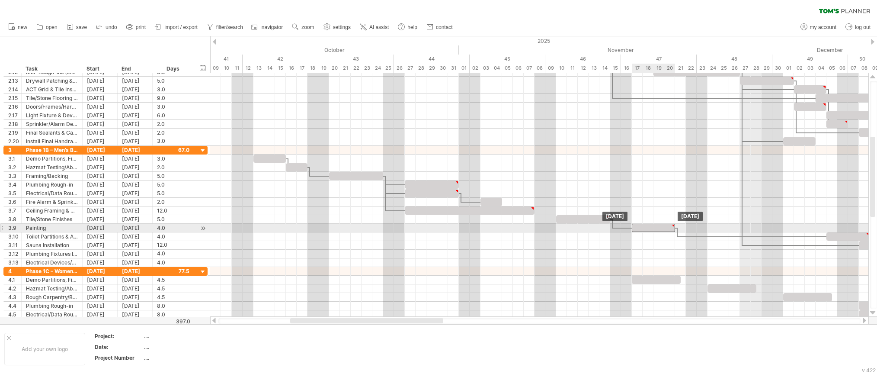
drag, startPoint x: 803, startPoint y: 227, endPoint x: 653, endPoint y: 227, distance: 149.6
click at [653, 227] on div at bounding box center [653, 228] width 43 height 8
drag, startPoint x: 673, startPoint y: 228, endPoint x: 650, endPoint y: 227, distance: 22.5
click at [650, 227] on div at bounding box center [643, 228] width 22 height 8
type textarea "********"
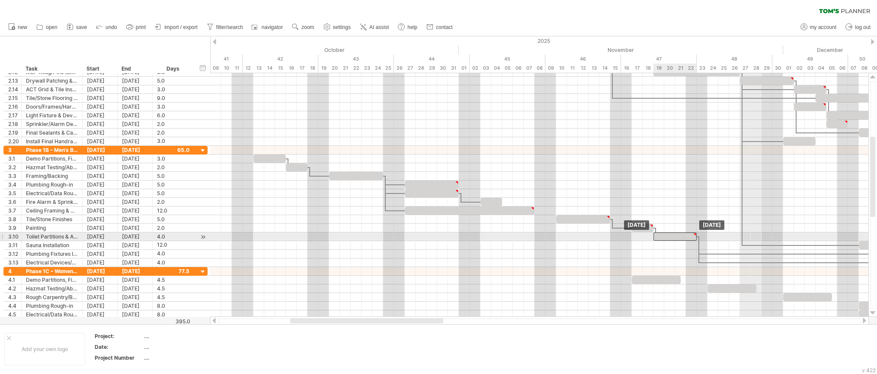
drag, startPoint x: 843, startPoint y: 239, endPoint x: 669, endPoint y: 235, distance: 174.3
click at [669, 235] on div at bounding box center [674, 236] width 43 height 8
drag, startPoint x: 698, startPoint y: 234, endPoint x: 675, endPoint y: 236, distance: 22.6
click at [675, 236] on span at bounding box center [674, 236] width 3 height 8
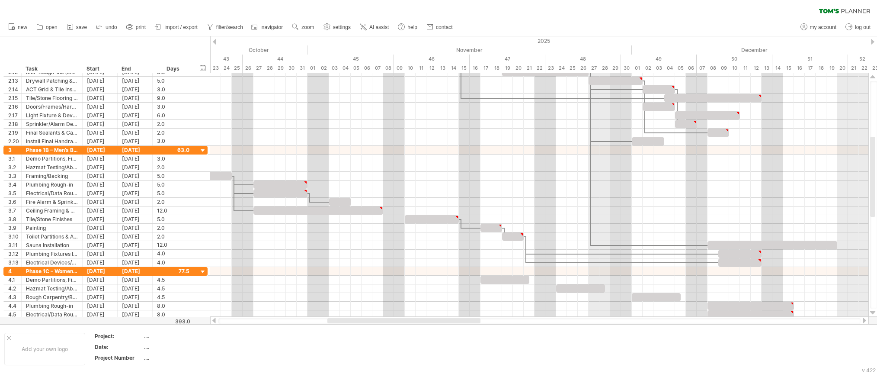
drag, startPoint x: 410, startPoint y: 320, endPoint x: 447, endPoint y: 322, distance: 37.2
click at [447, 322] on div at bounding box center [403, 320] width 153 height 5
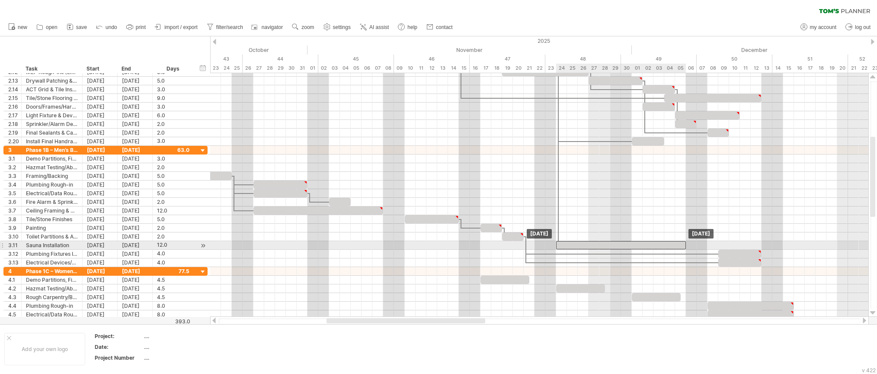
drag, startPoint x: 740, startPoint y: 243, endPoint x: 587, endPoint y: 243, distance: 152.7
click at [587, 243] on div at bounding box center [621, 245] width 130 height 8
drag, startPoint x: 686, startPoint y: 241, endPoint x: 588, endPoint y: 244, distance: 98.2
click at [588, 244] on span at bounding box center [588, 245] width 3 height 8
drag, startPoint x: 580, startPoint y: 244, endPoint x: 657, endPoint y: 242, distance: 77.4
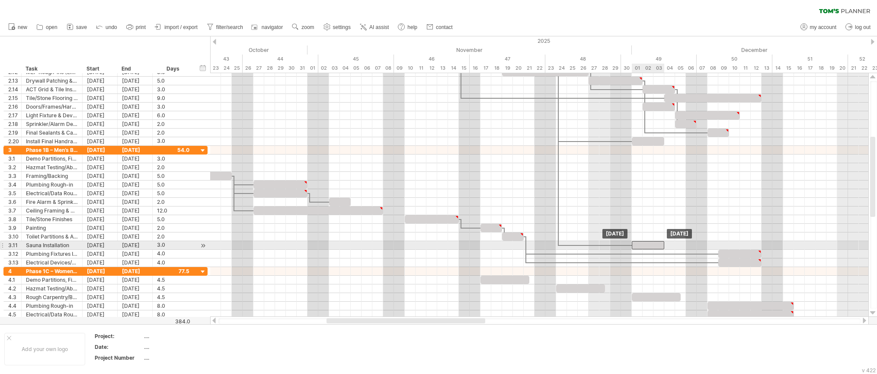
click at [657, 243] on div at bounding box center [648, 245] width 32 height 8
drag, startPoint x: 663, startPoint y: 245, endPoint x: 686, endPoint y: 246, distance: 22.9
click at [686, 246] on span at bounding box center [685, 245] width 3 height 8
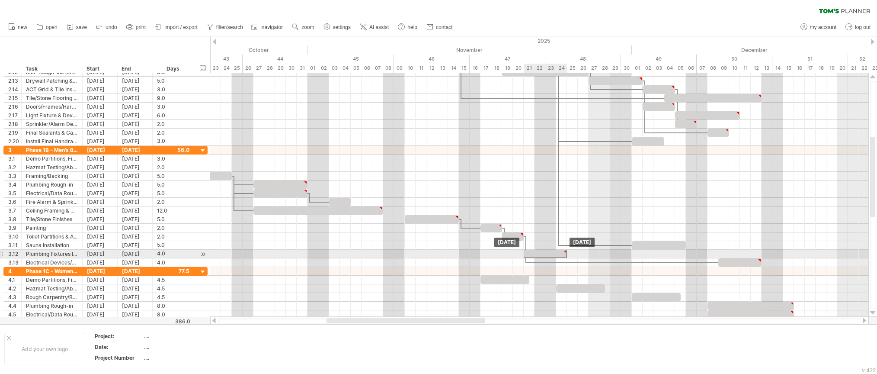
drag, startPoint x: 741, startPoint y: 251, endPoint x: 548, endPoint y: 255, distance: 192.9
click at [548, 255] on div at bounding box center [545, 254] width 43 height 8
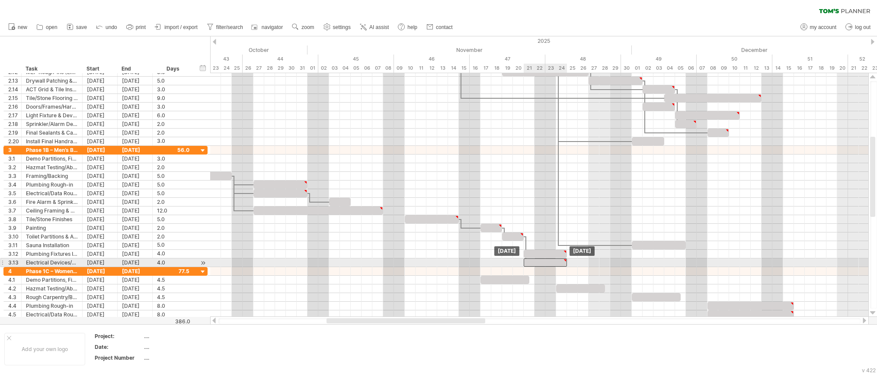
drag, startPoint x: 743, startPoint y: 262, endPoint x: 549, endPoint y: 265, distance: 193.8
click at [549, 265] on div at bounding box center [545, 262] width 43 height 8
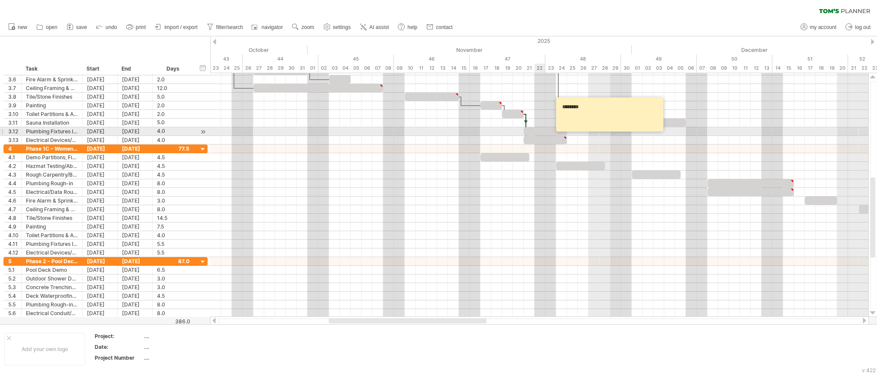
click at [541, 133] on div at bounding box center [545, 131] width 43 height 8
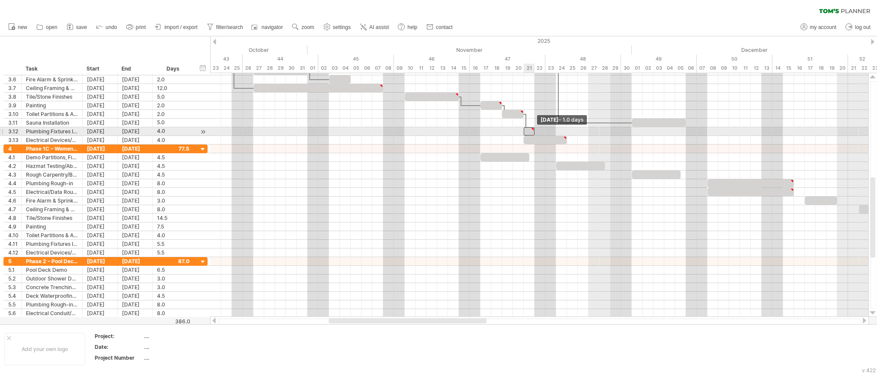
drag, startPoint x: 567, startPoint y: 131, endPoint x: 535, endPoint y: 132, distance: 32.0
click at [535, 132] on span at bounding box center [534, 131] width 3 height 8
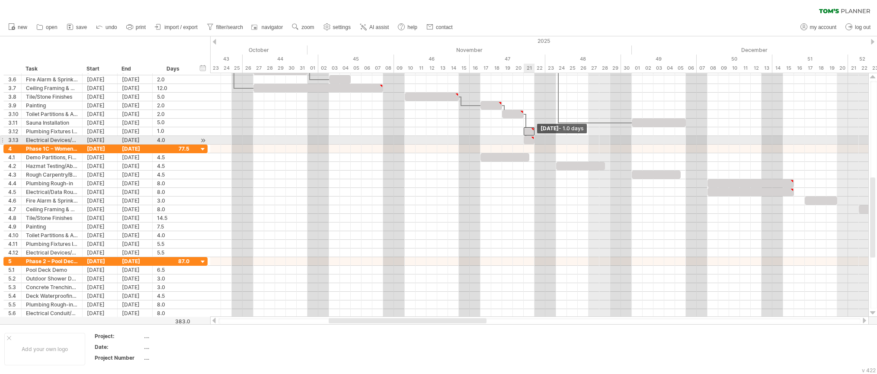
drag, startPoint x: 567, startPoint y: 140, endPoint x: 532, endPoint y: 138, distance: 34.2
click at [532, 138] on div at bounding box center [529, 140] width 11 height 8
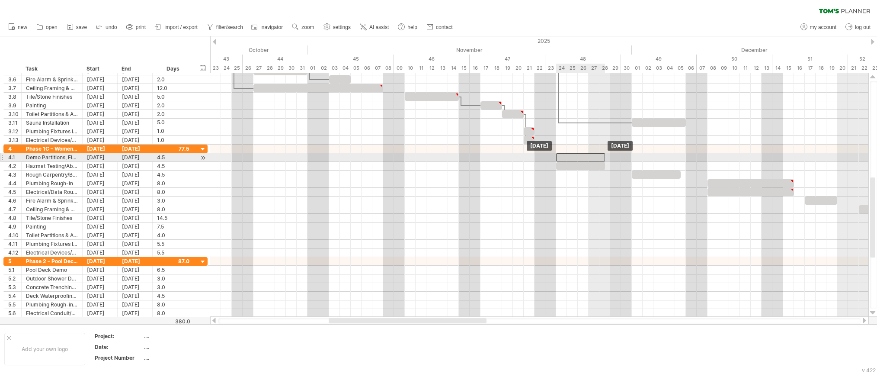
drag, startPoint x: 506, startPoint y: 157, endPoint x: 580, endPoint y: 158, distance: 74.8
click at [580, 158] on div at bounding box center [580, 157] width 49 height 8
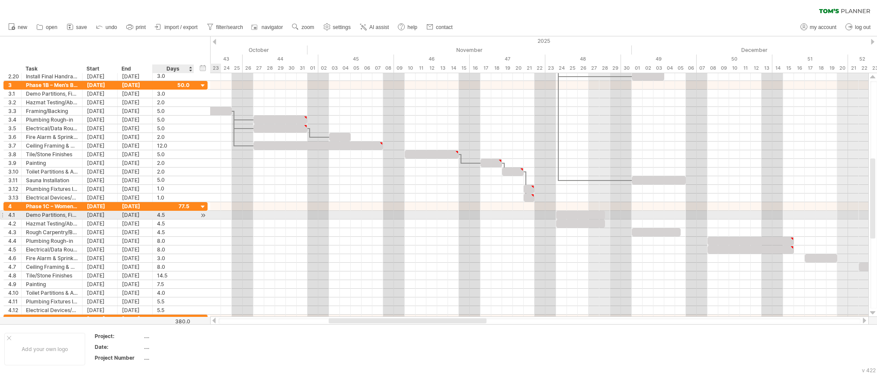
click at [176, 214] on div "4.5" at bounding box center [173, 215] width 32 height 8
type input "*"
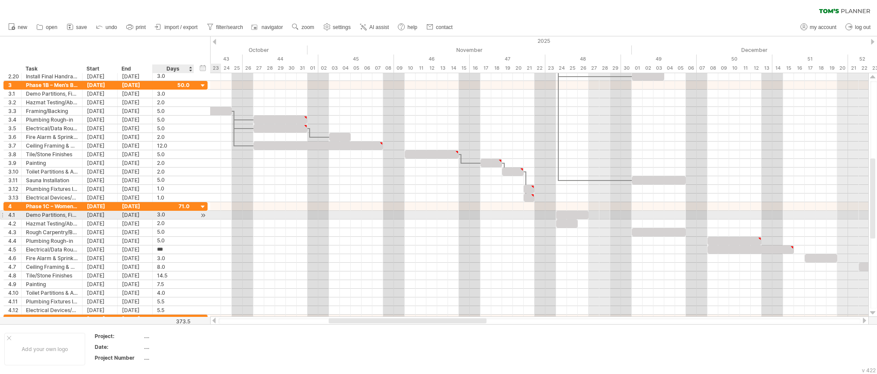
type input "*"
type input "**"
type input "*"
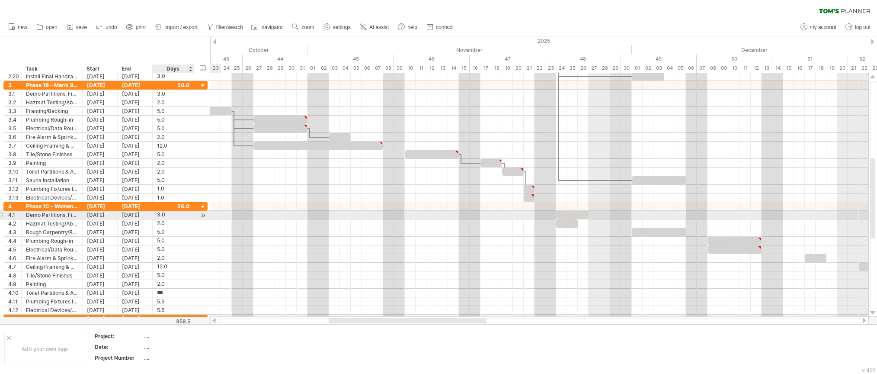
type input "*"
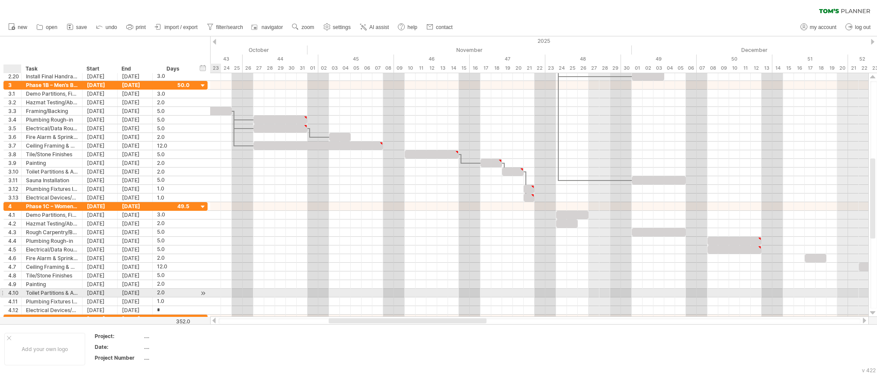
click at [16, 294] on div "4.10" at bounding box center [14, 292] width 13 height 8
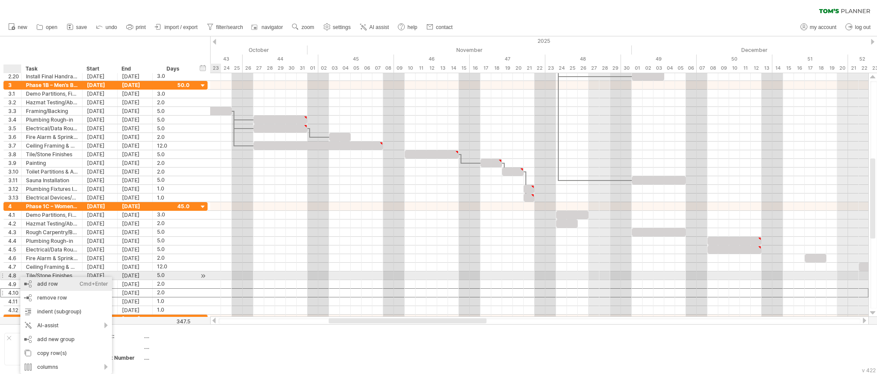
click at [65, 279] on div "add row Ctrl+Enter Cmd+Enter" at bounding box center [66, 284] width 92 height 14
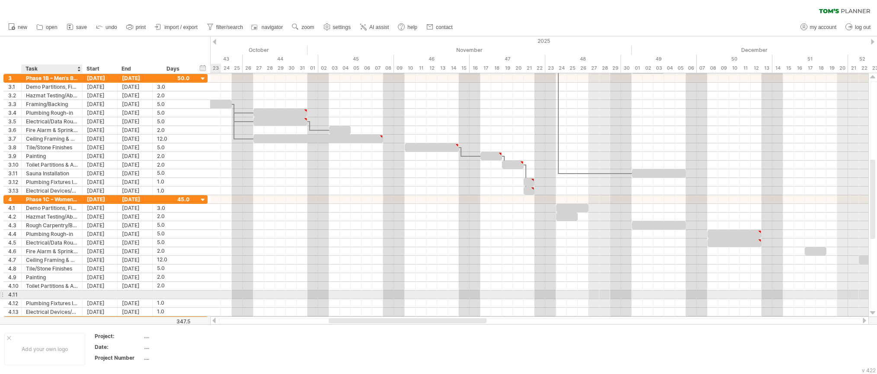
click at [33, 295] on div at bounding box center [52, 294] width 52 height 8
type input "**********"
type input "*"
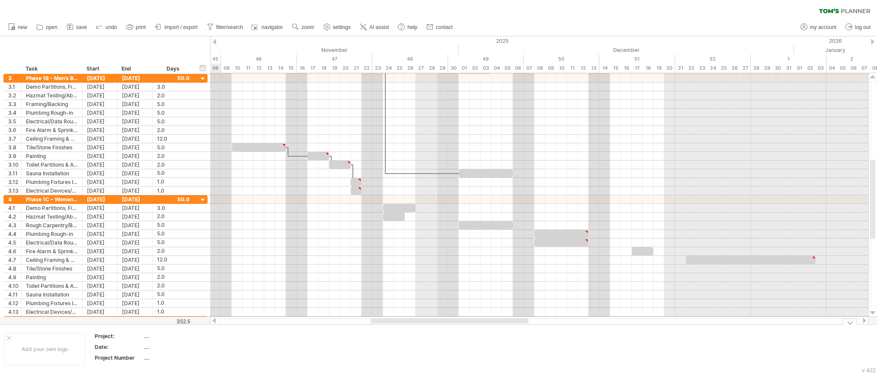
drag, startPoint x: 433, startPoint y: 319, endPoint x: 475, endPoint y: 348, distance: 50.7
click at [475, 348] on div "Trying to reach [DOMAIN_NAME] Connected again... 0% clear filter new 1" at bounding box center [438, 187] width 877 height 374
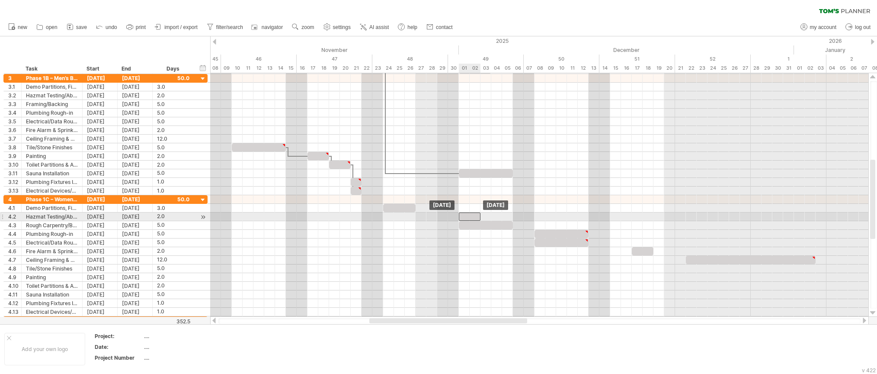
drag, startPoint x: 400, startPoint y: 218, endPoint x: 476, endPoint y: 218, distance: 75.2
click at [476, 218] on div at bounding box center [470, 216] width 22 height 8
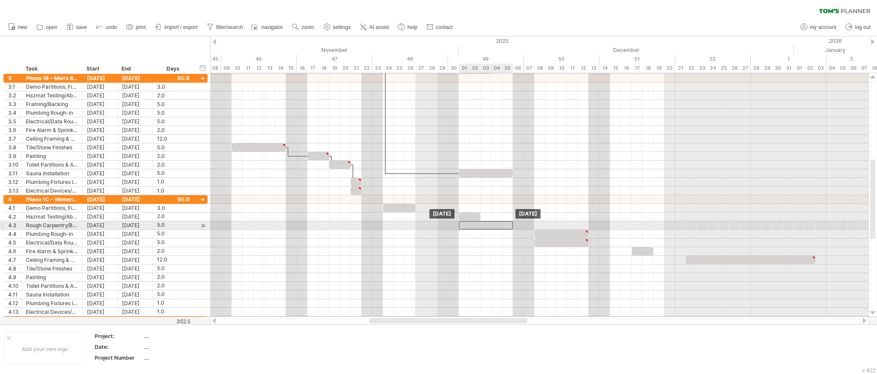
click at [480, 227] on div at bounding box center [486, 225] width 54 height 8
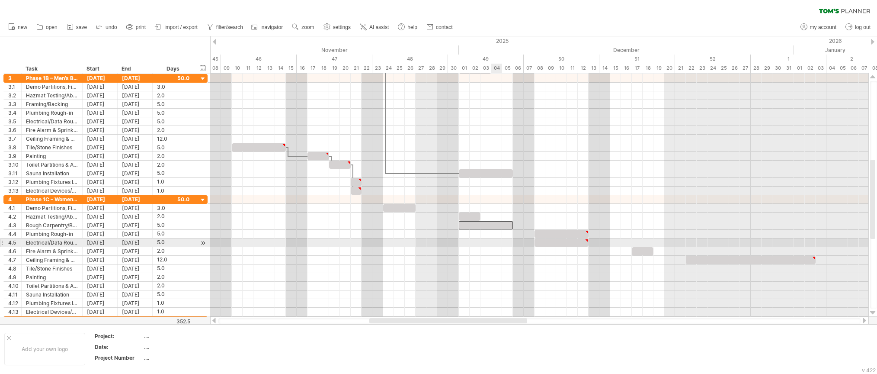
click at [491, 243] on div at bounding box center [539, 242] width 658 height 9
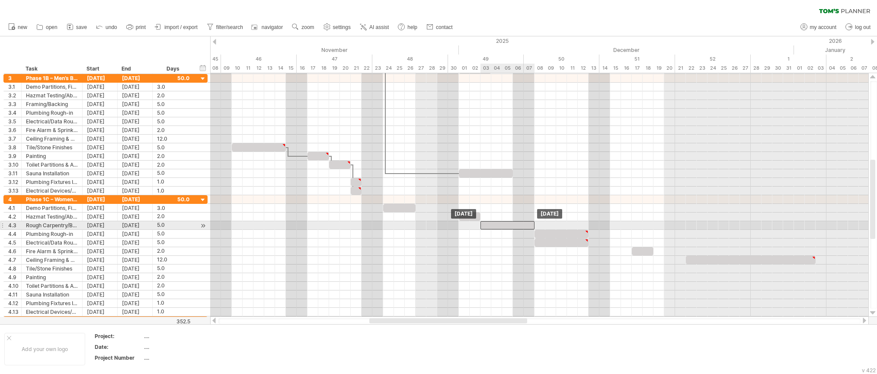
drag, startPoint x: 487, startPoint y: 222, endPoint x: 509, endPoint y: 223, distance: 22.5
click at [509, 223] on div at bounding box center [507, 225] width 54 height 8
drag, startPoint x: 534, startPoint y: 223, endPoint x: 546, endPoint y: 224, distance: 12.1
click at [546, 224] on span at bounding box center [545, 225] width 3 height 8
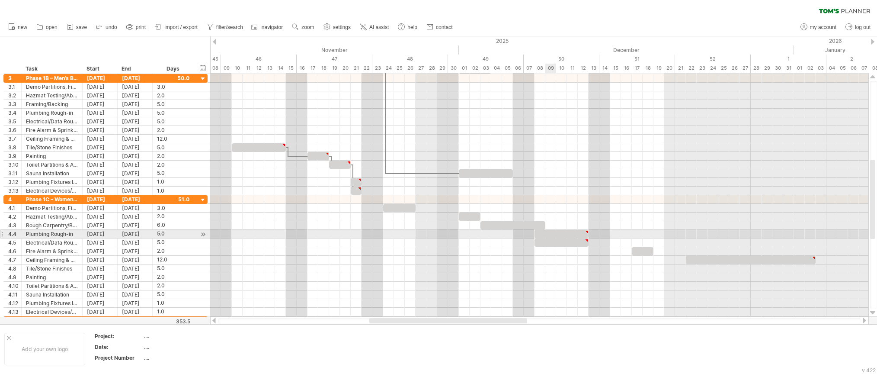
type textarea "**********"
drag, startPoint x: 565, startPoint y: 235, endPoint x: 535, endPoint y: 236, distance: 30.3
click at [535, 236] on div at bounding box center [529, 234] width 54 height 8
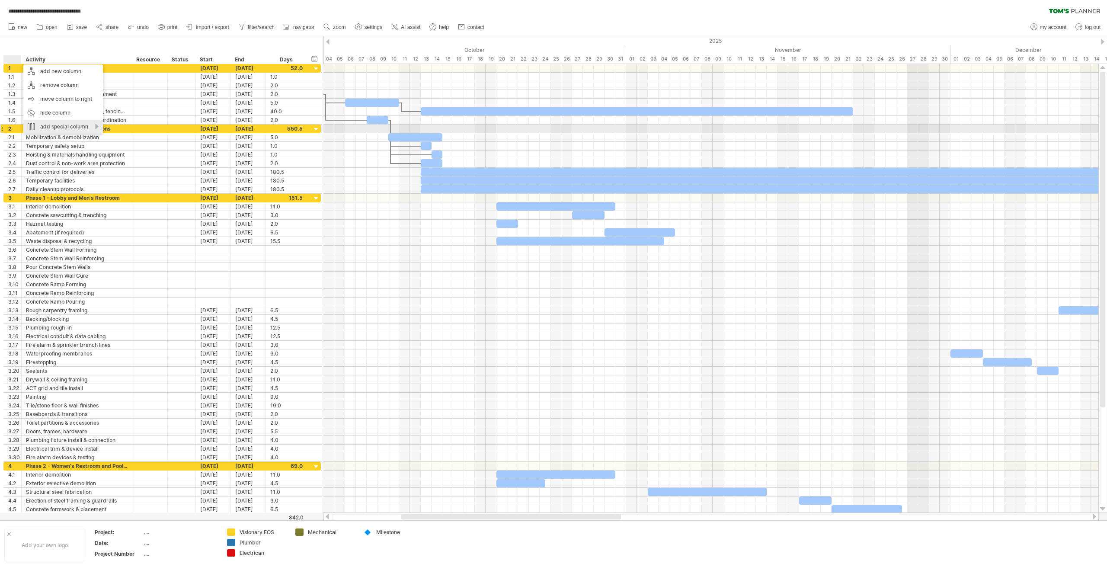
click at [68, 127] on div "add special column" at bounding box center [63, 127] width 80 height 14
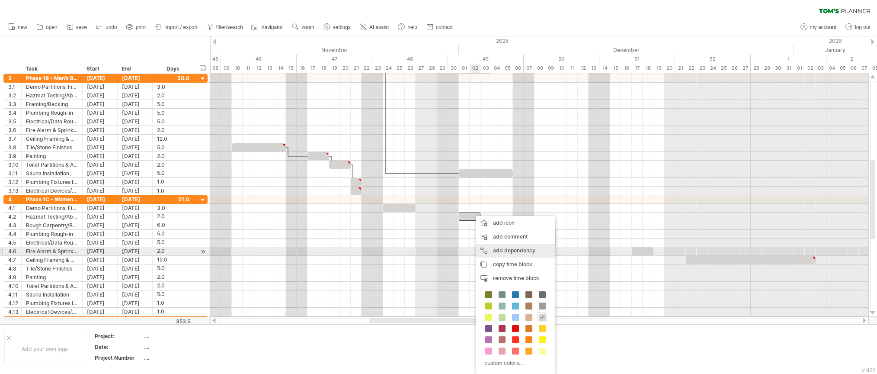
click at [491, 248] on div "add dependency You can use dependencies when you require tasks to be done in a …" at bounding box center [515, 250] width 79 height 14
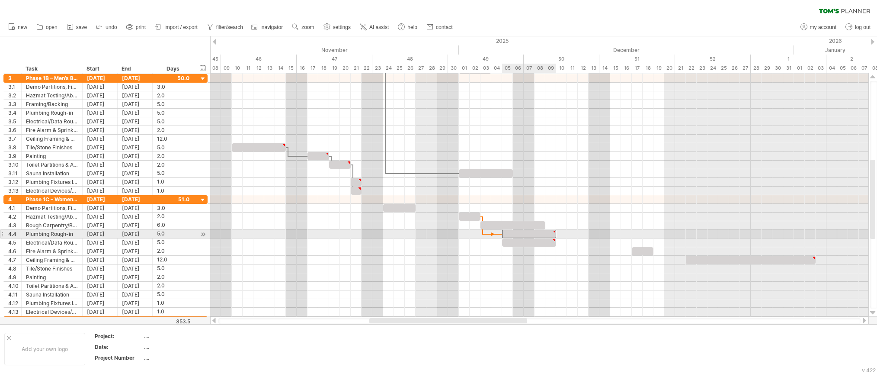
click at [506, 234] on div at bounding box center [529, 234] width 54 height 8
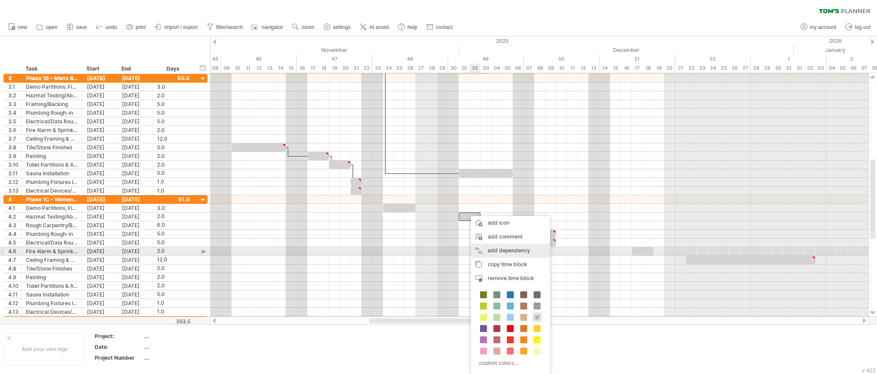
click at [495, 250] on div "add dependency You can use dependencies when you require tasks to be done in a …" at bounding box center [510, 250] width 79 height 14
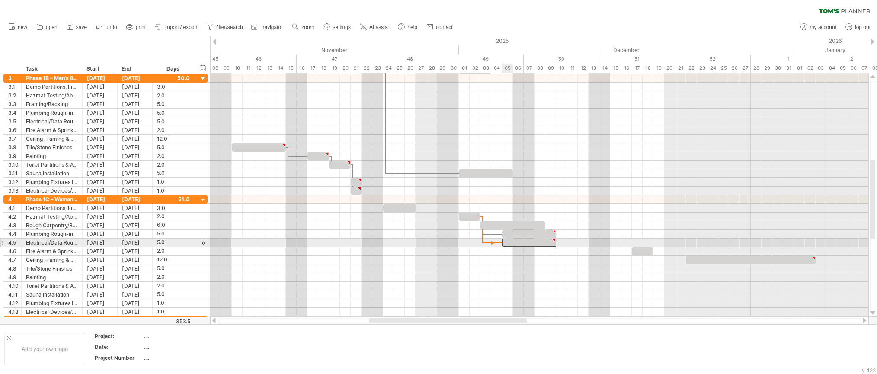
click at [506, 242] on div at bounding box center [529, 242] width 54 height 8
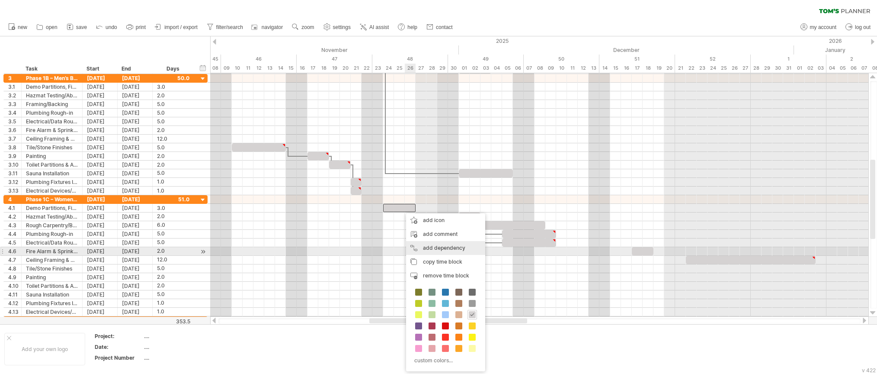
click at [450, 250] on div "add dependency You can use dependencies when you require tasks to be done in a …" at bounding box center [445, 248] width 79 height 14
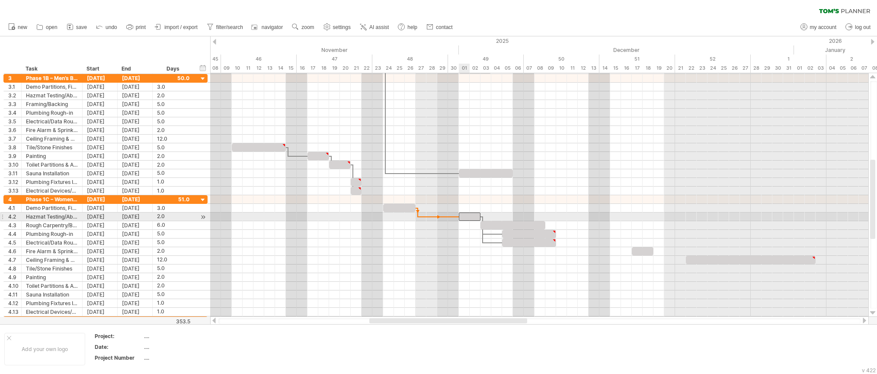
click at [459, 217] on span at bounding box center [458, 216] width 3 height 8
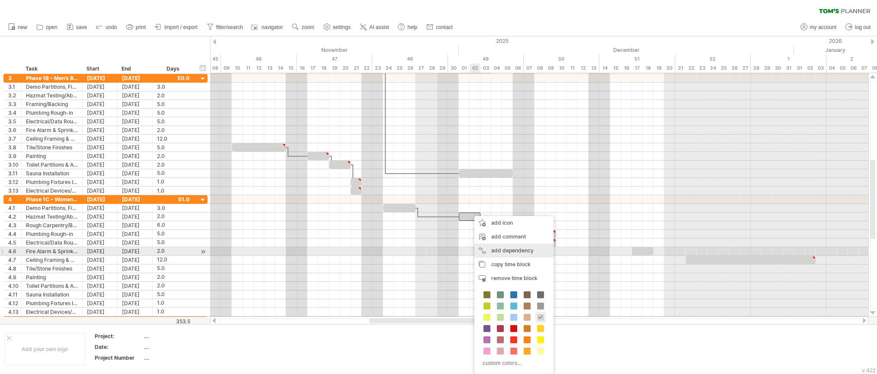
click at [501, 255] on div "add dependency You can use dependencies when you require tasks to be done in a …" at bounding box center [513, 250] width 79 height 14
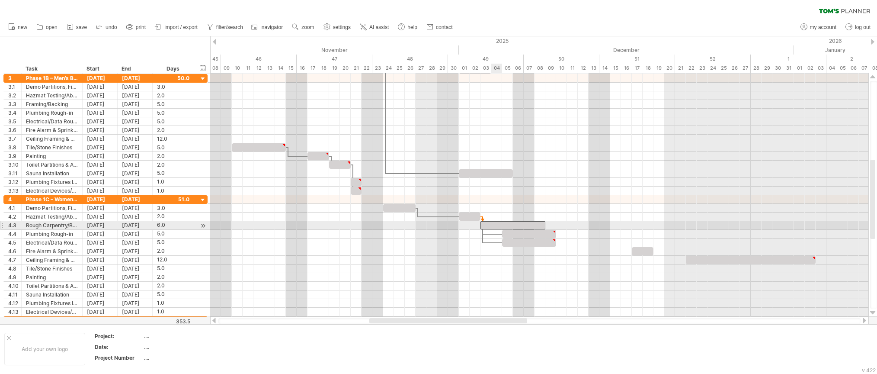
click at [501, 224] on div at bounding box center [512, 225] width 65 height 8
drag, startPoint x: 545, startPoint y: 224, endPoint x: 554, endPoint y: 225, distance: 8.2
click at [554, 225] on div at bounding box center [518, 225] width 76 height 8
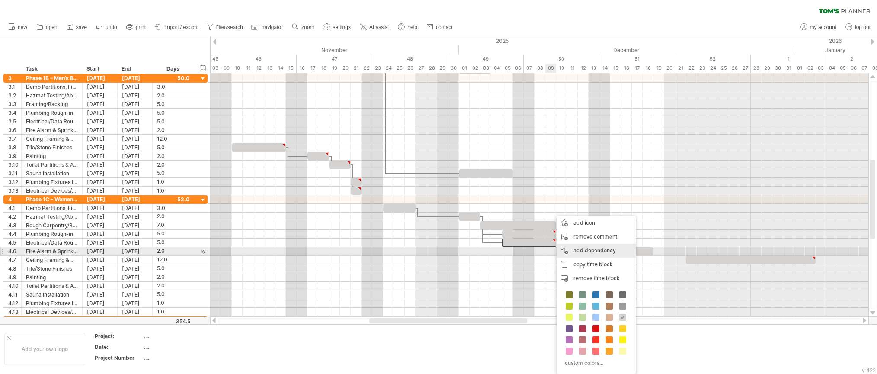
click at [599, 251] on div "add dependency You can use dependencies when you require tasks to be done in a …" at bounding box center [596, 250] width 79 height 14
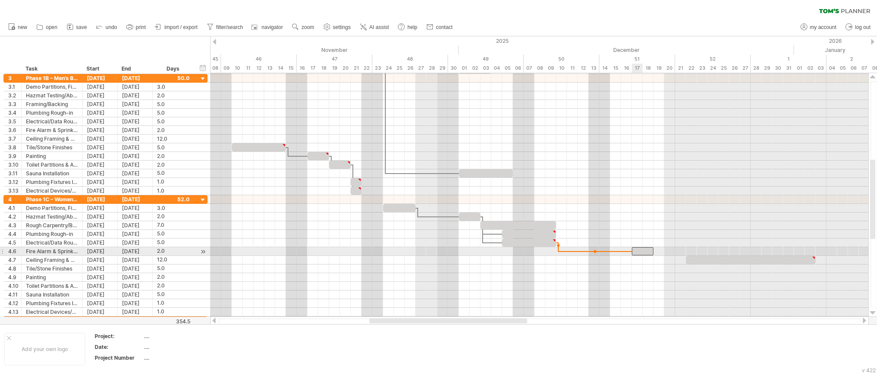
click at [637, 252] on div at bounding box center [643, 251] width 22 height 8
drag, startPoint x: 637, startPoint y: 252, endPoint x: 567, endPoint y: 253, distance: 70.1
click at [567, 253] on div at bounding box center [567, 251] width 22 height 8
click at [573, 252] on div "remove dependency" at bounding box center [599, 257] width 74 height 14
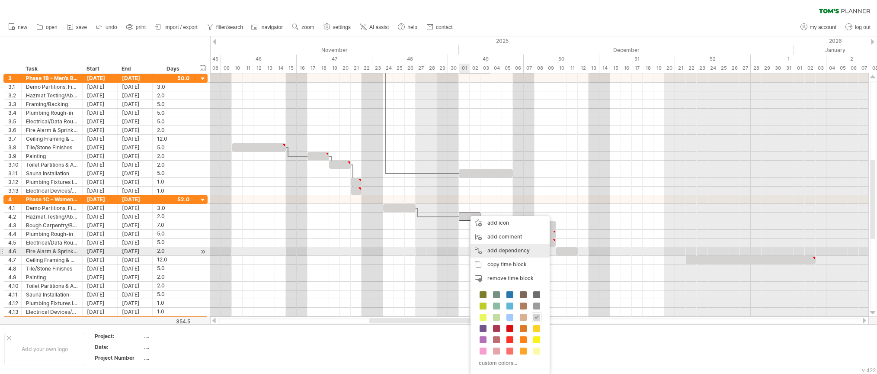
click at [495, 248] on div "add dependency You can use dependencies when you require tasks to be done in a …" at bounding box center [510, 250] width 79 height 14
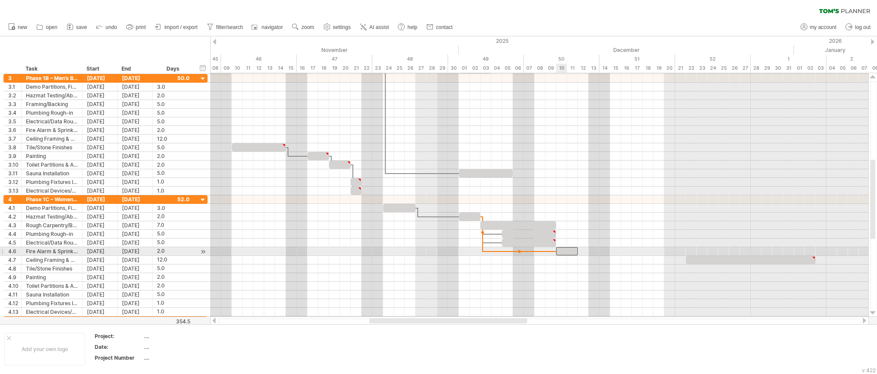
click at [562, 250] on div at bounding box center [567, 251] width 22 height 8
drag, startPoint x: 553, startPoint y: 250, endPoint x: 543, endPoint y: 252, distance: 10.5
click at [543, 252] on div at bounding box center [546, 251] width 22 height 8
drag, startPoint x: 536, startPoint y: 250, endPoint x: 545, endPoint y: 249, distance: 9.1
click at [545, 249] on span at bounding box center [545, 251] width 3 height 8
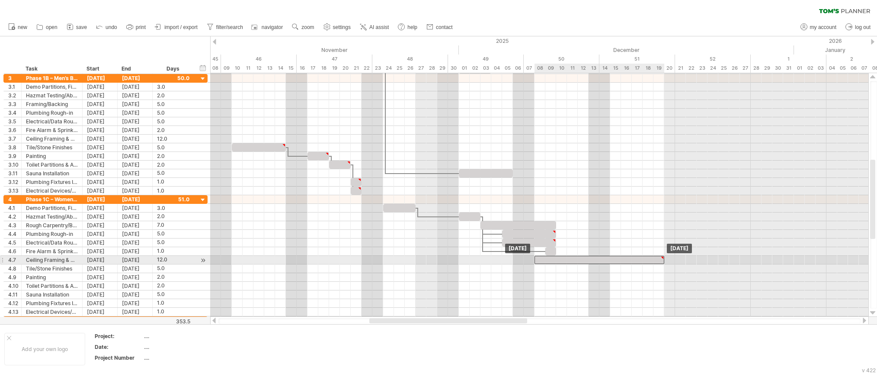
drag, startPoint x: 709, startPoint y: 260, endPoint x: 558, endPoint y: 259, distance: 150.9
click at [558, 259] on div at bounding box center [600, 260] width 130 height 8
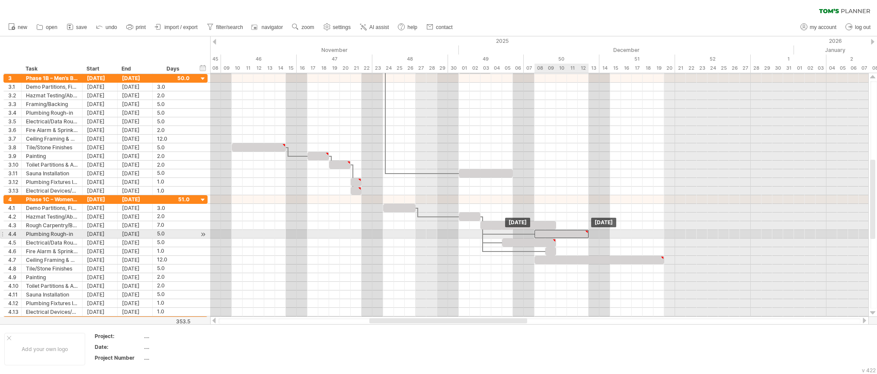
drag, startPoint x: 547, startPoint y: 234, endPoint x: 577, endPoint y: 234, distance: 30.7
click at [577, 234] on div at bounding box center [562, 234] width 54 height 8
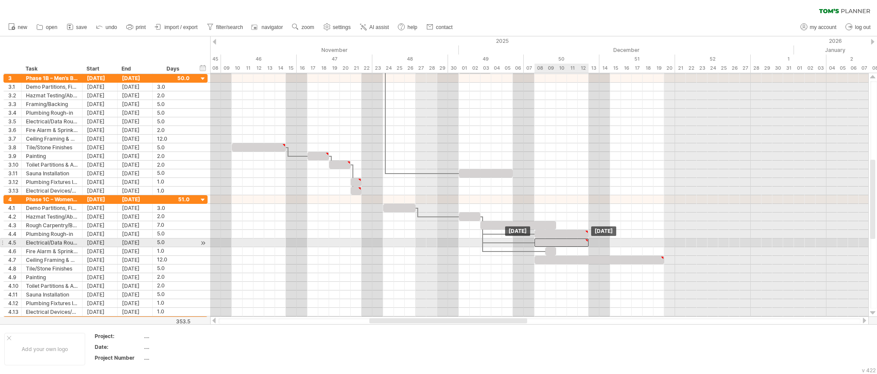
drag, startPoint x: 523, startPoint y: 242, endPoint x: 558, endPoint y: 242, distance: 35.0
click at [558, 242] on div at bounding box center [562, 242] width 54 height 8
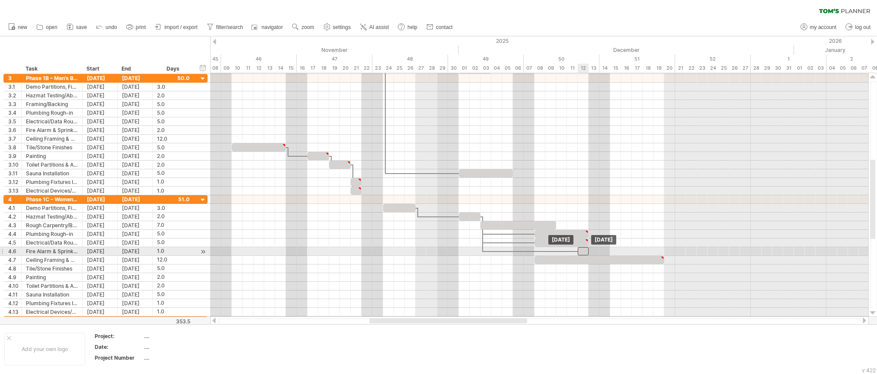
drag, startPoint x: 550, startPoint y: 251, endPoint x: 581, endPoint y: 251, distance: 31.1
click at [581, 251] on div at bounding box center [583, 251] width 11 height 8
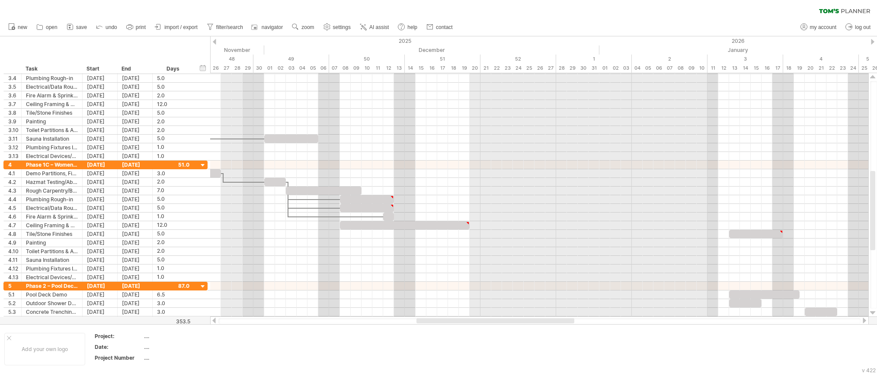
drag, startPoint x: 519, startPoint y: 319, endPoint x: 567, endPoint y: 322, distance: 47.2
click at [567, 322] on div at bounding box center [495, 320] width 158 height 5
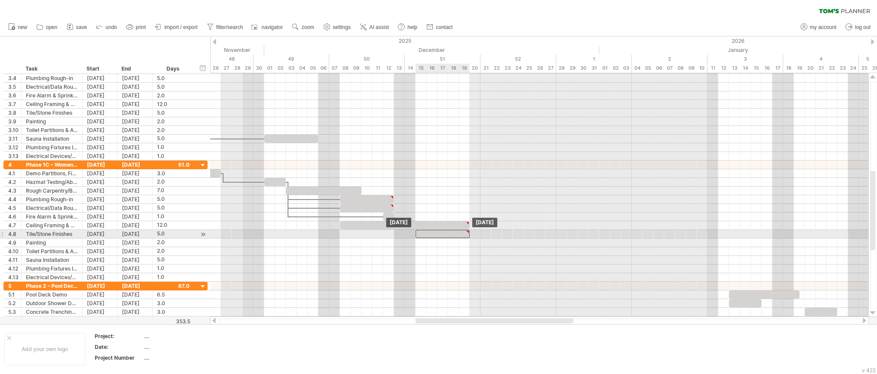
drag, startPoint x: 739, startPoint y: 232, endPoint x: 428, endPoint y: 231, distance: 311.4
click at [428, 231] on div at bounding box center [443, 234] width 54 height 8
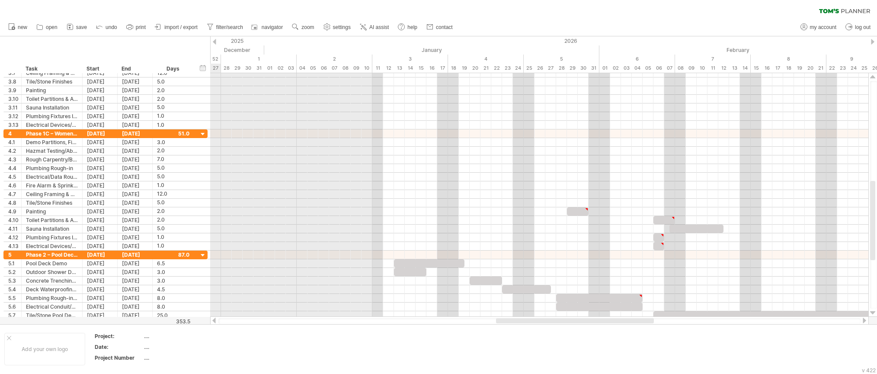
drag, startPoint x: 555, startPoint y: 321, endPoint x: 634, endPoint y: 320, distance: 79.2
click at [634, 320] on div at bounding box center [575, 320] width 158 height 5
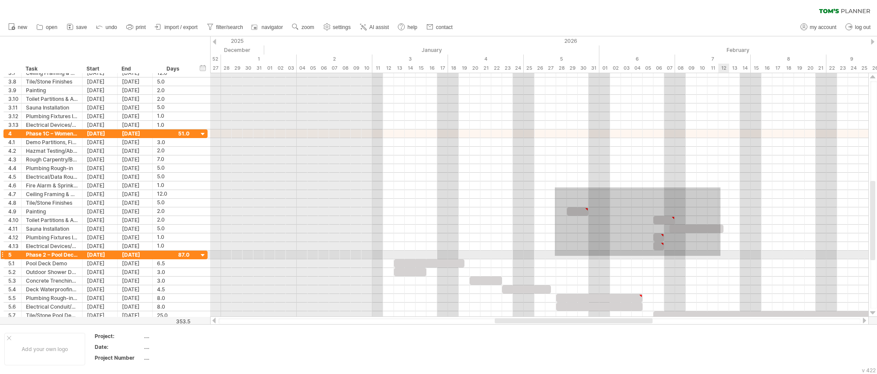
drag, startPoint x: 555, startPoint y: 187, endPoint x: 720, endPoint y: 256, distance: 179.2
click at [720, 256] on div at bounding box center [539, 194] width 658 height 251
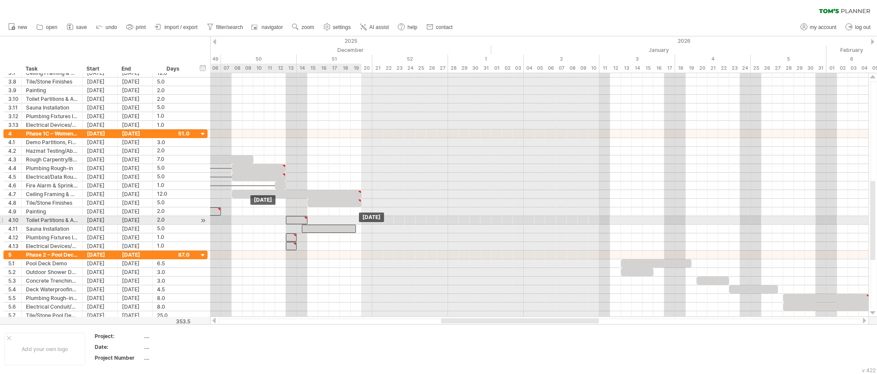
drag, startPoint x: 667, startPoint y: 219, endPoint x: 299, endPoint y: 218, distance: 367.6
click at [299, 218] on div at bounding box center [297, 220] width 22 height 8
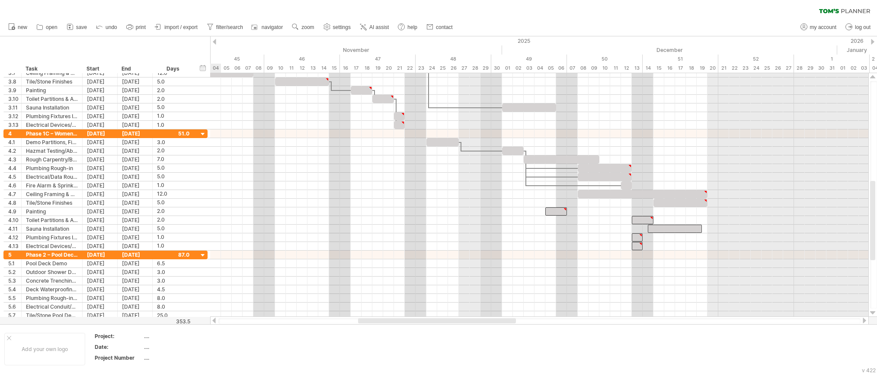
drag, startPoint x: 570, startPoint y: 323, endPoint x: 487, endPoint y: 321, distance: 83.0
click at [487, 321] on div at bounding box center [437, 320] width 158 height 5
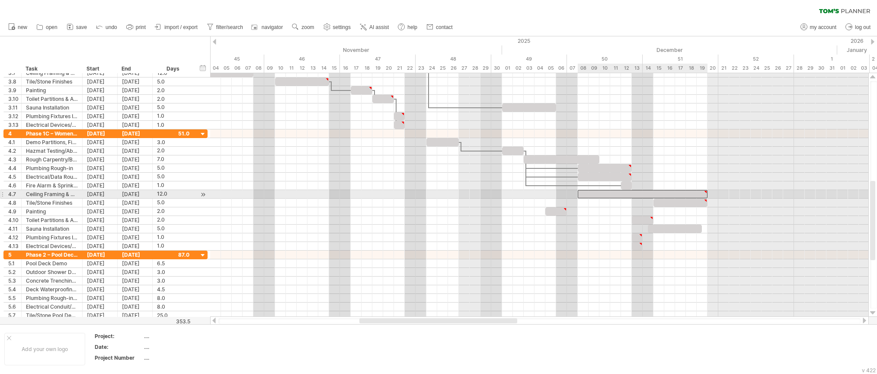
click at [696, 192] on div at bounding box center [643, 194] width 130 height 8
drag, startPoint x: 706, startPoint y: 194, endPoint x: 629, endPoint y: 197, distance: 76.6
click at [629, 197] on div at bounding box center [605, 194] width 54 height 8
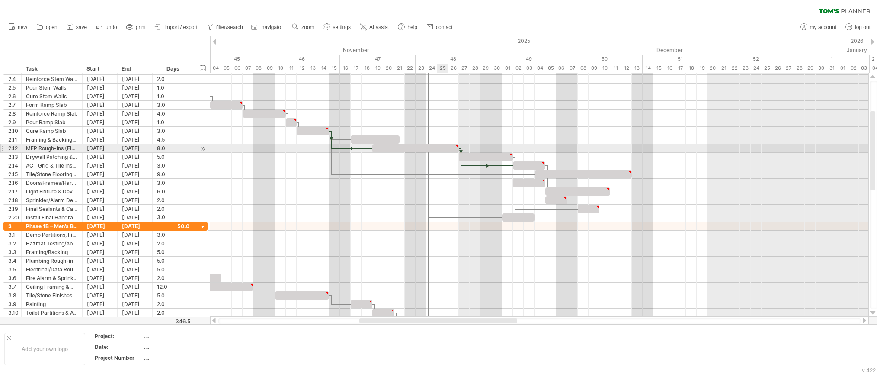
click at [445, 147] on div at bounding box center [415, 148] width 86 height 8
drag, startPoint x: 458, startPoint y: 149, endPoint x: 438, endPoint y: 149, distance: 20.3
click at [438, 149] on span at bounding box center [436, 148] width 3 height 8
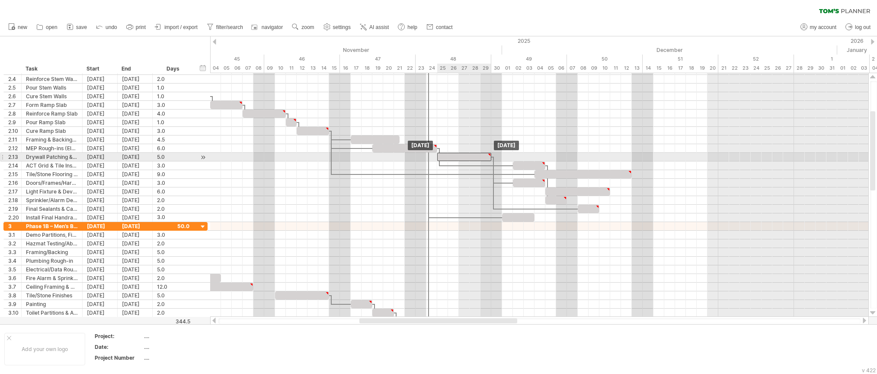
drag, startPoint x: 468, startPoint y: 157, endPoint x: 448, endPoint y: 157, distance: 19.9
click at [448, 157] on div at bounding box center [464, 157] width 54 height 8
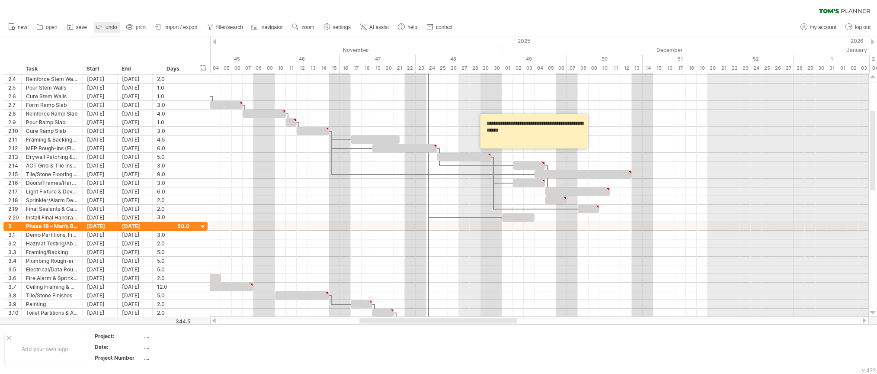
click at [100, 28] on icon at bounding box center [99, 26] width 9 height 9
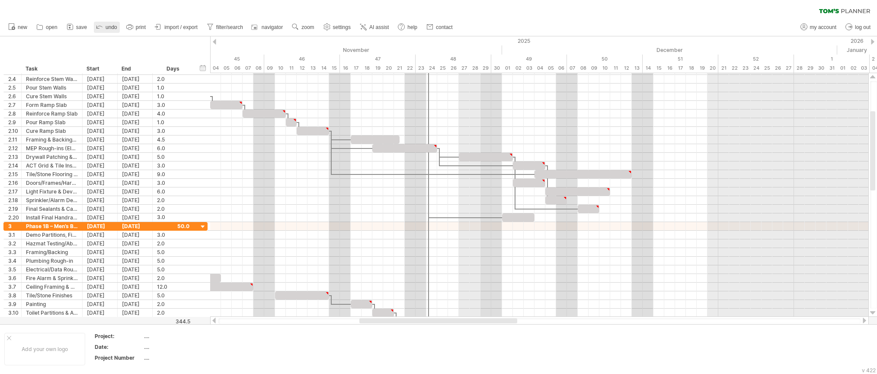
click at [100, 28] on icon at bounding box center [99, 26] width 9 height 9
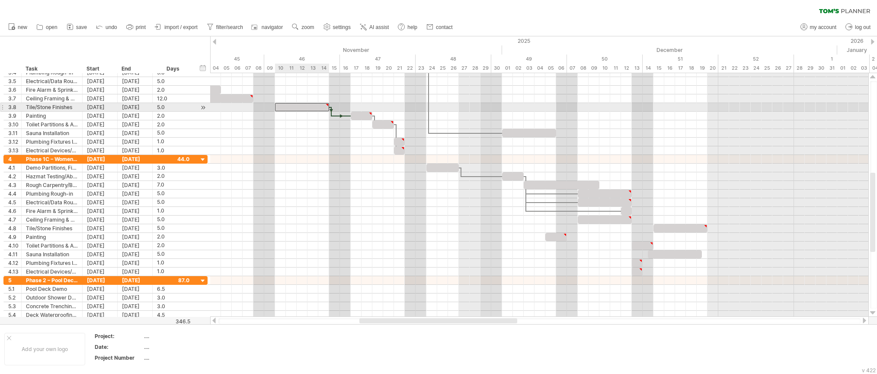
click at [308, 108] on div at bounding box center [302, 107] width 54 height 8
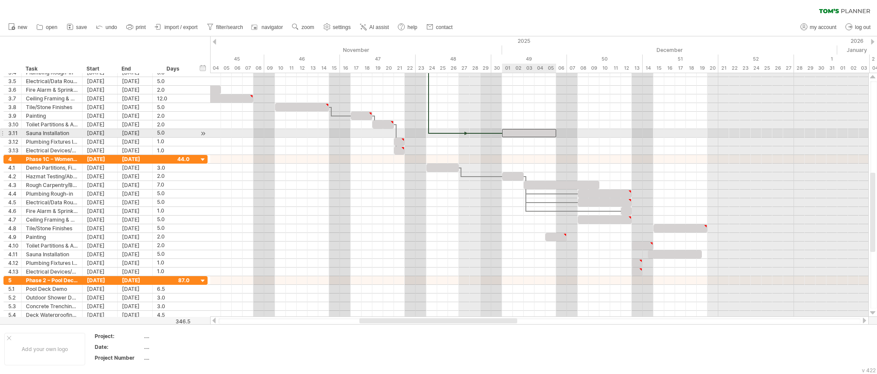
click at [549, 136] on div at bounding box center [529, 133] width 54 height 8
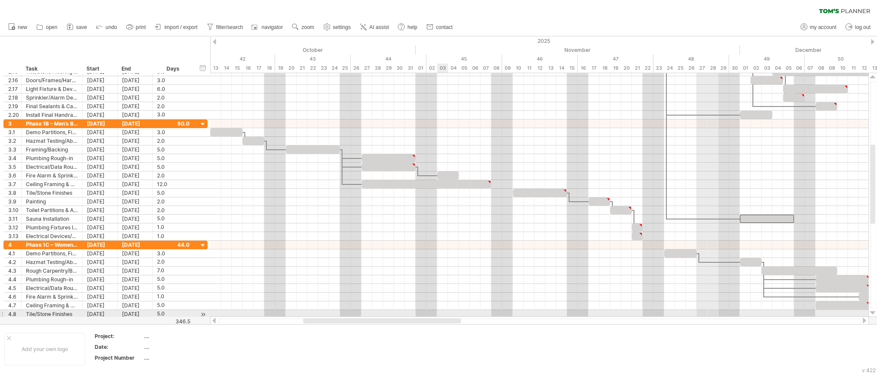
drag, startPoint x: 497, startPoint y: 321, endPoint x: 441, endPoint y: 315, distance: 56.5
click at [441, 315] on div "Trying to reach [DOMAIN_NAME] Connected again... 0% clear filter new 1" at bounding box center [438, 187] width 877 height 374
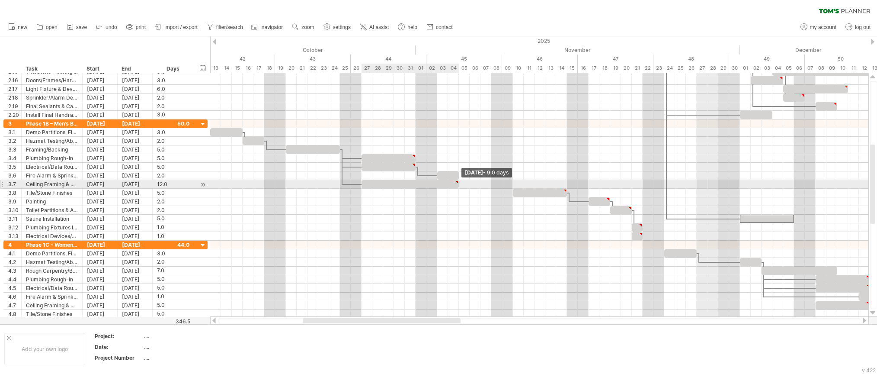
drag, startPoint x: 491, startPoint y: 186, endPoint x: 460, endPoint y: 188, distance: 31.2
click at [460, 188] on span at bounding box center [458, 184] width 3 height 8
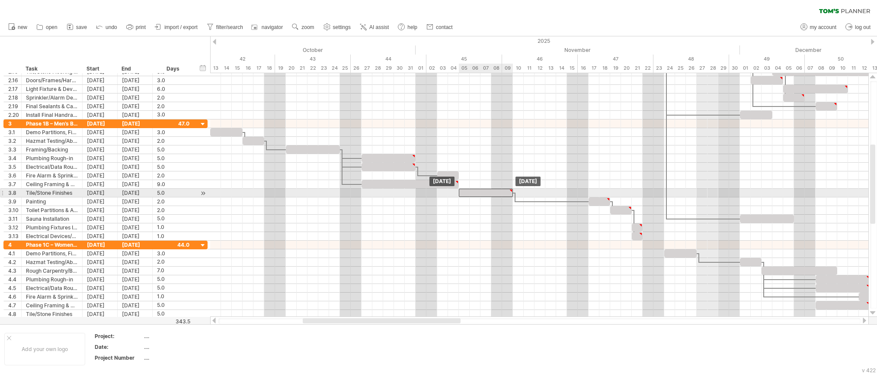
drag, startPoint x: 529, startPoint y: 193, endPoint x: 473, endPoint y: 194, distance: 56.2
click at [473, 194] on div at bounding box center [486, 193] width 54 height 8
drag, startPoint x: 512, startPoint y: 193, endPoint x: 533, endPoint y: 192, distance: 20.3
click at [533, 192] on span at bounding box center [534, 193] width 3 height 8
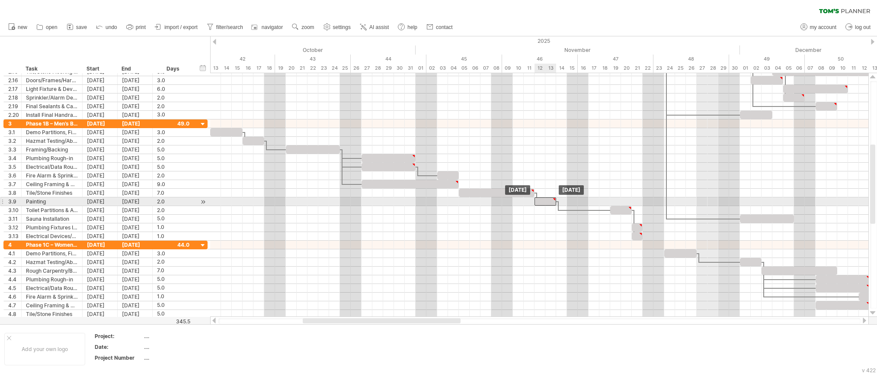
drag, startPoint x: 602, startPoint y: 203, endPoint x: 550, endPoint y: 203, distance: 52.8
click at [550, 203] on div at bounding box center [546, 201] width 22 height 8
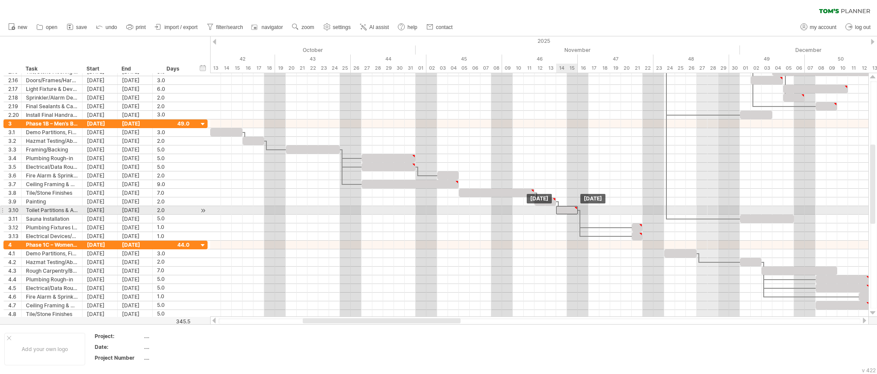
drag, startPoint x: 625, startPoint y: 209, endPoint x: 574, endPoint y: 208, distance: 51.5
click at [574, 208] on div at bounding box center [567, 210] width 22 height 8
drag, startPoint x: 578, startPoint y: 209, endPoint x: 601, endPoint y: 210, distance: 22.9
click at [601, 210] on div "Monday 17 November - 4.0 days Friday 14 November" at bounding box center [539, 194] width 658 height 243
click at [596, 211] on div at bounding box center [577, 210] width 43 height 8
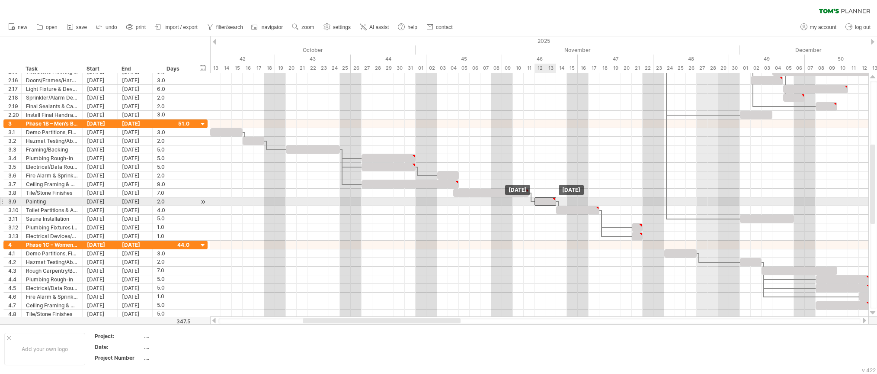
drag, startPoint x: 540, startPoint y: 202, endPoint x: 545, endPoint y: 202, distance: 5.2
click at [545, 202] on div at bounding box center [546, 201] width 22 height 8
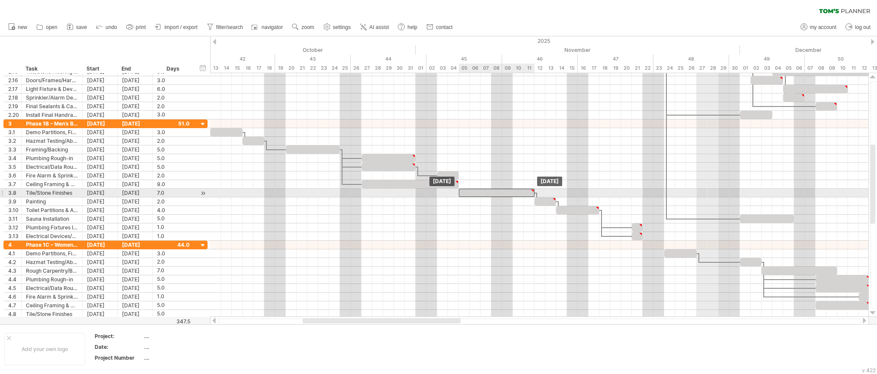
drag, startPoint x: 510, startPoint y: 193, endPoint x: 516, endPoint y: 193, distance: 6.1
click at [516, 193] on div at bounding box center [497, 193] width 76 height 8
drag, startPoint x: 513, startPoint y: 193, endPoint x: 504, endPoint y: 192, distance: 9.1
click at [504, 192] on div at bounding box center [486, 193] width 76 height 8
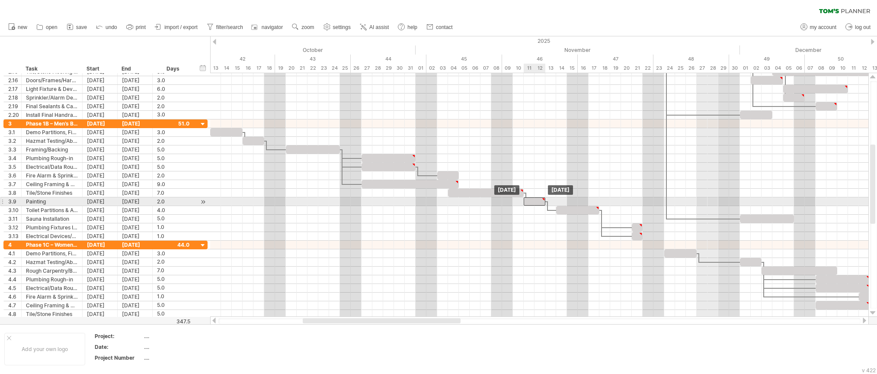
drag, startPoint x: 547, startPoint y: 201, endPoint x: 538, endPoint y: 202, distance: 9.2
click at [538, 202] on div at bounding box center [535, 201] width 22 height 8
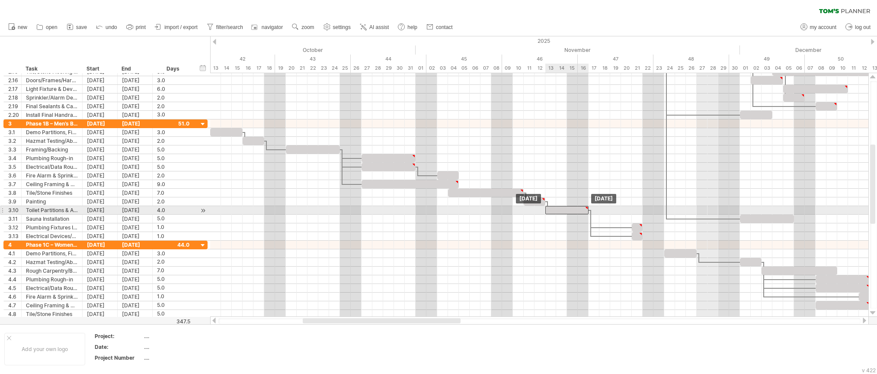
drag, startPoint x: 580, startPoint y: 214, endPoint x: 568, endPoint y: 212, distance: 12.6
click at [568, 212] on div at bounding box center [566, 210] width 43 height 8
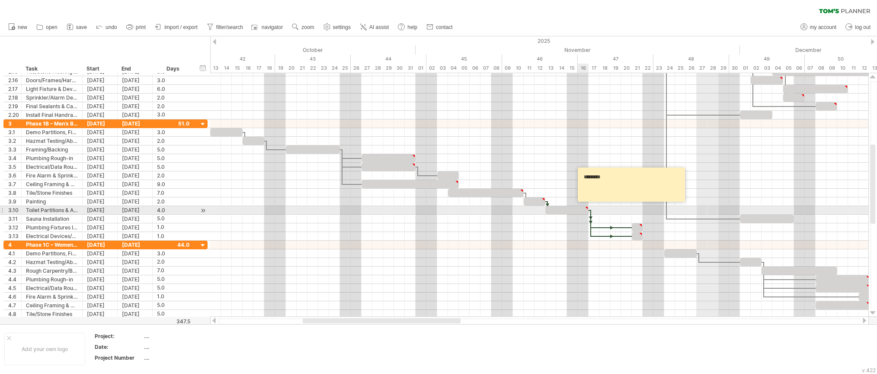
click at [587, 209] on div at bounding box center [587, 208] width 4 height 4
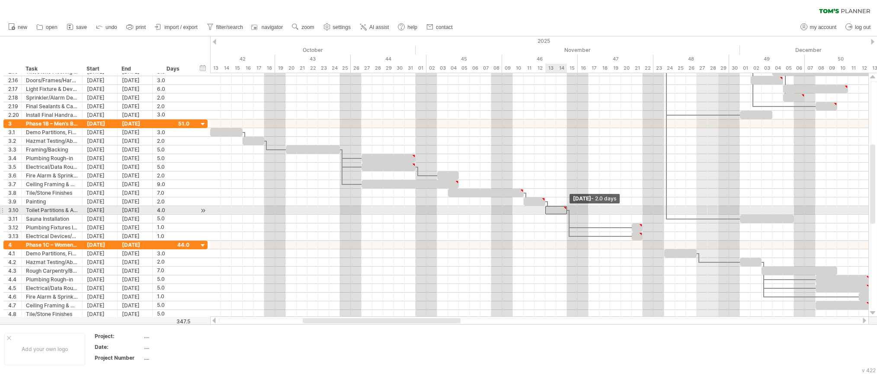
drag, startPoint x: 589, startPoint y: 208, endPoint x: 569, endPoint y: 210, distance: 20.0
click at [569, 210] on div "Friday 14 November - 2.0 days Thursday 13 November" at bounding box center [539, 194] width 658 height 243
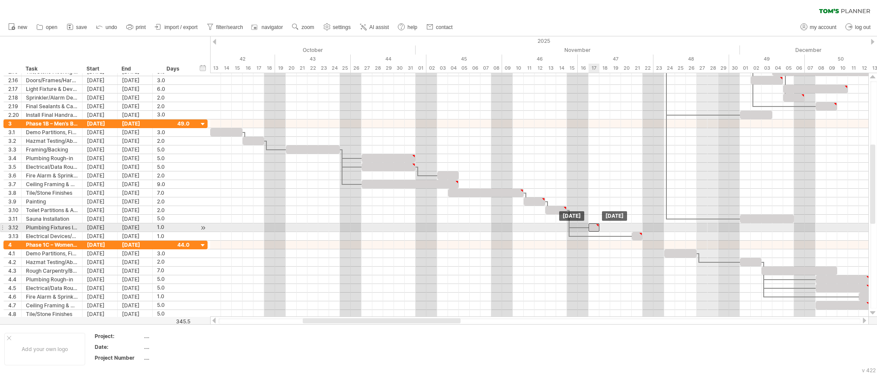
drag, startPoint x: 638, startPoint y: 227, endPoint x: 593, endPoint y: 229, distance: 45.0
click at [593, 229] on div at bounding box center [594, 227] width 11 height 8
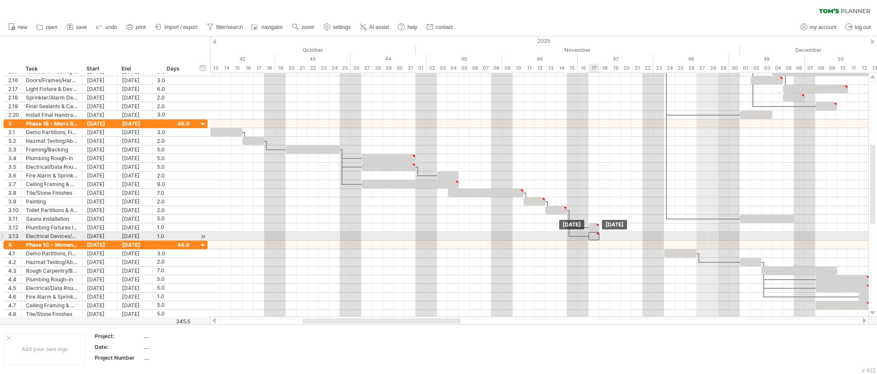
drag, startPoint x: 640, startPoint y: 236, endPoint x: 596, endPoint y: 237, distance: 43.3
click at [596, 237] on div at bounding box center [594, 236] width 11 height 8
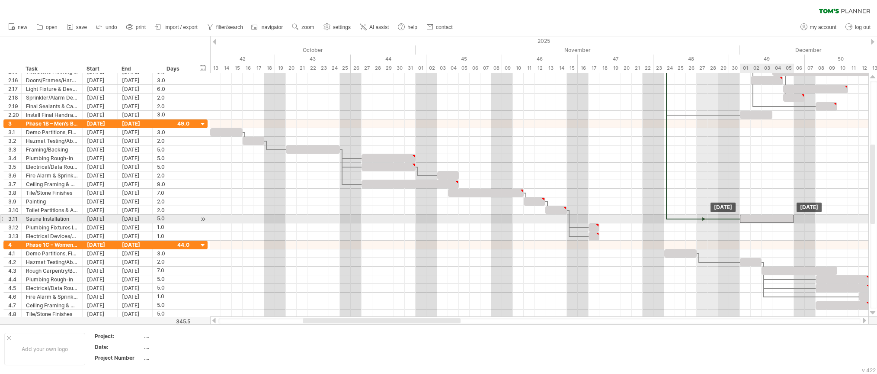
click at [771, 221] on div at bounding box center [767, 218] width 54 height 8
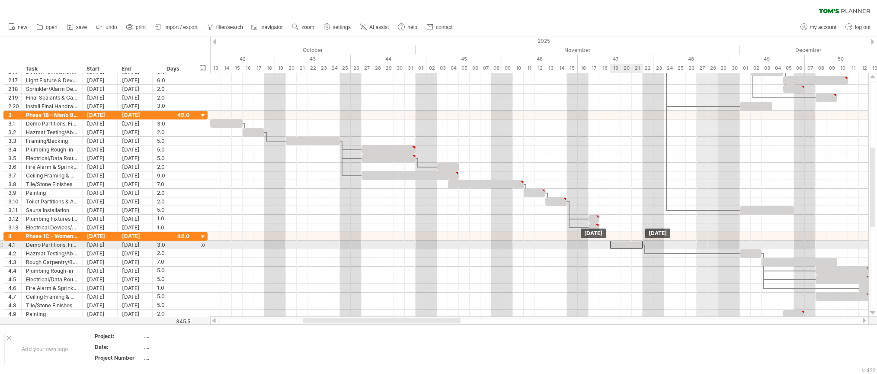
drag, startPoint x: 682, startPoint y: 245, endPoint x: 626, endPoint y: 247, distance: 55.8
click at [626, 247] on div at bounding box center [626, 244] width 32 height 8
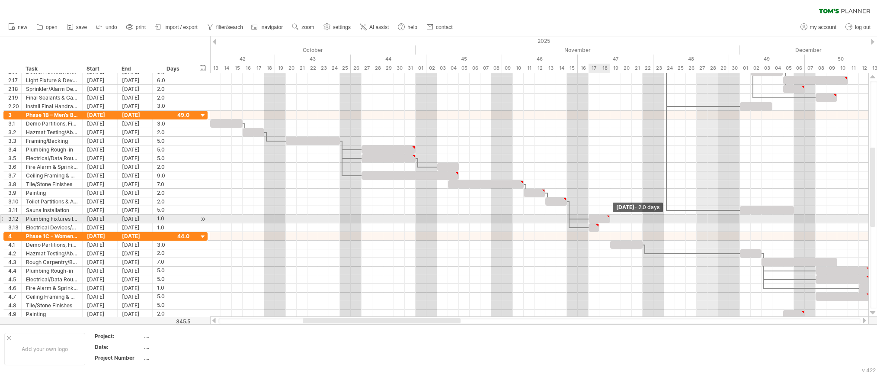
drag, startPoint x: 599, startPoint y: 219, endPoint x: 608, endPoint y: 219, distance: 9.5
click at [608, 219] on span at bounding box center [609, 218] width 3 height 8
drag, startPoint x: 599, startPoint y: 228, endPoint x: 608, endPoint y: 228, distance: 9.5
click at [608, 228] on span at bounding box center [609, 227] width 3 height 8
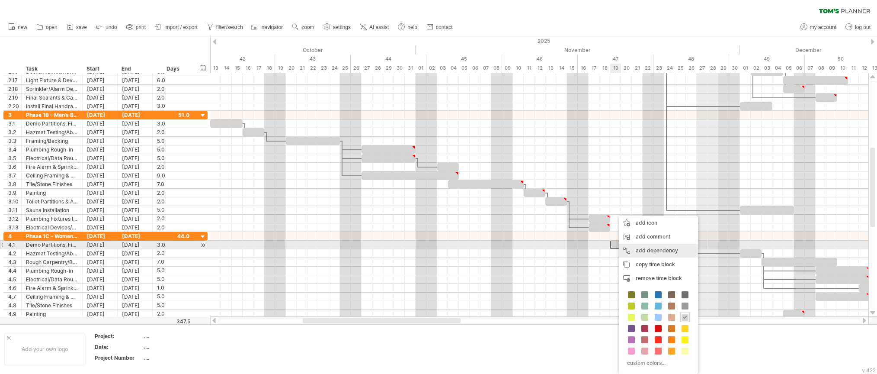
click at [650, 249] on div "add dependency You can use dependencies when you require tasks to be done in a …" at bounding box center [658, 250] width 79 height 14
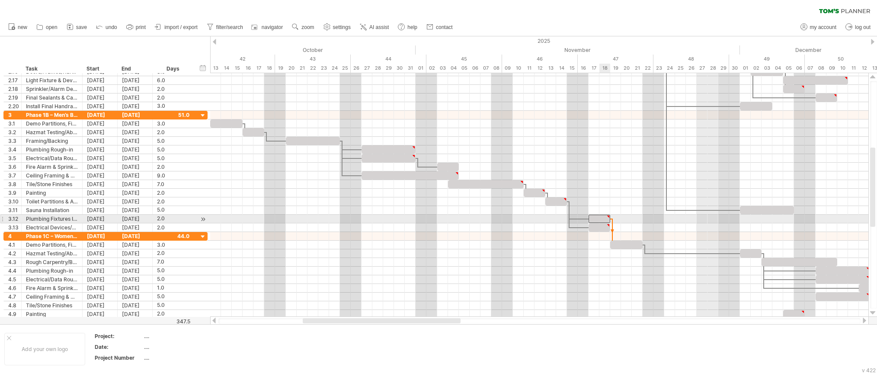
click at [600, 218] on div at bounding box center [600, 218] width 22 height 8
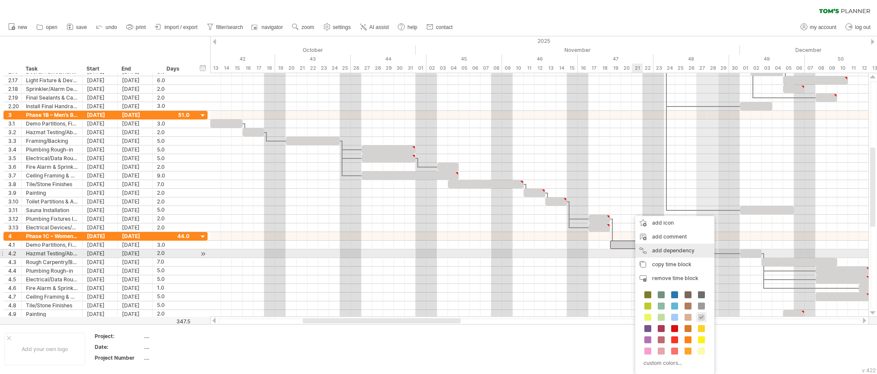
click at [645, 254] on div "add dependency You can use dependencies when you require tasks to be done in a …" at bounding box center [674, 250] width 79 height 14
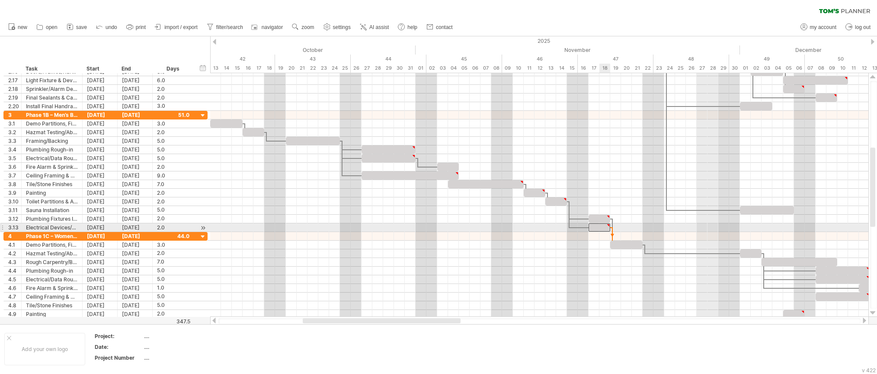
click at [606, 226] on div at bounding box center [608, 225] width 4 height 4
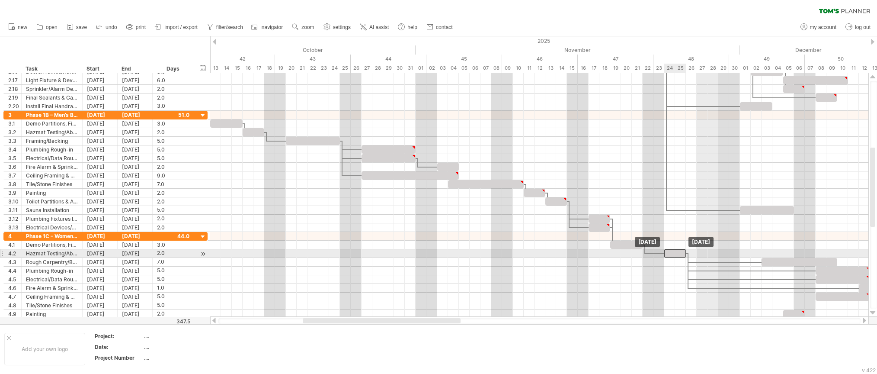
drag, startPoint x: 750, startPoint y: 254, endPoint x: 674, endPoint y: 253, distance: 76.1
click at [674, 253] on div at bounding box center [675, 253] width 22 height 8
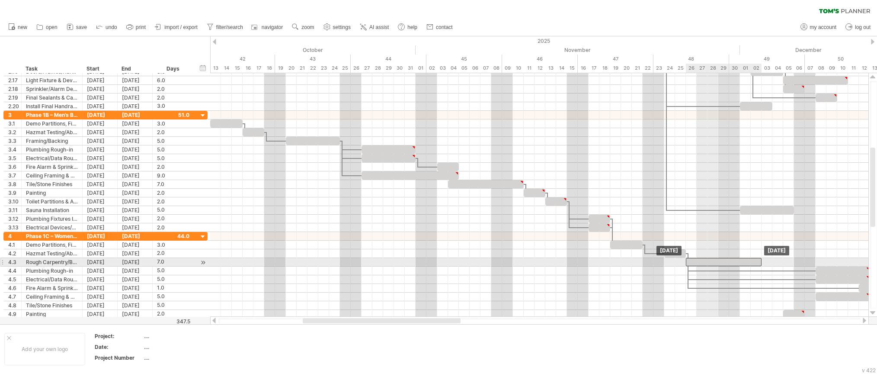
drag, startPoint x: 799, startPoint y: 262, endPoint x: 724, endPoint y: 264, distance: 75.3
click at [724, 264] on div at bounding box center [724, 262] width 76 height 8
click at [771, 261] on span at bounding box center [772, 262] width 3 height 8
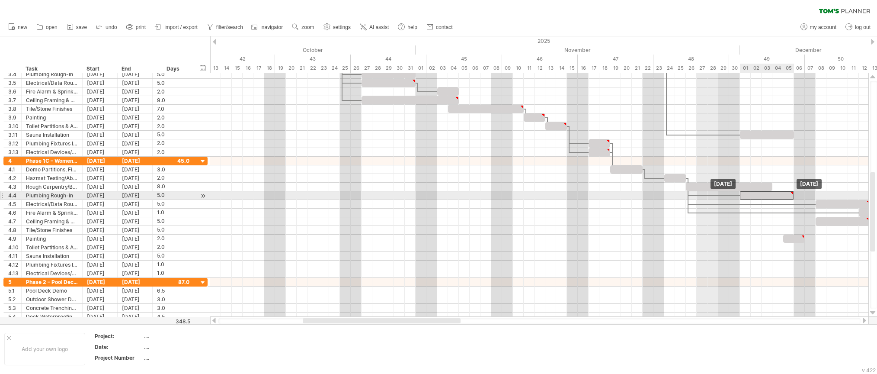
drag, startPoint x: 835, startPoint y: 195, endPoint x: 758, endPoint y: 196, distance: 77.0
click at [758, 196] on div at bounding box center [767, 195] width 54 height 8
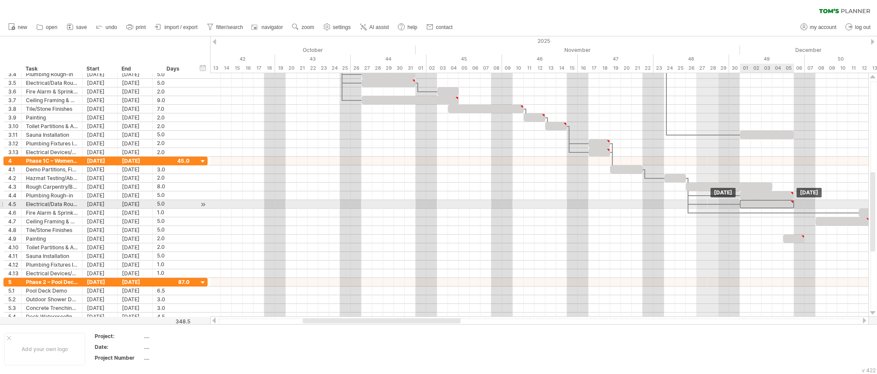
drag, startPoint x: 823, startPoint y: 205, endPoint x: 747, endPoint y: 202, distance: 75.3
click at [747, 202] on div at bounding box center [767, 204] width 54 height 8
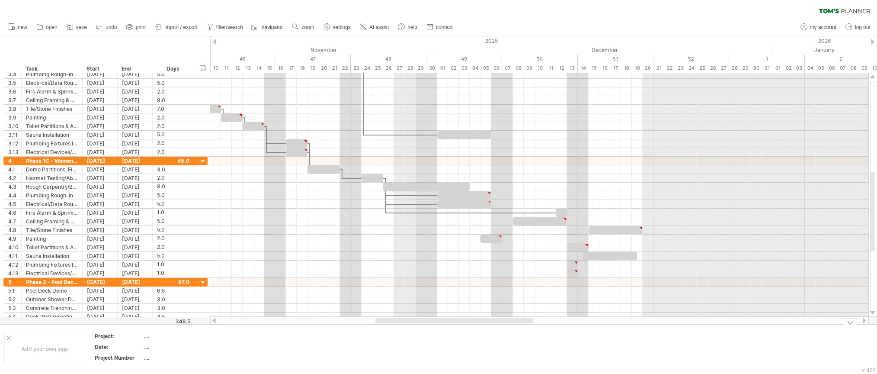
drag, startPoint x: 412, startPoint y: 320, endPoint x: 485, endPoint y: 337, distance: 74.5
click at [485, 337] on div "Trying to reach [DOMAIN_NAME] Connected again... 0% clear filter new 1" at bounding box center [438, 187] width 877 height 374
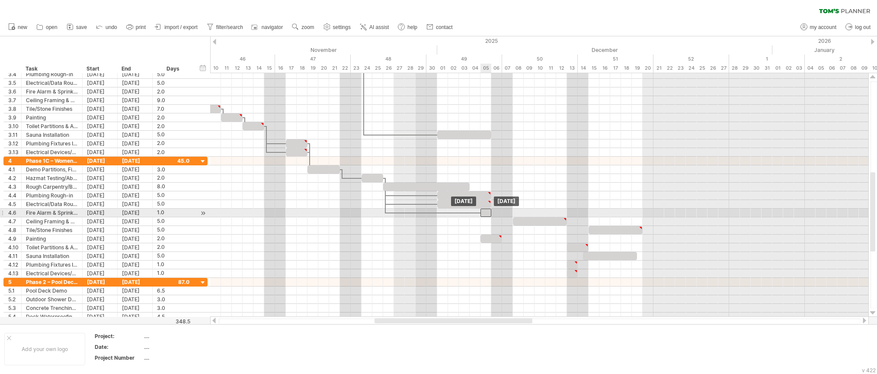
drag, startPoint x: 549, startPoint y: 213, endPoint x: 486, endPoint y: 212, distance: 63.2
click at [486, 212] on div at bounding box center [485, 212] width 11 height 8
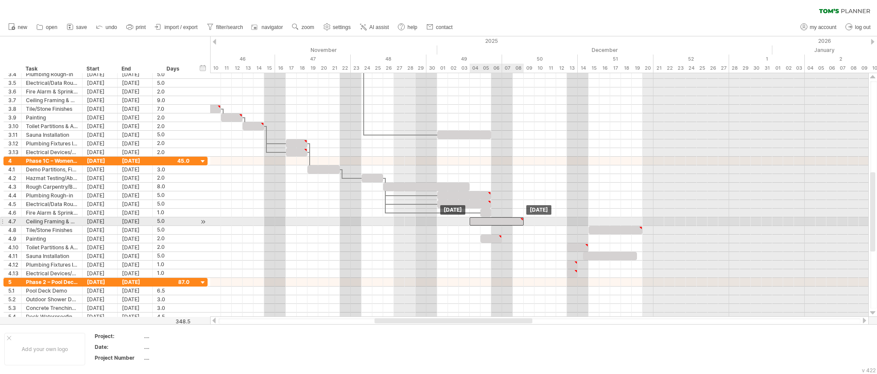
drag, startPoint x: 525, startPoint y: 222, endPoint x: 483, endPoint y: 221, distance: 42.8
click at [483, 221] on div at bounding box center [497, 221] width 54 height 8
drag, startPoint x: 524, startPoint y: 221, endPoint x: 546, endPoint y: 223, distance: 22.2
click at [546, 223] on span at bounding box center [545, 221] width 3 height 8
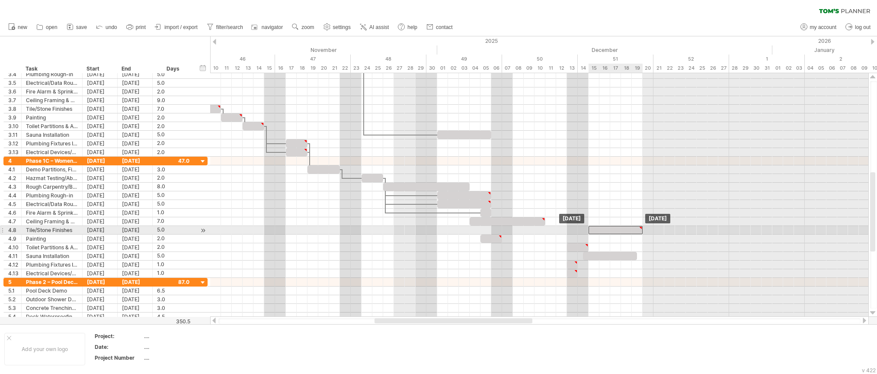
click at [600, 233] on div at bounding box center [616, 230] width 54 height 8
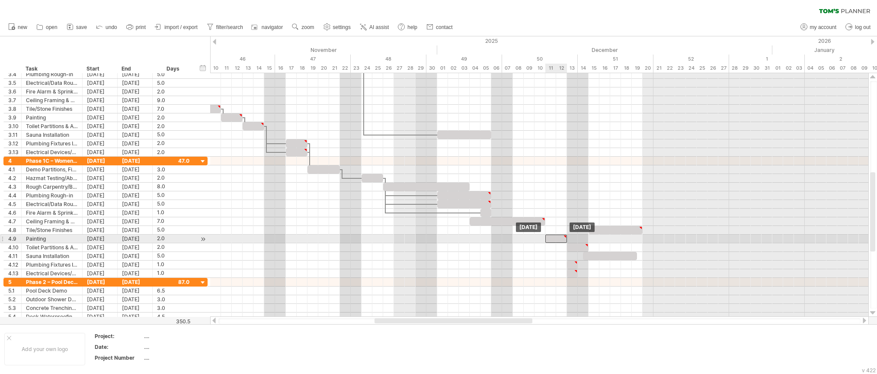
drag, startPoint x: 487, startPoint y: 237, endPoint x: 550, endPoint y: 241, distance: 63.7
click at [550, 241] on div at bounding box center [556, 238] width 22 height 8
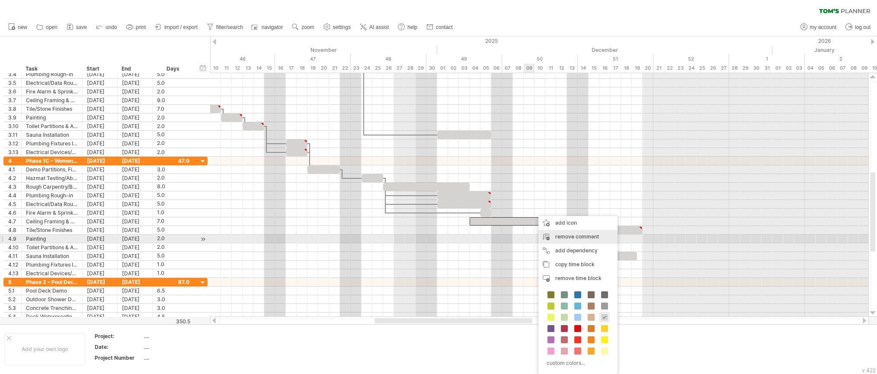
click at [557, 237] on div "remove comment" at bounding box center [577, 237] width 79 height 14
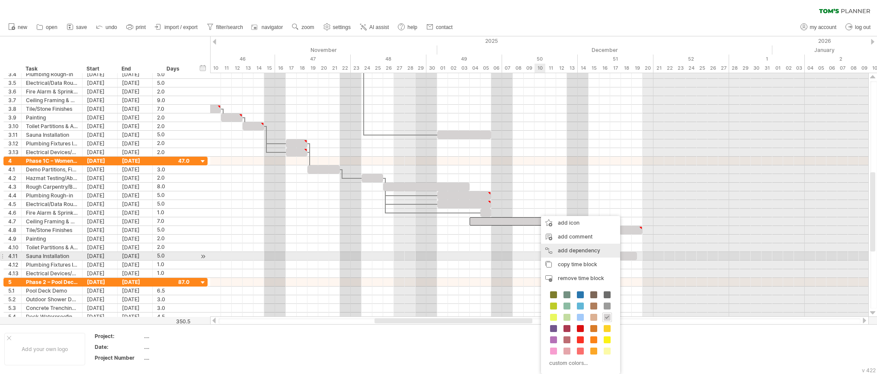
click at [575, 252] on div "add dependency You can use dependencies when you require tasks to be done in a …" at bounding box center [580, 250] width 79 height 14
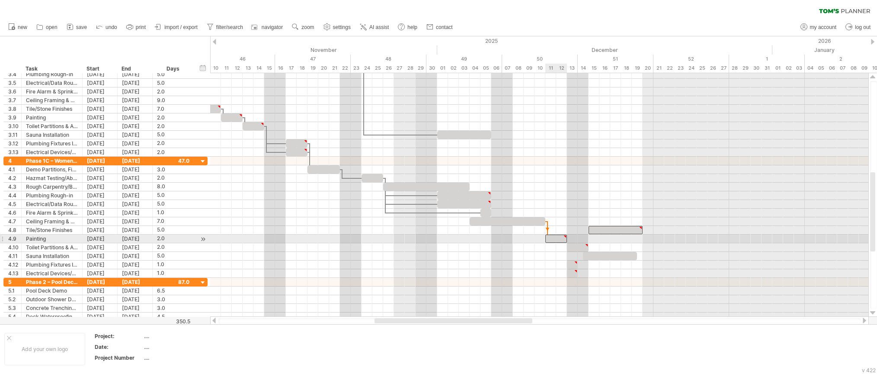
click at [555, 238] on div at bounding box center [556, 238] width 22 height 8
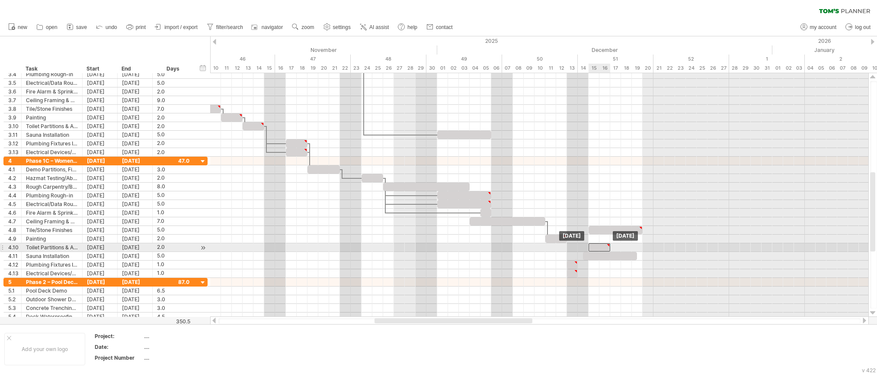
drag, startPoint x: 579, startPoint y: 250, endPoint x: 602, endPoint y: 251, distance: 23.8
click at [602, 251] on div at bounding box center [600, 247] width 22 height 8
drag, startPoint x: 600, startPoint y: 248, endPoint x: 632, endPoint y: 247, distance: 32.0
click at [632, 247] on div at bounding box center [632, 247] width 22 height 8
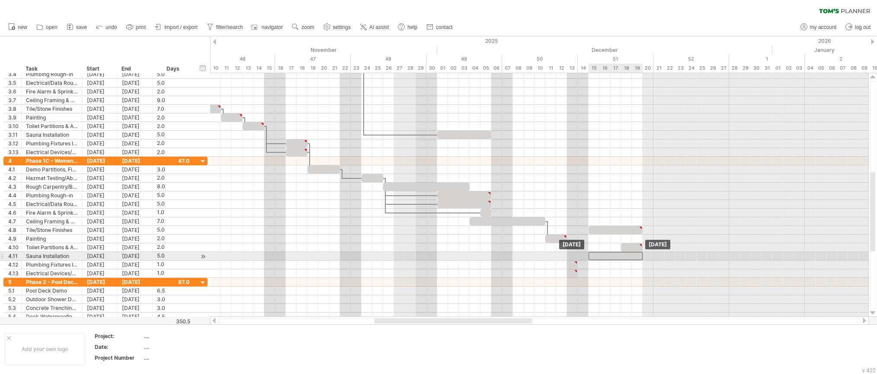
click at [623, 258] on div at bounding box center [616, 256] width 54 height 8
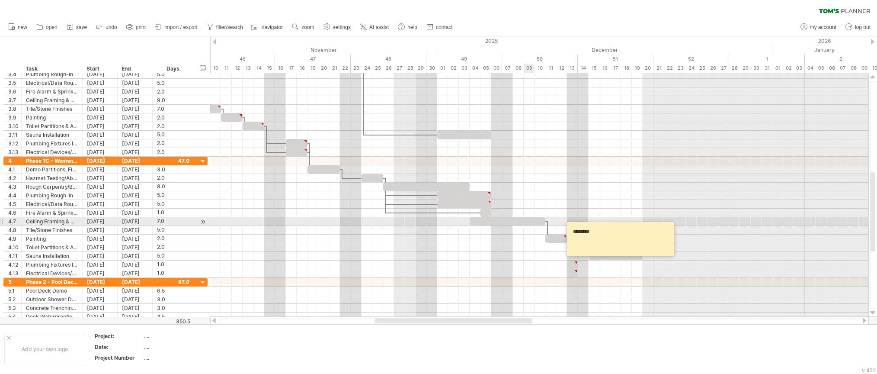
click at [526, 223] on div at bounding box center [508, 221] width 76 height 8
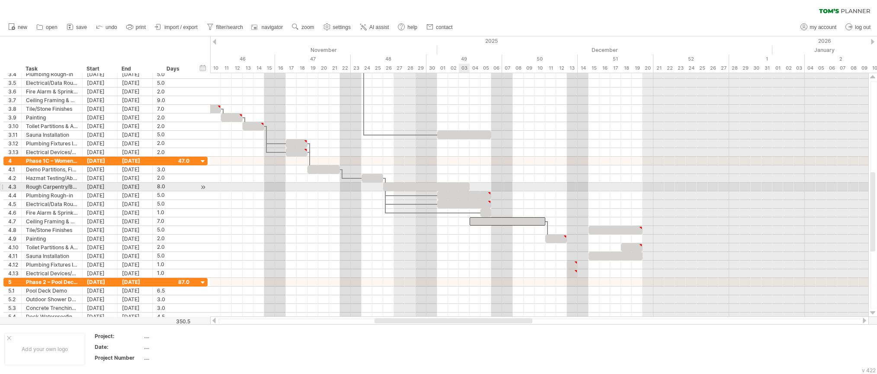
click at [464, 186] on div at bounding box center [426, 186] width 86 height 8
drag, startPoint x: 469, startPoint y: 186, endPoint x: 459, endPoint y: 188, distance: 10.0
click at [459, 188] on span at bounding box center [458, 186] width 3 height 8
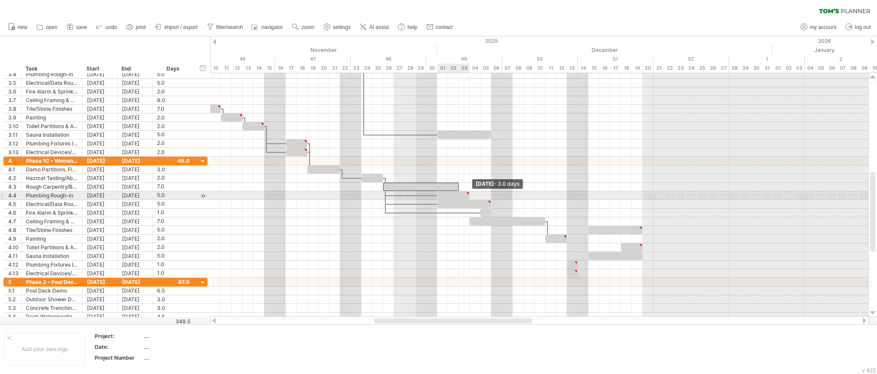
drag, startPoint x: 492, startPoint y: 194, endPoint x: 471, endPoint y: 194, distance: 21.6
click at [471, 194] on span at bounding box center [469, 195] width 3 height 8
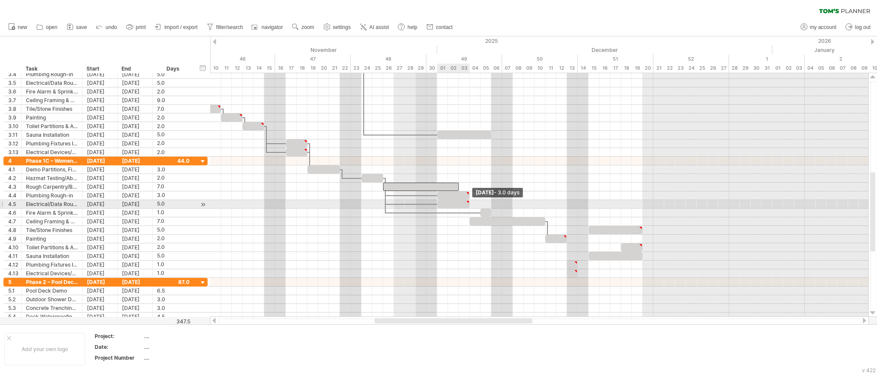
drag, startPoint x: 491, startPoint y: 204, endPoint x: 468, endPoint y: 203, distance: 22.9
click at [468, 203] on div at bounding box center [453, 204] width 32 height 8
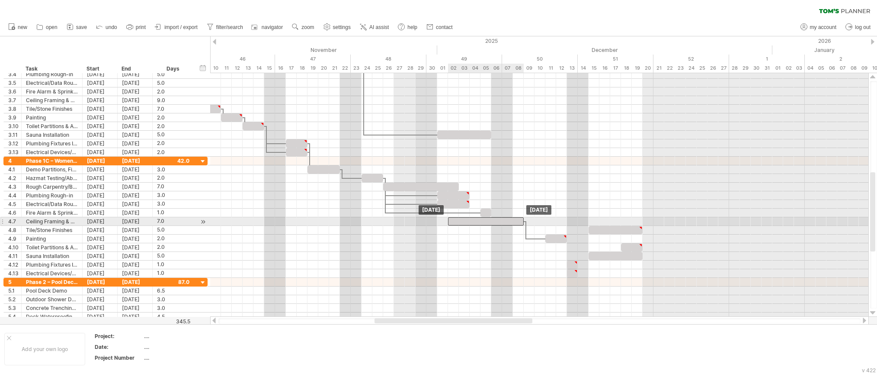
drag, startPoint x: 495, startPoint y: 223, endPoint x: 472, endPoint y: 221, distance: 22.6
click at [472, 221] on div at bounding box center [486, 221] width 76 height 8
click at [522, 218] on span at bounding box center [523, 221] width 3 height 8
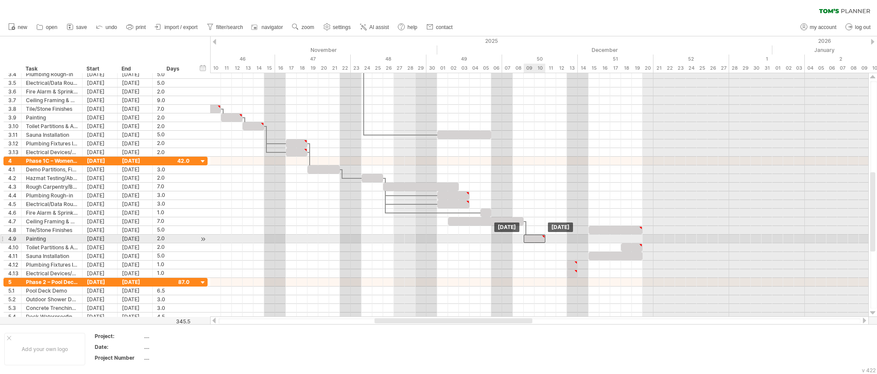
drag, startPoint x: 553, startPoint y: 237, endPoint x: 532, endPoint y: 238, distance: 20.8
click at [532, 238] on div at bounding box center [535, 238] width 22 height 8
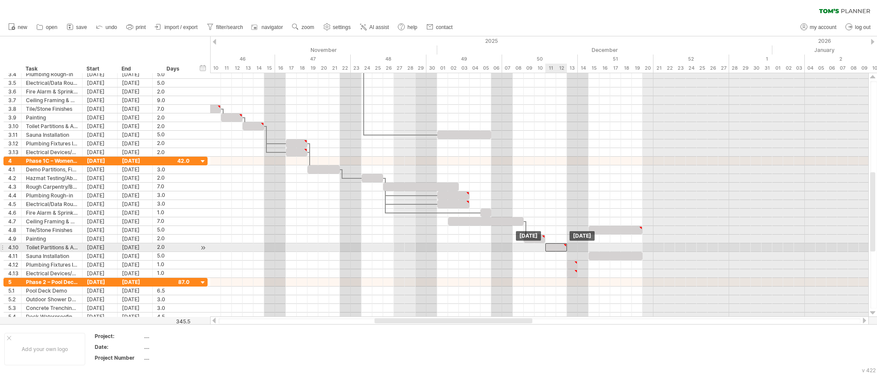
drag, startPoint x: 628, startPoint y: 249, endPoint x: 554, endPoint y: 246, distance: 74.4
click at [554, 246] on div at bounding box center [556, 247] width 22 height 8
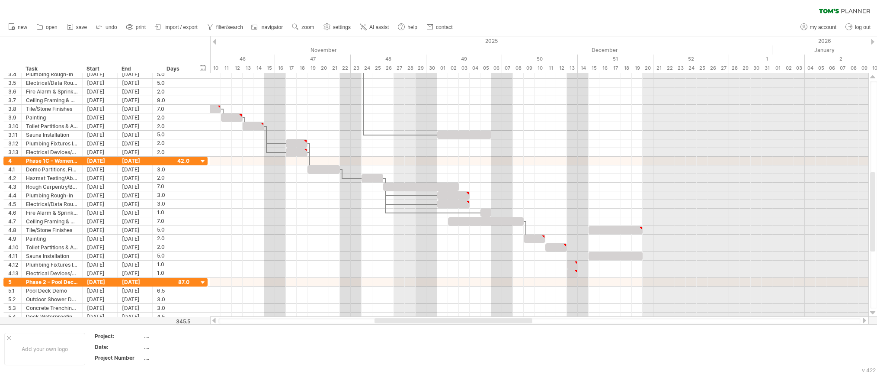
click at [511, 319] on div at bounding box center [454, 320] width 158 height 5
drag, startPoint x: 574, startPoint y: 267, endPoint x: 637, endPoint y: 266, distance: 63.6
click at [637, 266] on div at bounding box center [637, 264] width 11 height 8
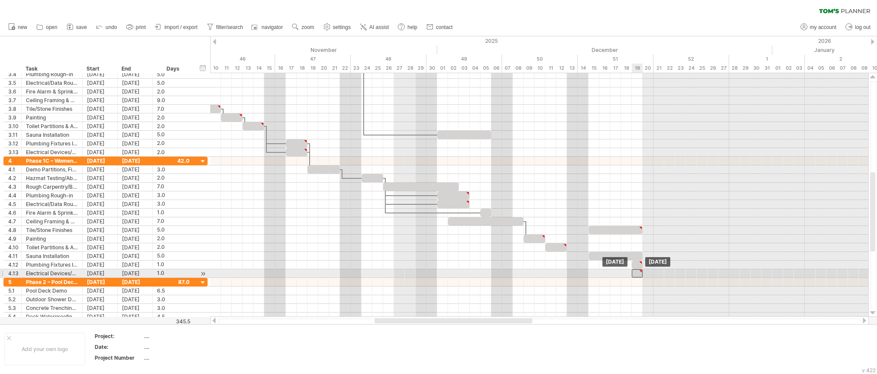
drag, startPoint x: 572, startPoint y: 273, endPoint x: 639, endPoint y: 275, distance: 67.1
click at [639, 275] on div at bounding box center [637, 273] width 11 height 8
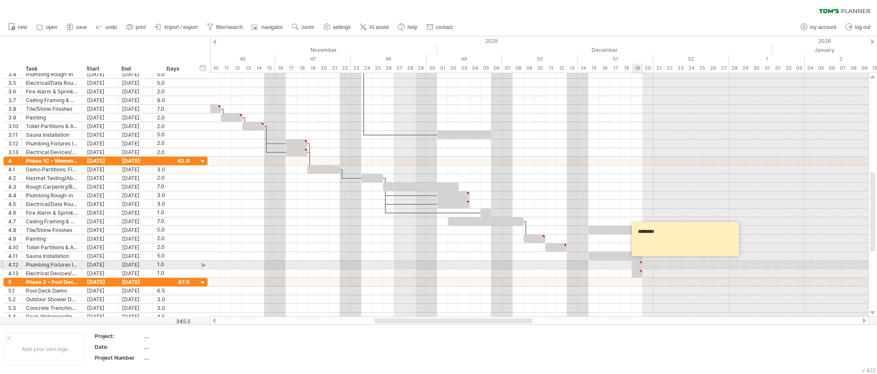
click at [635, 266] on div at bounding box center [637, 264] width 11 height 8
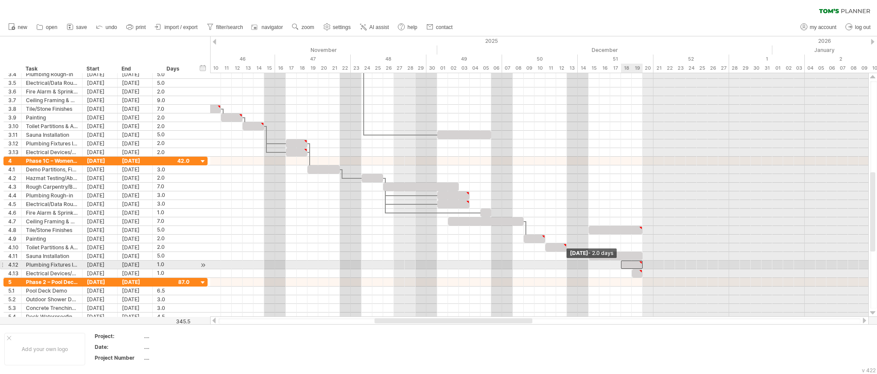
drag, startPoint x: 632, startPoint y: 265, endPoint x: 623, endPoint y: 265, distance: 9.5
click at [623, 265] on div at bounding box center [632, 264] width 22 height 8
drag, startPoint x: 632, startPoint y: 274, endPoint x: 623, endPoint y: 274, distance: 9.1
click at [623, 274] on div at bounding box center [632, 273] width 22 height 8
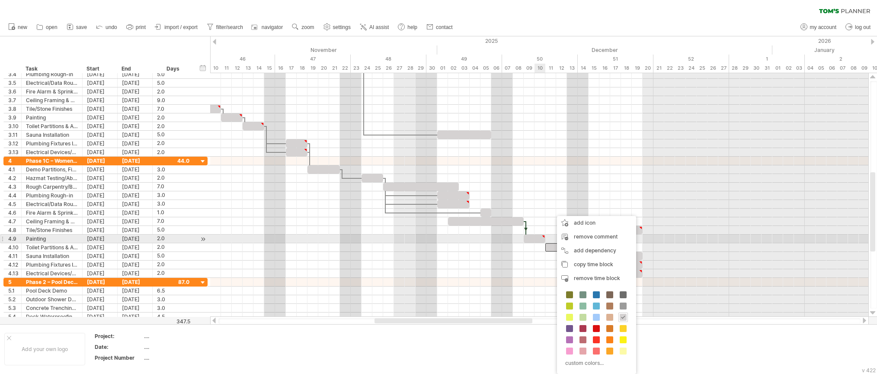
click at [538, 241] on div at bounding box center [535, 238] width 22 height 8
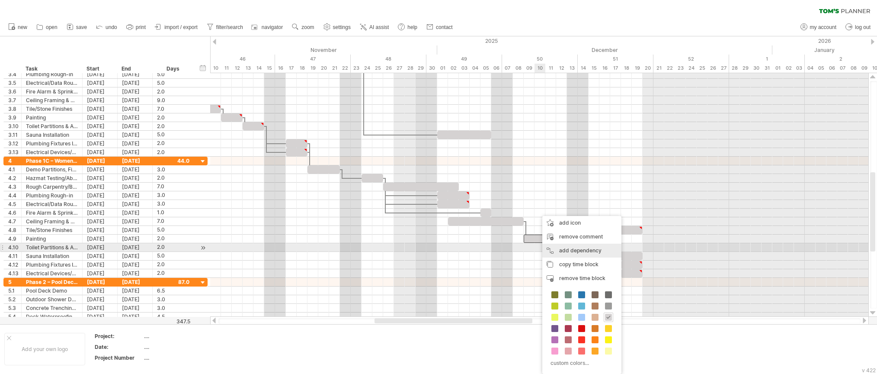
click at [577, 250] on div "add dependency You can use dependencies when you require tasks to be done in a …" at bounding box center [581, 250] width 79 height 14
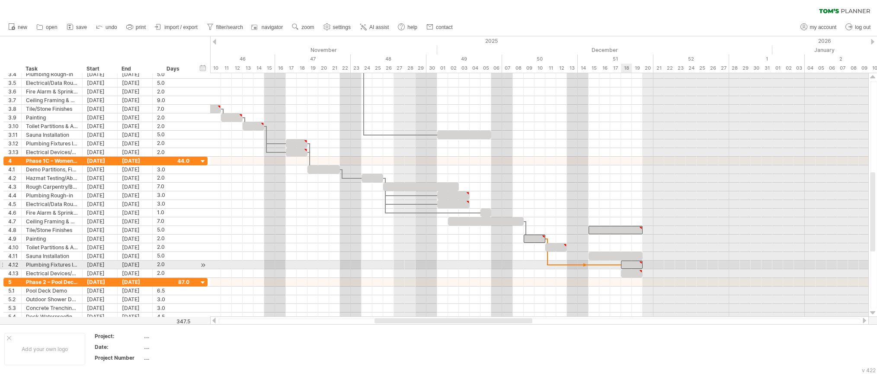
click at [625, 264] on div at bounding box center [632, 264] width 22 height 8
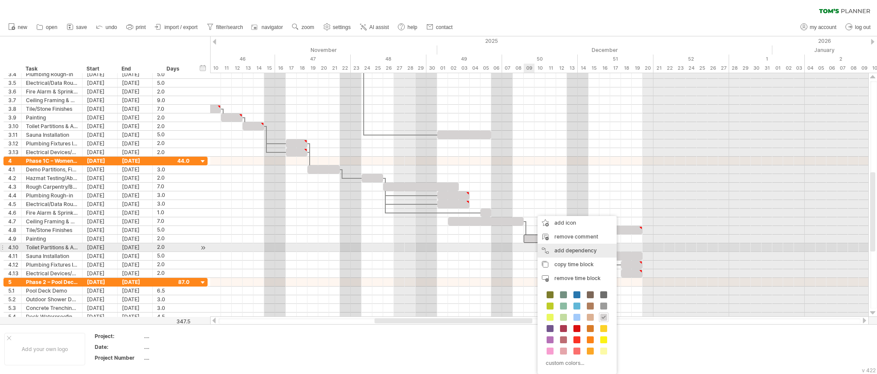
click at [562, 252] on div "add dependency You can use dependencies when you require tasks to be done in a …" at bounding box center [577, 250] width 79 height 14
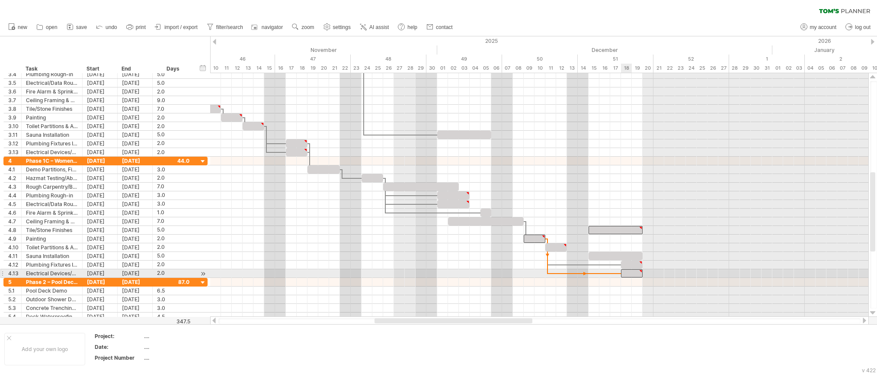
click at [630, 274] on div at bounding box center [632, 273] width 22 height 8
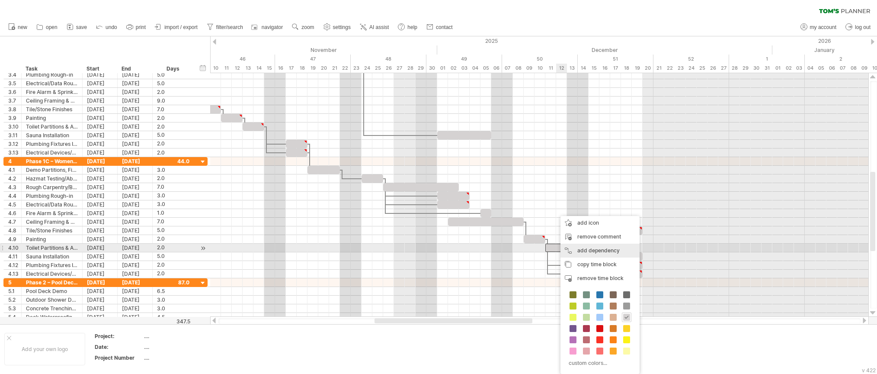
click at [593, 249] on div "add dependency You can use dependencies when you require tasks to be done in a …" at bounding box center [599, 250] width 79 height 14
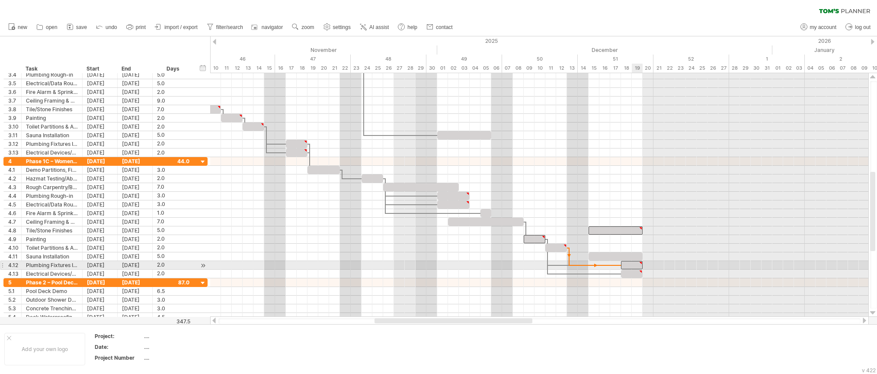
click at [635, 266] on div at bounding box center [632, 265] width 22 height 8
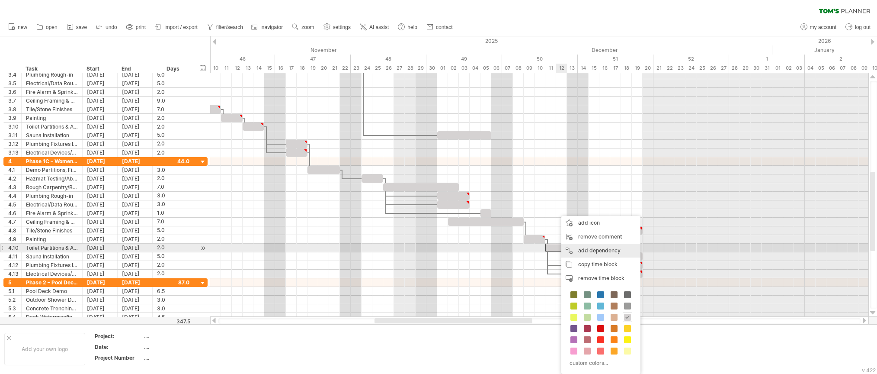
click at [588, 250] on div "add dependency You can use dependencies when you require tasks to be done in a …" at bounding box center [600, 250] width 79 height 14
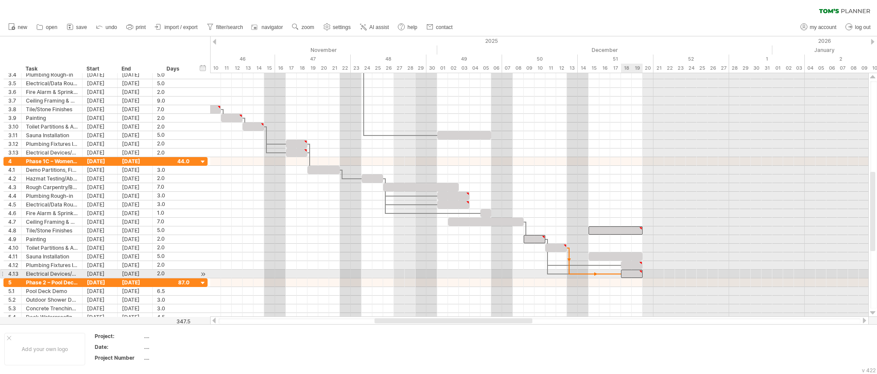
click at [627, 272] on div at bounding box center [632, 273] width 22 height 8
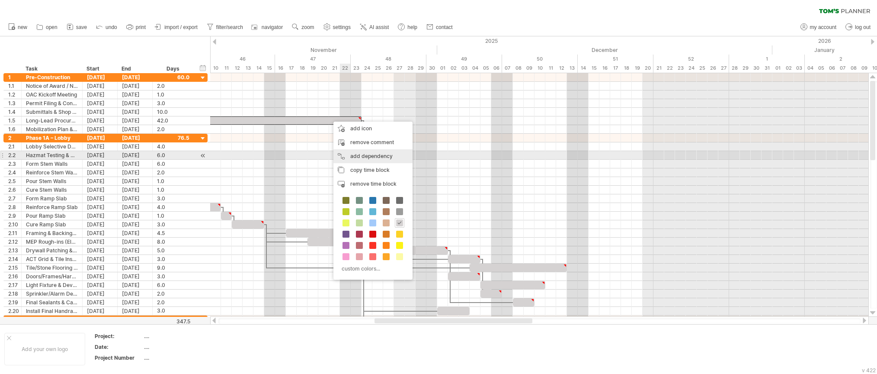
click at [363, 158] on div "add dependency You can use dependencies when you require tasks to be done in a …" at bounding box center [372, 156] width 79 height 14
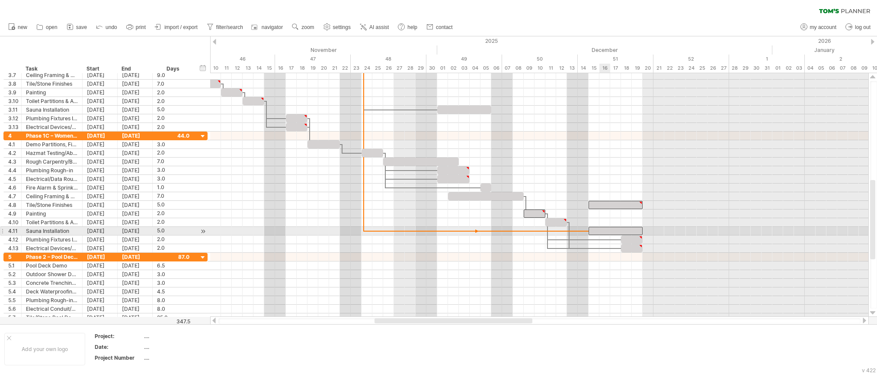
click at [600, 228] on div at bounding box center [616, 231] width 54 height 8
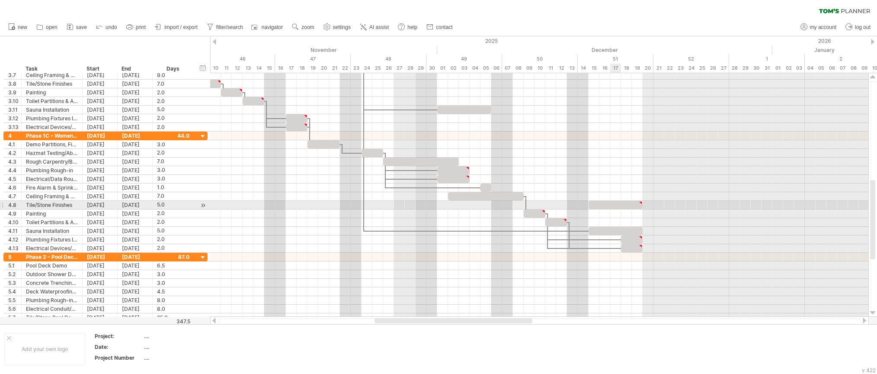
type textarea "**********"
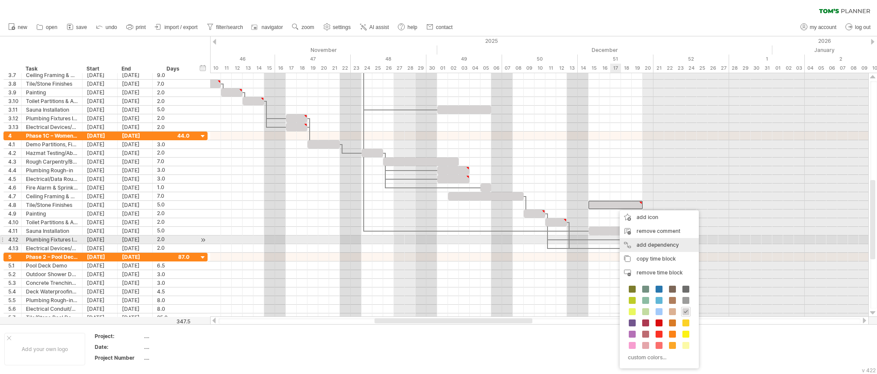
click at [635, 243] on div "add dependency You can use dependencies when you require tasks to be done in a …" at bounding box center [659, 245] width 79 height 14
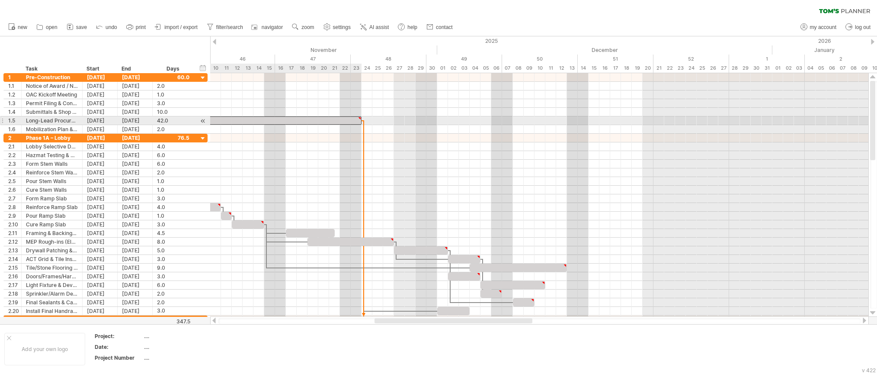
click at [352, 120] on div at bounding box center [134, 120] width 454 height 8
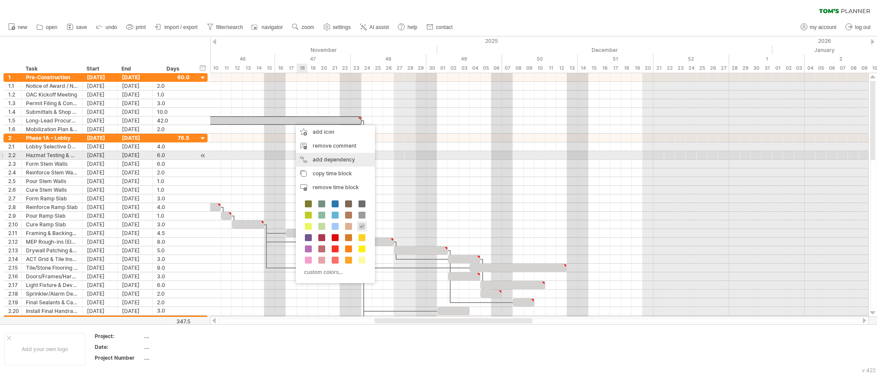
click at [325, 157] on div "add dependency You can use dependencies when you require tasks to be done in a …" at bounding box center [335, 160] width 79 height 14
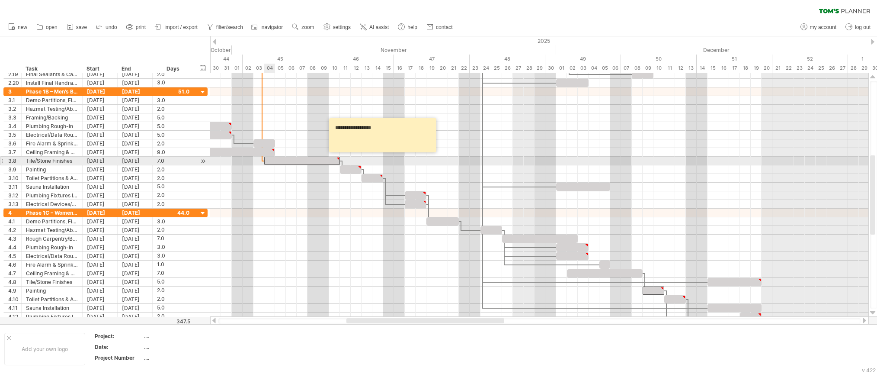
click at [271, 163] on div at bounding box center [302, 161] width 76 height 8
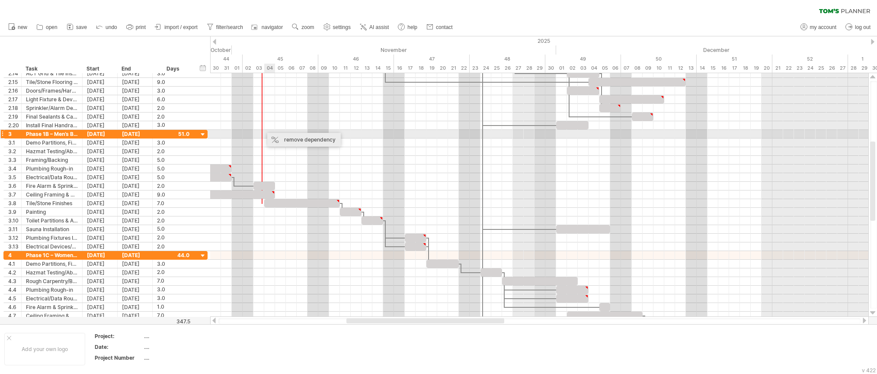
click at [271, 134] on div "remove dependency" at bounding box center [304, 140] width 74 height 14
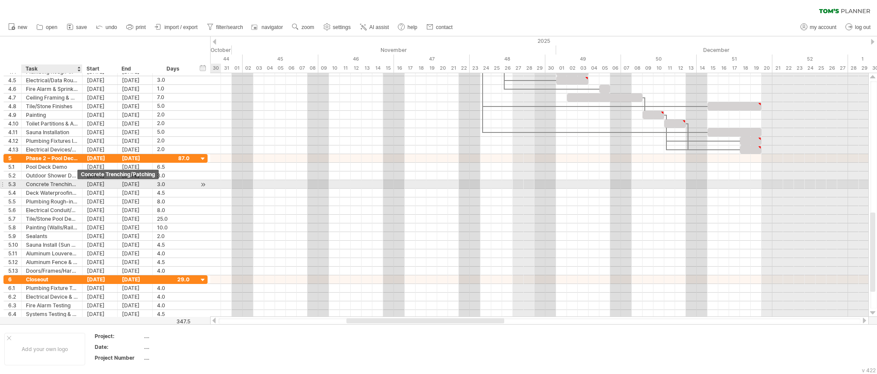
click at [68, 184] on div "Concrete Trenching/Patching" at bounding box center [52, 184] width 52 height 8
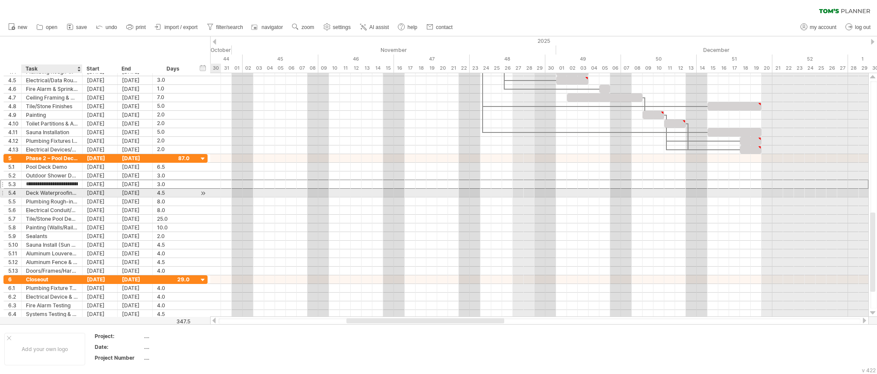
click at [62, 192] on div "Deck Waterproofing Membranes" at bounding box center [52, 193] width 52 height 8
click at [8, 187] on div "5.3" at bounding box center [14, 184] width 13 height 8
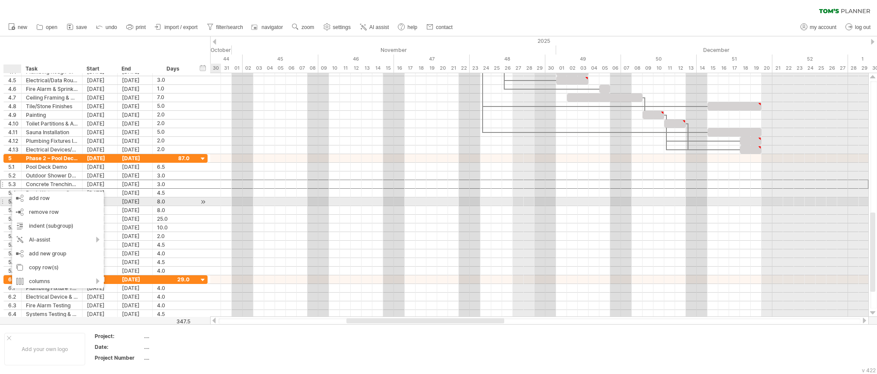
click at [200, 200] on div at bounding box center [203, 201] width 8 height 9
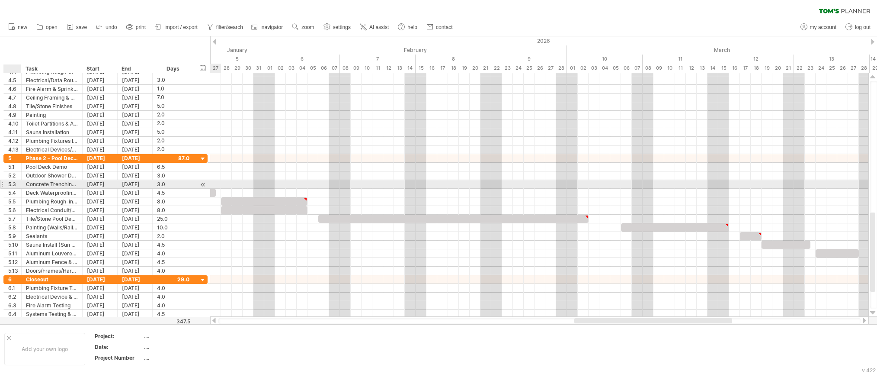
click at [10, 188] on div "5.3" at bounding box center [14, 184] width 13 height 8
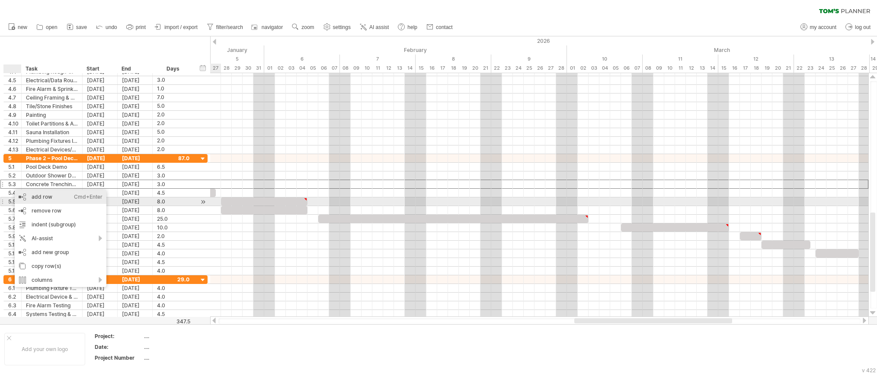
click at [46, 203] on div "add row Ctrl+Enter Cmd+Enter" at bounding box center [61, 197] width 92 height 14
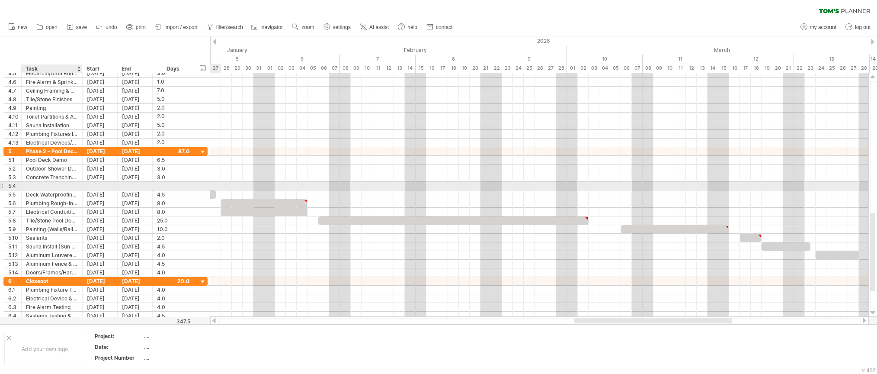
click at [54, 184] on div at bounding box center [52, 186] width 52 height 8
type input "**********"
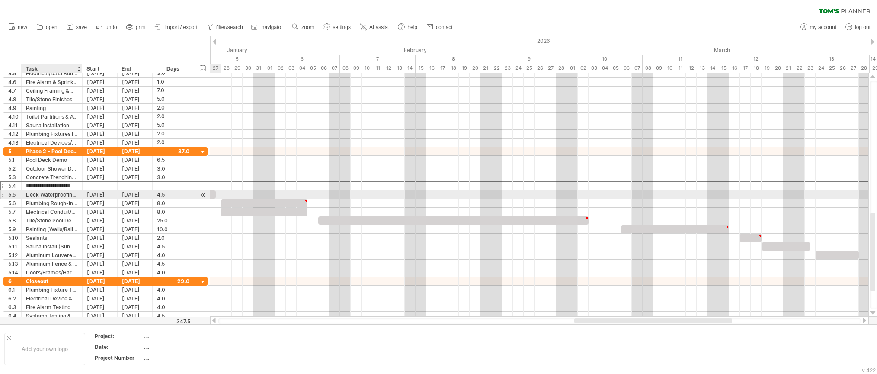
click at [53, 196] on div "Deck Waterproofing Membranes" at bounding box center [52, 194] width 52 height 8
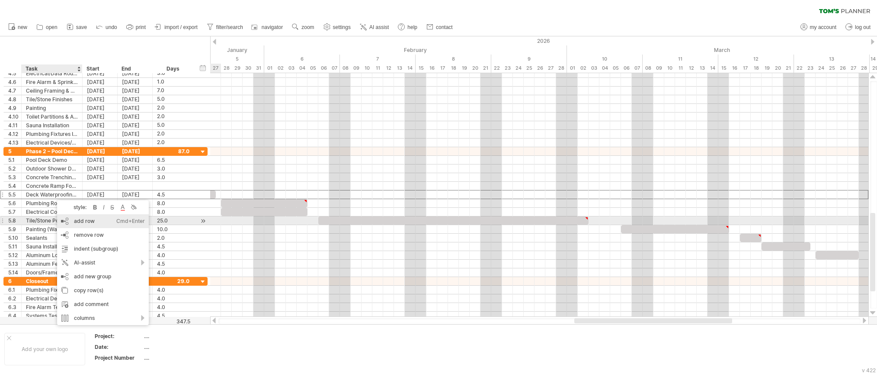
click at [87, 222] on div "add row Ctrl+Enter Cmd+Enter" at bounding box center [103, 221] width 92 height 14
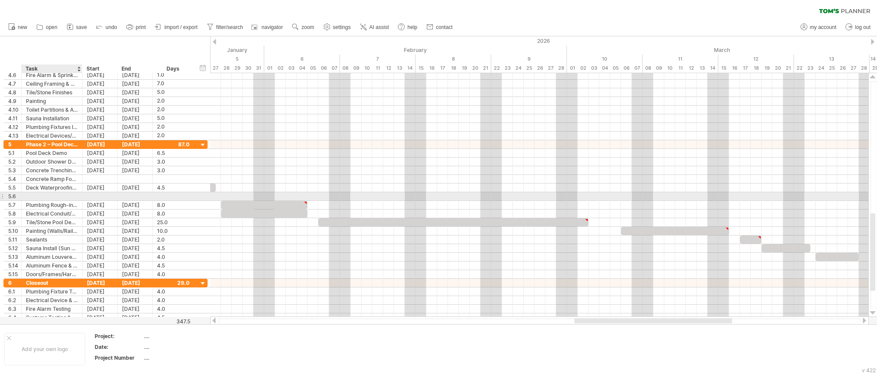
click at [68, 198] on div at bounding box center [52, 196] width 52 height 8
drag, startPoint x: 18, startPoint y: 197, endPoint x: 20, endPoint y: 186, distance: 11.1
click at [20, 186] on div "**********" at bounding box center [106, 209] width 207 height 138
click at [40, 195] on div at bounding box center [55, 196] width 52 height 8
type input "**********"
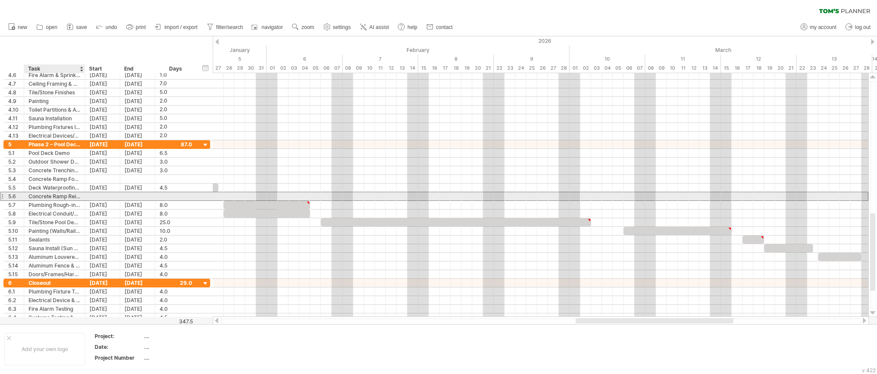
click at [54, 200] on div "Concrete Ramp Reinforcing" at bounding box center [55, 196] width 52 height 8
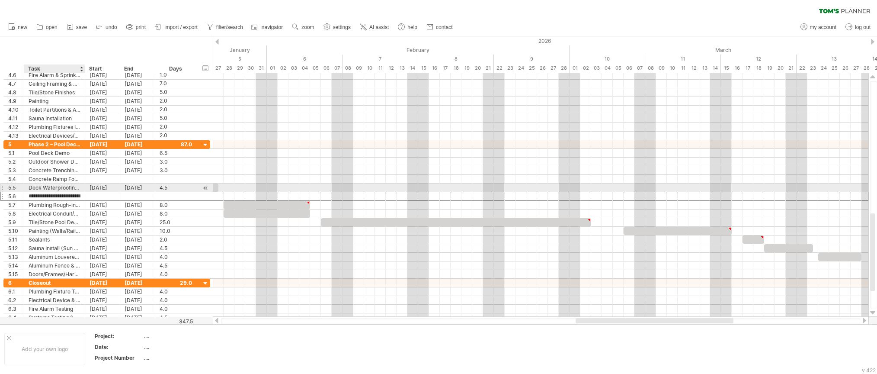
drag, startPoint x: 50, startPoint y: 198, endPoint x: 51, endPoint y: 184, distance: 14.3
click at [51, 184] on div "**********" at bounding box center [106, 209] width 207 height 138
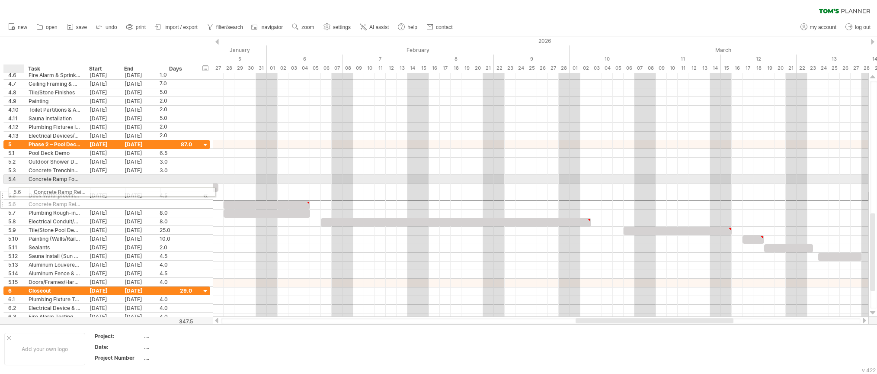
drag, startPoint x: 17, startPoint y: 197, endPoint x: 19, endPoint y: 190, distance: 6.8
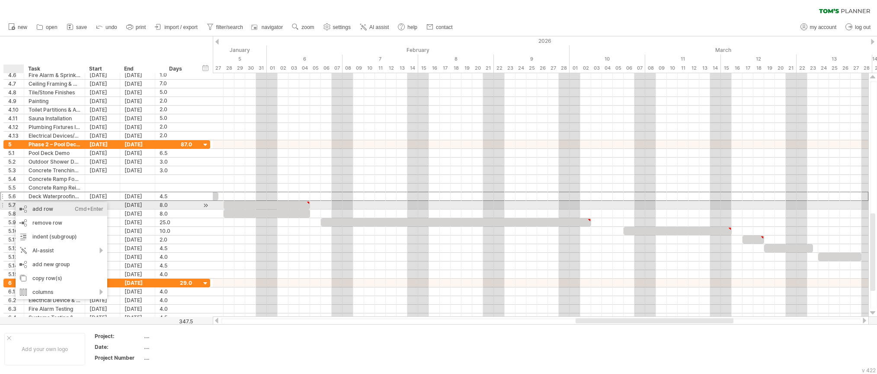
click at [50, 206] on div "add row Ctrl+Enter Cmd+Enter" at bounding box center [62, 209] width 92 height 14
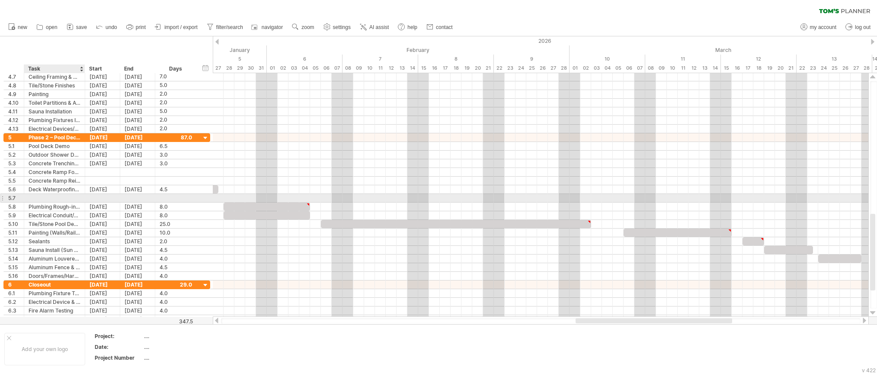
click at [55, 195] on div at bounding box center [55, 198] width 52 height 8
type input "**********"
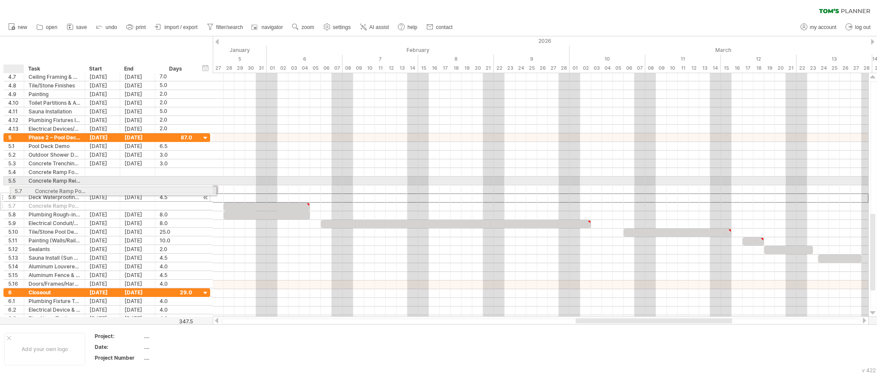
drag, startPoint x: 18, startPoint y: 199, endPoint x: 24, endPoint y: 189, distance: 11.4
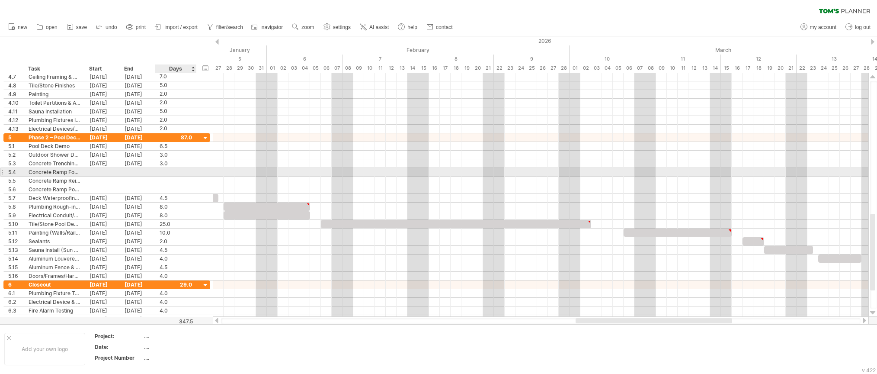
click at [164, 170] on div at bounding box center [176, 172] width 32 height 8
type input "*"
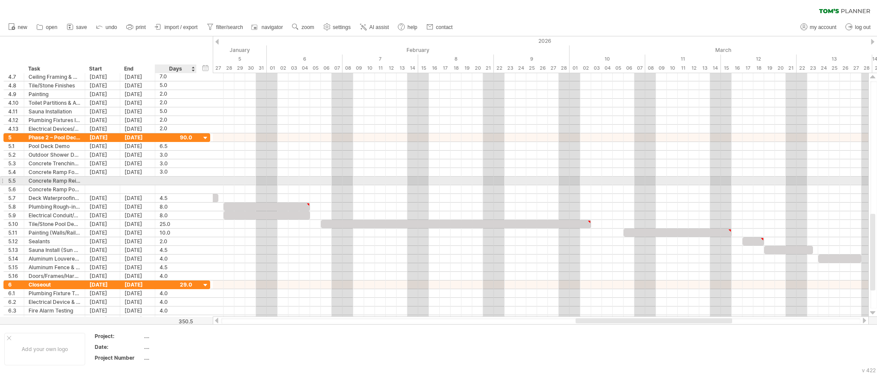
type input "*"
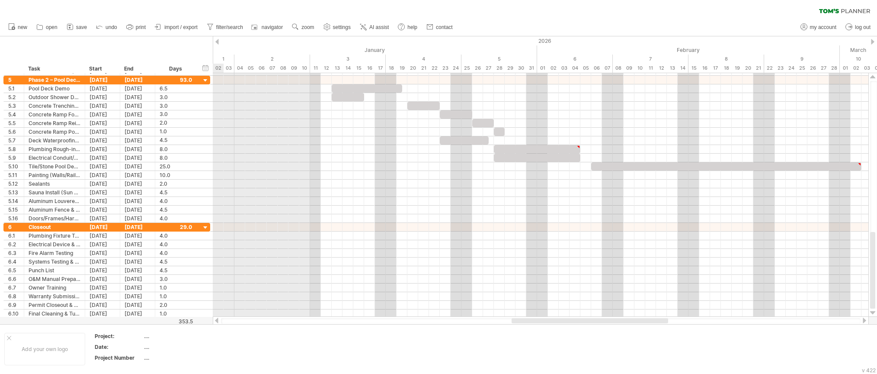
drag, startPoint x: 641, startPoint y: 321, endPoint x: 577, endPoint y: 323, distance: 64.0
click at [577, 323] on div at bounding box center [541, 321] width 640 height 6
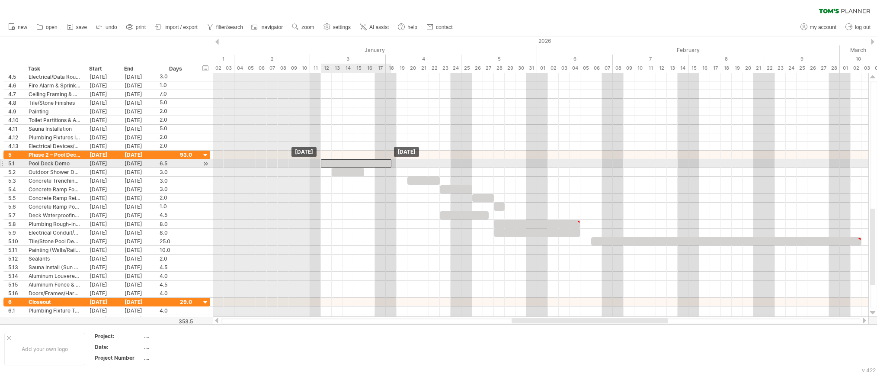
drag, startPoint x: 373, startPoint y: 163, endPoint x: 363, endPoint y: 162, distance: 10.0
click at [363, 162] on div at bounding box center [356, 163] width 70 height 8
drag, startPoint x: 392, startPoint y: 163, endPoint x: 449, endPoint y: 161, distance: 57.1
click at [449, 161] on span at bounding box center [450, 163] width 3 height 8
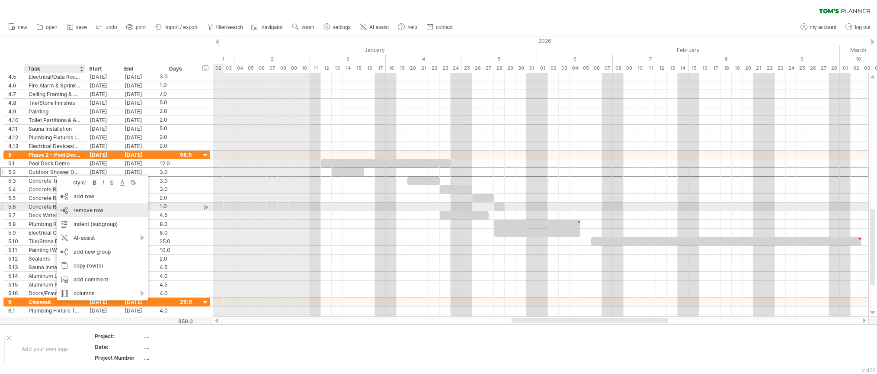
click at [85, 208] on span "remove row" at bounding box center [89, 210] width 30 height 6
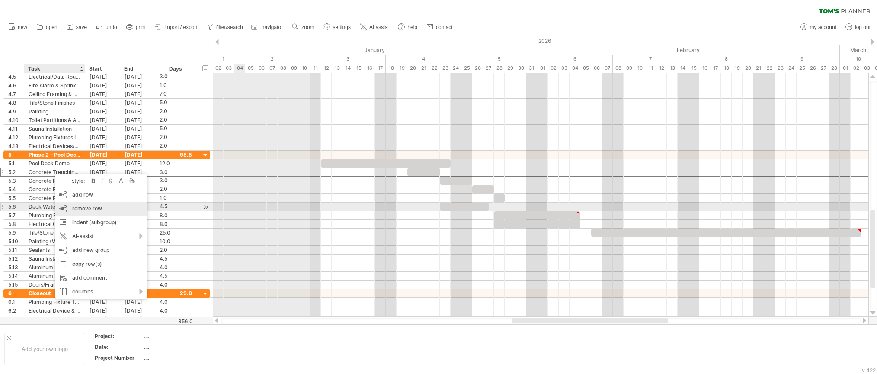
click at [98, 208] on span "remove row" at bounding box center [87, 208] width 30 height 6
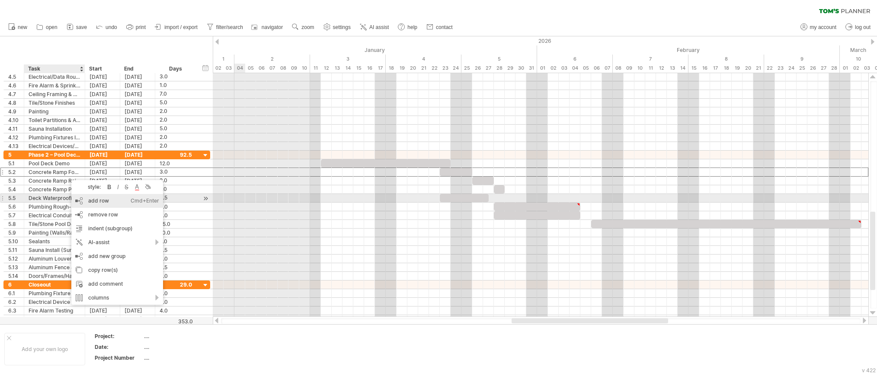
click at [105, 202] on div "add row Ctrl+Enter Cmd+Enter" at bounding box center [117, 201] width 92 height 14
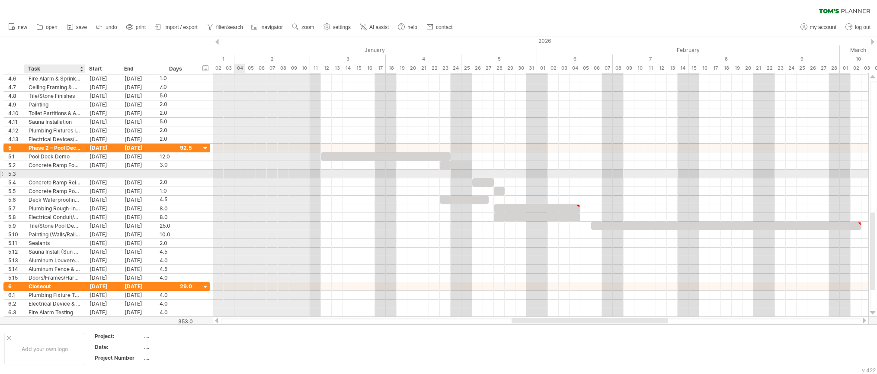
click at [46, 171] on div at bounding box center [55, 174] width 52 height 8
type input "**********"
click at [53, 174] on div "Pool Deck Tile Patching" at bounding box center [55, 174] width 52 height 8
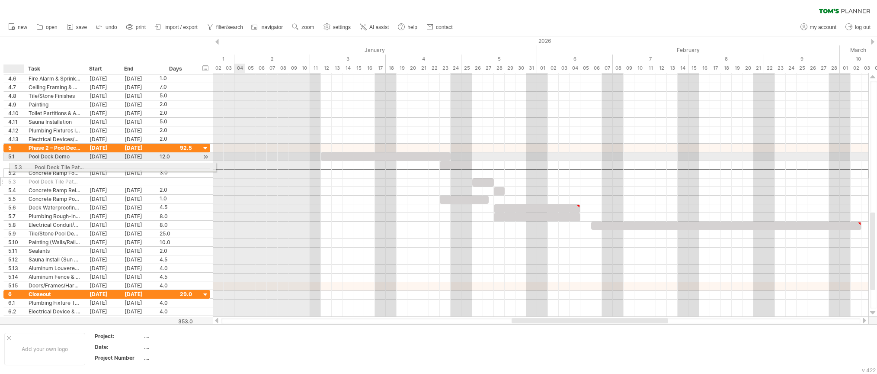
drag, startPoint x: 19, startPoint y: 175, endPoint x: 23, endPoint y: 166, distance: 10.3
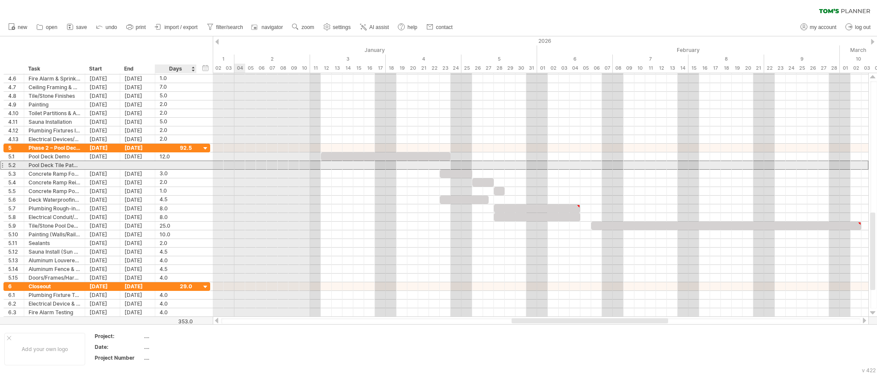
click at [176, 166] on div at bounding box center [176, 165] width 32 height 8
type input "**"
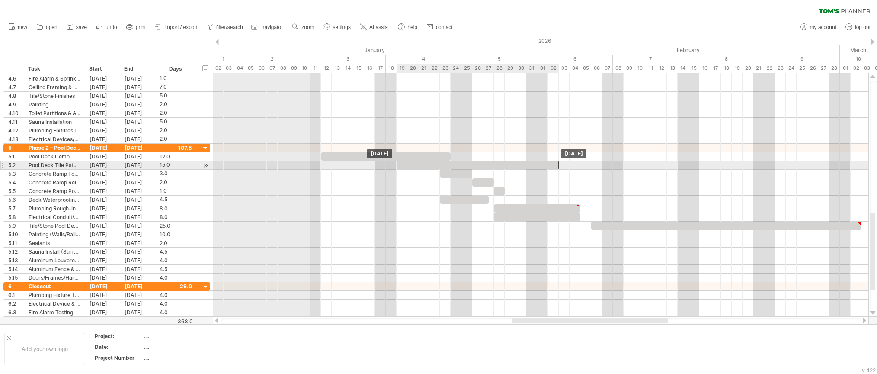
drag, startPoint x: 496, startPoint y: 164, endPoint x: 441, endPoint y: 167, distance: 55.0
click at [441, 167] on div at bounding box center [478, 165] width 162 height 8
drag, startPoint x: 557, startPoint y: 162, endPoint x: 525, endPoint y: 166, distance: 32.2
click at [525, 166] on span at bounding box center [526, 165] width 3 height 8
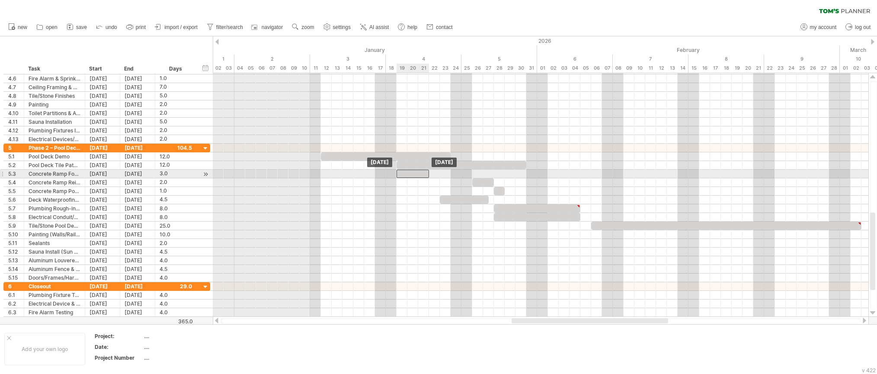
drag, startPoint x: 453, startPoint y: 174, endPoint x: 407, endPoint y: 177, distance: 45.5
click at [407, 177] on div at bounding box center [413, 174] width 32 height 8
drag, startPoint x: 488, startPoint y: 184, endPoint x: 446, endPoint y: 183, distance: 42.4
click at [446, 183] on div at bounding box center [440, 182] width 22 height 8
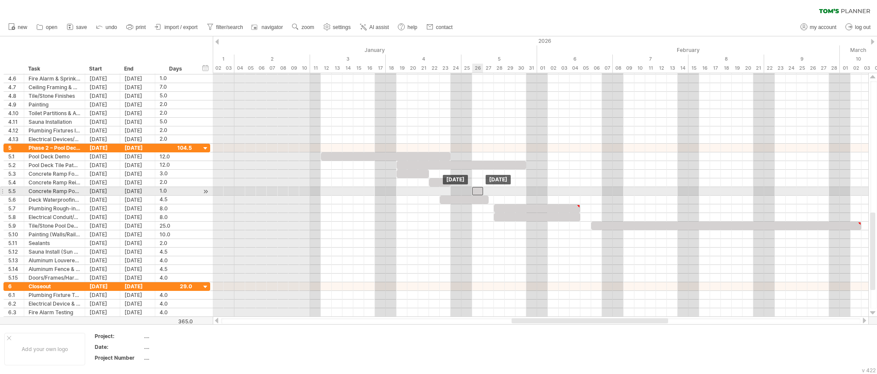
drag, startPoint x: 496, startPoint y: 190, endPoint x: 477, endPoint y: 192, distance: 19.9
click at [477, 192] on div at bounding box center [477, 191] width 11 height 8
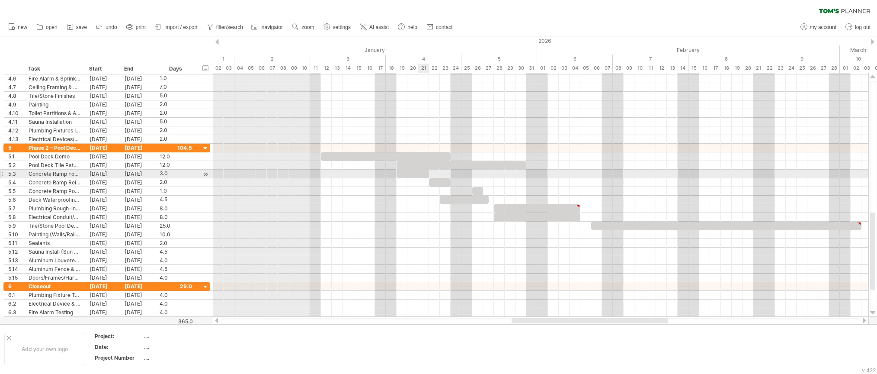
click at [423, 173] on div at bounding box center [413, 174] width 32 height 8
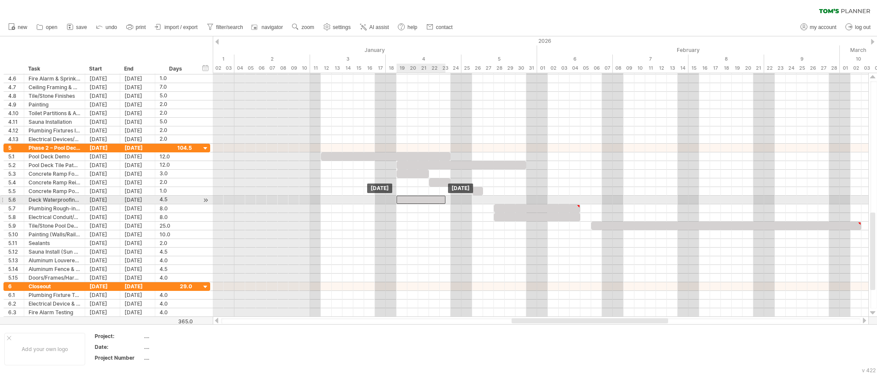
drag, startPoint x: 463, startPoint y: 201, endPoint x: 421, endPoint y: 201, distance: 42.0
click at [421, 201] on div at bounding box center [421, 199] width 49 height 8
drag, startPoint x: 446, startPoint y: 199, endPoint x: 527, endPoint y: 198, distance: 80.9
click at [527, 198] on span at bounding box center [526, 199] width 3 height 8
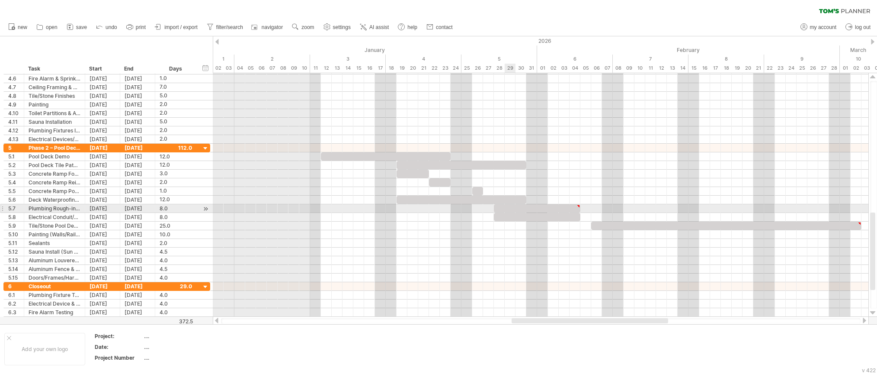
type textarea "**********"
drag, startPoint x: 536, startPoint y: 208, endPoint x: 512, endPoint y: 207, distance: 23.4
click at [512, 207] on div at bounding box center [515, 208] width 86 height 8
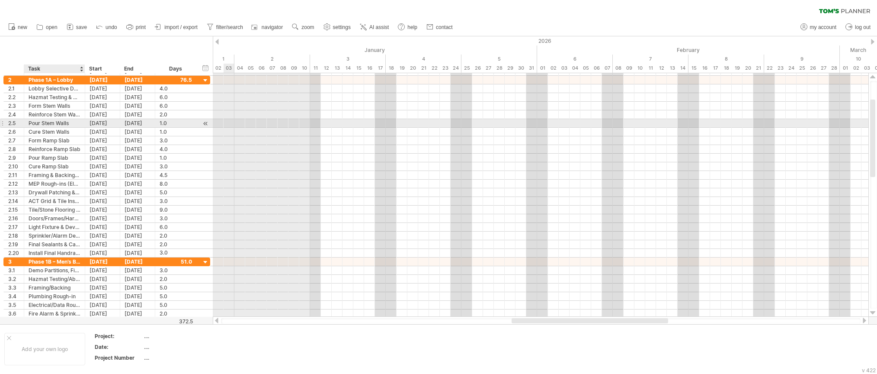
click at [50, 125] on div "Pour Stem Walls" at bounding box center [55, 123] width 52 height 8
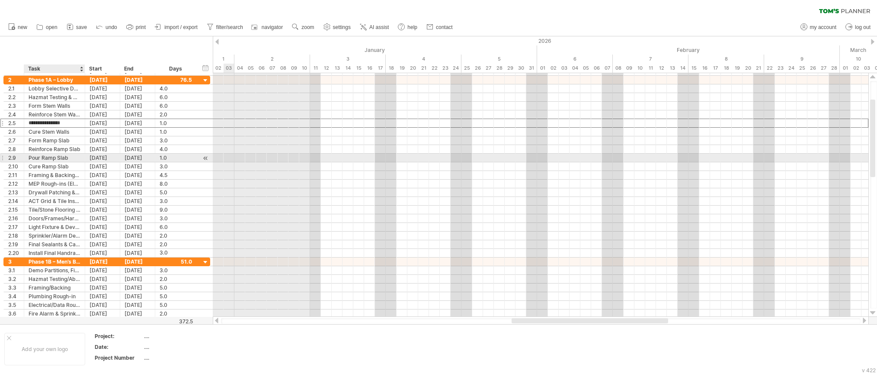
click at [61, 157] on div "Pour Ramp Slab" at bounding box center [55, 158] width 52 height 8
click at [161, 156] on div "1.0" at bounding box center [176, 158] width 32 height 8
type input "*"
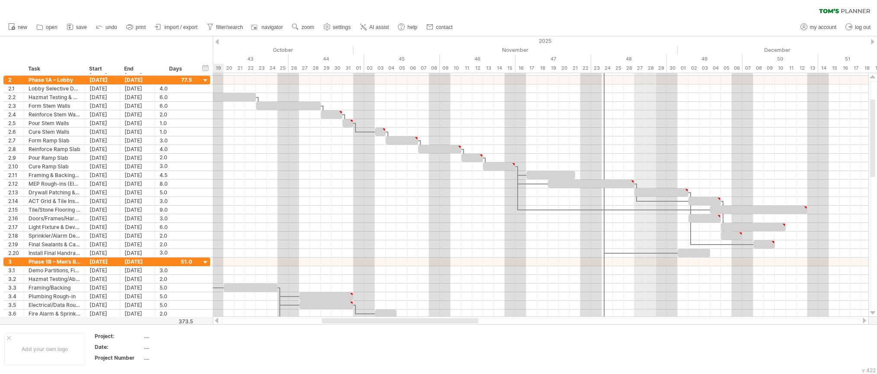
drag, startPoint x: 597, startPoint y: 320, endPoint x: 407, endPoint y: 321, distance: 189.9
click at [407, 321] on div at bounding box center [400, 320] width 157 height 5
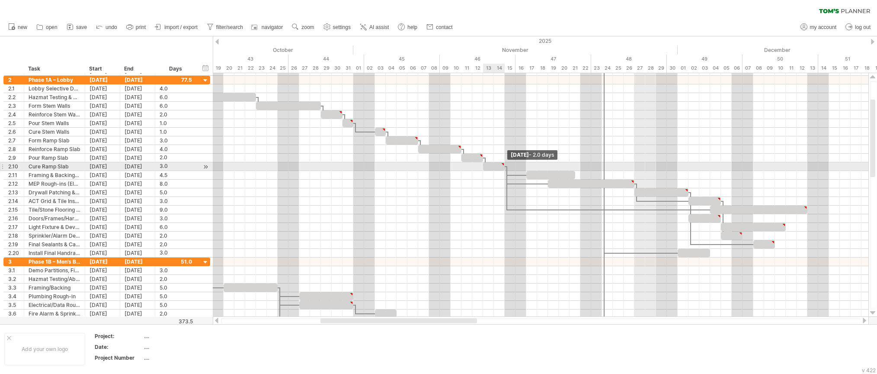
drag, startPoint x: 514, startPoint y: 166, endPoint x: 505, endPoint y: 166, distance: 9.1
click at [505, 166] on span at bounding box center [504, 166] width 3 height 8
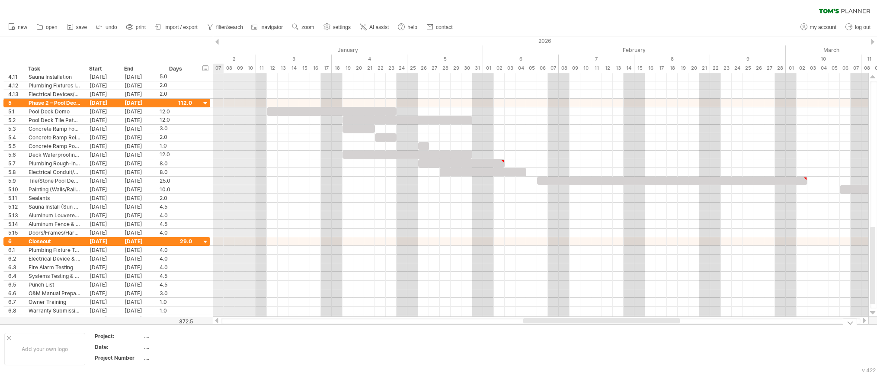
drag, startPoint x: 444, startPoint y: 320, endPoint x: 647, endPoint y: 323, distance: 202.9
click at [647, 323] on div "Trying to reach [DOMAIN_NAME] Connected again... 0% clear filter new 1" at bounding box center [438, 187] width 877 height 374
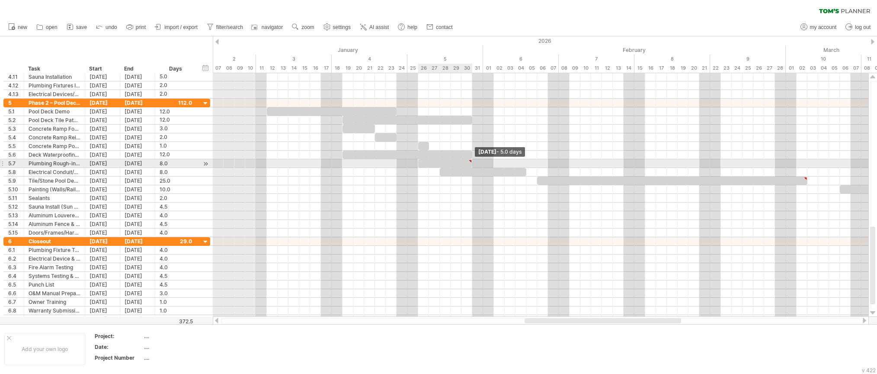
drag, startPoint x: 503, startPoint y: 163, endPoint x: 468, endPoint y: 162, distance: 34.6
click at [468, 162] on div at bounding box center [445, 163] width 54 height 8
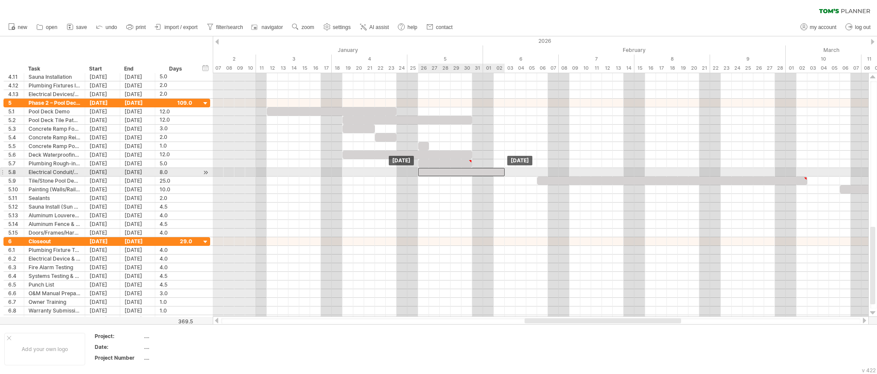
drag, startPoint x: 500, startPoint y: 172, endPoint x: 478, endPoint y: 168, distance: 22.4
click at [478, 168] on div at bounding box center [461, 172] width 86 height 8
drag, startPoint x: 504, startPoint y: 170, endPoint x: 471, endPoint y: 169, distance: 33.7
click at [471, 169] on span at bounding box center [472, 172] width 3 height 8
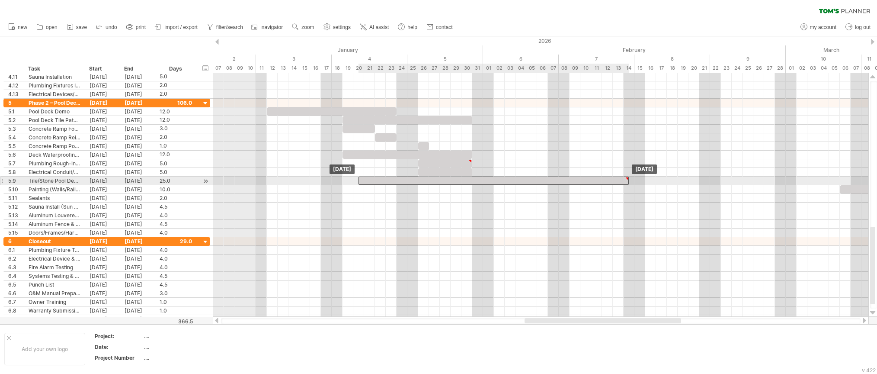
drag, startPoint x: 620, startPoint y: 179, endPoint x: 443, endPoint y: 181, distance: 176.9
click at [443, 181] on div at bounding box center [494, 180] width 270 height 8
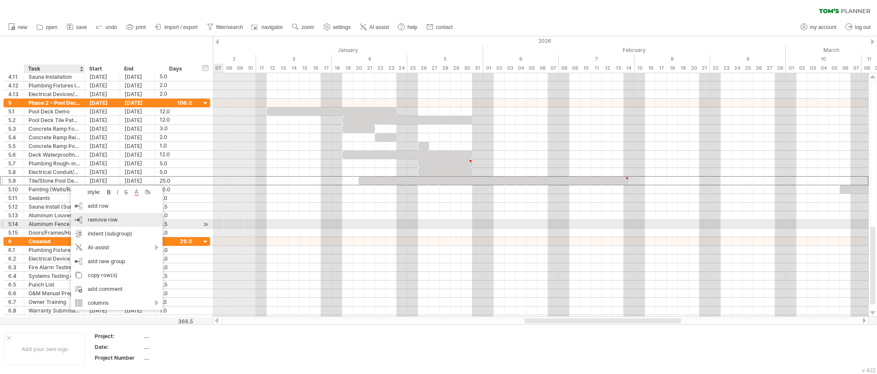
click at [115, 222] on span "remove row" at bounding box center [103, 219] width 30 height 6
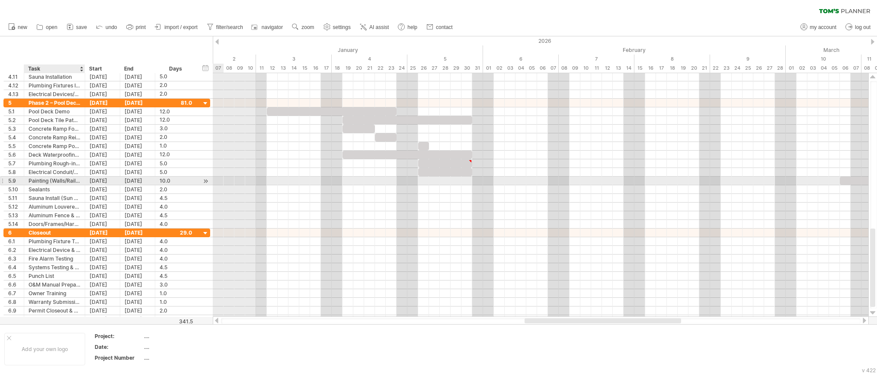
click at [60, 179] on div "Painting (Walls/Railings)" at bounding box center [55, 180] width 52 height 8
drag, startPoint x: 857, startPoint y: 181, endPoint x: 512, endPoint y: 180, distance: 344.7
click at [512, 180] on div at bounding box center [548, 180] width 108 height 8
drag, startPoint x: 601, startPoint y: 181, endPoint x: 624, endPoint y: 180, distance: 23.4
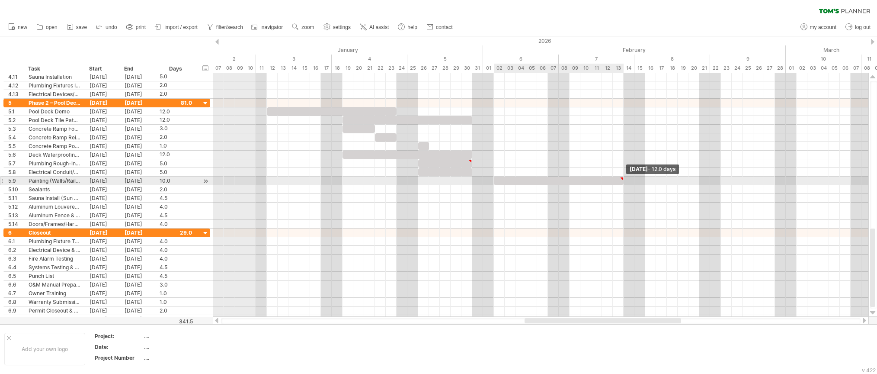
click at [624, 180] on span at bounding box center [623, 180] width 3 height 8
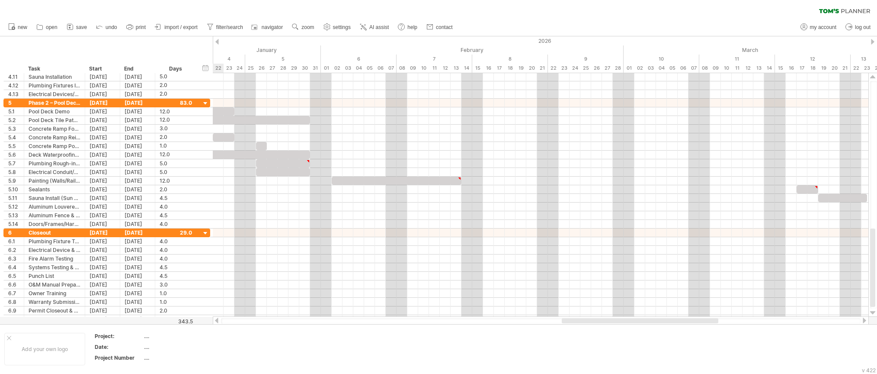
drag, startPoint x: 635, startPoint y: 322, endPoint x: 674, endPoint y: 323, distance: 39.4
click at [674, 323] on div "Trying to reach [DOMAIN_NAME] Connected again... 0% clear filter new 1" at bounding box center [438, 187] width 877 height 374
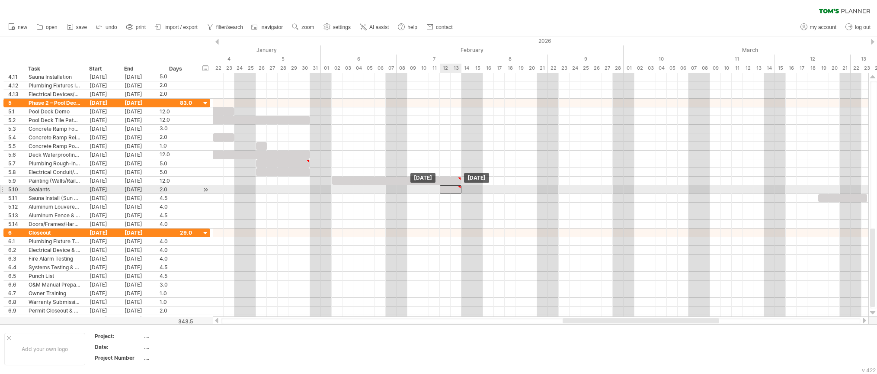
drag, startPoint x: 793, startPoint y: 190, endPoint x: 455, endPoint y: 189, distance: 337.8
click at [455, 189] on div at bounding box center [451, 189] width 22 height 8
drag, startPoint x: 440, startPoint y: 190, endPoint x: 431, endPoint y: 189, distance: 9.5
click at [431, 189] on div at bounding box center [445, 189] width 32 height 8
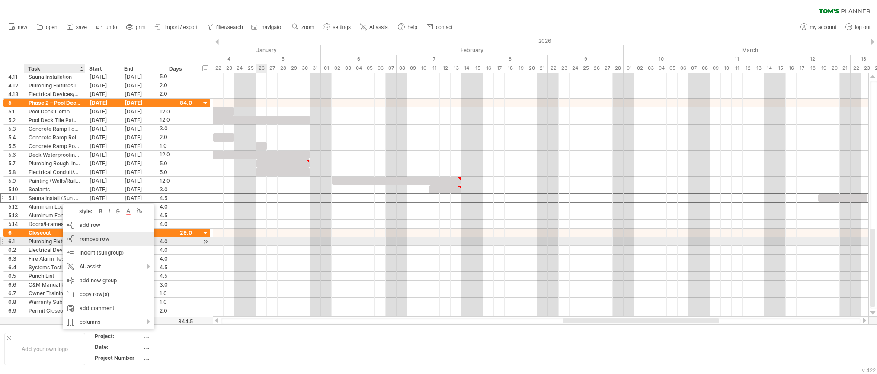
click at [93, 241] on span "remove row" at bounding box center [95, 238] width 30 height 6
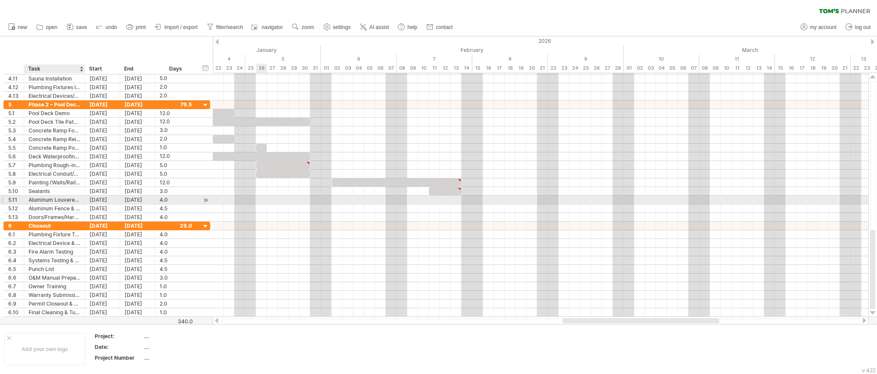
click at [72, 202] on div "Aluminum Louvered Fence (65 LF)" at bounding box center [55, 199] width 52 height 8
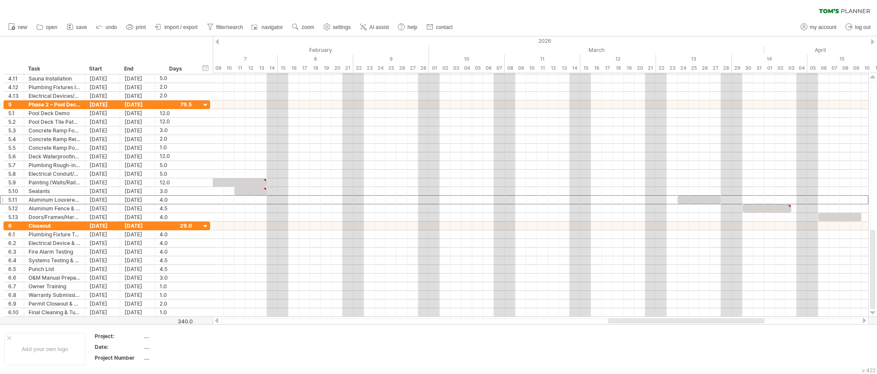
drag, startPoint x: 694, startPoint y: 322, endPoint x: 740, endPoint y: 320, distance: 45.5
click at [740, 320] on div at bounding box center [686, 320] width 157 height 5
drag, startPoint x: 709, startPoint y: 199, endPoint x: 317, endPoint y: 198, distance: 391.8
click at [317, 198] on div at bounding box center [309, 199] width 43 height 8
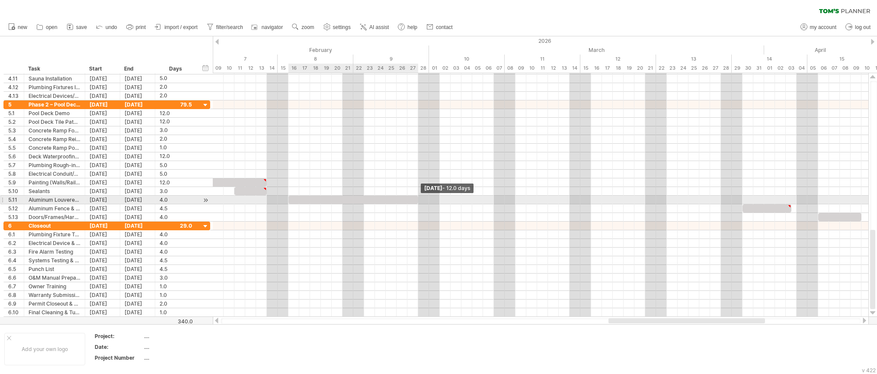
drag, startPoint x: 331, startPoint y: 198, endPoint x: 418, endPoint y: 202, distance: 87.0
click at [418, 202] on span at bounding box center [417, 199] width 3 height 8
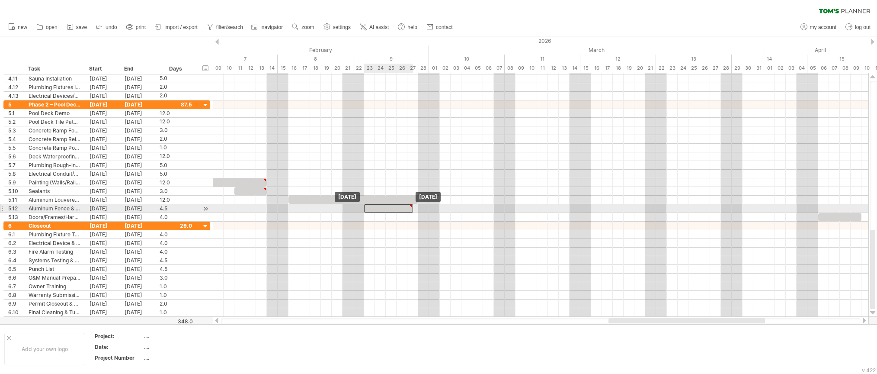
drag, startPoint x: 767, startPoint y: 208, endPoint x: 391, endPoint y: 207, distance: 376.7
click at [391, 207] on div at bounding box center [388, 208] width 49 height 8
type textarea "**********"
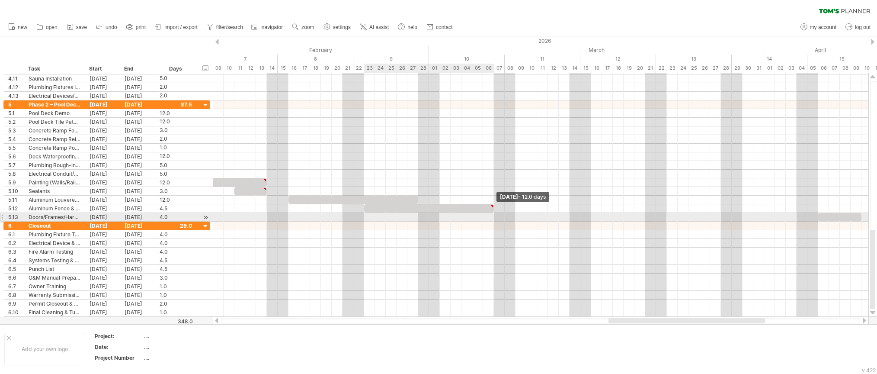
drag, startPoint x: 412, startPoint y: 209, endPoint x: 493, endPoint y: 213, distance: 81.8
click at [493, 213] on div "Friday 06 March - 12.0 days Monday 23 February" at bounding box center [541, 194] width 656 height 243
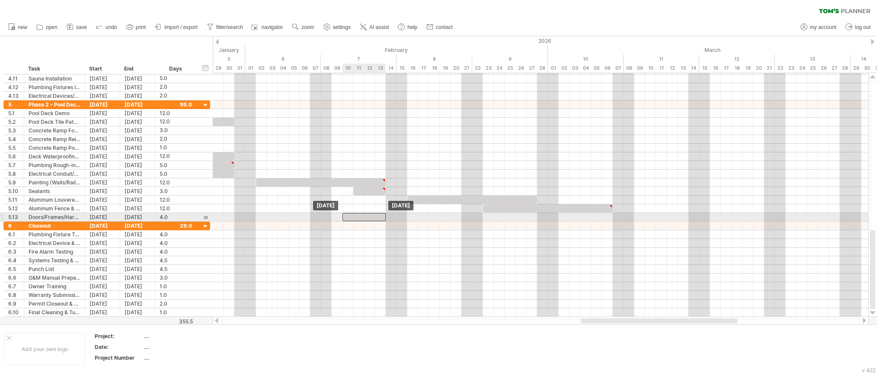
drag, startPoint x: 838, startPoint y: 216, endPoint x: 361, endPoint y: 213, distance: 476.6
click at [361, 213] on div at bounding box center [364, 217] width 43 height 8
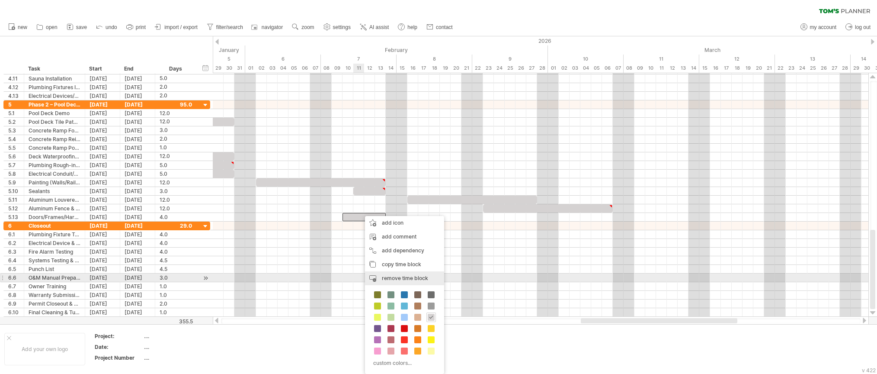
click at [403, 279] on span "remove time block" at bounding box center [405, 278] width 46 height 6
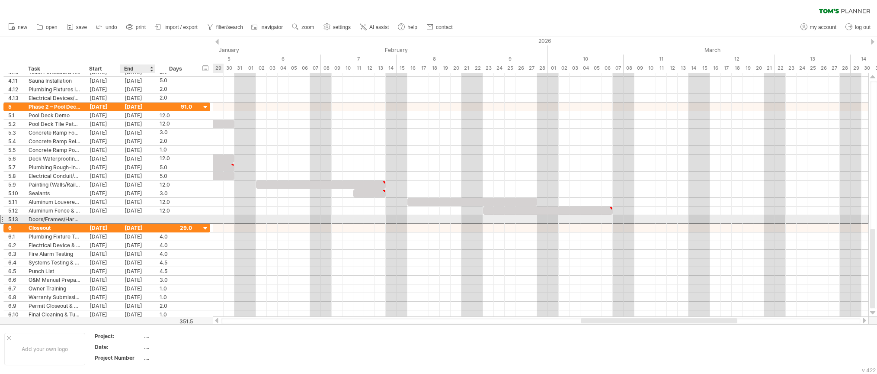
click at [159, 217] on div at bounding box center [176, 219] width 42 height 8
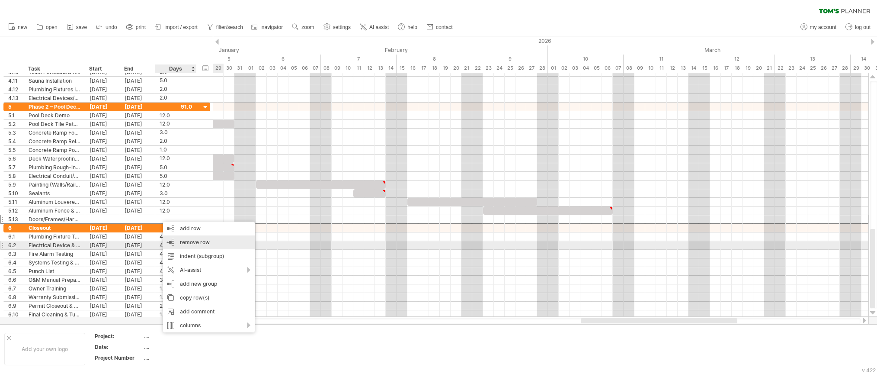
click at [203, 242] on span "remove row" at bounding box center [195, 242] width 30 height 6
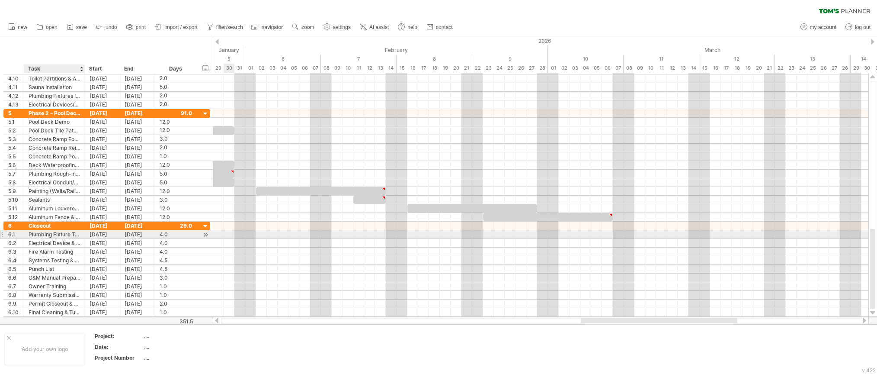
click at [56, 237] on div "Plumbing Fixture Testing" at bounding box center [55, 234] width 52 height 8
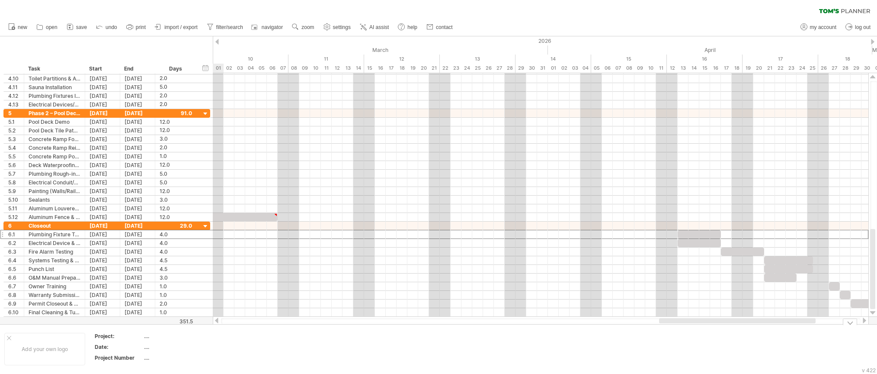
drag, startPoint x: 713, startPoint y: 319, endPoint x: 791, endPoint y: 323, distance: 78.4
click at [791, 323] on div "Trying to reach [DOMAIN_NAME] Connected again... 0% clear filter new 1" at bounding box center [438, 187] width 877 height 374
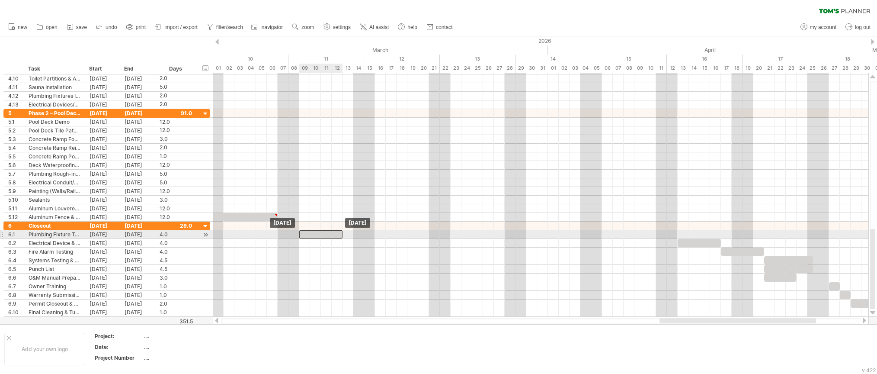
drag, startPoint x: 707, startPoint y: 234, endPoint x: 327, endPoint y: 231, distance: 380.1
click at [327, 231] on div at bounding box center [320, 234] width 43 height 8
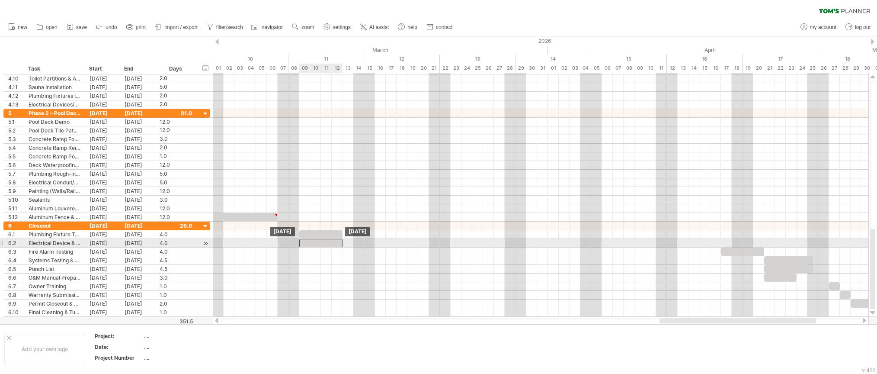
drag, startPoint x: 625, startPoint y: 243, endPoint x: 321, endPoint y: 242, distance: 303.6
click at [321, 242] on div at bounding box center [320, 243] width 43 height 8
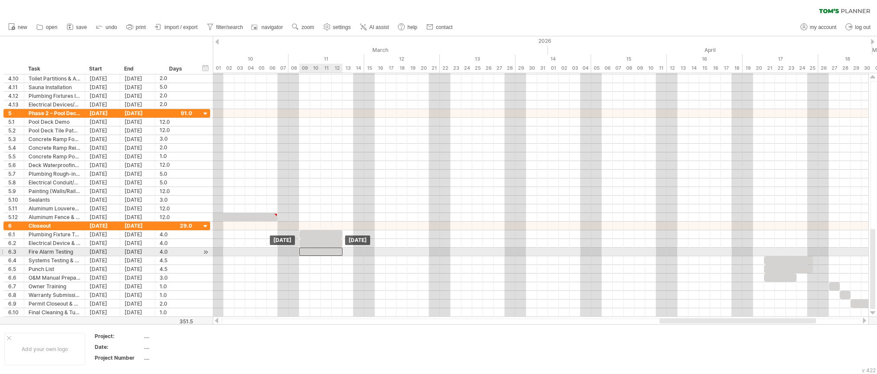
drag, startPoint x: 751, startPoint y: 250, endPoint x: 331, endPoint y: 253, distance: 419.9
click at [331, 253] on div at bounding box center [320, 251] width 43 height 8
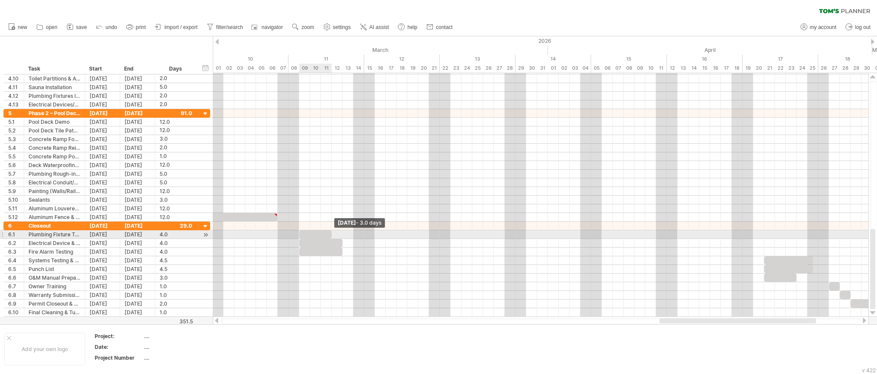
drag, startPoint x: 341, startPoint y: 232, endPoint x: 331, endPoint y: 233, distance: 10.0
click at [331, 233] on span at bounding box center [331, 234] width 3 height 8
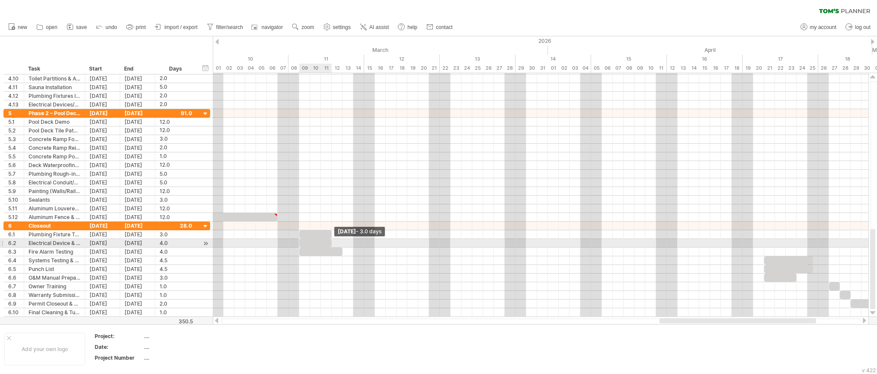
drag, startPoint x: 342, startPoint y: 243, endPoint x: 328, endPoint y: 241, distance: 13.5
click at [328, 241] on div at bounding box center [315, 243] width 32 height 8
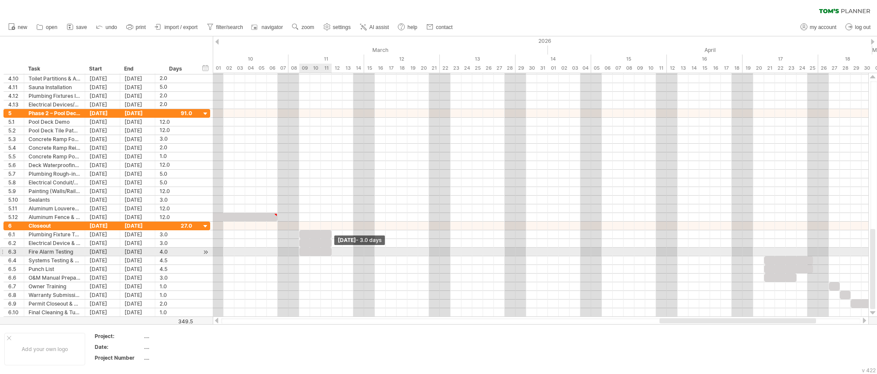
drag, startPoint x: 343, startPoint y: 254, endPoint x: 334, endPoint y: 253, distance: 8.3
click at [334, 253] on div "Wednesday 11 March - 3.0 days Monday 09 March" at bounding box center [541, 194] width 656 height 243
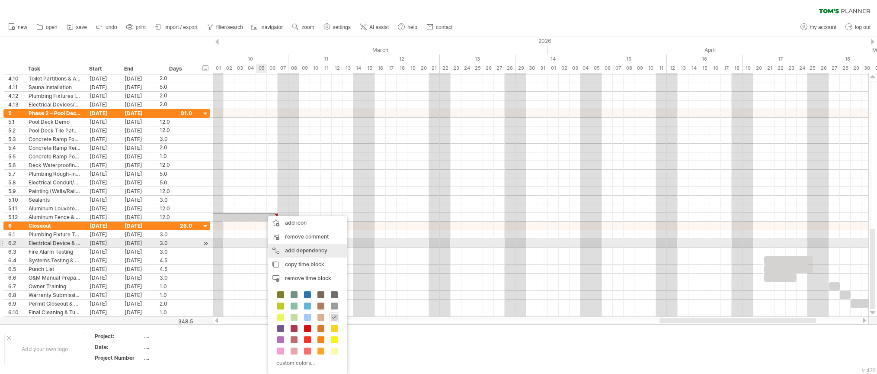
click at [294, 245] on div "add dependency You can use dependencies when you require tasks to be done in a …" at bounding box center [307, 250] width 79 height 14
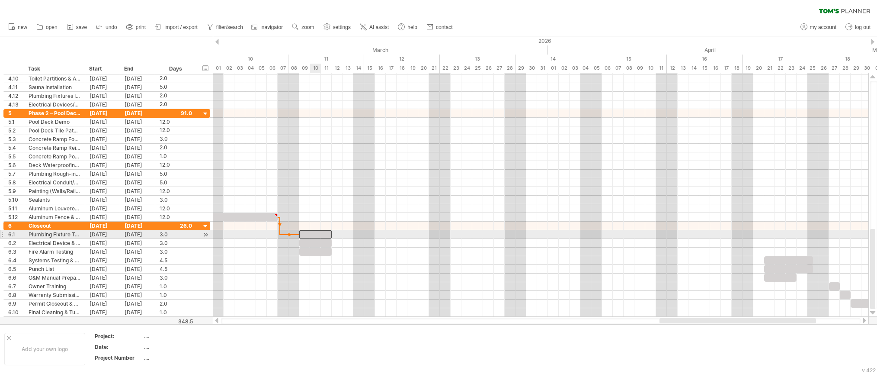
click at [311, 230] on div at bounding box center [315, 234] width 32 height 8
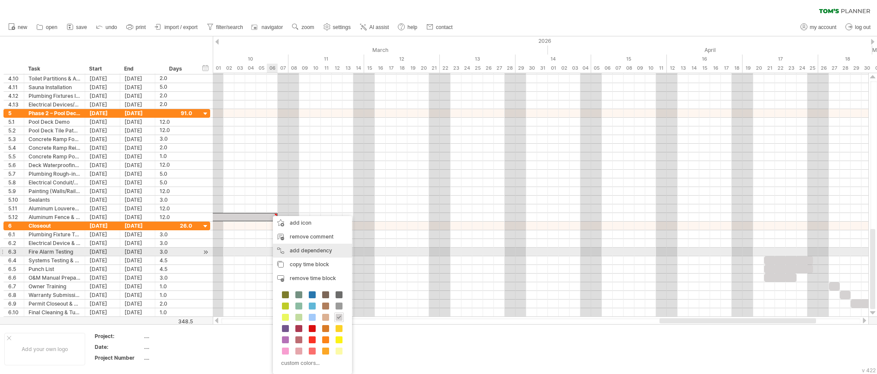
click at [308, 253] on div "add dependency You can use dependencies when you require tasks to be done in a …" at bounding box center [312, 250] width 79 height 14
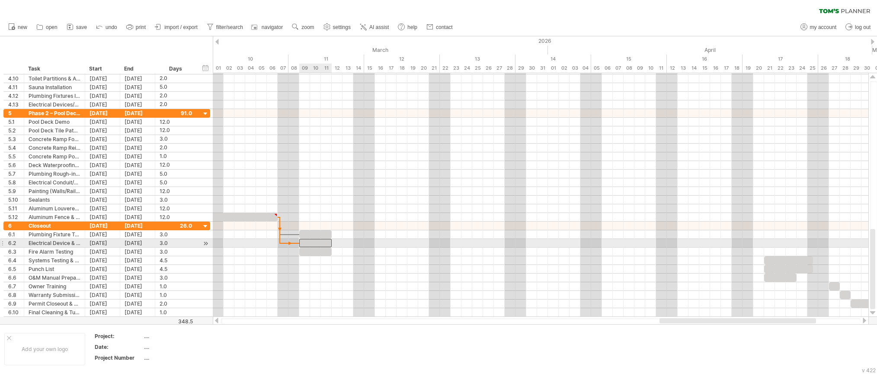
click at [307, 239] on div at bounding box center [315, 243] width 32 height 8
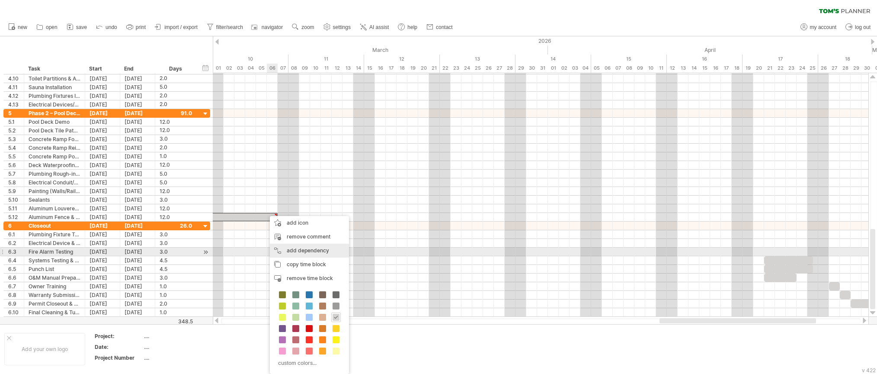
click at [301, 253] on div "add dependency You can use dependencies when you require tasks to be done in a …" at bounding box center [309, 250] width 79 height 14
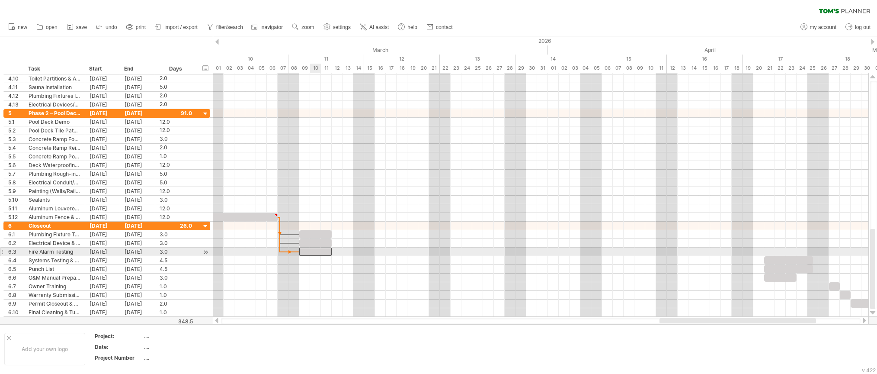
click at [317, 251] on div at bounding box center [315, 251] width 32 height 8
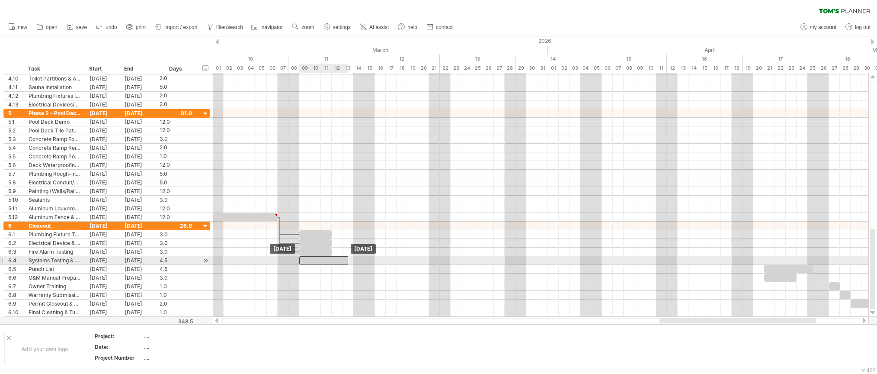
drag, startPoint x: 779, startPoint y: 263, endPoint x: 313, endPoint y: 262, distance: 465.8
click at [313, 262] on div at bounding box center [323, 260] width 49 height 8
drag, startPoint x: 348, startPoint y: 260, endPoint x: 333, endPoint y: 261, distance: 15.2
click at [333, 261] on span at bounding box center [331, 260] width 3 height 8
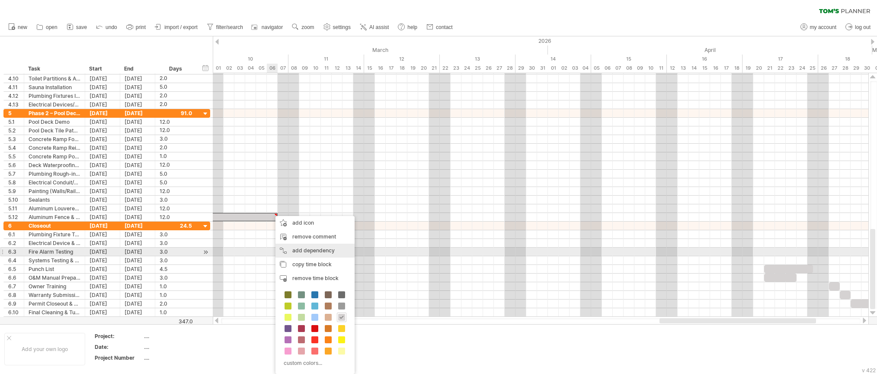
click at [307, 248] on div "add dependency You can use dependencies when you require tasks to be done in a …" at bounding box center [314, 250] width 79 height 14
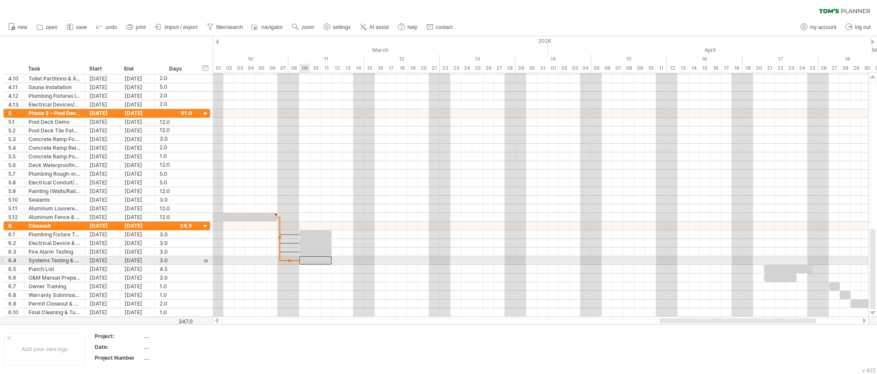
click at [309, 262] on div at bounding box center [315, 260] width 32 height 8
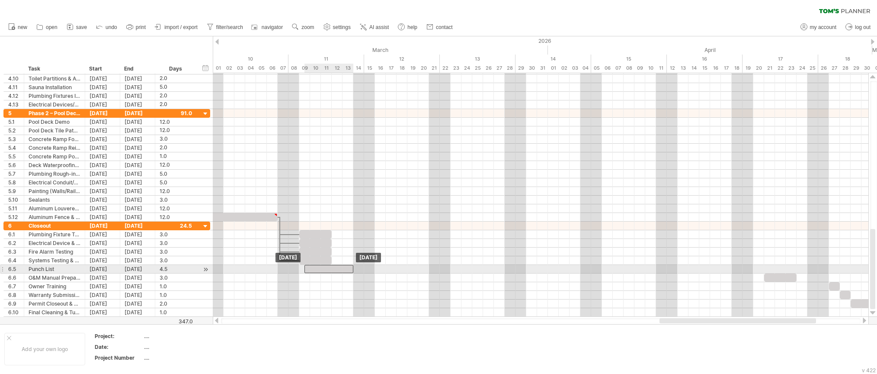
drag, startPoint x: 795, startPoint y: 269, endPoint x: 333, endPoint y: 271, distance: 461.4
click at [333, 271] on div at bounding box center [328, 269] width 49 height 8
click at [301, 270] on div at bounding box center [326, 269] width 54 height 8
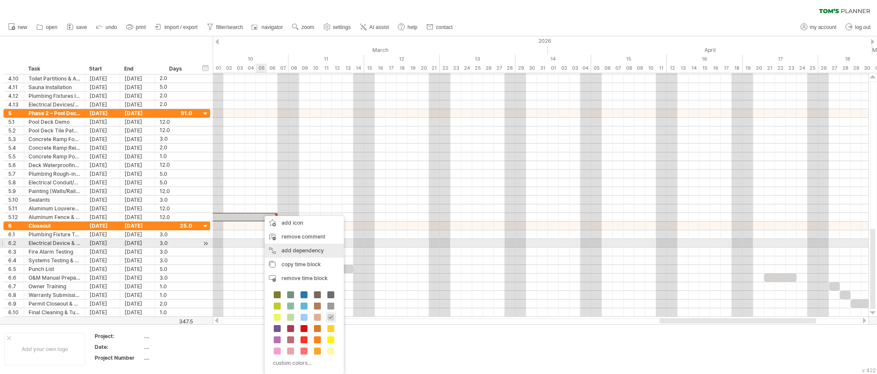
click at [281, 246] on div "add dependency You can use dependencies when you require tasks to be done in a …" at bounding box center [304, 250] width 79 height 14
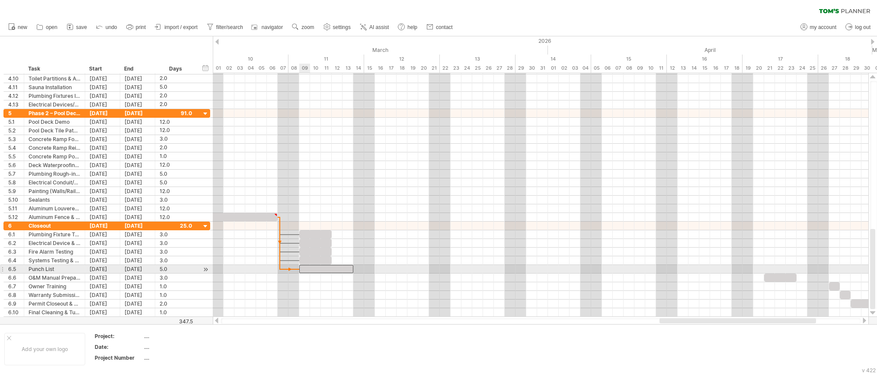
click at [308, 267] on div at bounding box center [326, 269] width 54 height 8
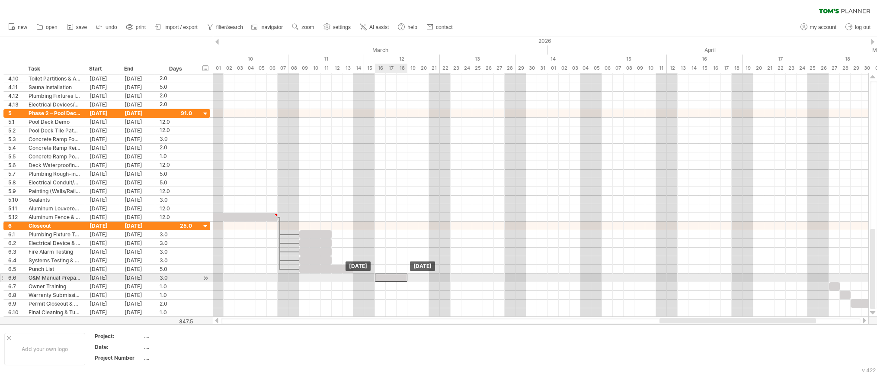
drag, startPoint x: 781, startPoint y: 278, endPoint x: 389, endPoint y: 278, distance: 391.8
click at [389, 278] on div at bounding box center [391, 277] width 32 height 8
drag, startPoint x: 387, startPoint y: 277, endPoint x: 312, endPoint y: 279, distance: 75.7
click at [312, 279] on div at bounding box center [315, 277] width 32 height 8
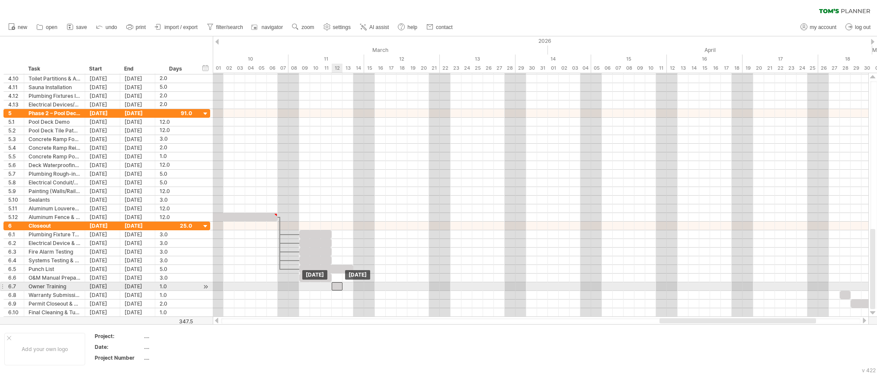
drag, startPoint x: 837, startPoint y: 288, endPoint x: 337, endPoint y: 288, distance: 499.9
click at [337, 288] on div at bounding box center [337, 286] width 11 height 8
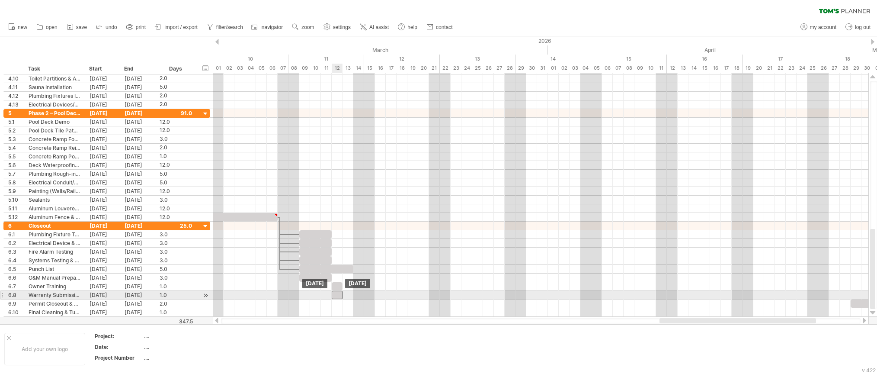
drag, startPoint x: 842, startPoint y: 296, endPoint x: 337, endPoint y: 295, distance: 505.5
click at [337, 295] on div at bounding box center [337, 295] width 11 height 8
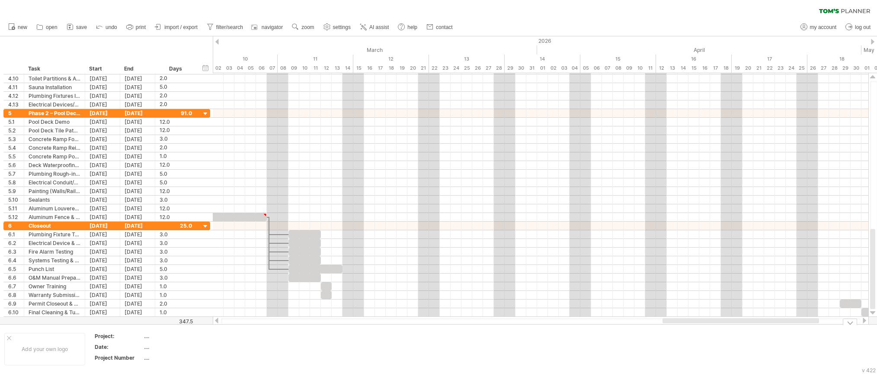
drag, startPoint x: 691, startPoint y: 320, endPoint x: 694, endPoint y: 326, distance: 6.4
click at [694, 326] on div "Trying to reach [DOMAIN_NAME] Connected again... 0% clear filter new 1" at bounding box center [438, 187] width 877 height 374
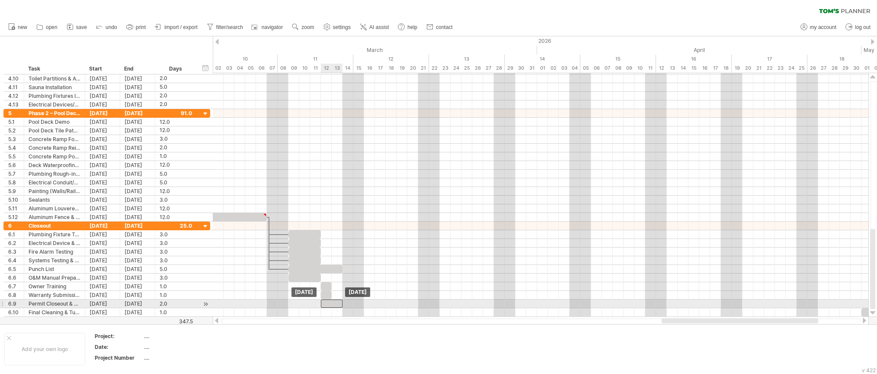
drag, startPoint x: 845, startPoint y: 303, endPoint x: 327, endPoint y: 301, distance: 518.1
click at [327, 301] on div at bounding box center [332, 303] width 22 height 8
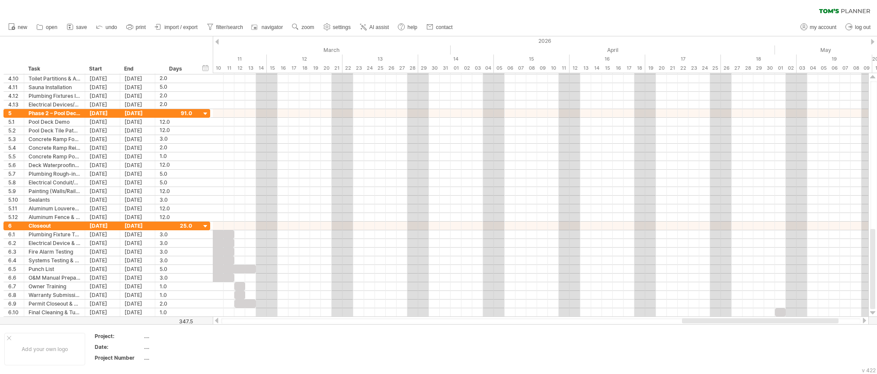
drag, startPoint x: 751, startPoint y: 320, endPoint x: 771, endPoint y: 322, distance: 20.4
click at [771, 322] on div at bounding box center [760, 320] width 157 height 5
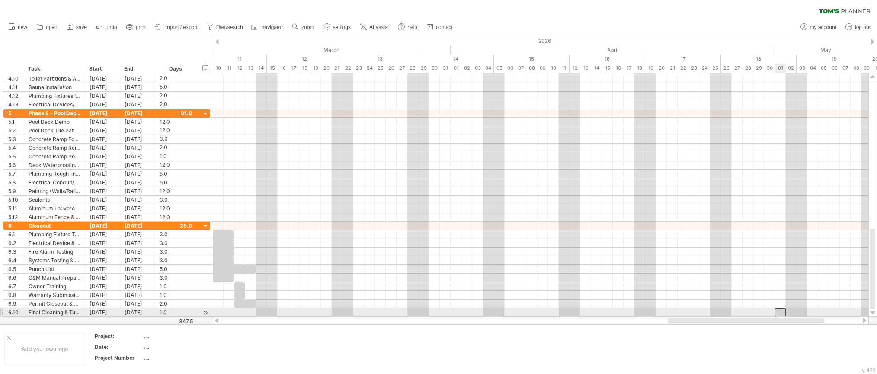
click at [777, 314] on div at bounding box center [780, 312] width 11 height 8
drag, startPoint x: 779, startPoint y: 313, endPoint x: 327, endPoint y: 311, distance: 451.9
click at [327, 311] on div at bounding box center [326, 312] width 11 height 8
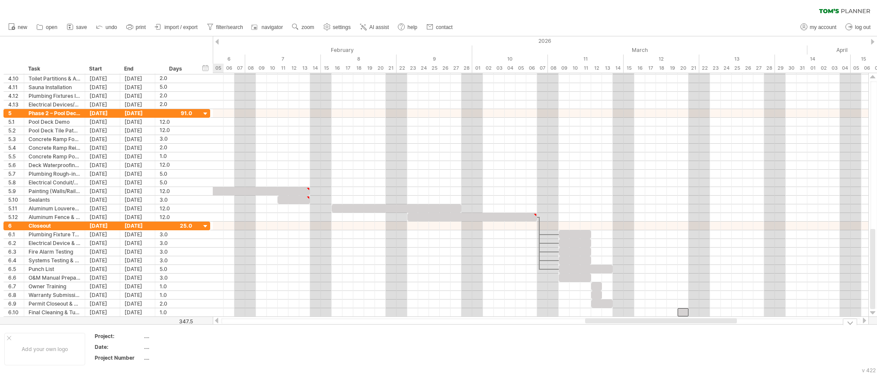
drag, startPoint x: 700, startPoint y: 322, endPoint x: 618, endPoint y: 326, distance: 82.7
click at [618, 326] on div "Trying to reach [DOMAIN_NAME] Connected again... 0% clear filter new 1" at bounding box center [438, 187] width 877 height 374
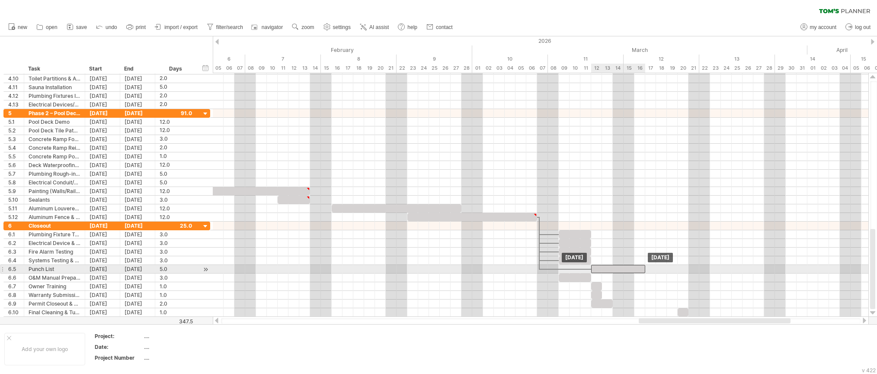
drag, startPoint x: 595, startPoint y: 269, endPoint x: 626, endPoint y: 272, distance: 30.9
click at [626, 272] on div at bounding box center [618, 269] width 54 height 8
drag, startPoint x: 646, startPoint y: 270, endPoint x: 669, endPoint y: 272, distance: 23.0
click at [669, 272] on div "Wednesday 18 March - 7.0 days Thursday 12 March" at bounding box center [541, 194] width 656 height 243
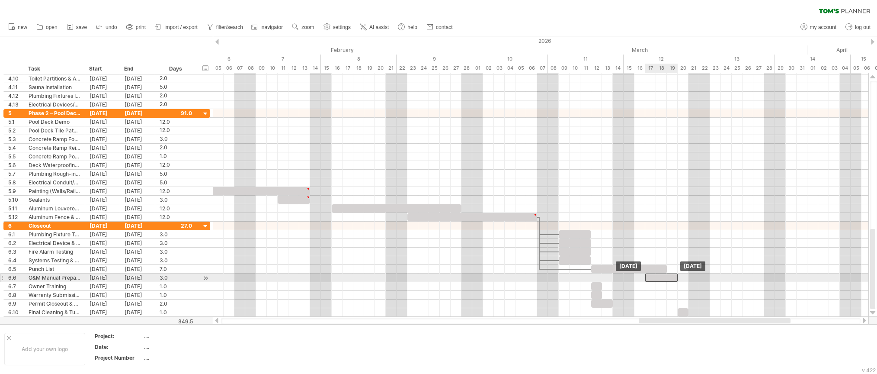
drag, startPoint x: 578, startPoint y: 276, endPoint x: 666, endPoint y: 278, distance: 88.2
click at [666, 278] on div at bounding box center [661, 277] width 32 height 8
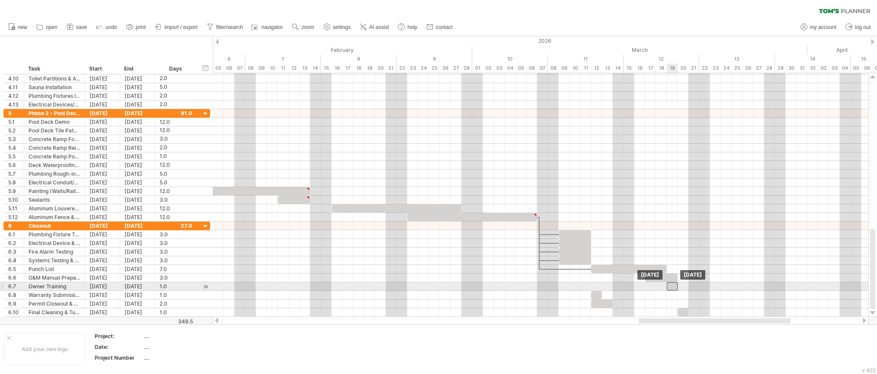
drag, startPoint x: 598, startPoint y: 288, endPoint x: 674, endPoint y: 289, distance: 76.6
click at [674, 289] on div at bounding box center [672, 286] width 11 height 8
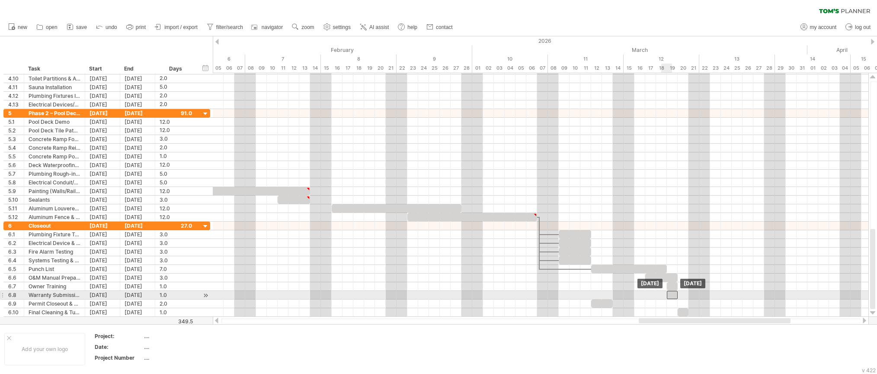
drag, startPoint x: 599, startPoint y: 296, endPoint x: 673, endPoint y: 296, distance: 73.5
click at [673, 296] on div at bounding box center [672, 295] width 11 height 8
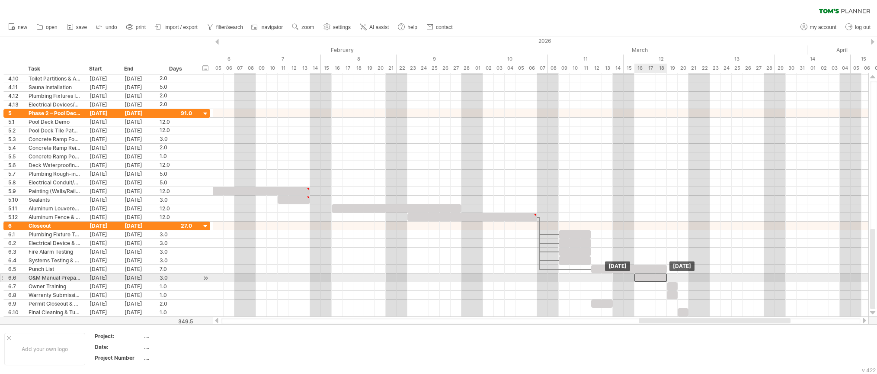
drag, startPoint x: 661, startPoint y: 280, endPoint x: 649, endPoint y: 281, distance: 12.1
click at [649, 281] on div at bounding box center [650, 277] width 32 height 8
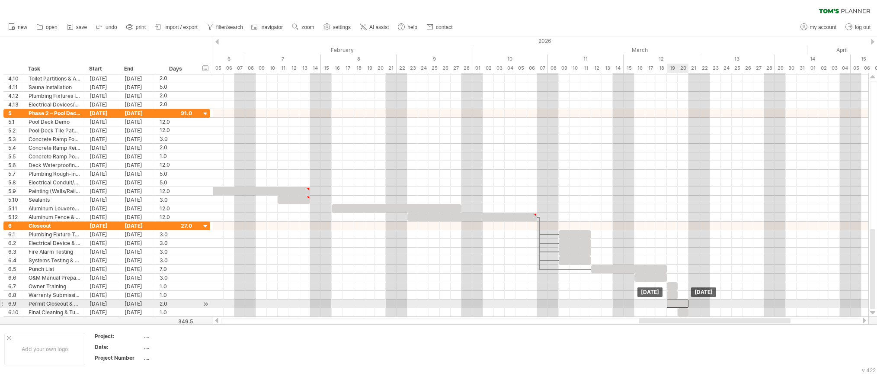
drag, startPoint x: 600, startPoint y: 304, endPoint x: 676, endPoint y: 304, distance: 75.7
click at [676, 304] on div at bounding box center [678, 303] width 22 height 8
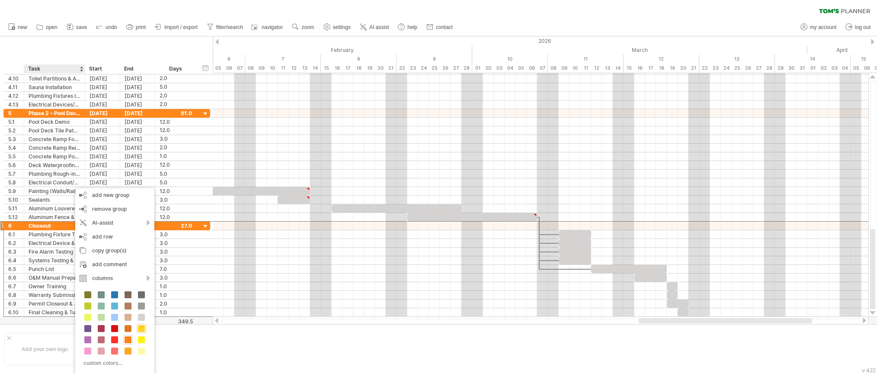
click at [143, 328] on span at bounding box center [141, 328] width 7 height 7
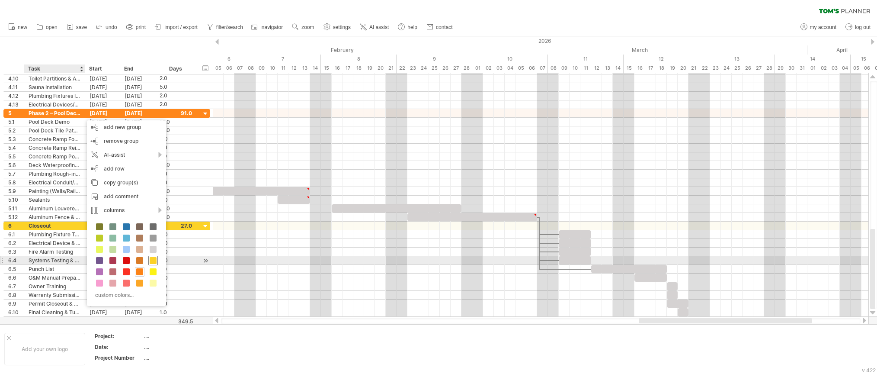
click at [156, 264] on div at bounding box center [153, 261] width 10 height 10
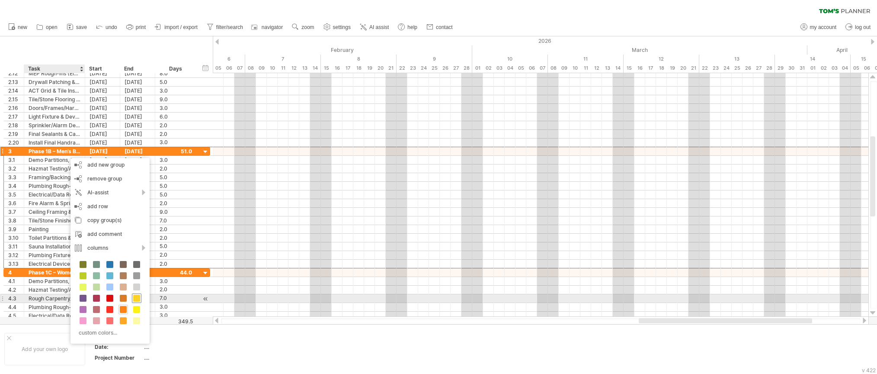
click at [137, 299] on span at bounding box center [136, 298] width 7 height 7
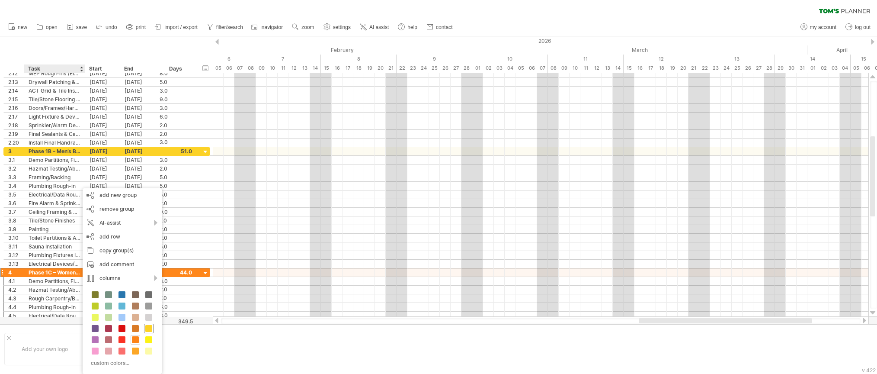
click at [151, 326] on span at bounding box center [148, 328] width 7 height 7
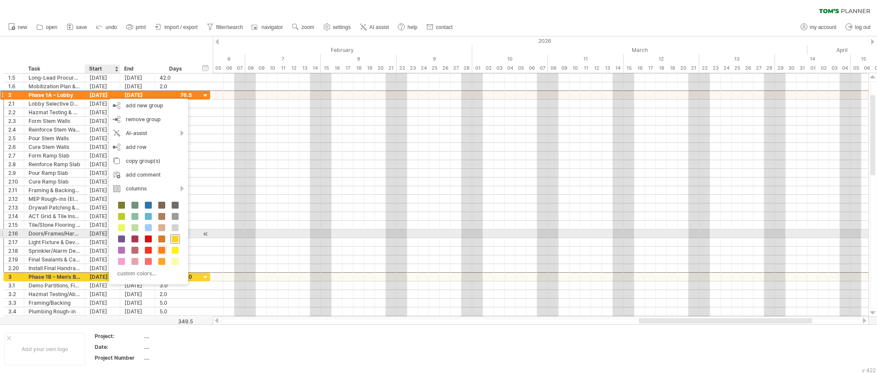
click at [177, 237] on span at bounding box center [175, 238] width 7 height 7
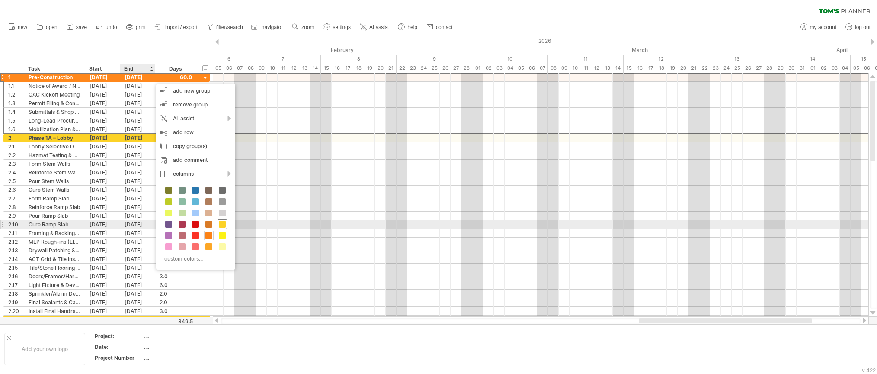
click at [222, 225] on span at bounding box center [222, 224] width 7 height 7
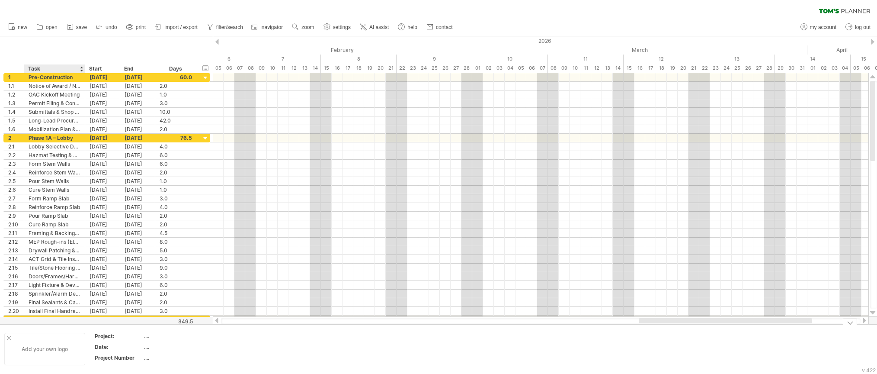
click at [54, 346] on div "Add your own logo" at bounding box center [44, 349] width 81 height 32
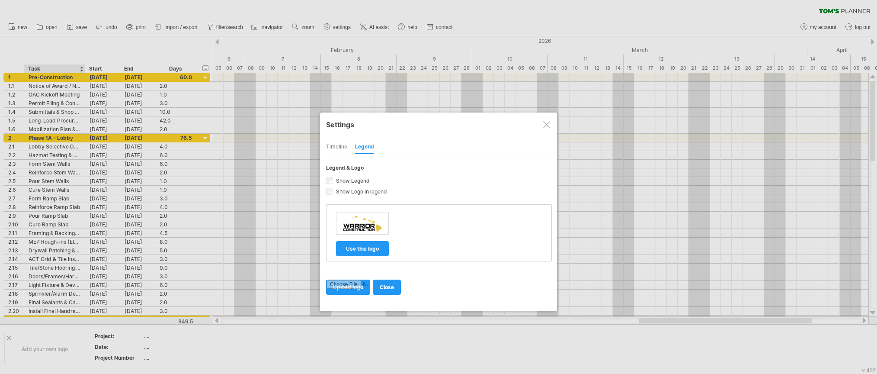
drag, startPoint x: 357, startPoint y: 252, endPoint x: 350, endPoint y: 255, distance: 7.6
click at [357, 252] on link "use this logo" at bounding box center [362, 248] width 53 height 15
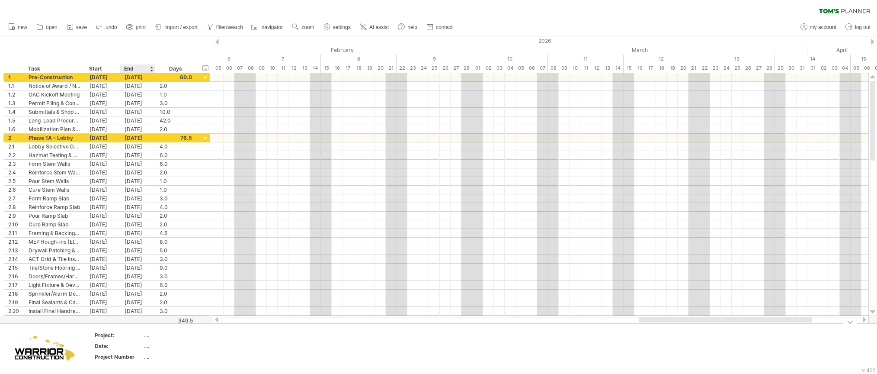
click at [144, 336] on div "...." at bounding box center [180, 334] width 73 height 7
type input "**********"
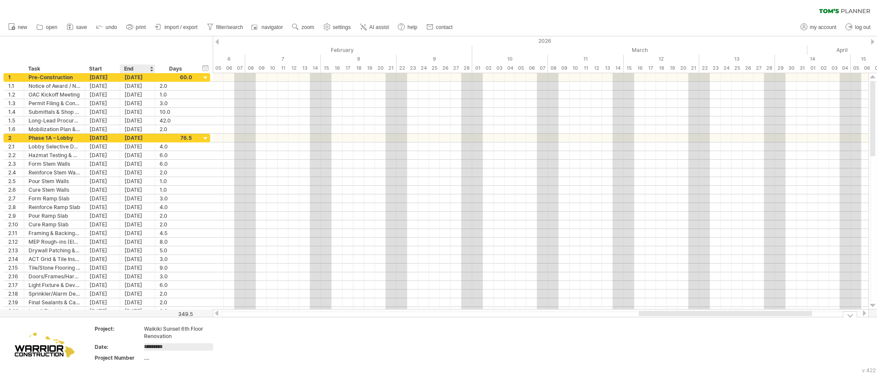
type input "**********"
type input "******"
click at [83, 29] on span "save" at bounding box center [81, 27] width 11 height 6
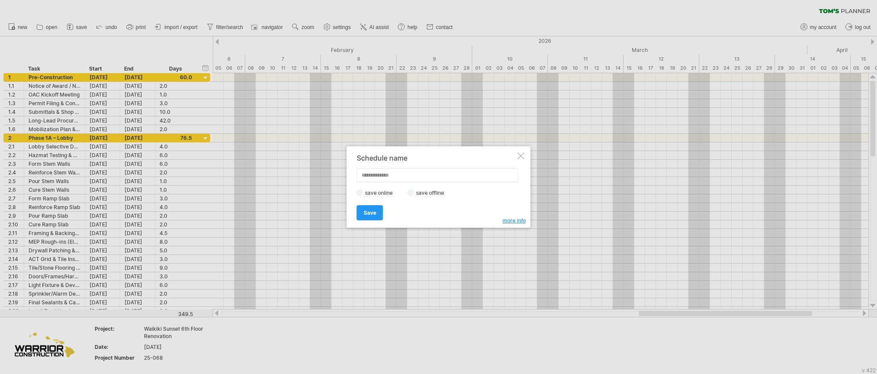
click at [437, 179] on input "text" at bounding box center [438, 175] width 162 height 14
type input "**********"
click at [377, 210] on link "Save" at bounding box center [370, 212] width 26 height 15
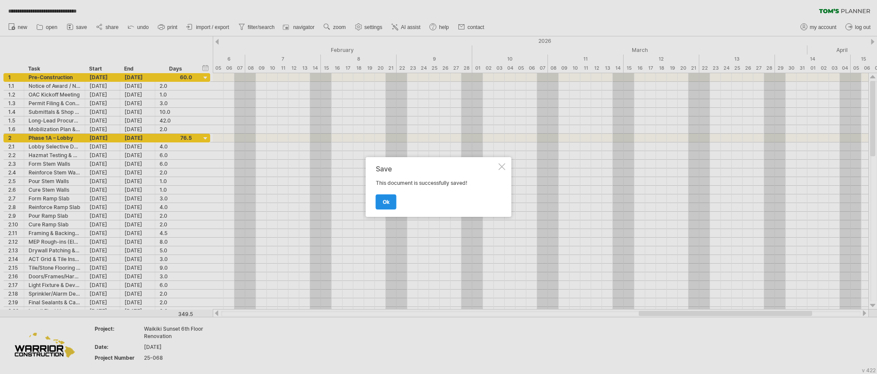
click at [388, 203] on span "ok" at bounding box center [386, 201] width 7 height 6
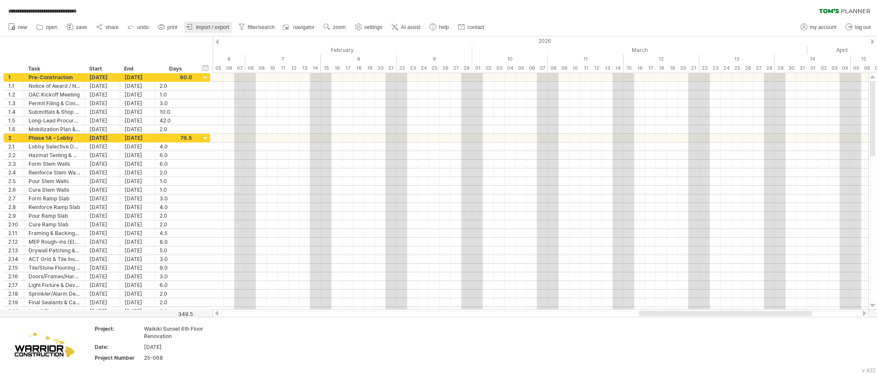
click at [193, 27] on icon at bounding box center [190, 26] width 9 height 9
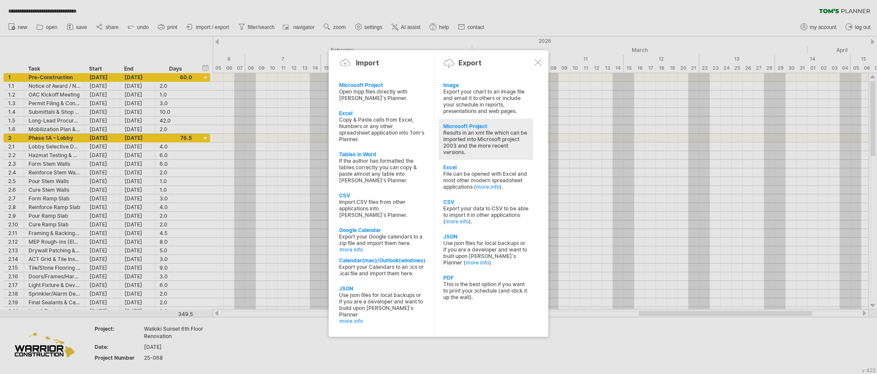
click at [468, 141] on div "Results in an xml file which can be imported into Microsoft project 2003 and th…" at bounding box center [486, 142] width 86 height 26
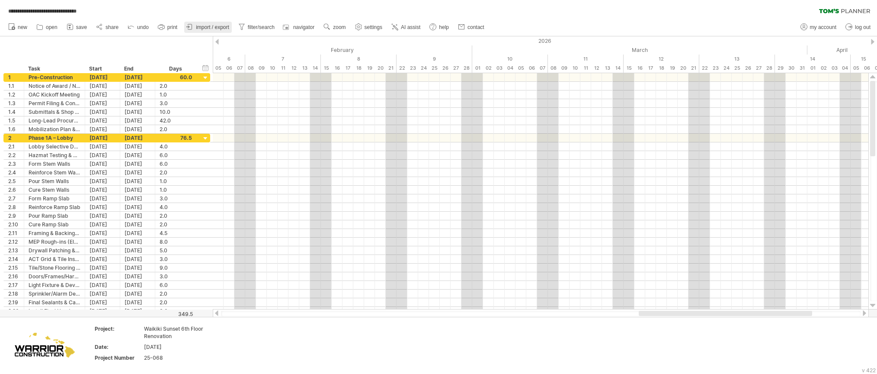
click at [225, 28] on span "import / export" at bounding box center [212, 27] width 33 height 6
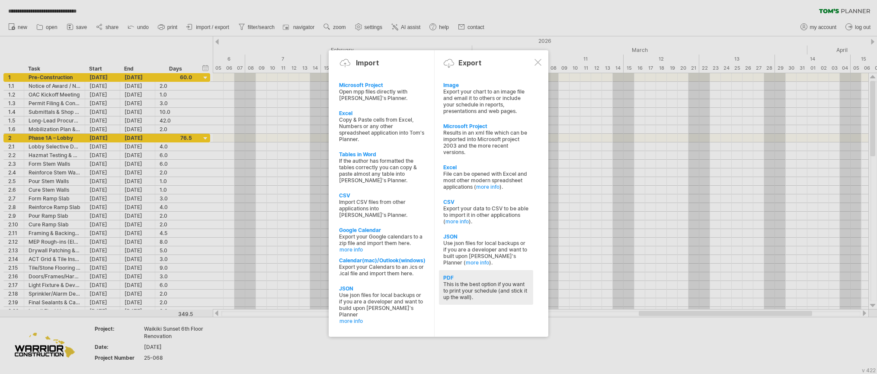
click at [483, 285] on div "This is the best option if you want to print your schedule (and stick it up the…" at bounding box center [486, 290] width 86 height 19
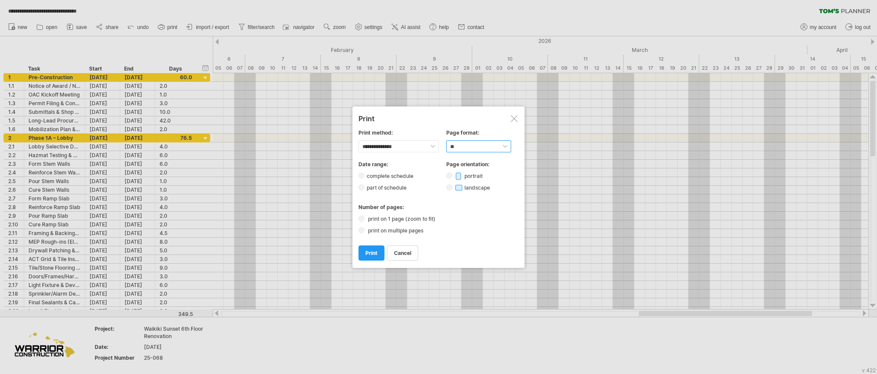
click at [447, 144] on select "****** ** ***** ** ****** ** ** **" at bounding box center [478, 146] width 65 height 12
click at [471, 147] on select "****** ** ***** ** ****** ** ** **" at bounding box center [478, 146] width 65 height 12
click at [487, 139] on div "Page format: ****** ** ***** ** ****** ** ** **" at bounding box center [478, 140] width 65 height 23
click at [486, 145] on select "****** ** ***** ** ****** ** ** **" at bounding box center [478, 146] width 65 height 12
click at [486, 147] on select "****** ** ***** ** ****** ** ** **" at bounding box center [478, 146] width 65 height 12
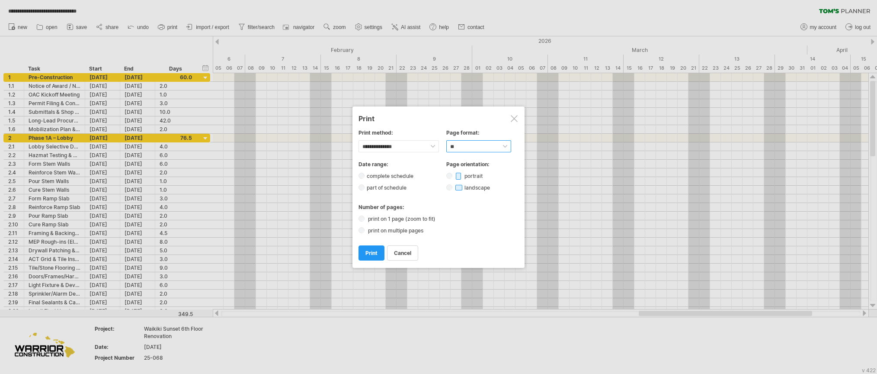
select select "**"
click at [446, 140] on select "****** ** ***** ** ****** ** ** **" at bounding box center [478, 146] width 65 height 12
click at [371, 255] on span "print" at bounding box center [371, 253] width 12 height 6
